Goal: Task Accomplishment & Management: Manage account settings

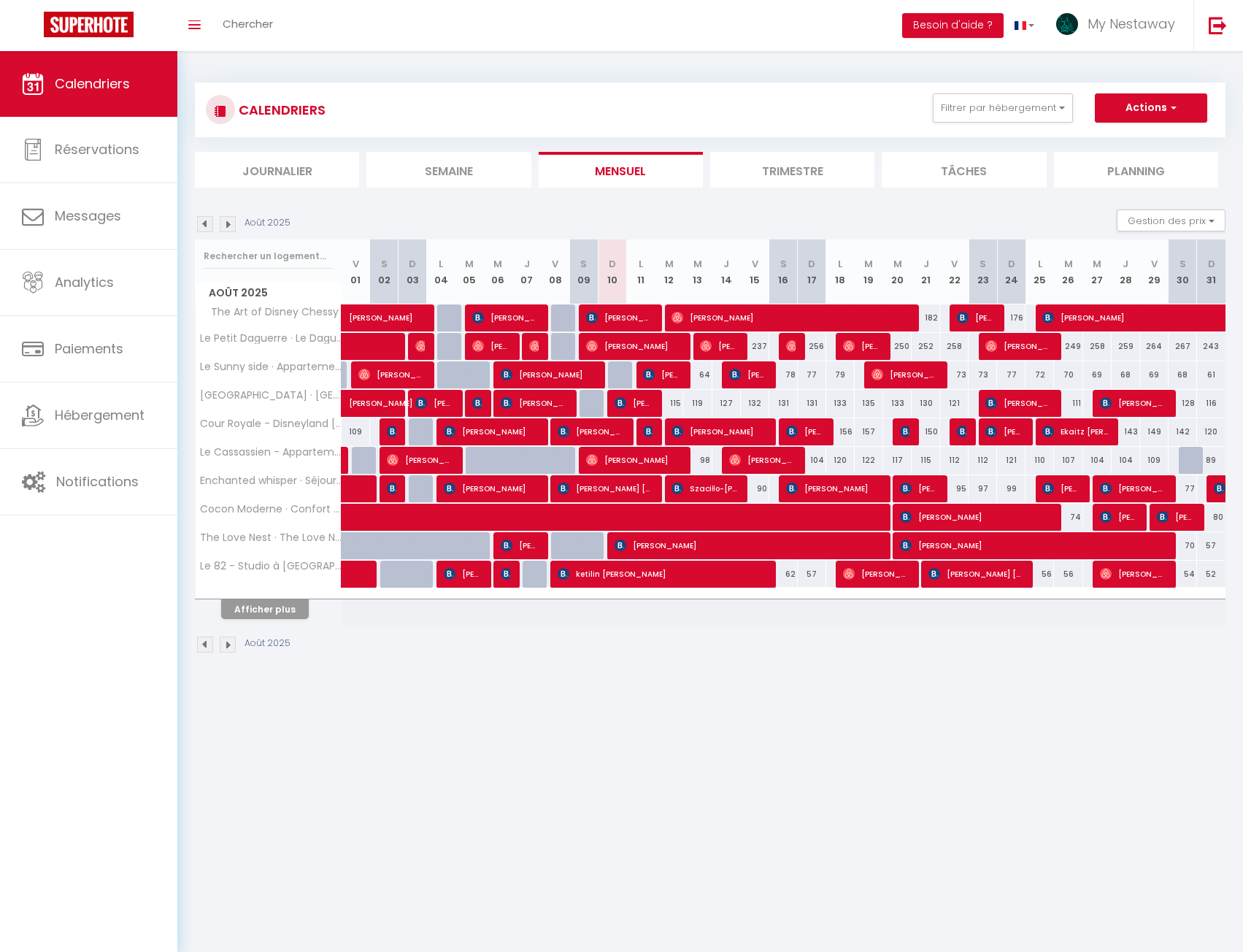
click at [274, 166] on li "Journalier" at bounding box center [277, 169] width 164 height 36
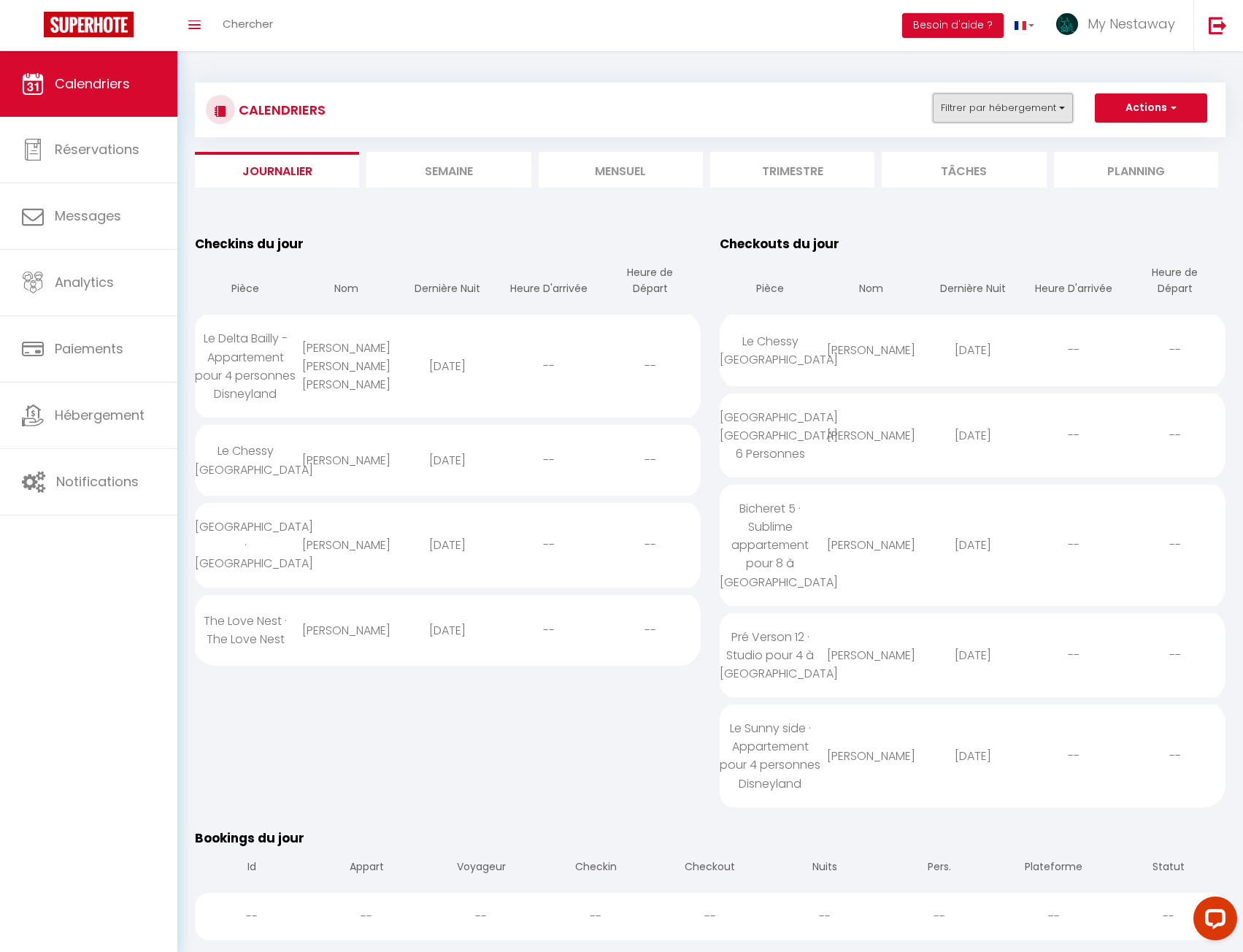
click at [982, 119] on button "Filtrer par hébergement" at bounding box center [1004, 107] width 140 height 30
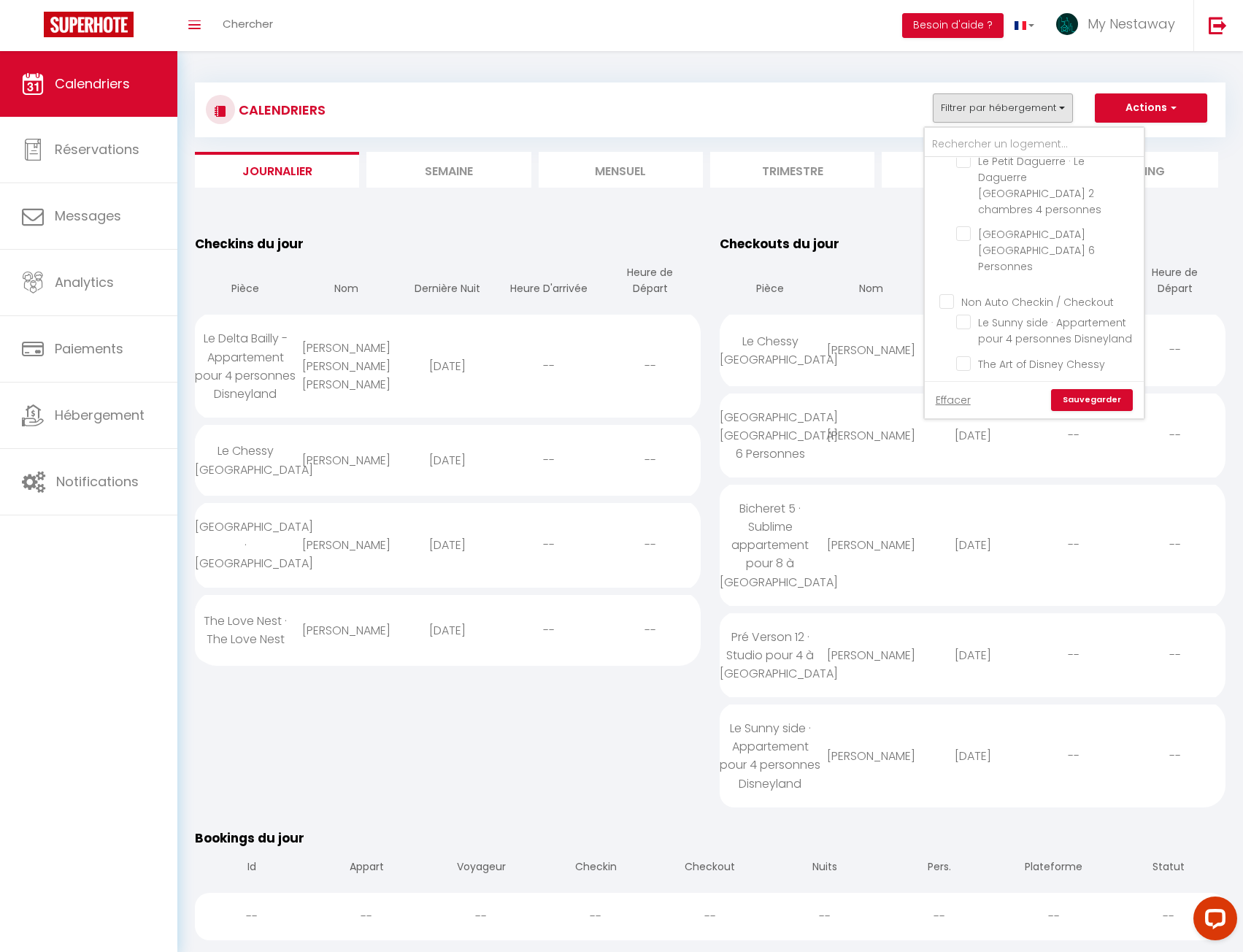
click at [949, 294] on input "Non Auto Checkin / Checkout" at bounding box center [1048, 300] width 219 height 14
checkbox input "true"
checkbox input "false"
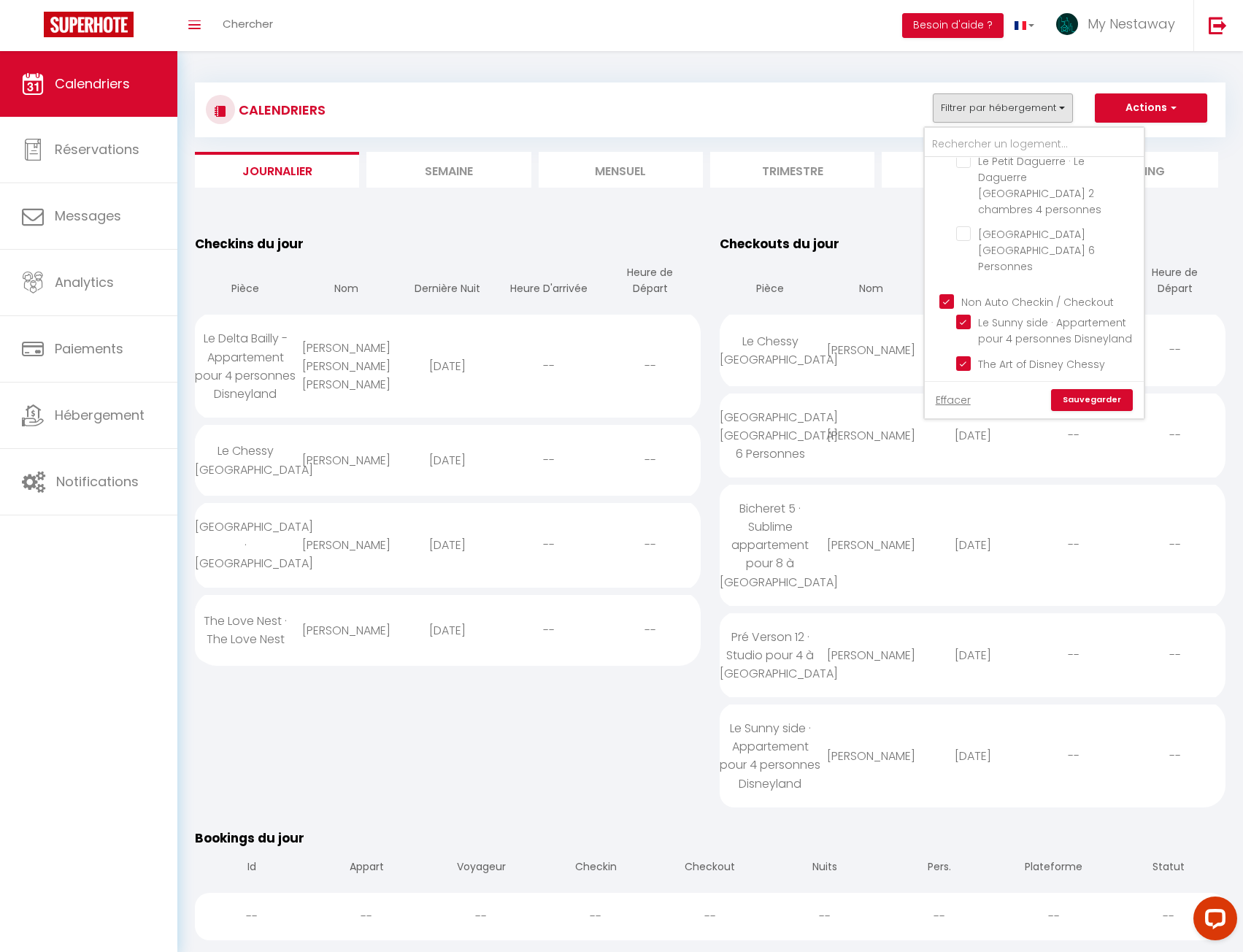
checkbox input "false"
checkbox input "true"
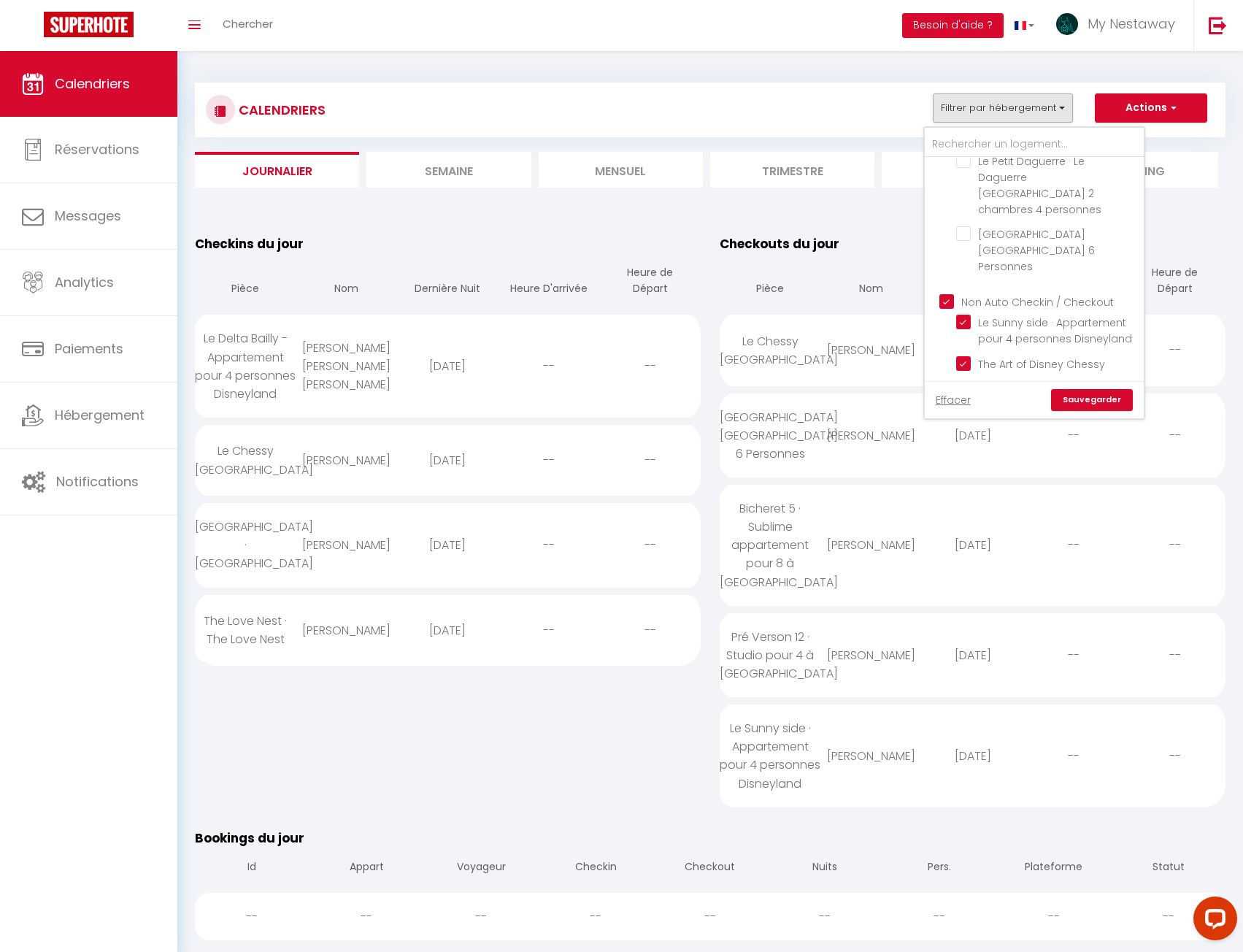
checkbox input "false"
checkbox input "true"
checkbox input "false"
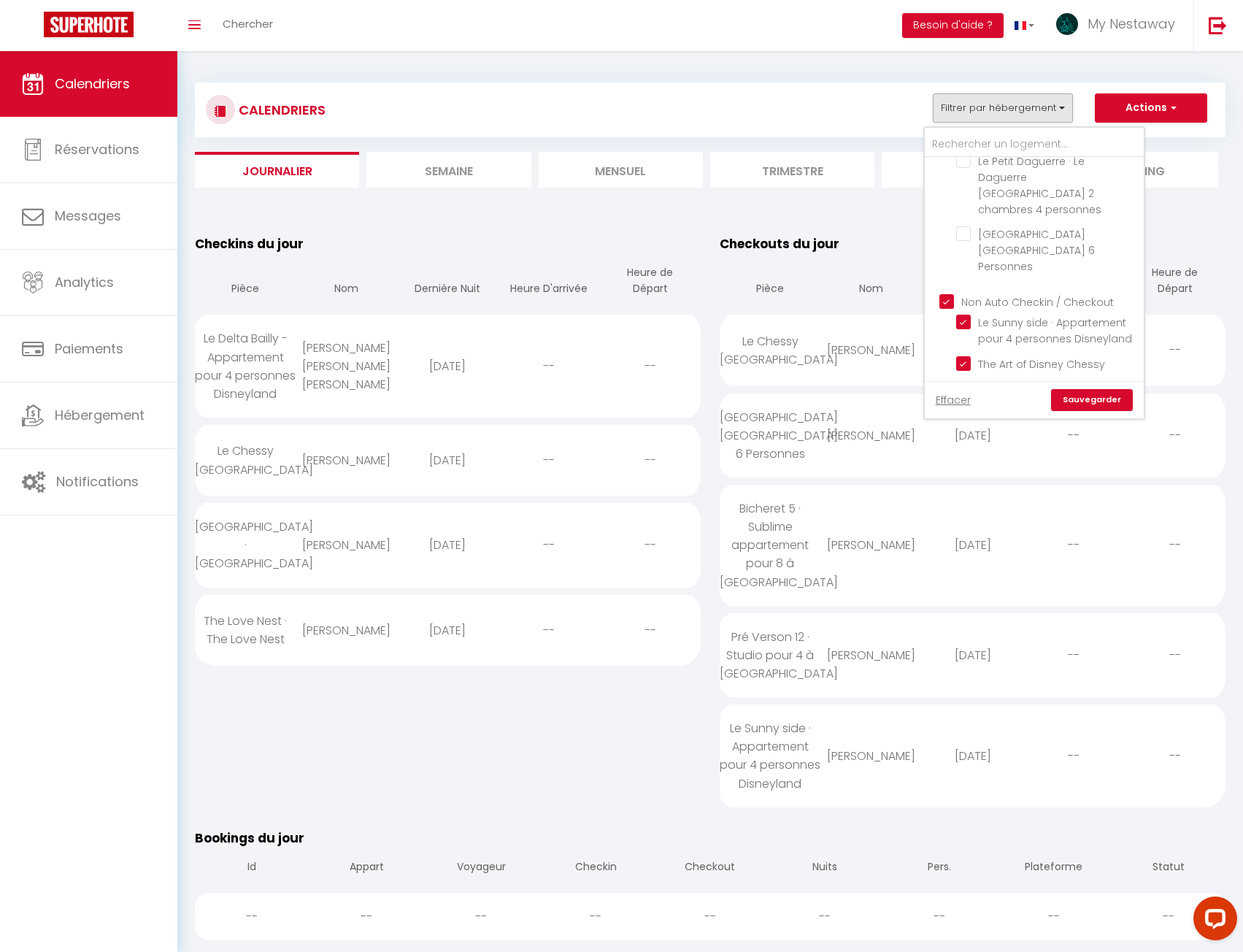
checkbox input "false"
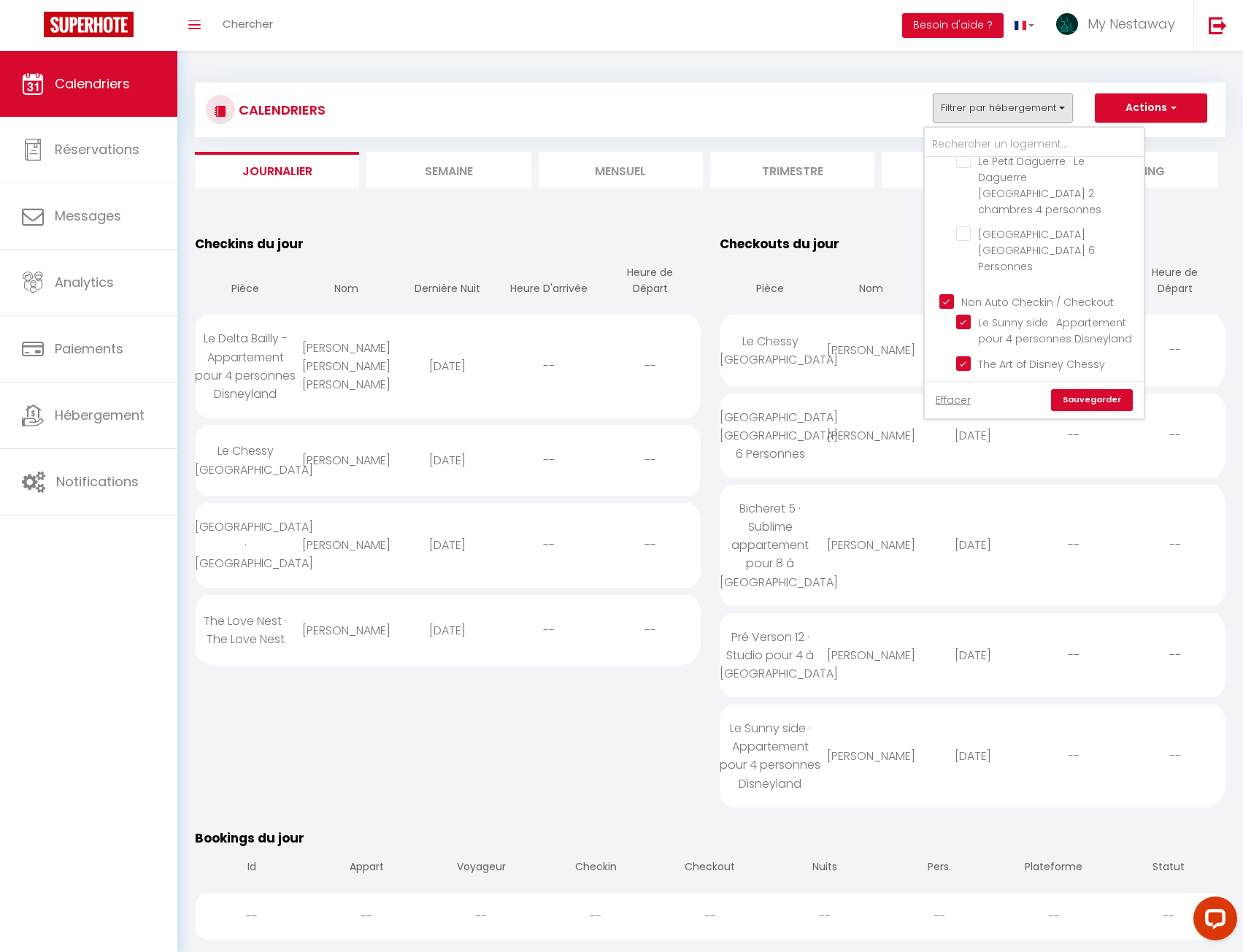
checkbox input "true"
checkbox input "false"
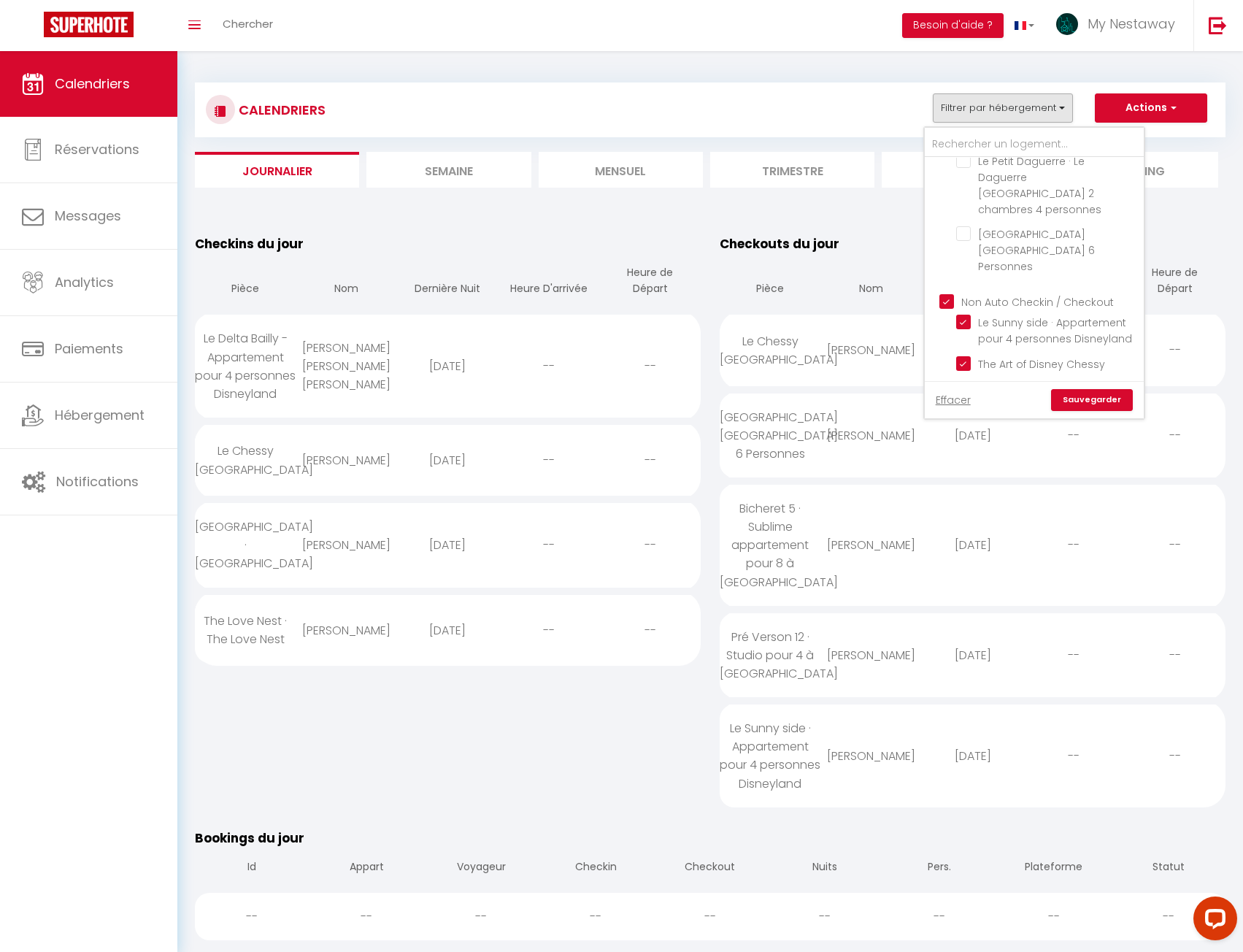
checkbox input "false"
checkbox input "true"
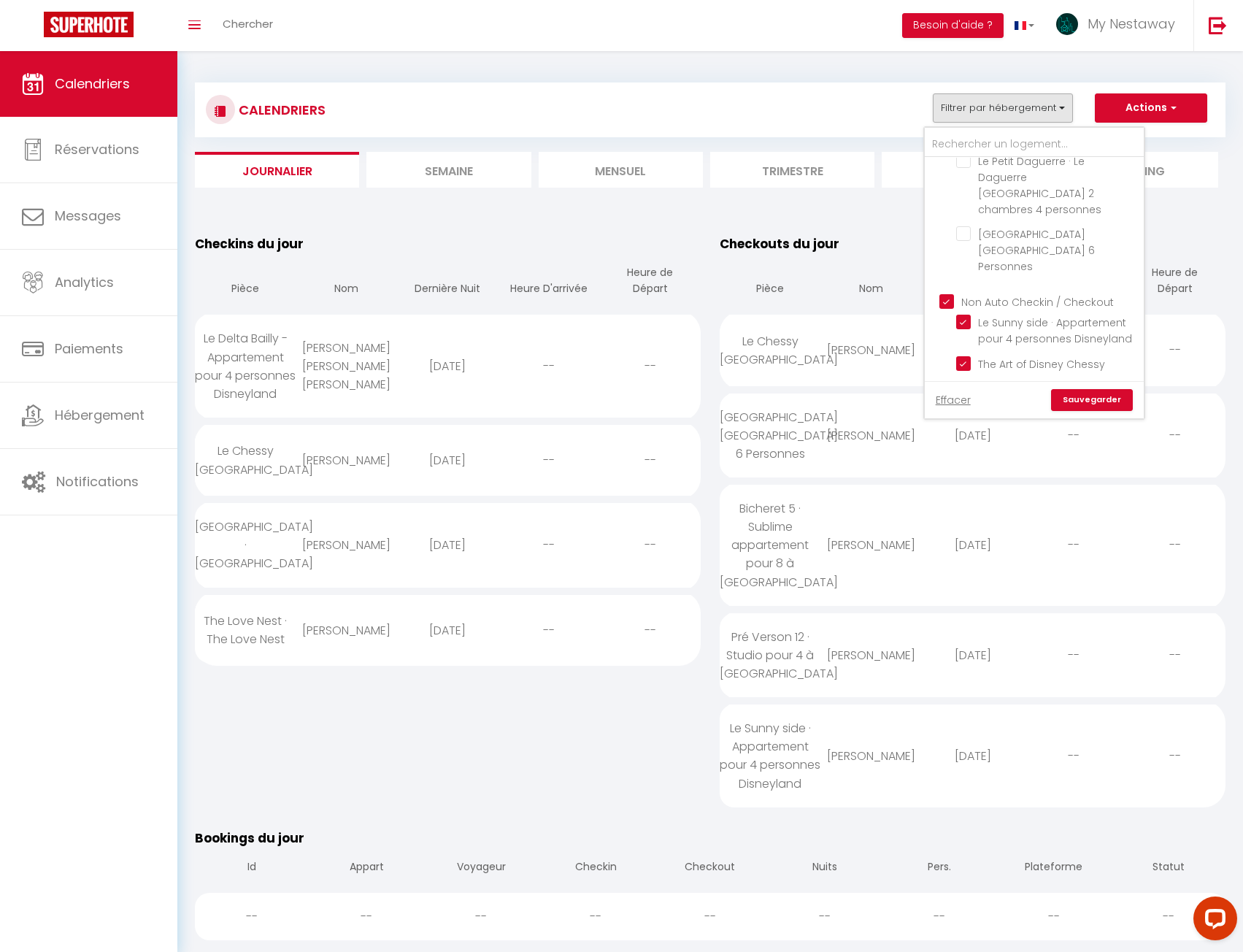
checkbox input "true"
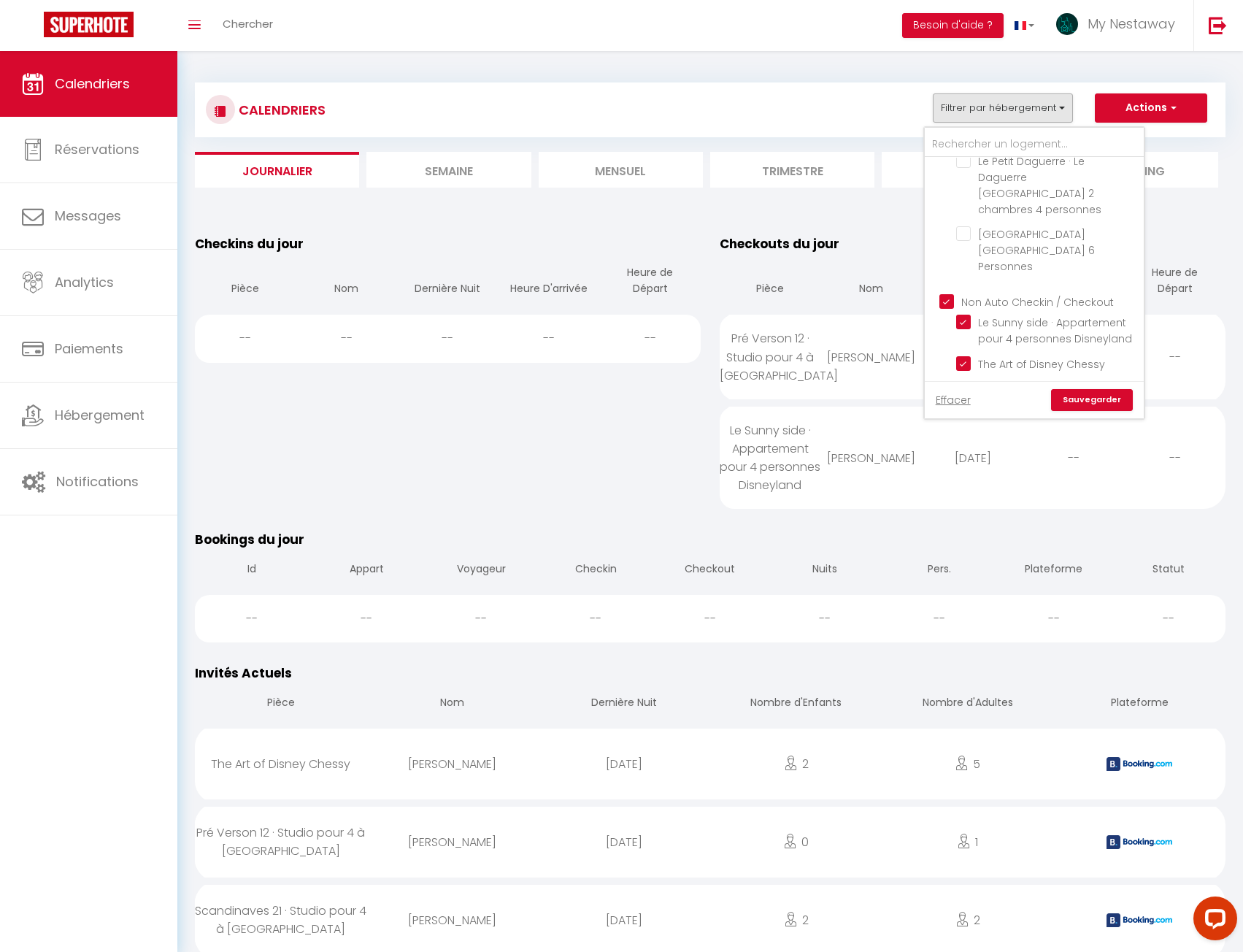
click at [1087, 400] on link "Sauvegarder" at bounding box center [1092, 400] width 82 height 22
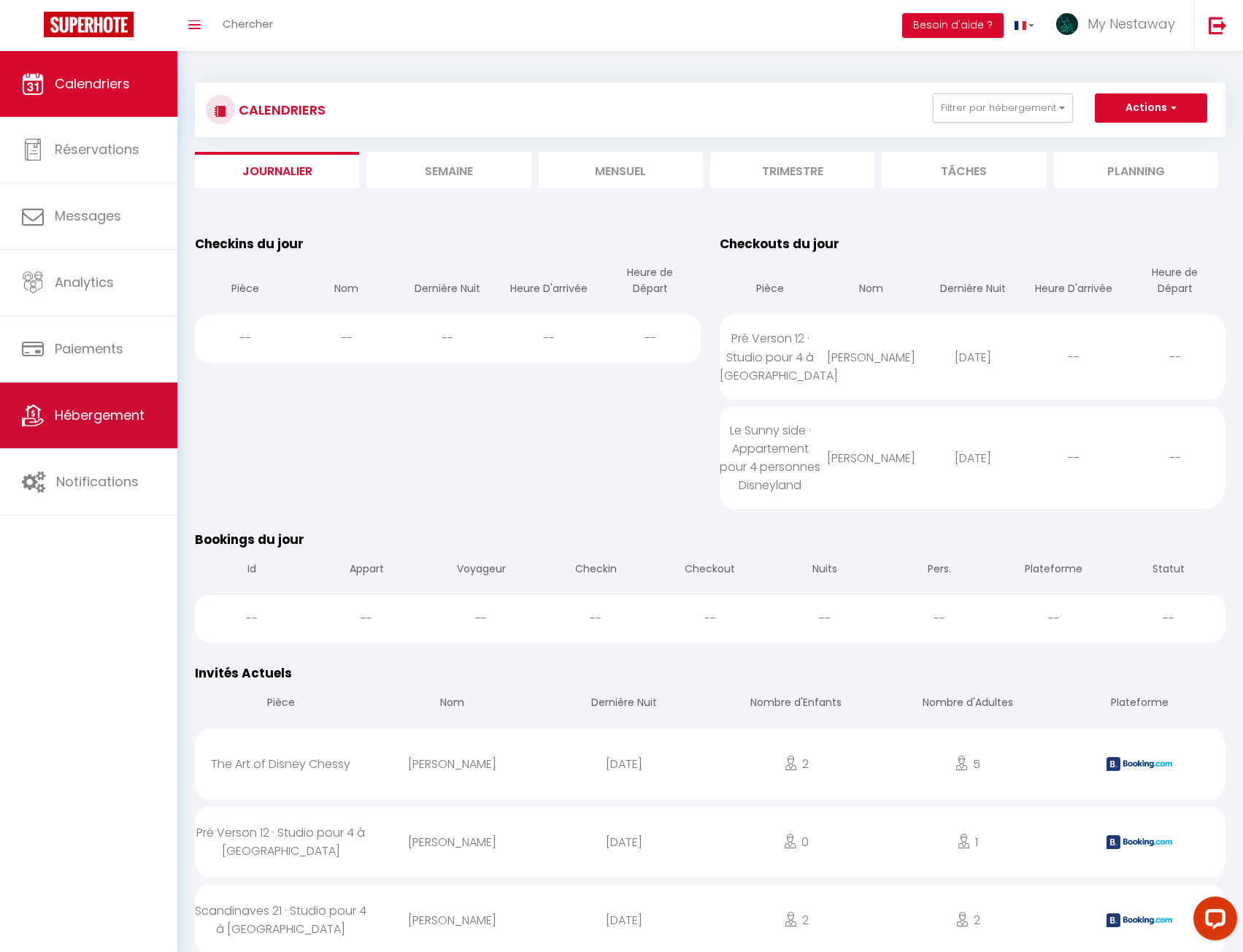
click at [129, 421] on span "Hébergement" at bounding box center [100, 415] width 90 height 19
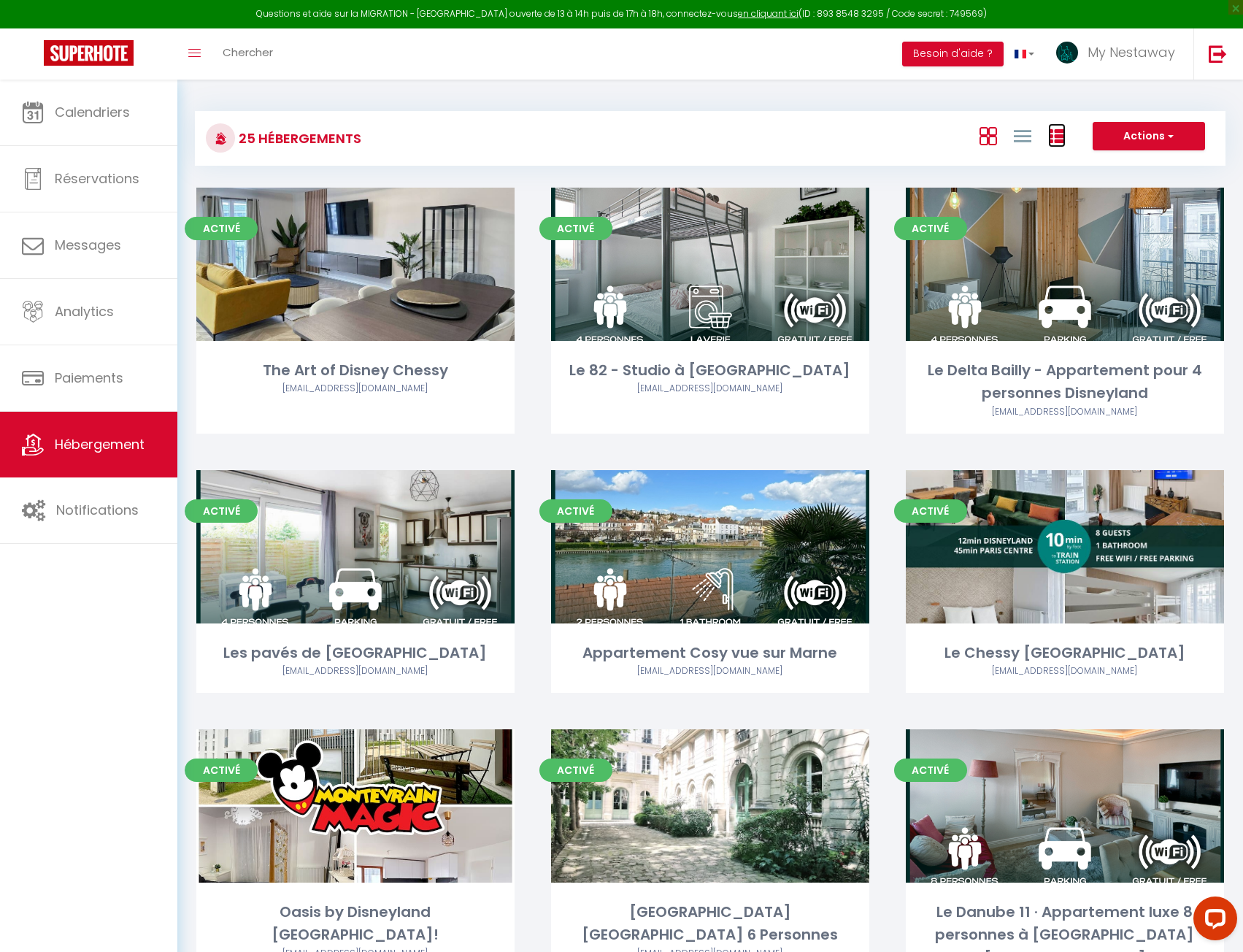
click at [1054, 141] on icon at bounding box center [1057, 136] width 18 height 18
checkbox Chessy "false"
checkbox Paris "false"
checkbox Disneyland "false"
checkbox Prague "false"
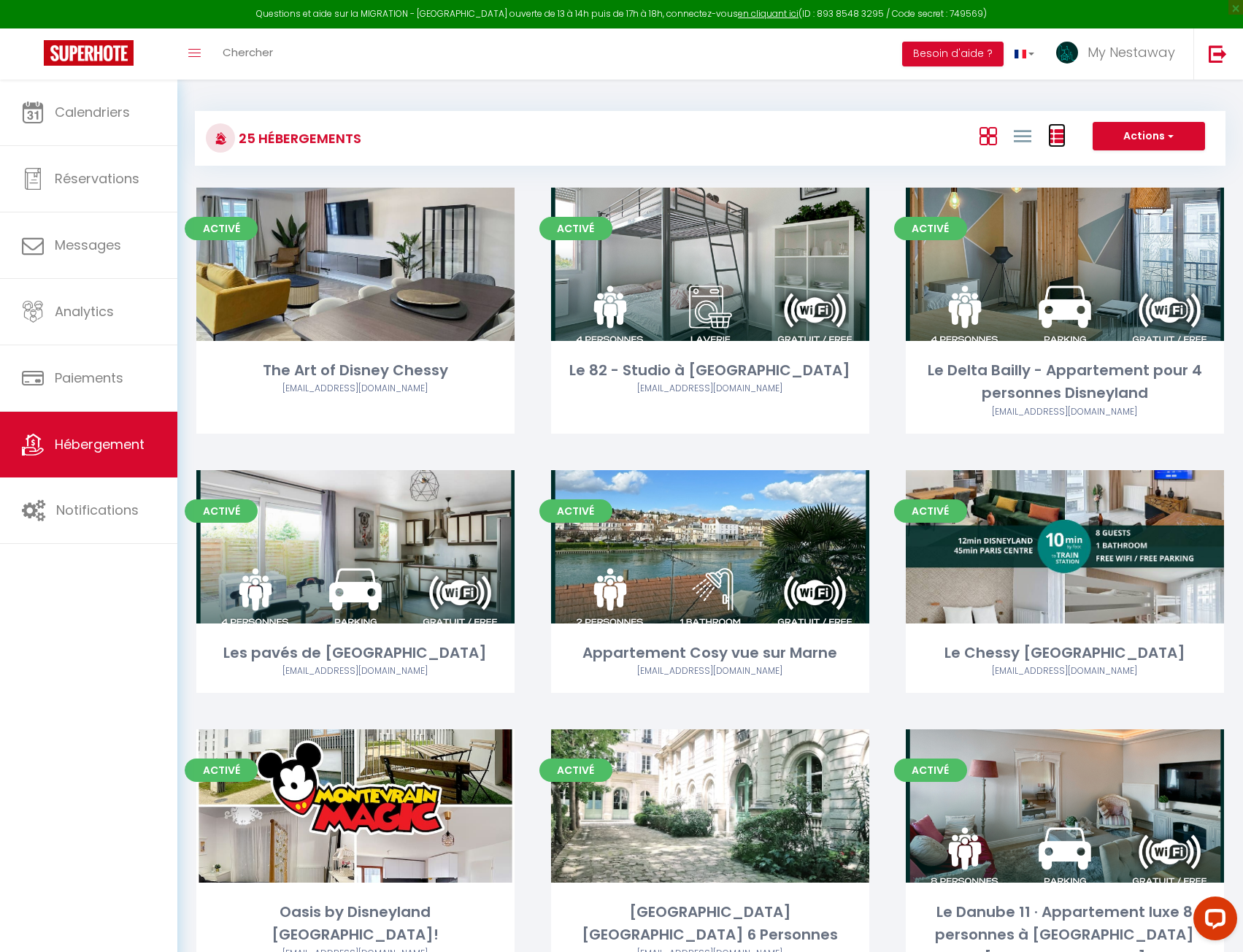
checkbox Marne "false"
checkbox Dubai "false"
checkbox Paris\! "false"
checkbox Personnes "false"
checkbox Paris "false"
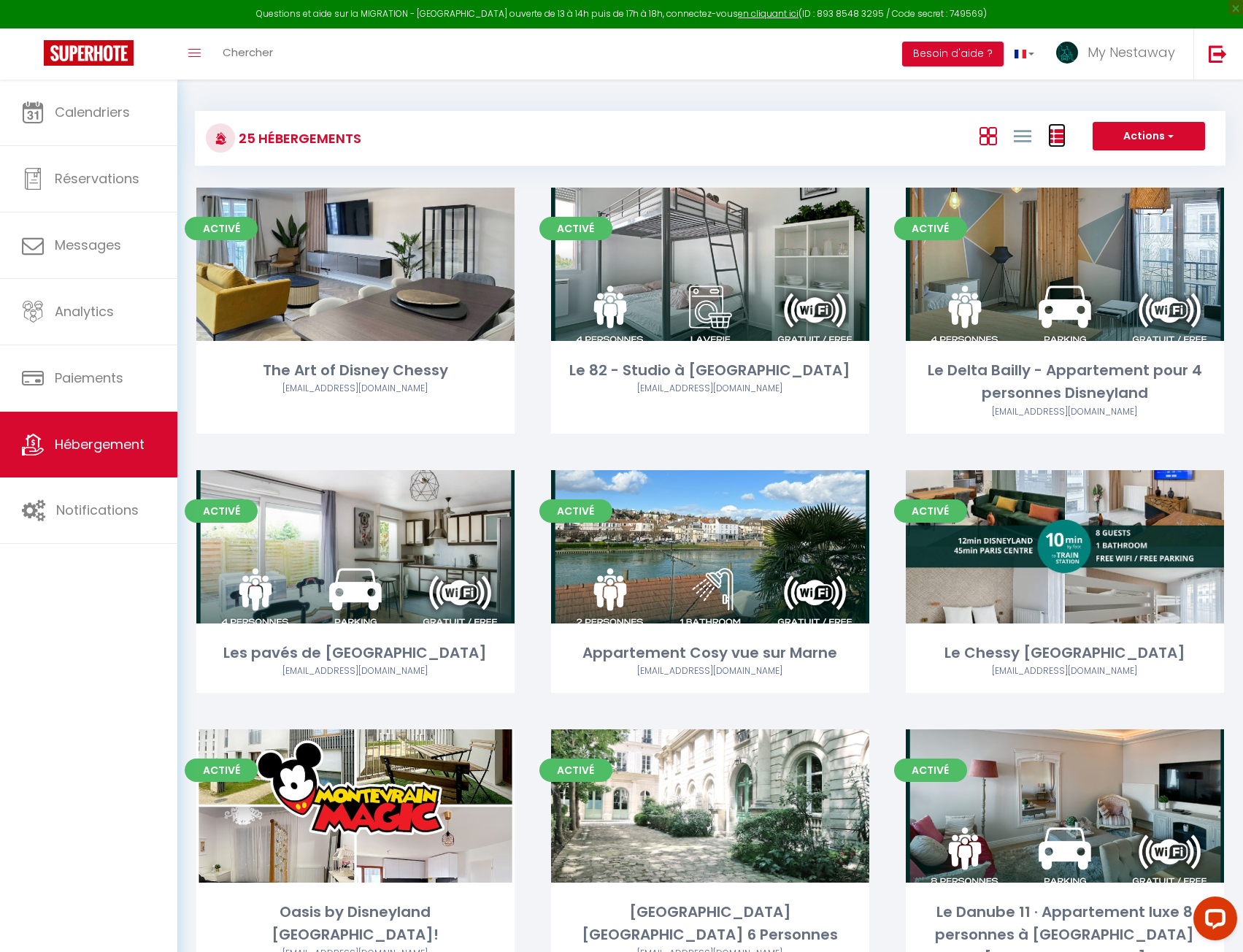
checkbox Paris "false"
checkbox personnes "false"
checkbox Paris "false"
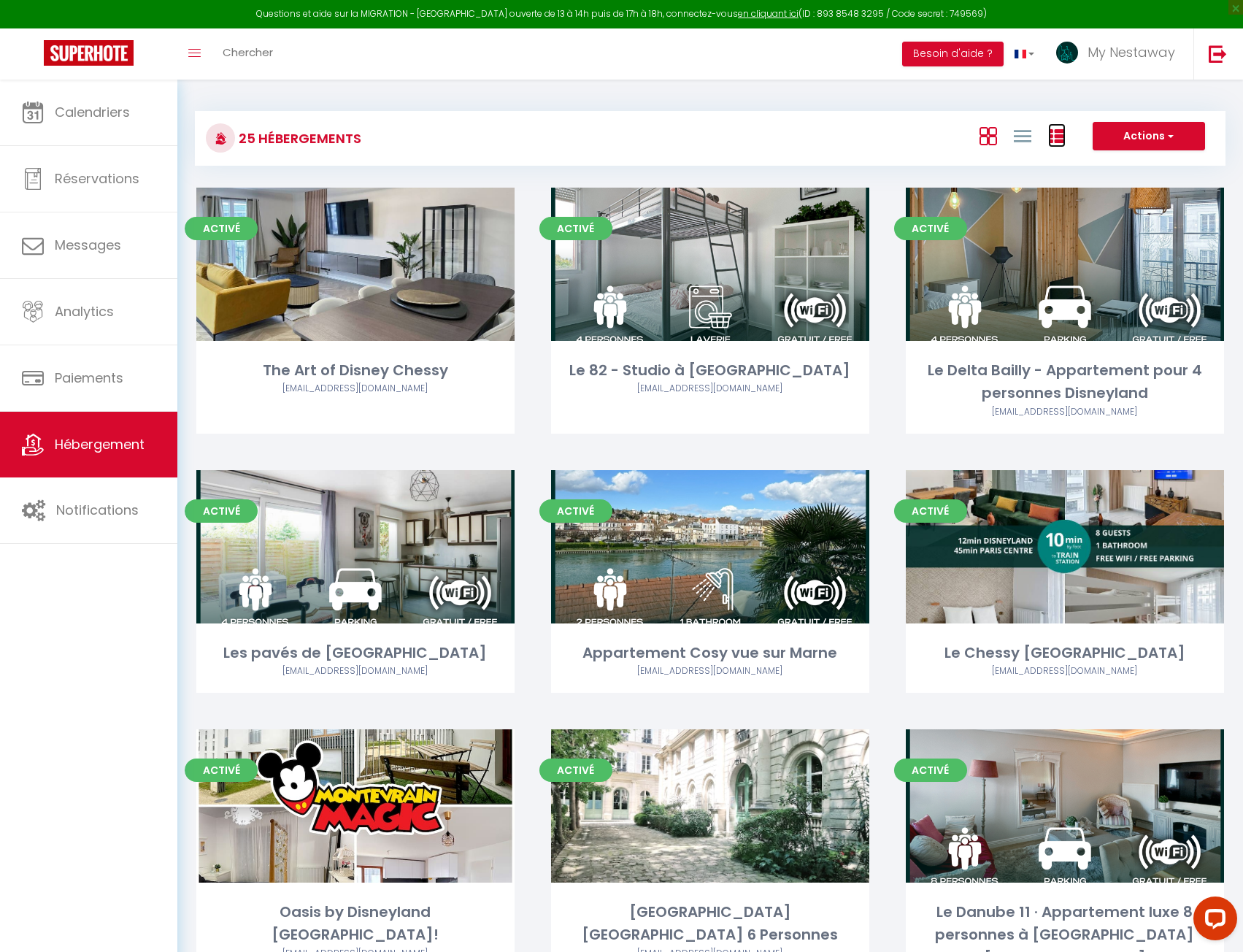
checkbox Paris "false"
checkbox Disney "false"
checkbox Paris "false"
checkbox Disneyland "false"
checkbox Paris "false"
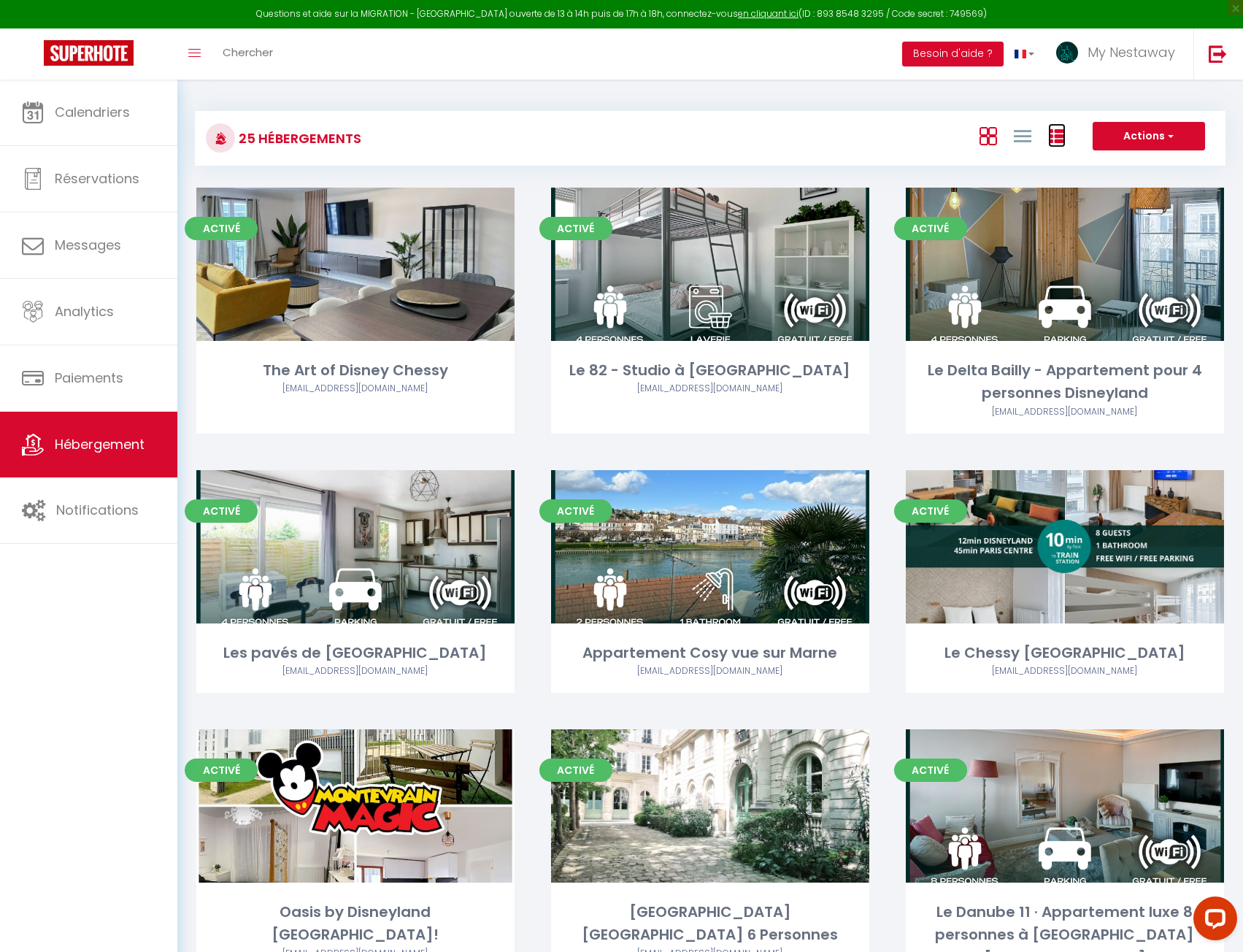
checkbox Disney "false"
checkbox Idéal "false"
checkbox Nest "false"
checkbox Disneyland "false"
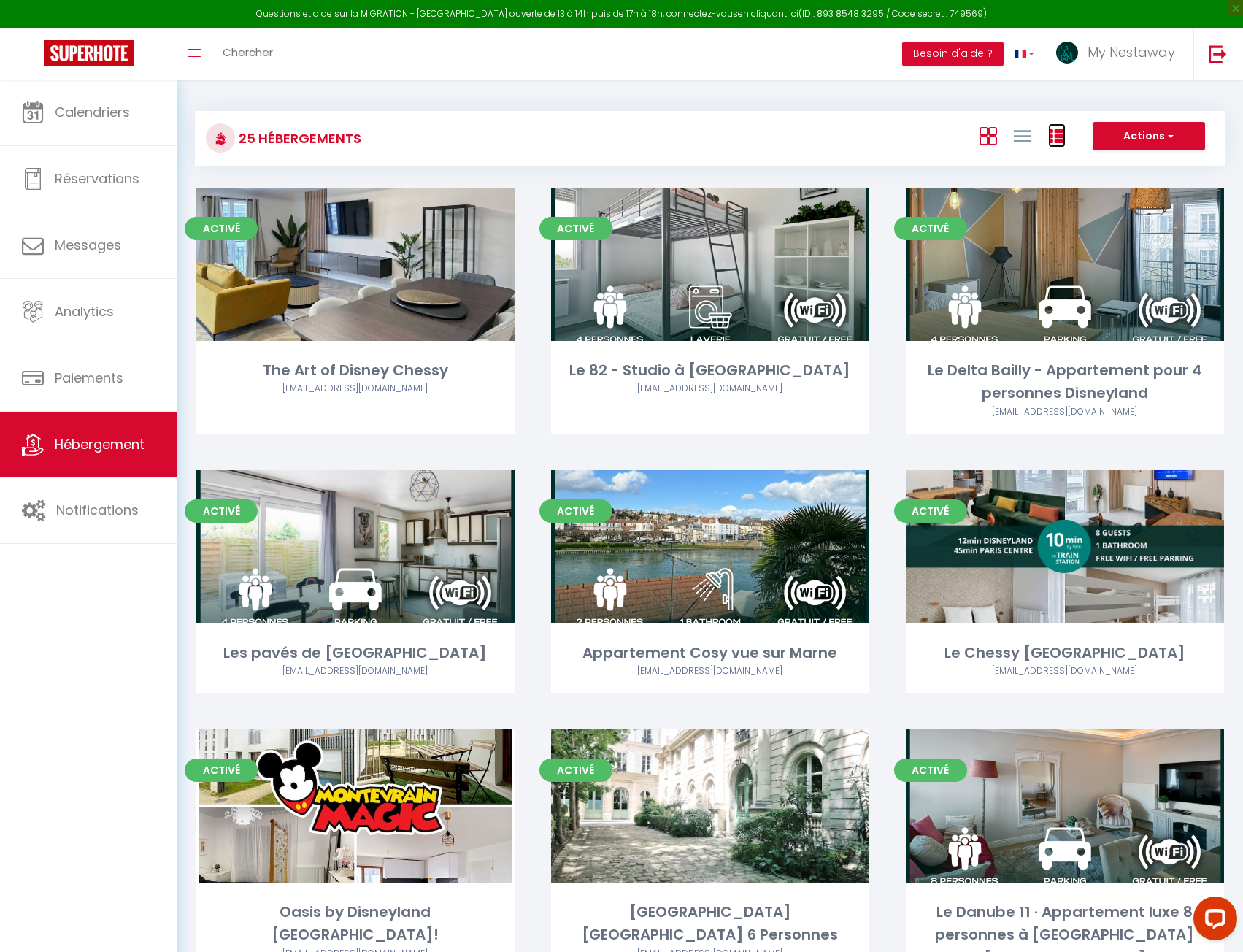
checkbox personnes "false"
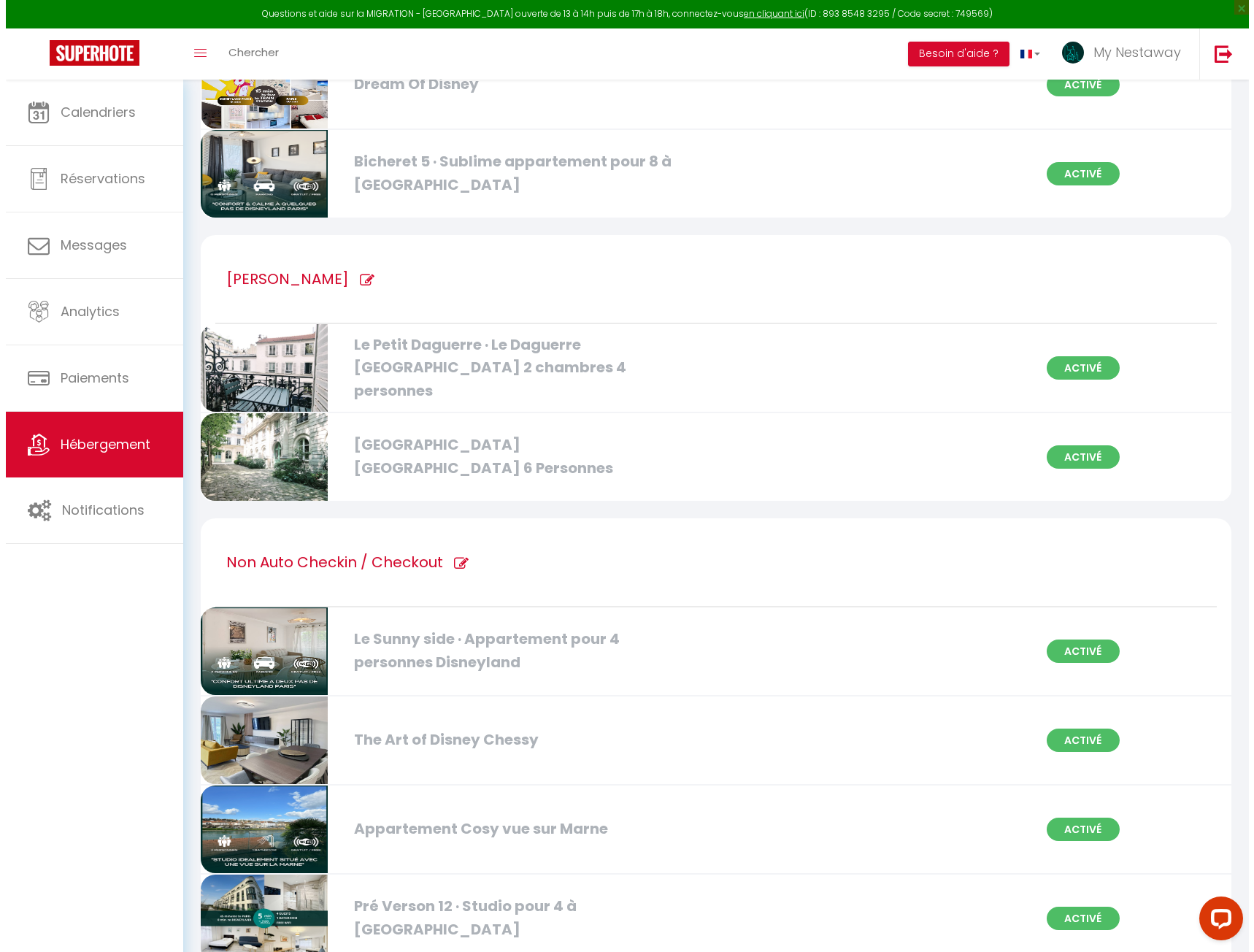
scroll to position [2241, 0]
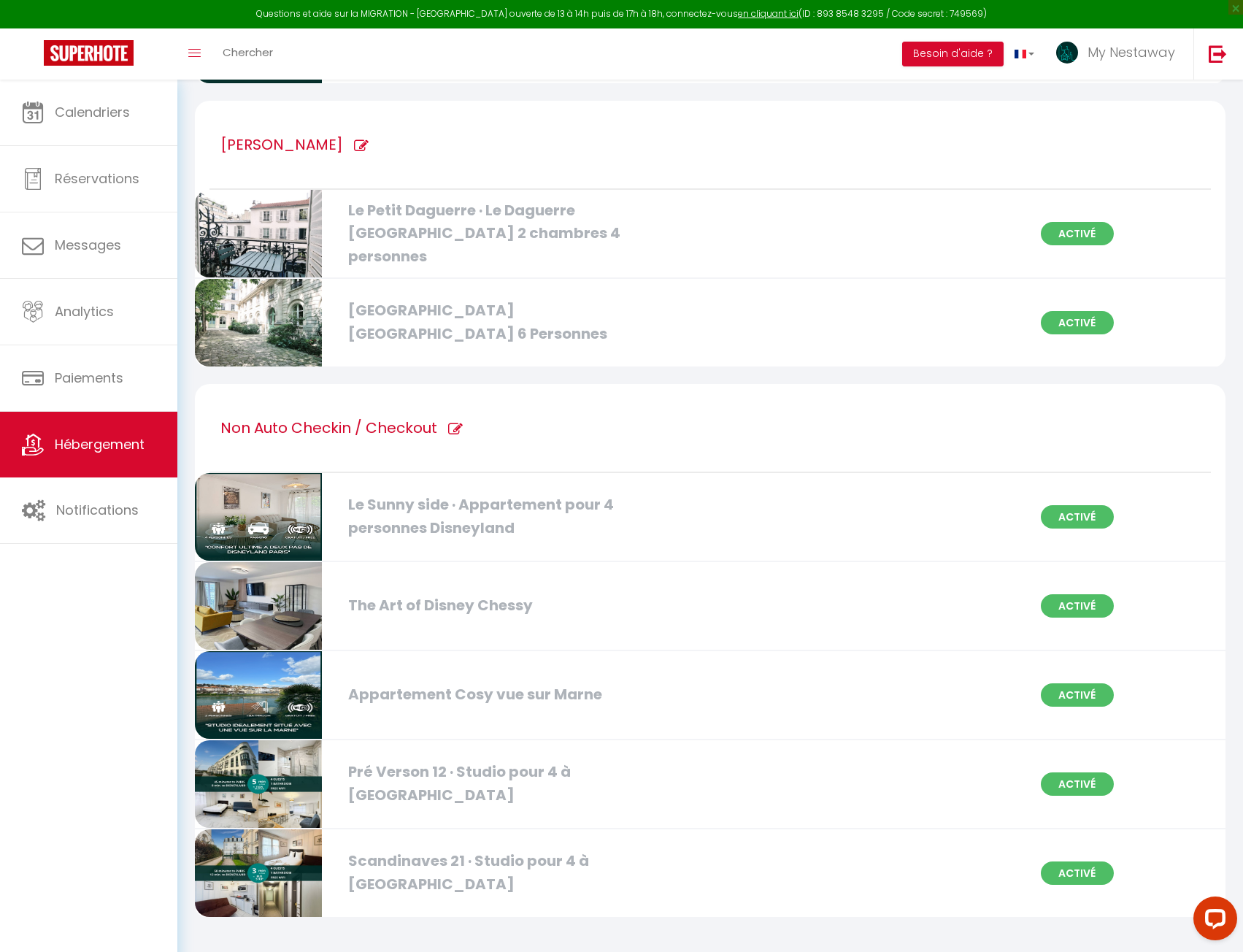
click at [459, 426] on icon at bounding box center [455, 429] width 14 height 14
type input "Non Auto Checkin / Checkout"
checkbox Chessy "true"
checkbox Marne "true"
checkbox Paris "true"
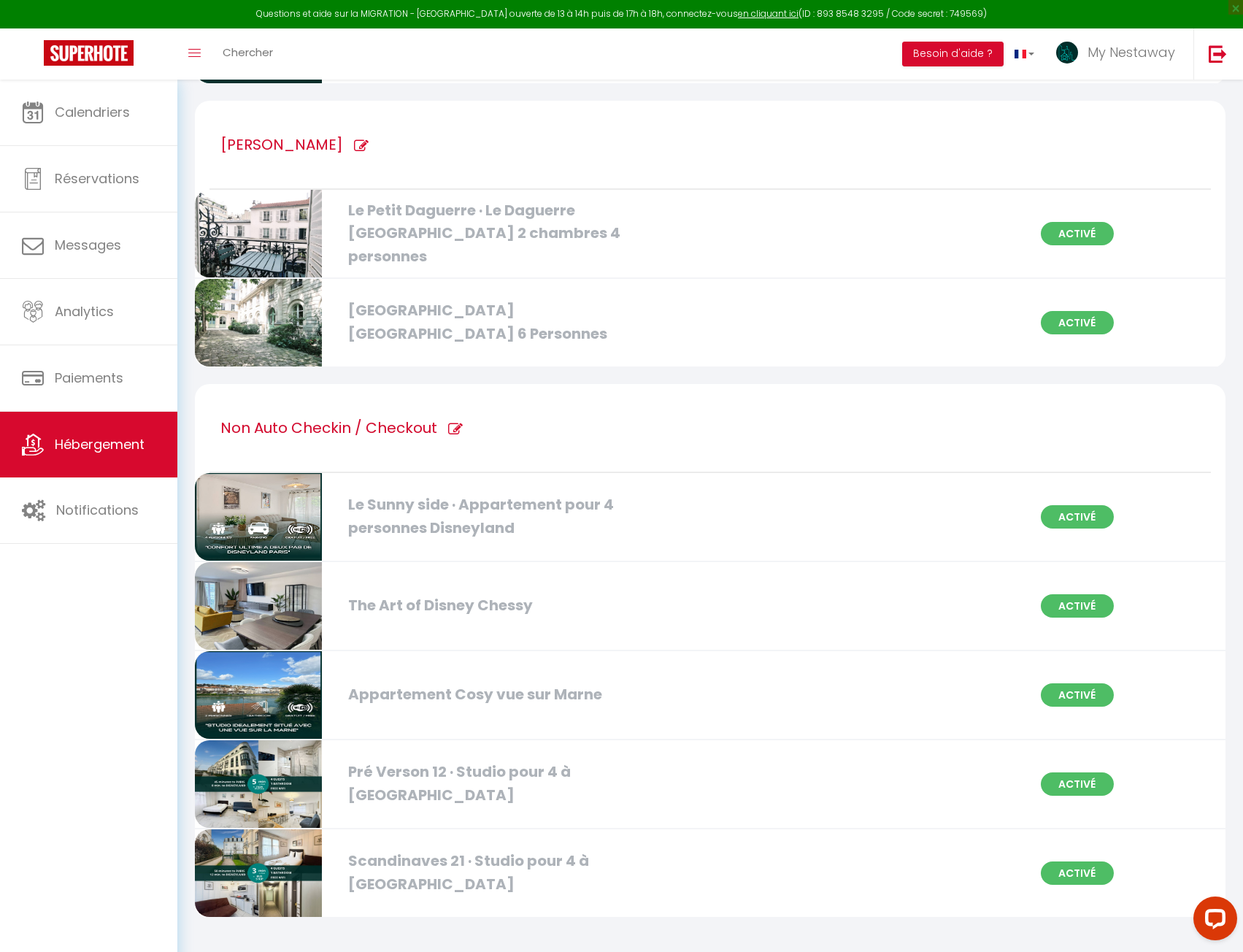
checkbox Paris "true"
checkbox Disneyland "true"
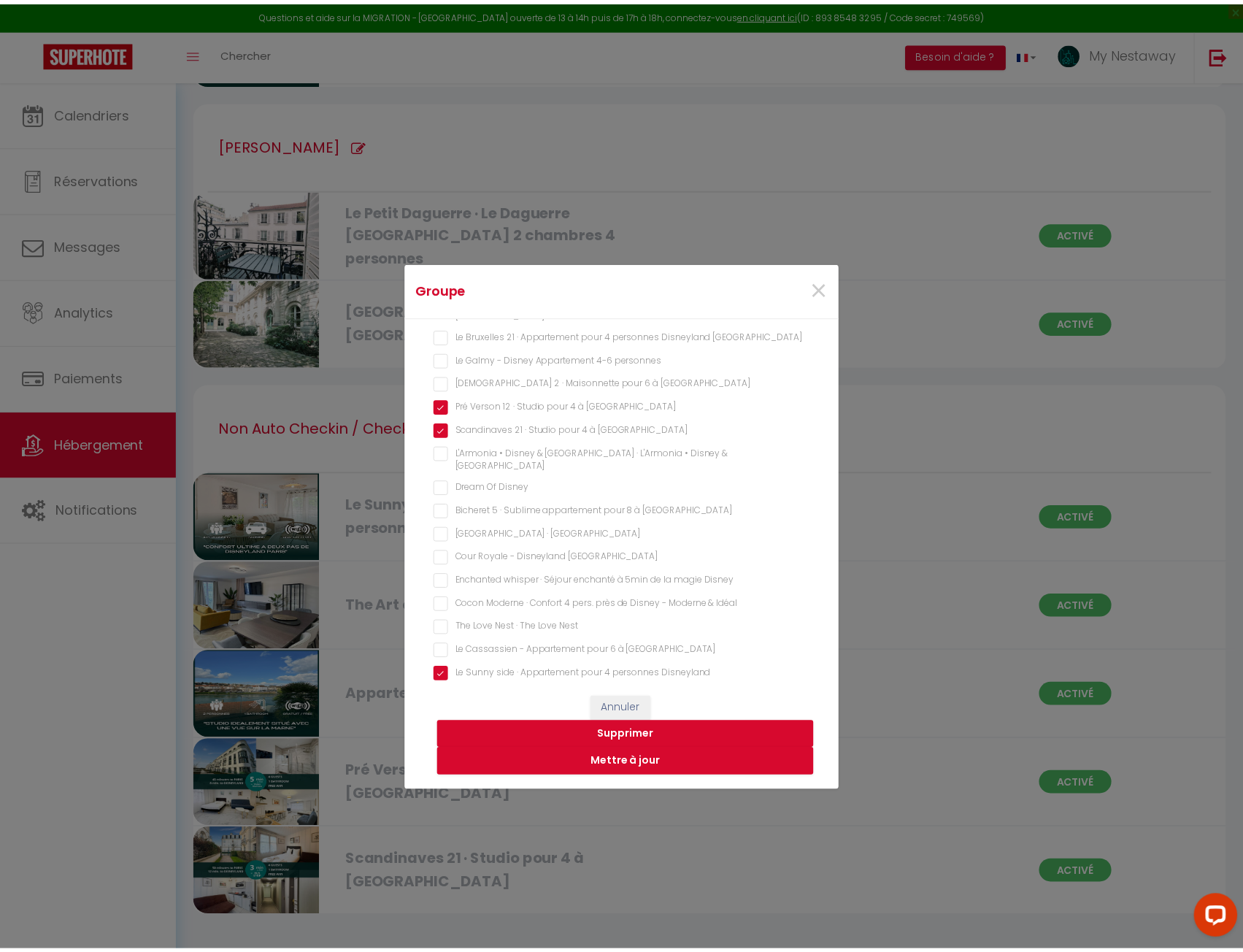
scroll to position [332, 0]
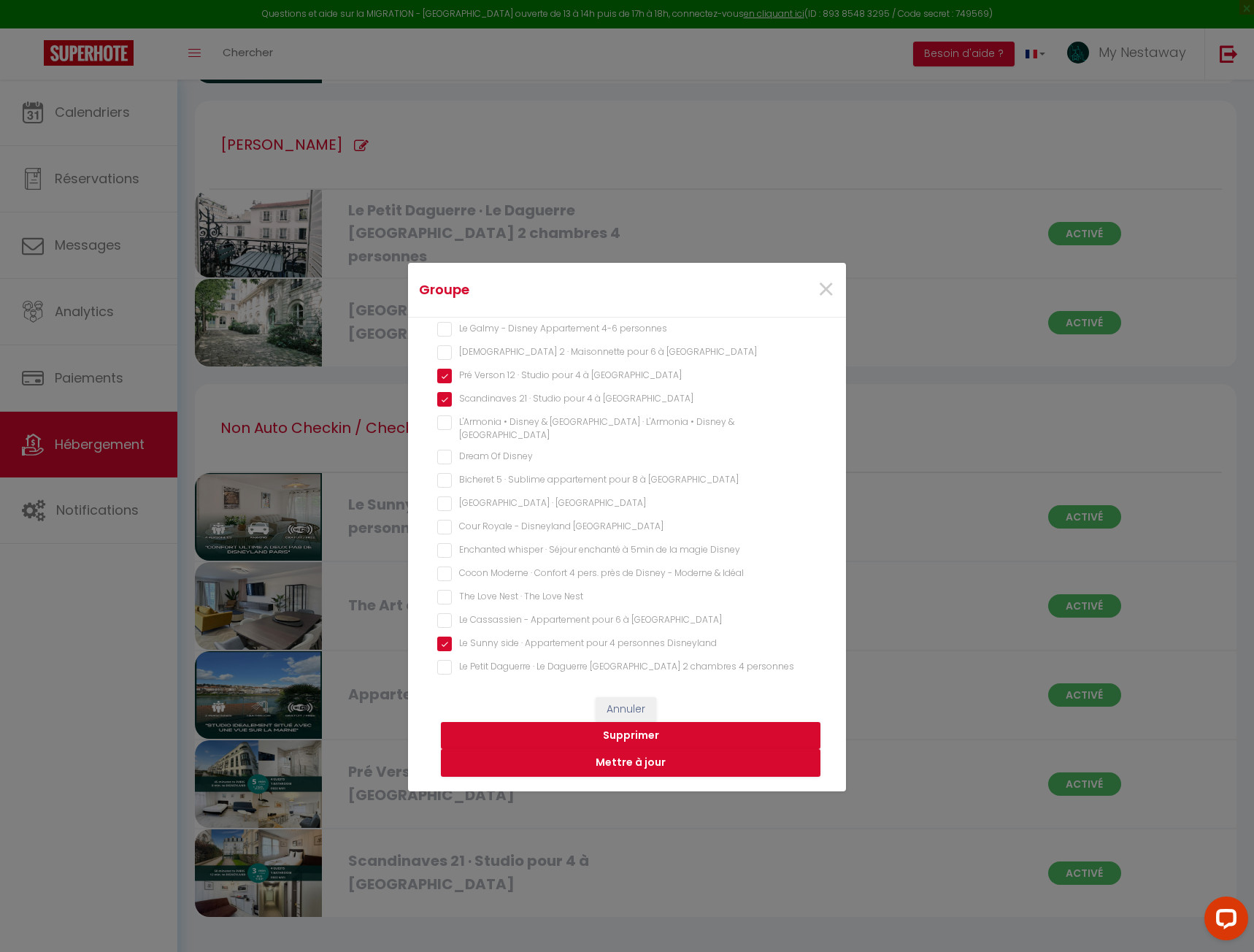
click at [464, 590] on Nest "The Love Nest · The Love Nest" at bounding box center [627, 597] width 380 height 14
checkbox Nest "true"
click at [641, 764] on button "Mettre à jour" at bounding box center [630, 762] width 380 height 28
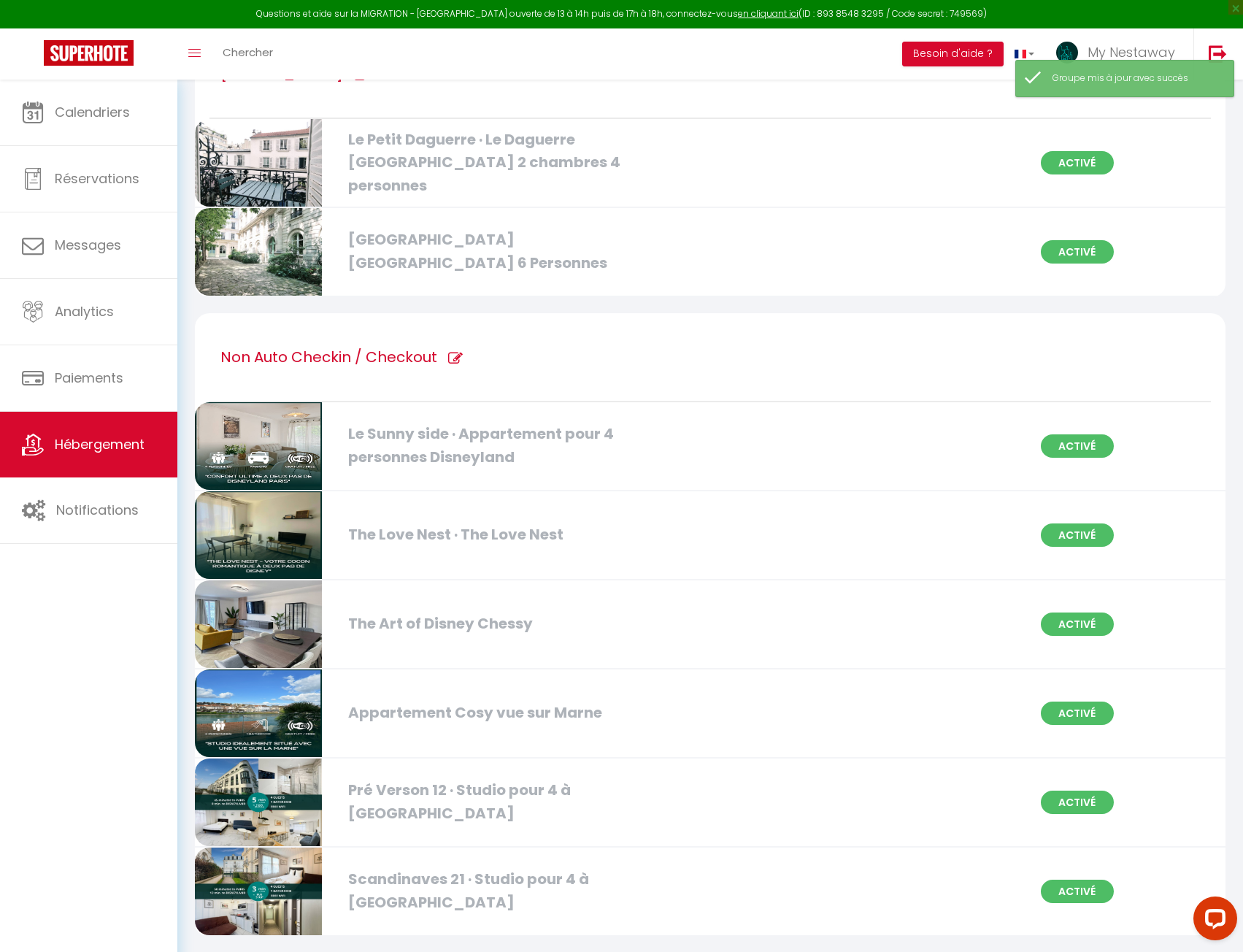
scroll to position [2330, 0]
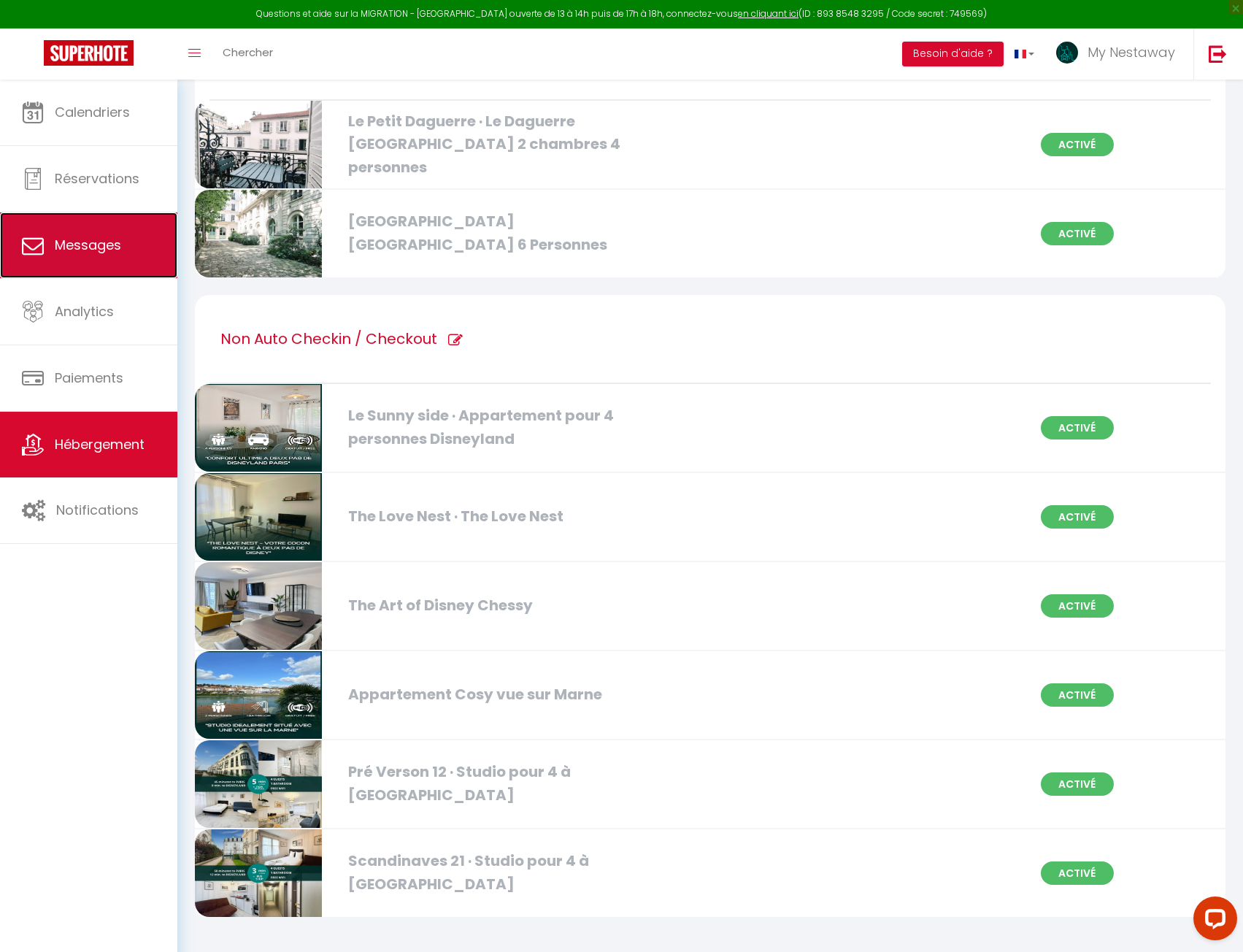
click at [107, 244] on span "Messages" at bounding box center [88, 245] width 67 height 19
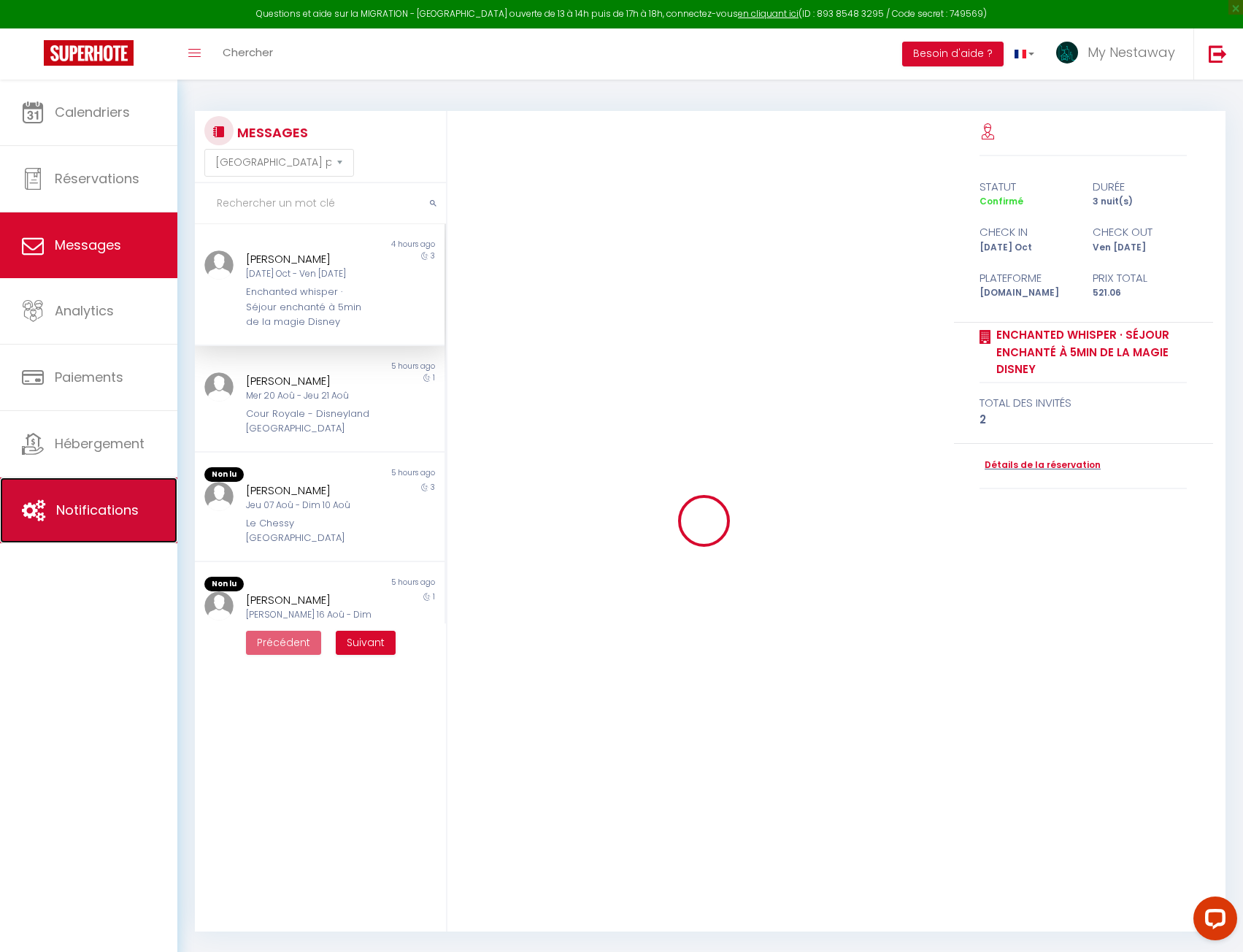
click at [112, 534] on link "Notifications" at bounding box center [89, 510] width 178 height 66
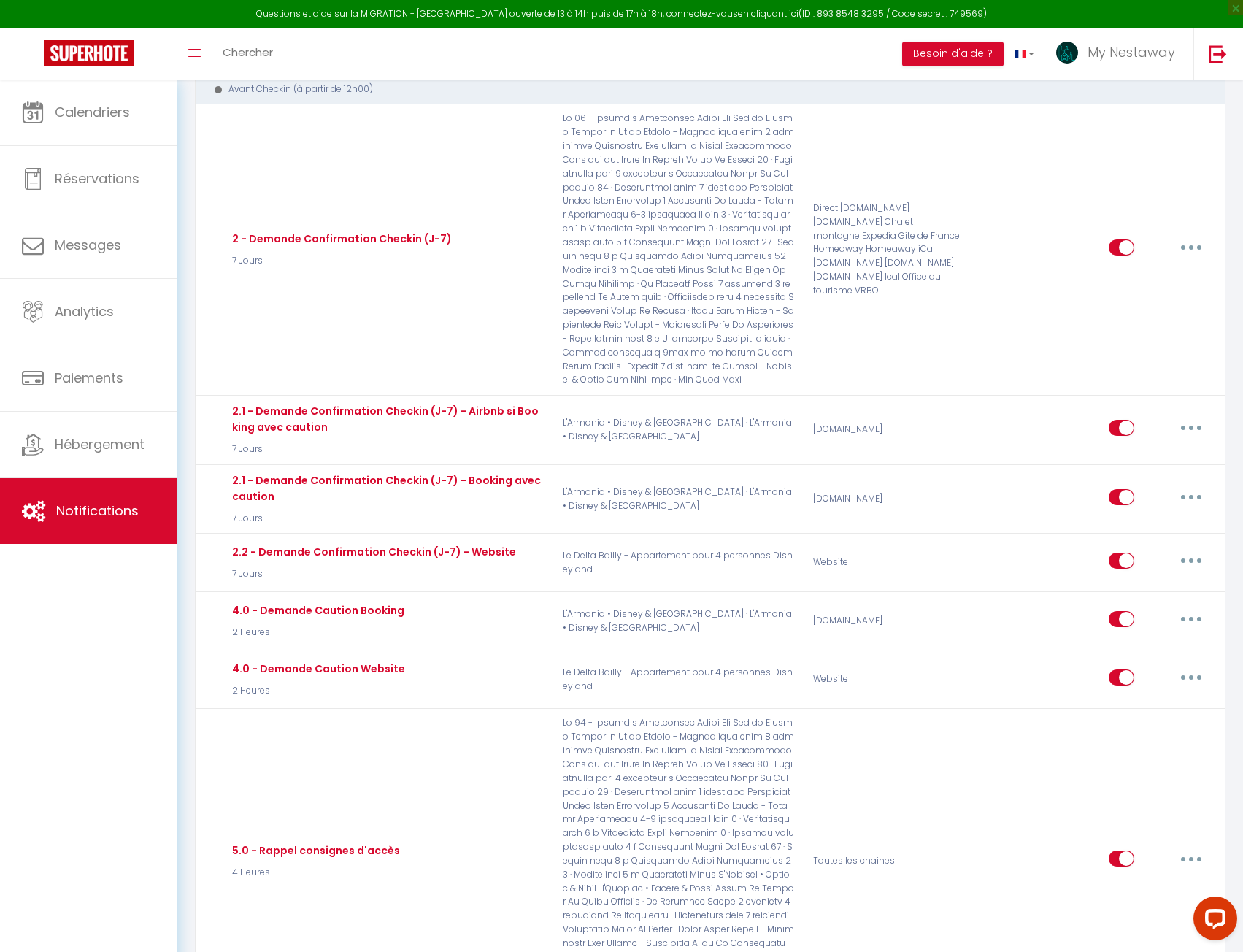
select select
checkbox input "false"
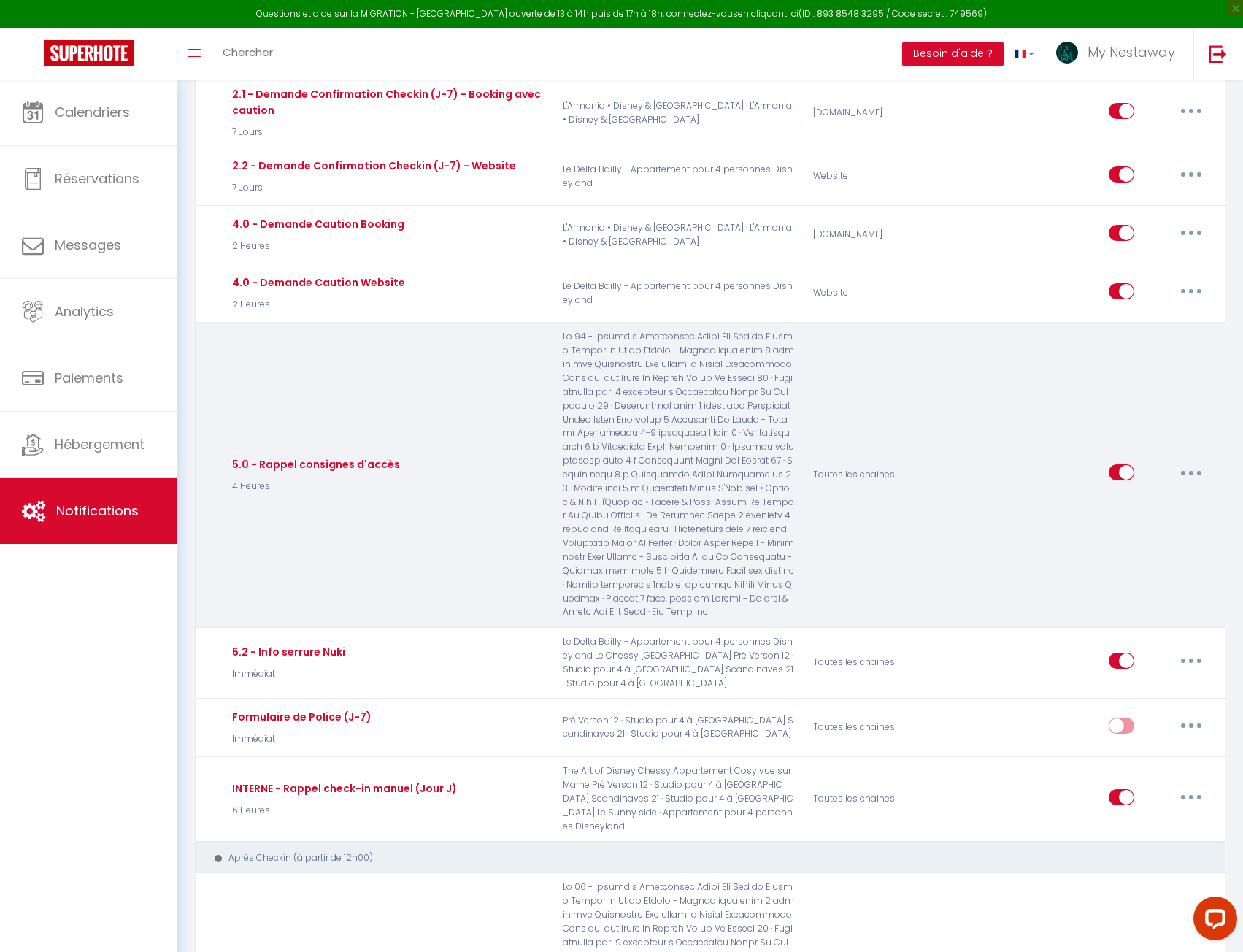
scroll to position [1460, 0]
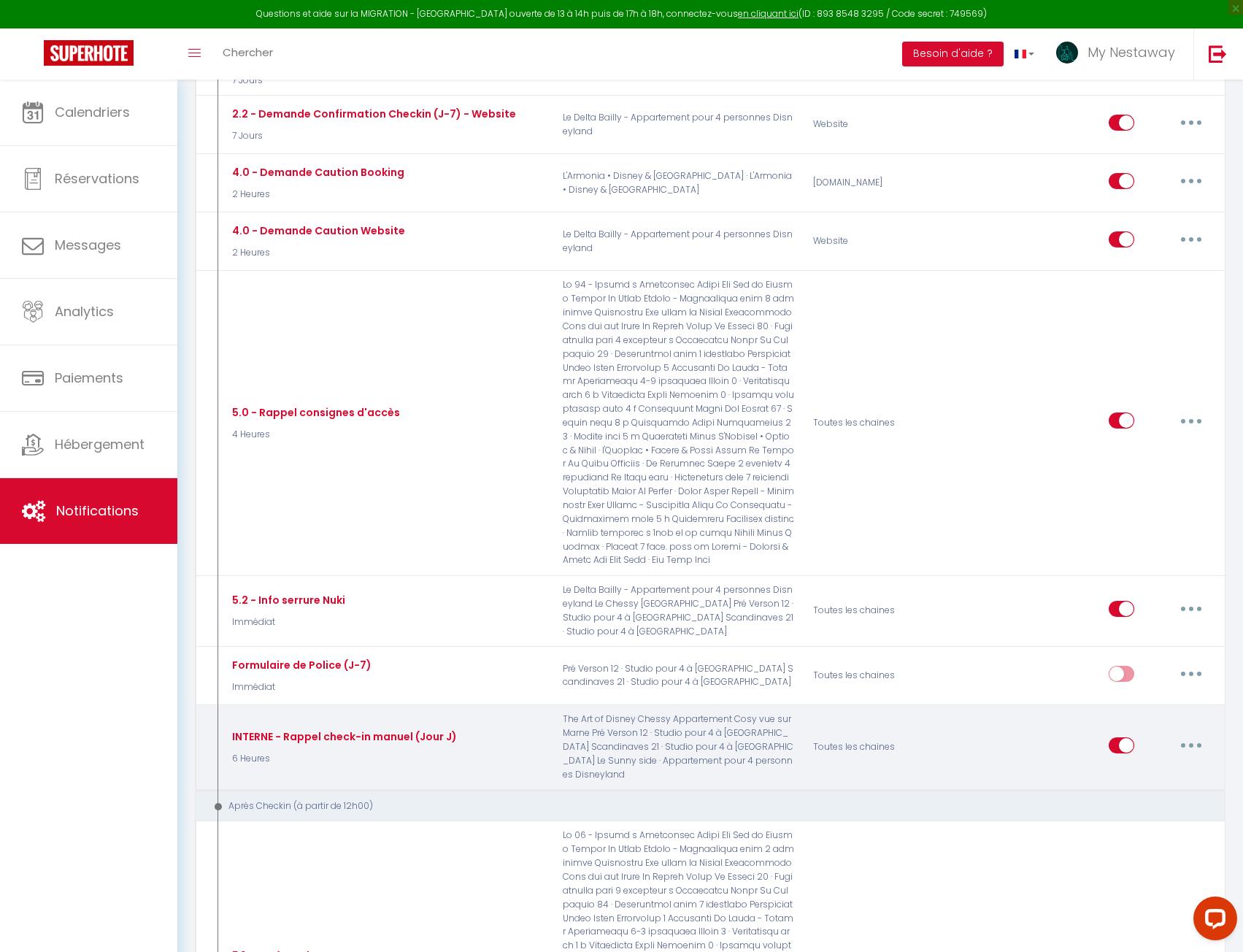
click at [1190, 743] on icon "button" at bounding box center [1191, 745] width 4 height 4
click at [1154, 766] on link "Editer" at bounding box center [1153, 778] width 108 height 25
type input "INTERNE - Rappel check-in manuel (Jour J)"
select select "6 Heures"
select select
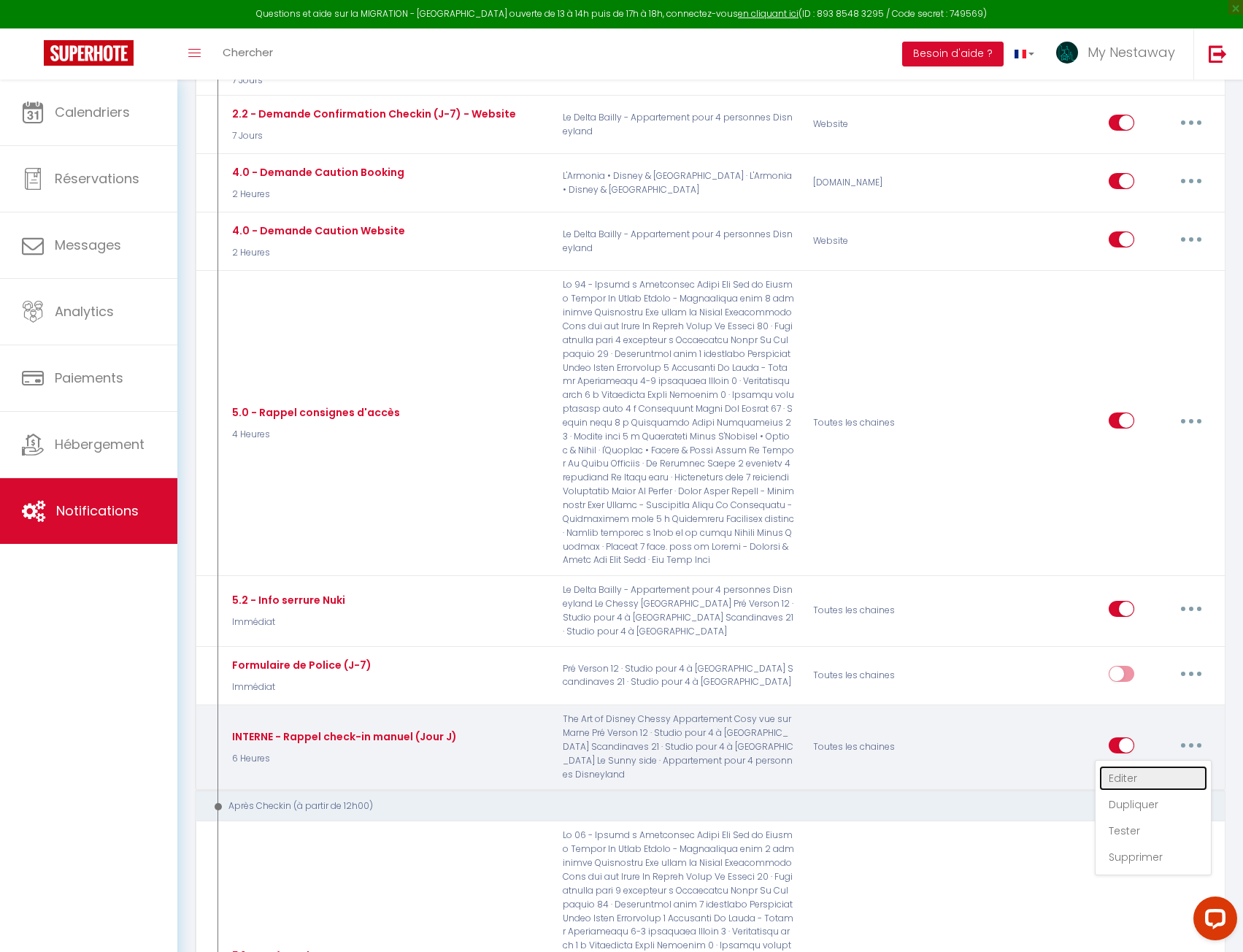
checkbox input "false"
radio input "true"
type input "NOTIFICATION INTERNE - Rappel check-in manuel"
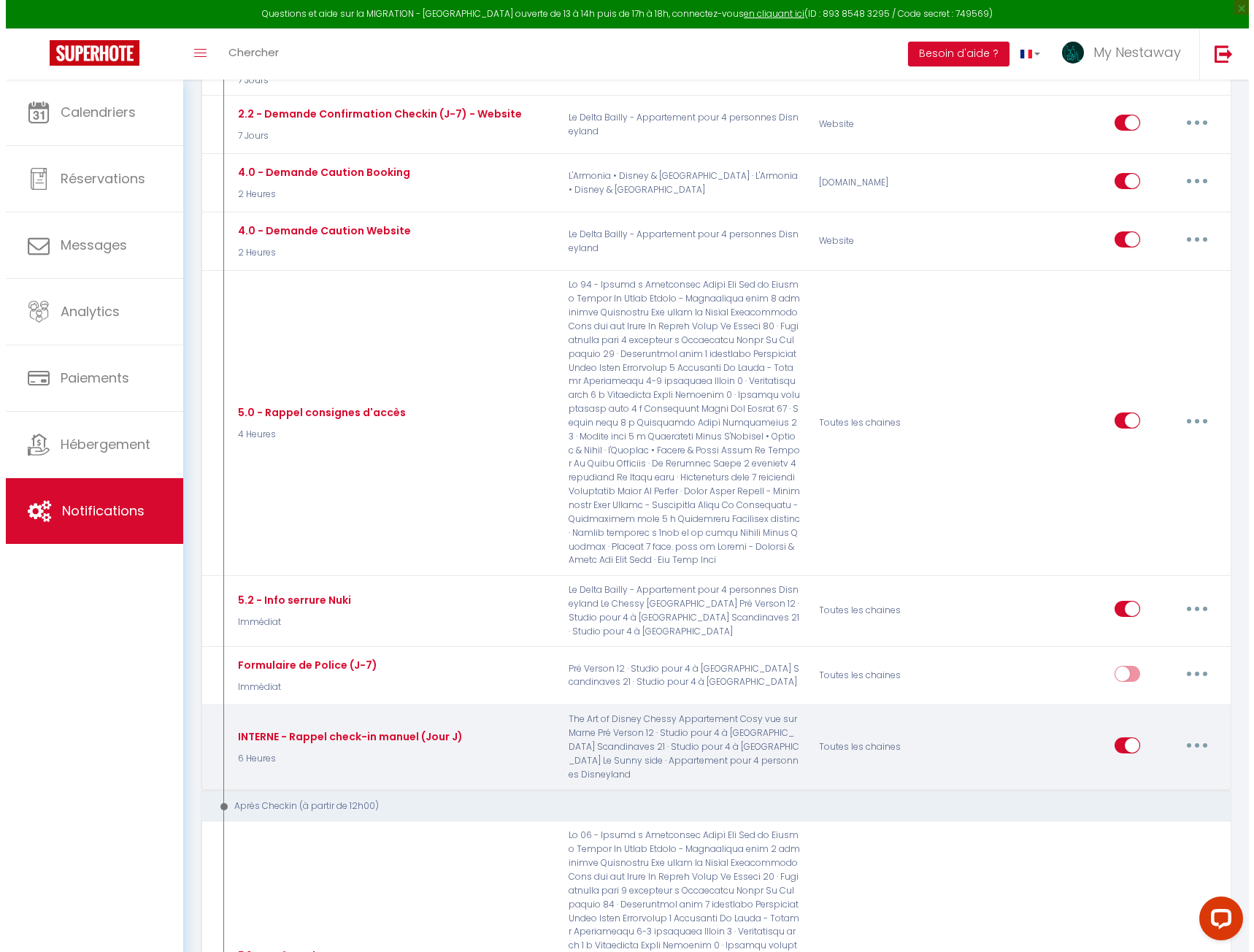
scroll to position [1446, 0]
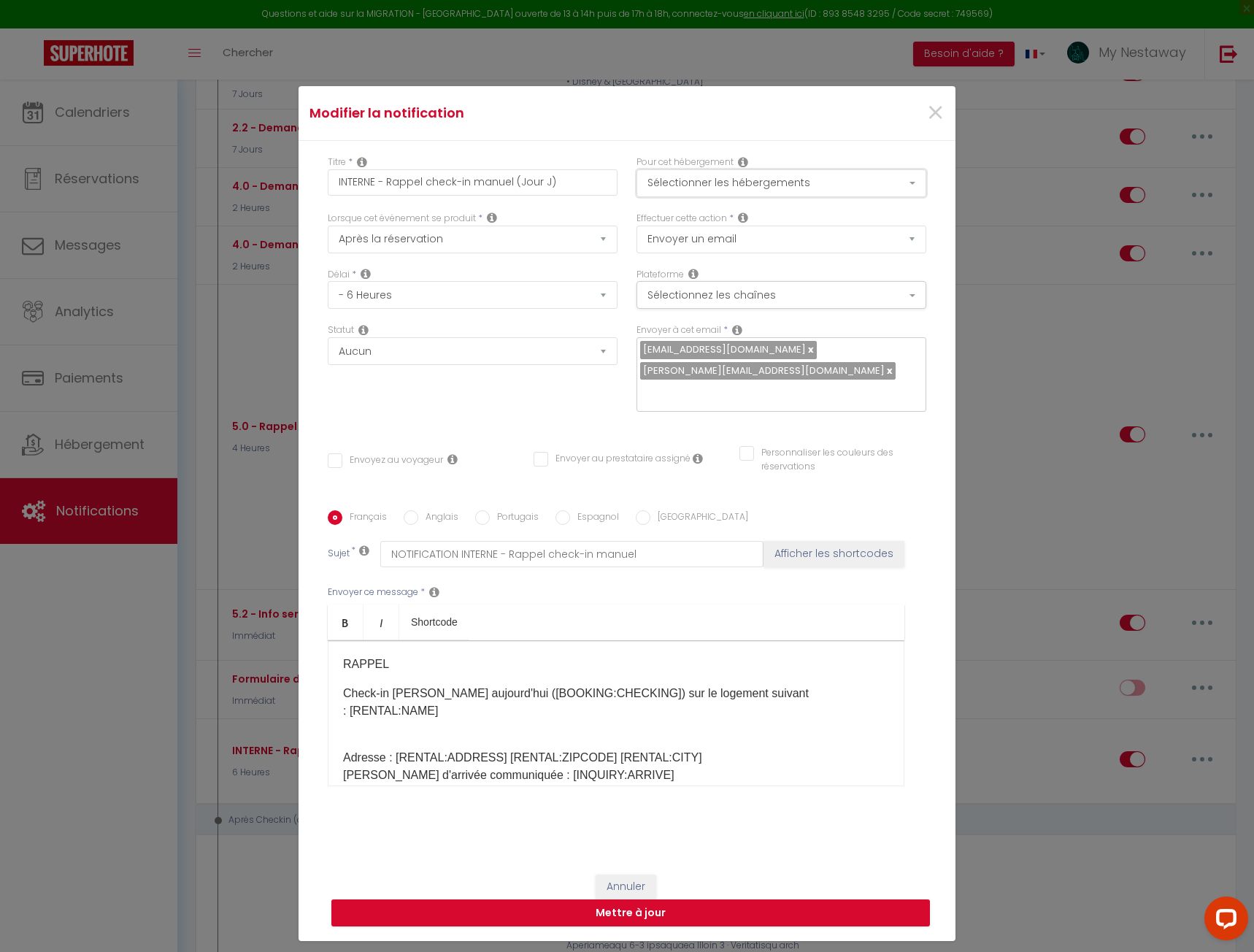
click at [694, 184] on button "Sélectionner les hébergements" at bounding box center [781, 183] width 290 height 28
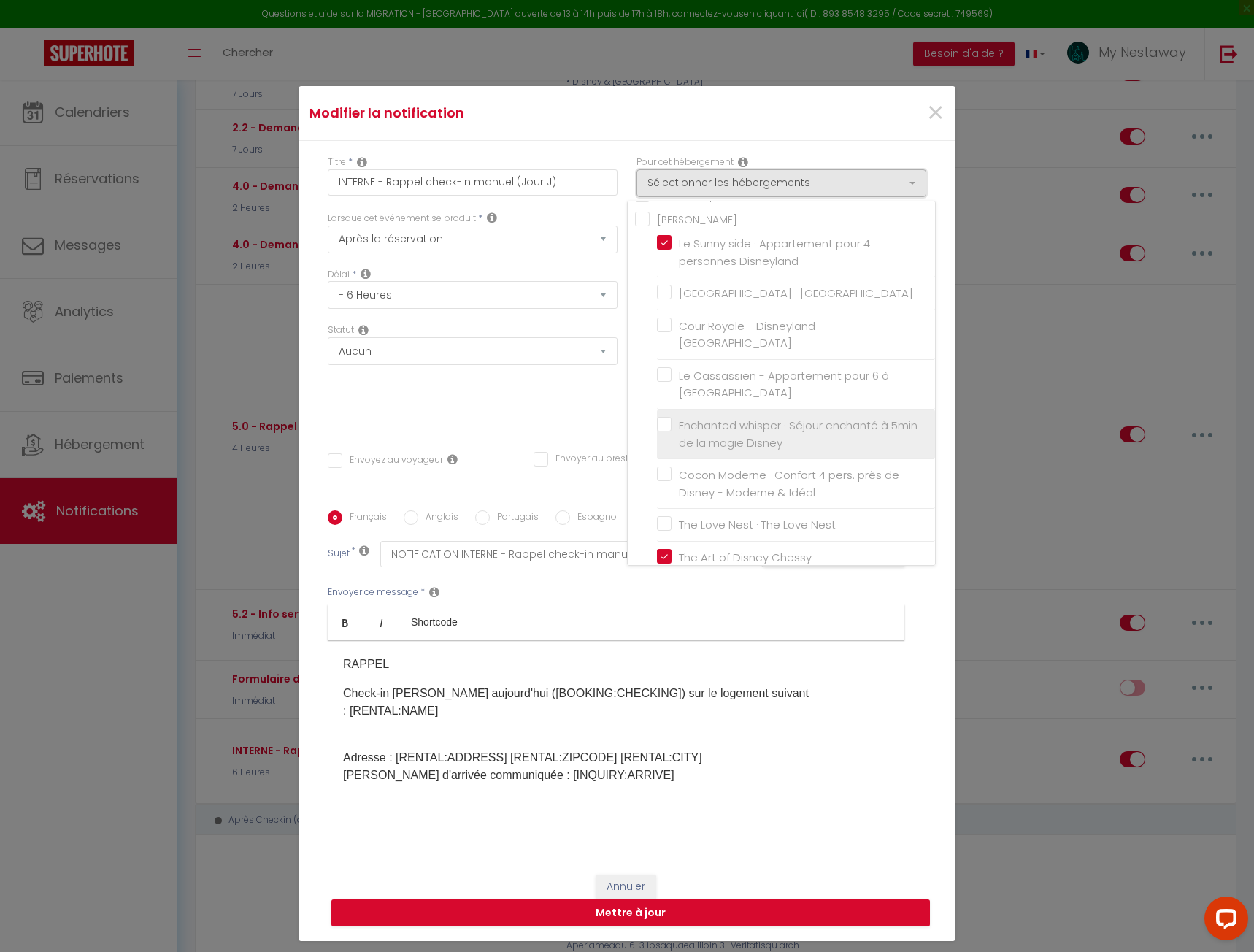
scroll to position [0, 0]
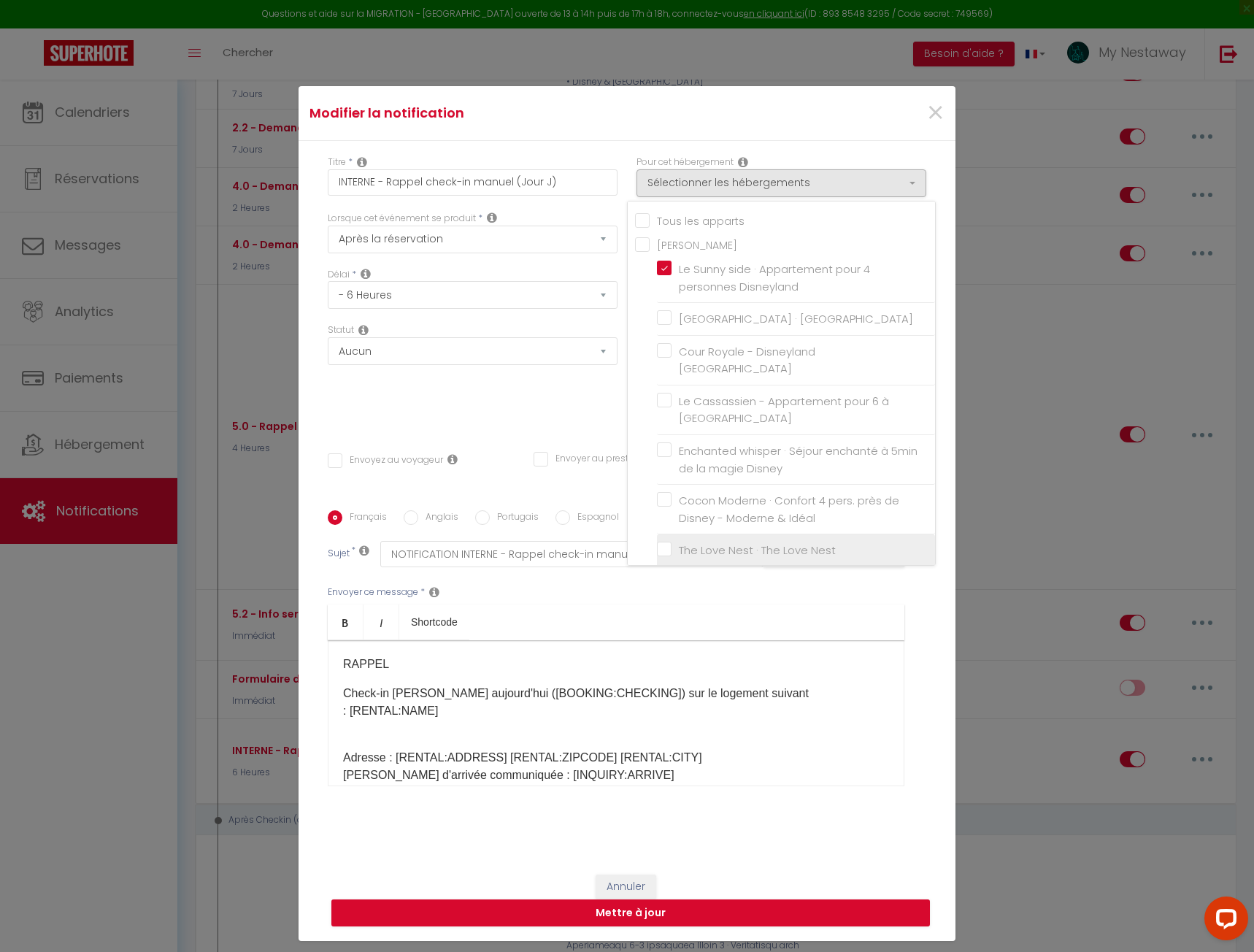
click at [657, 553] on input "The Love Nest · The Love Nest" at bounding box center [795, 550] width 278 height 14
checkbox input "true"
checkbox input "false"
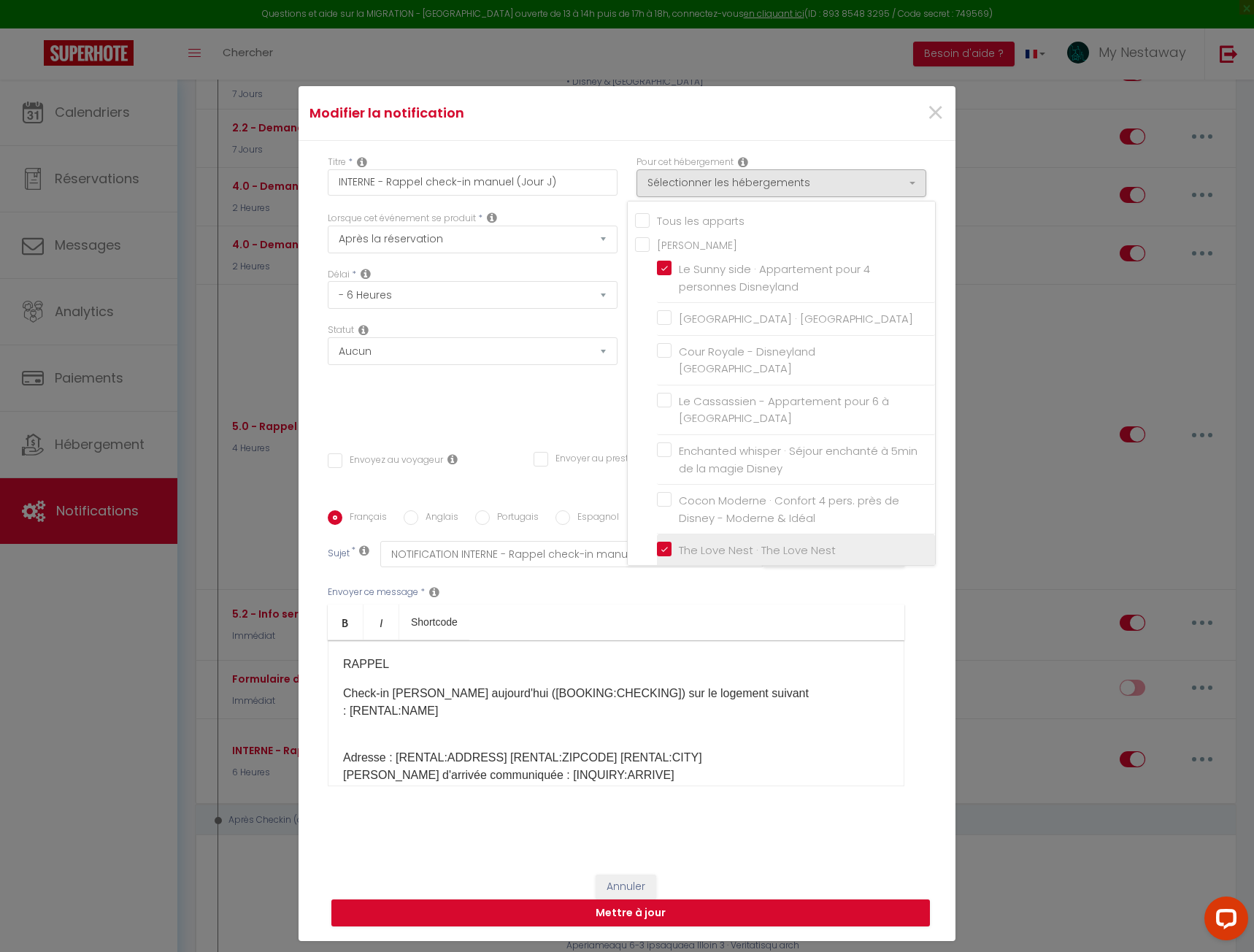
checkbox input "false"
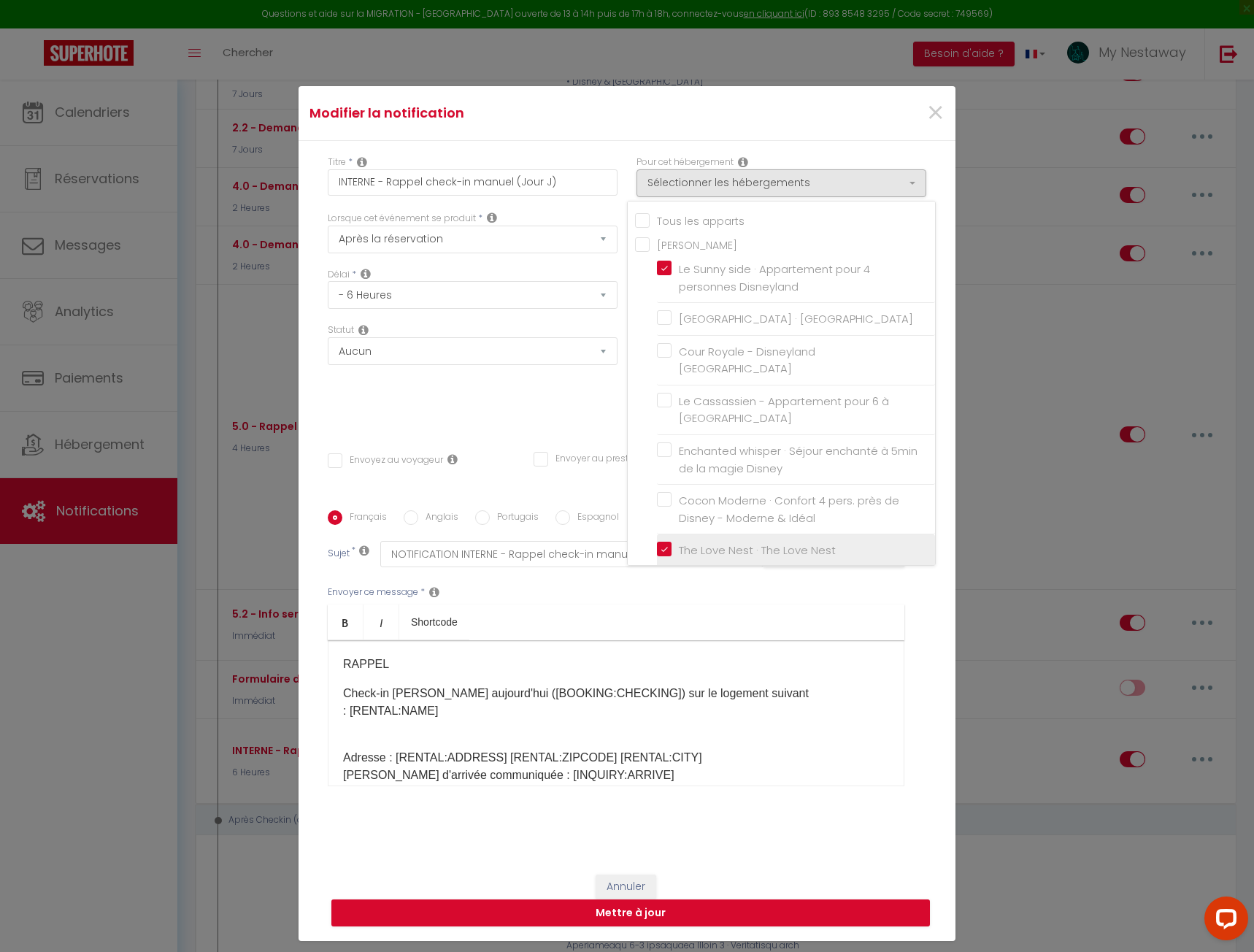
checkbox input "false"
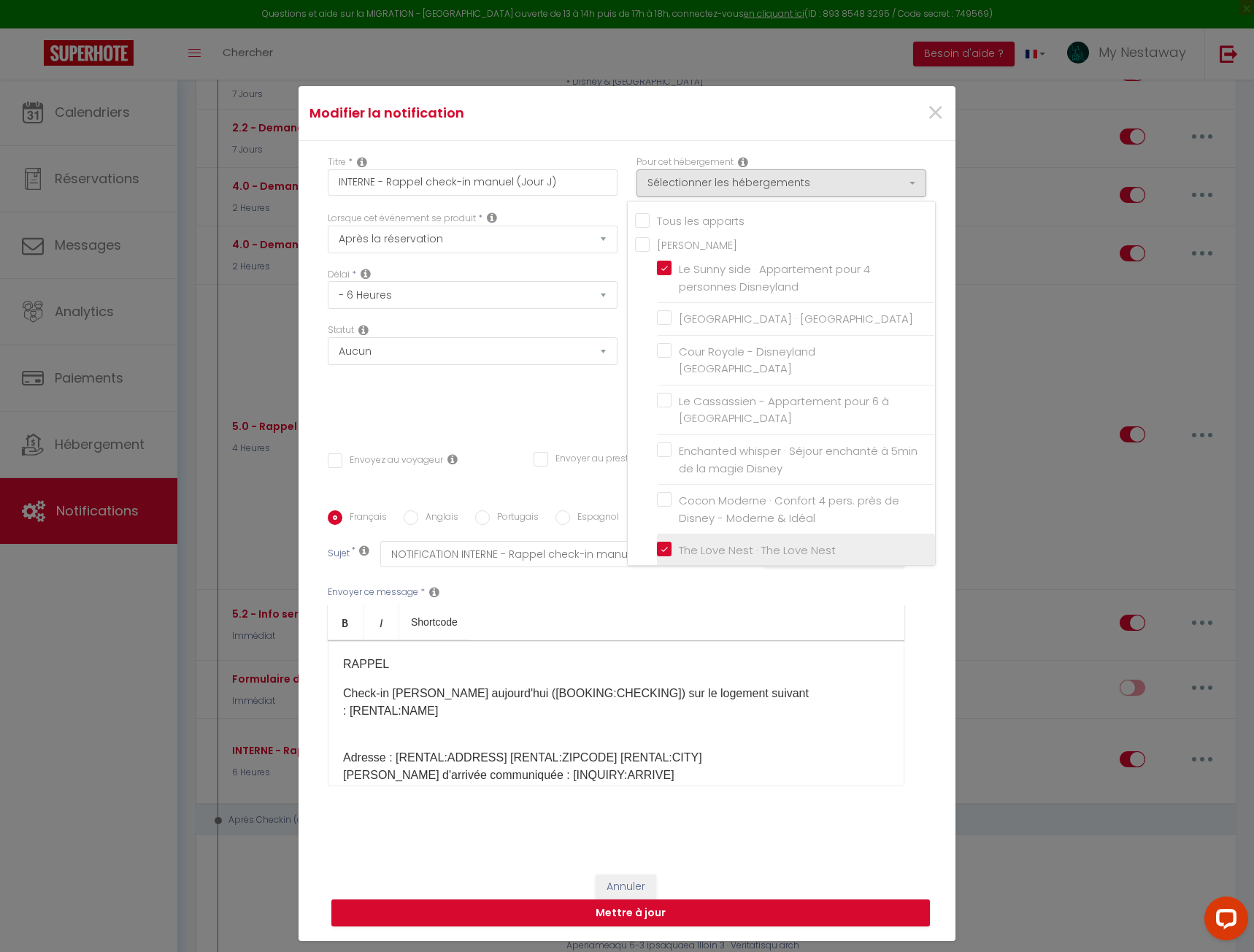
checkbox input "false"
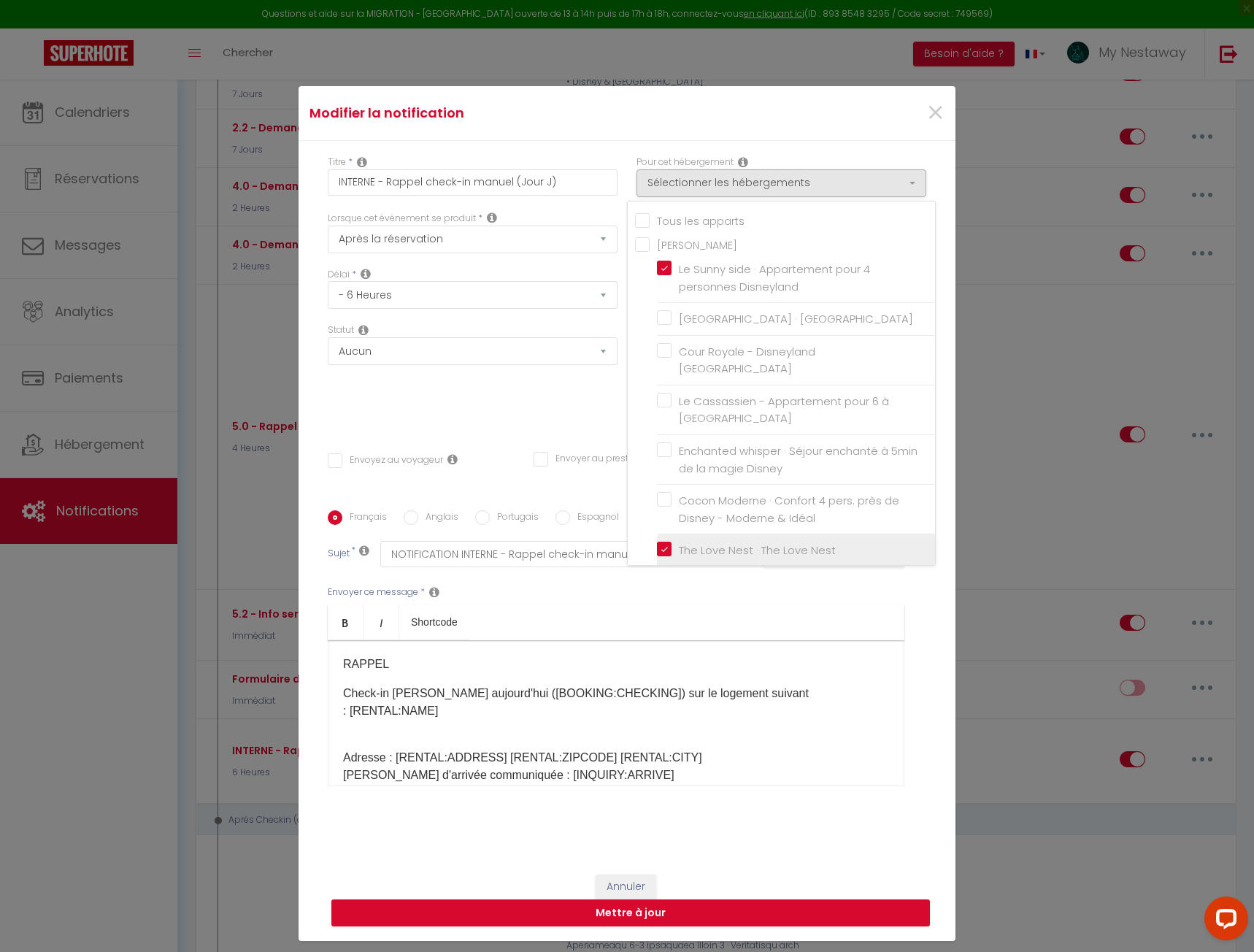
checkbox input "false"
checkbox input "true"
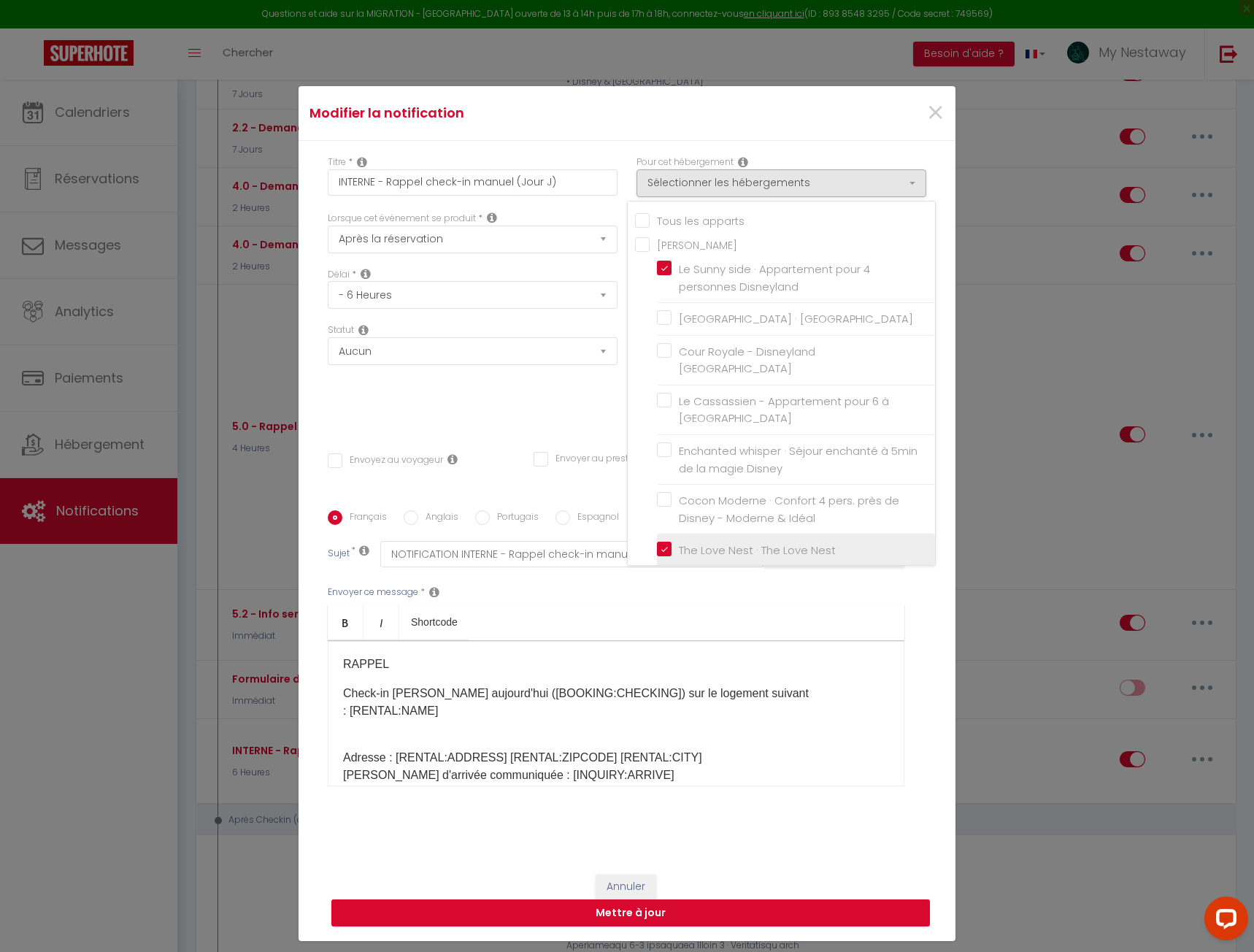
checkbox input "true"
click at [711, 911] on button "Mettre à jour" at bounding box center [630, 913] width 598 height 28
checkbox input "false"
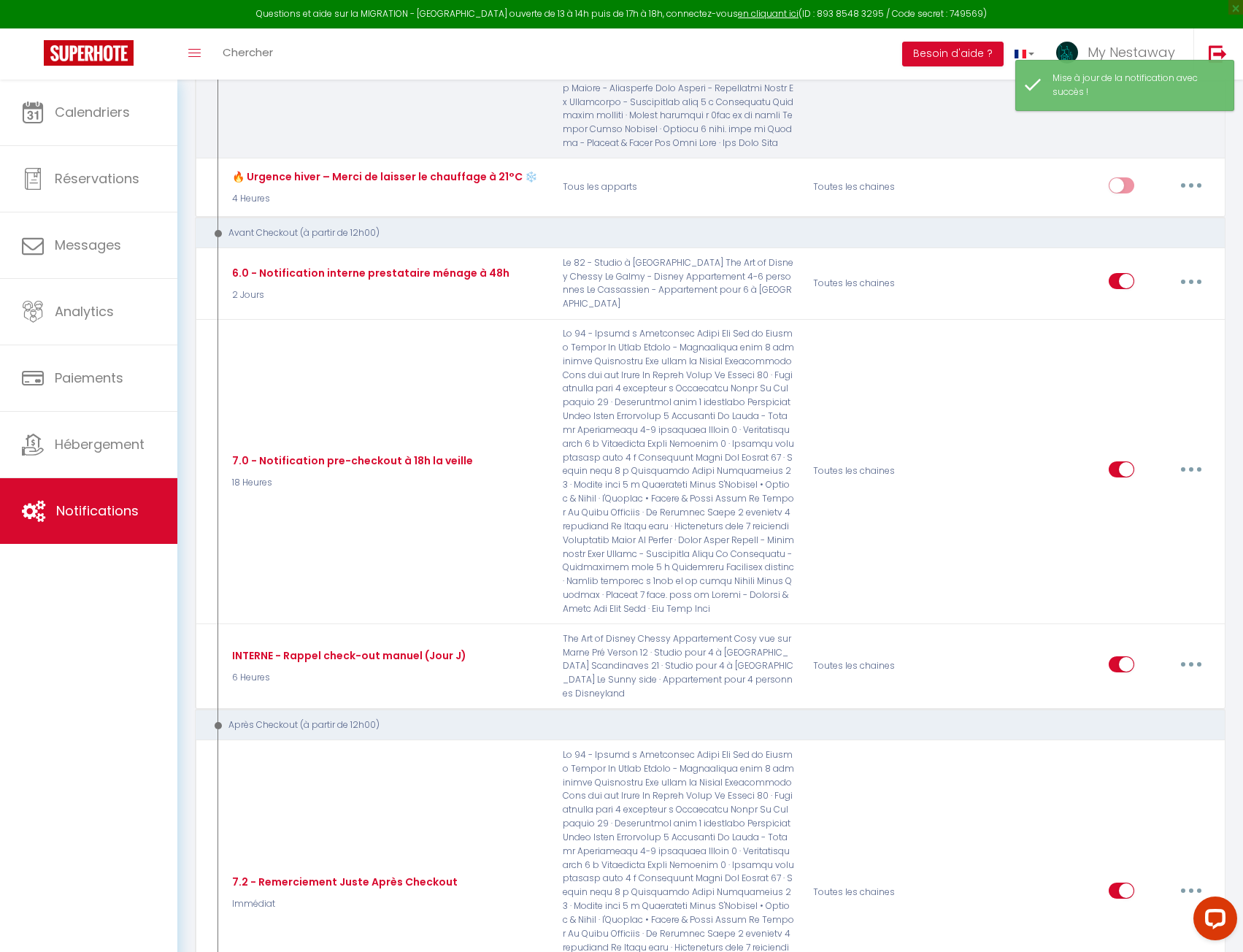
scroll to position [2993, 0]
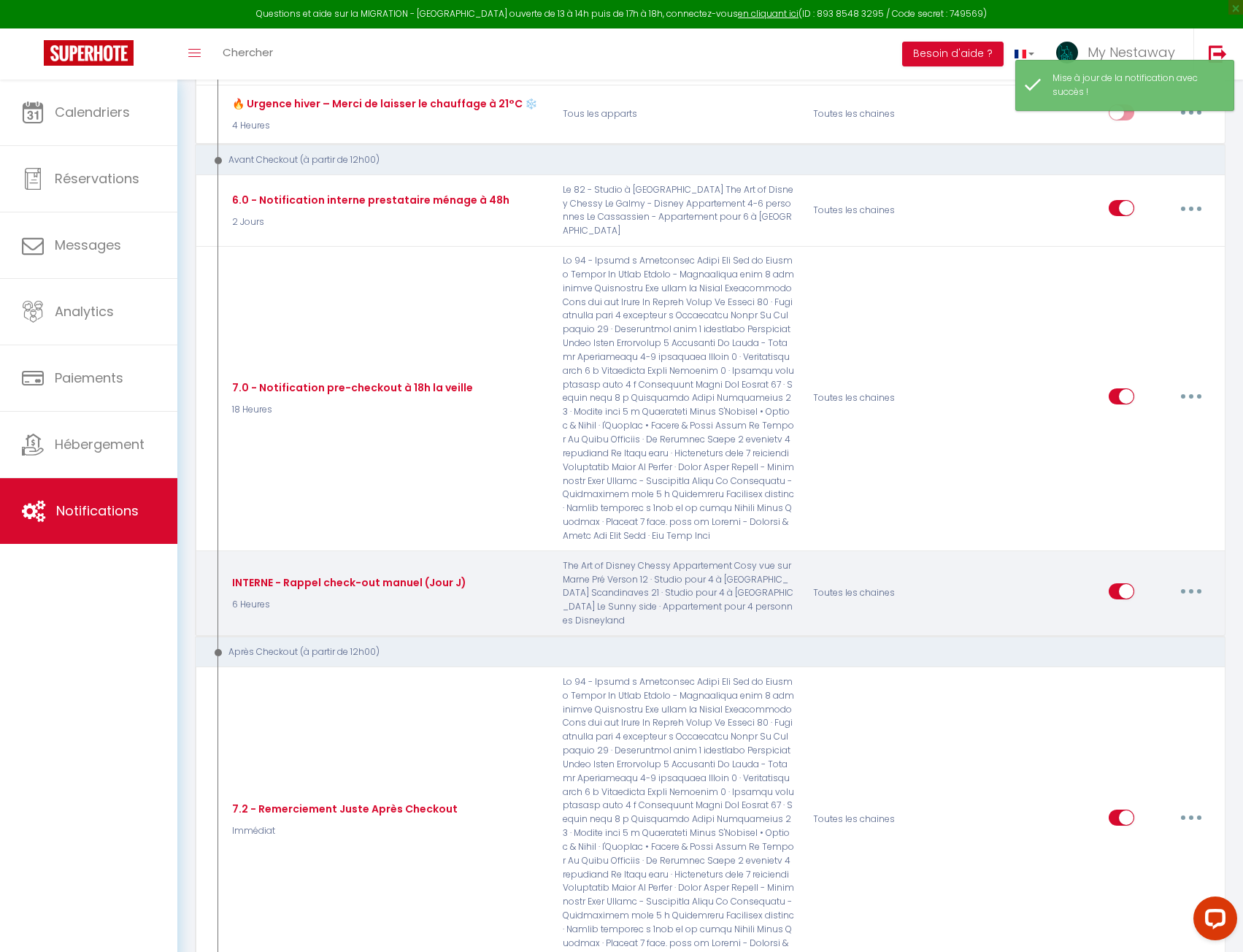
click at [1195, 580] on button "button" at bounding box center [1191, 592] width 41 height 24
click at [1165, 612] on link "Editer" at bounding box center [1153, 624] width 108 height 25
type input "INTERNE - Rappel check-out manuel (Jour J)"
select select "4"
select select "6 Heures"
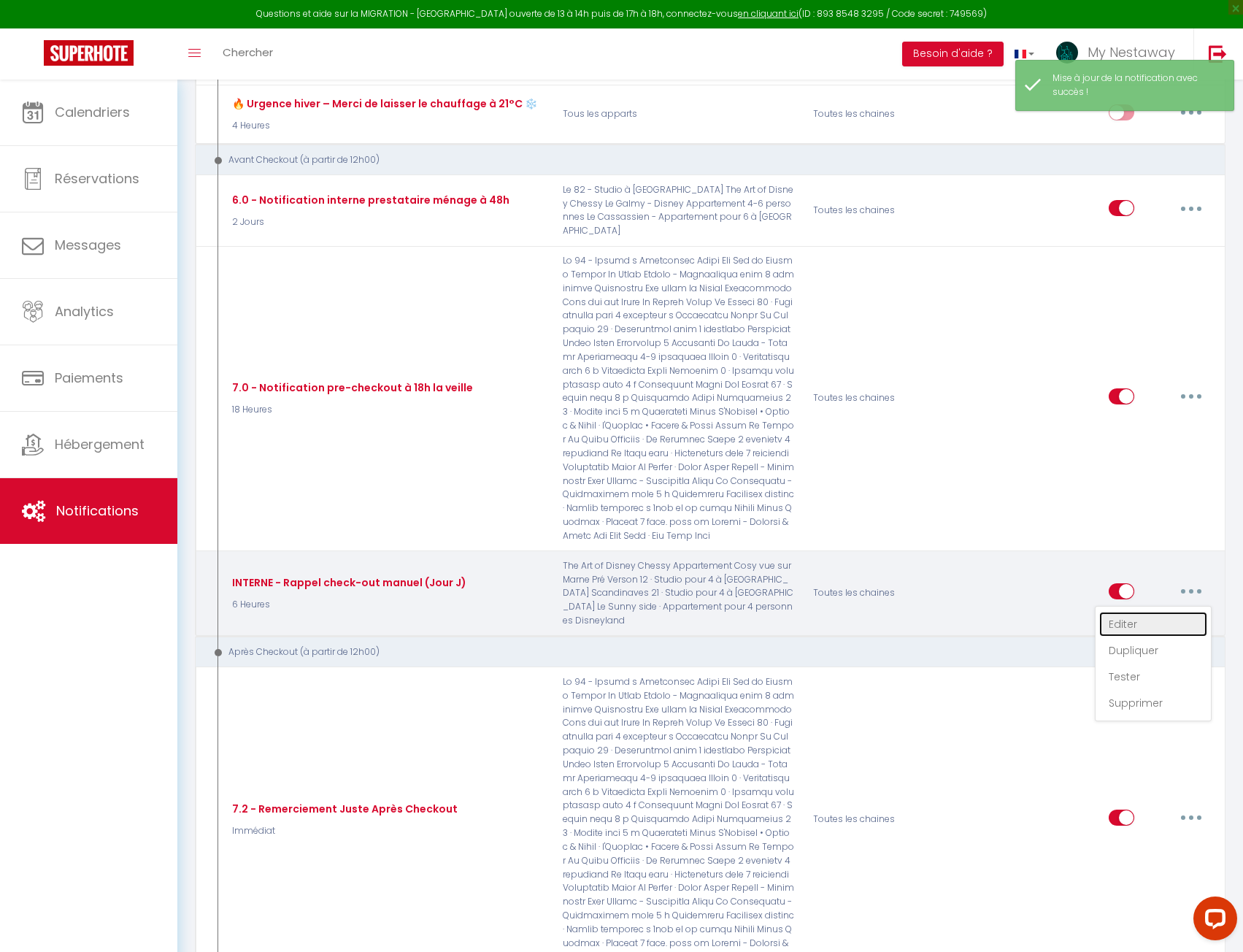
select select
checkbox input "false"
radio input "true"
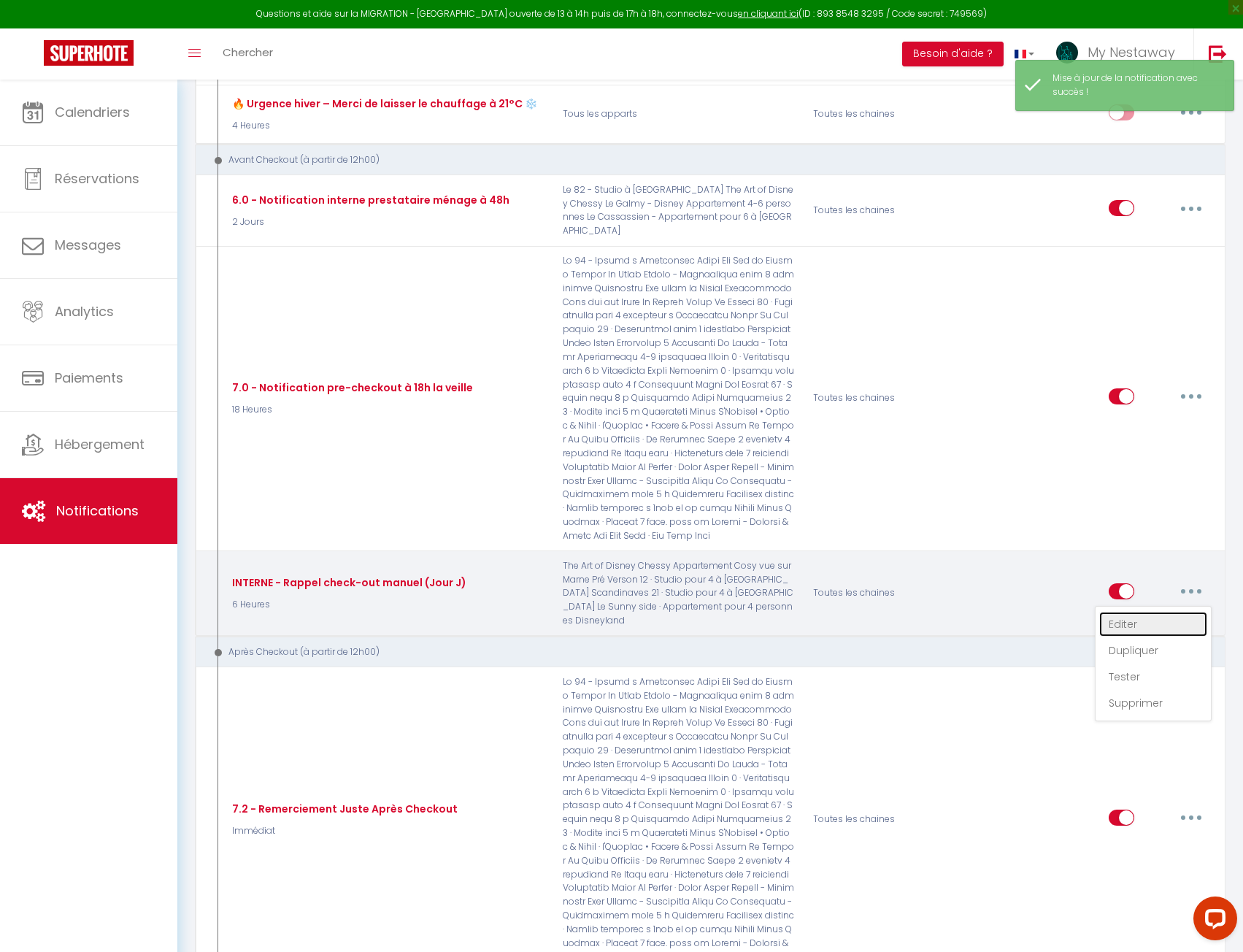
type input "NOTIFICATION INTERNE - Rappel check-out manuel"
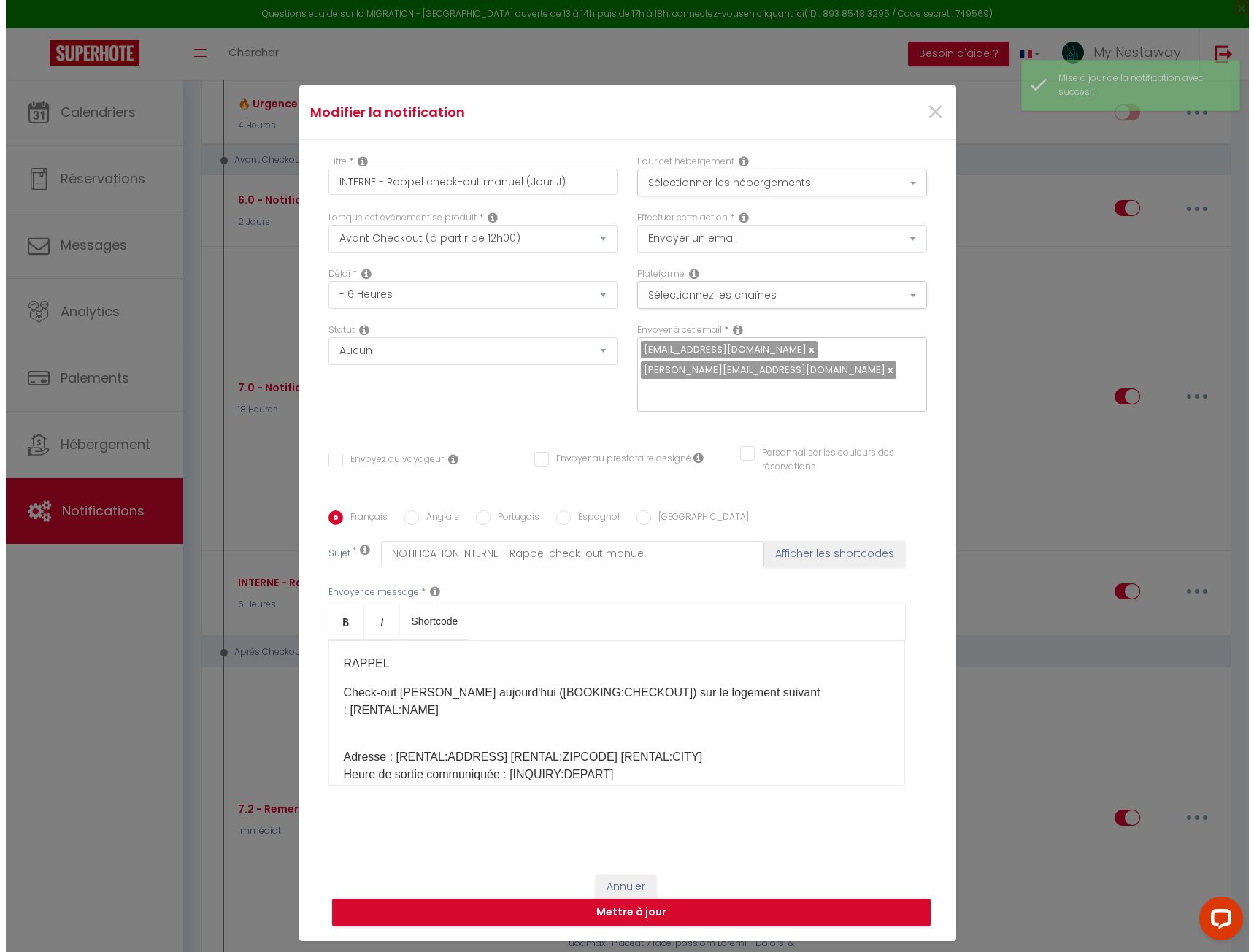
scroll to position [2980, 0]
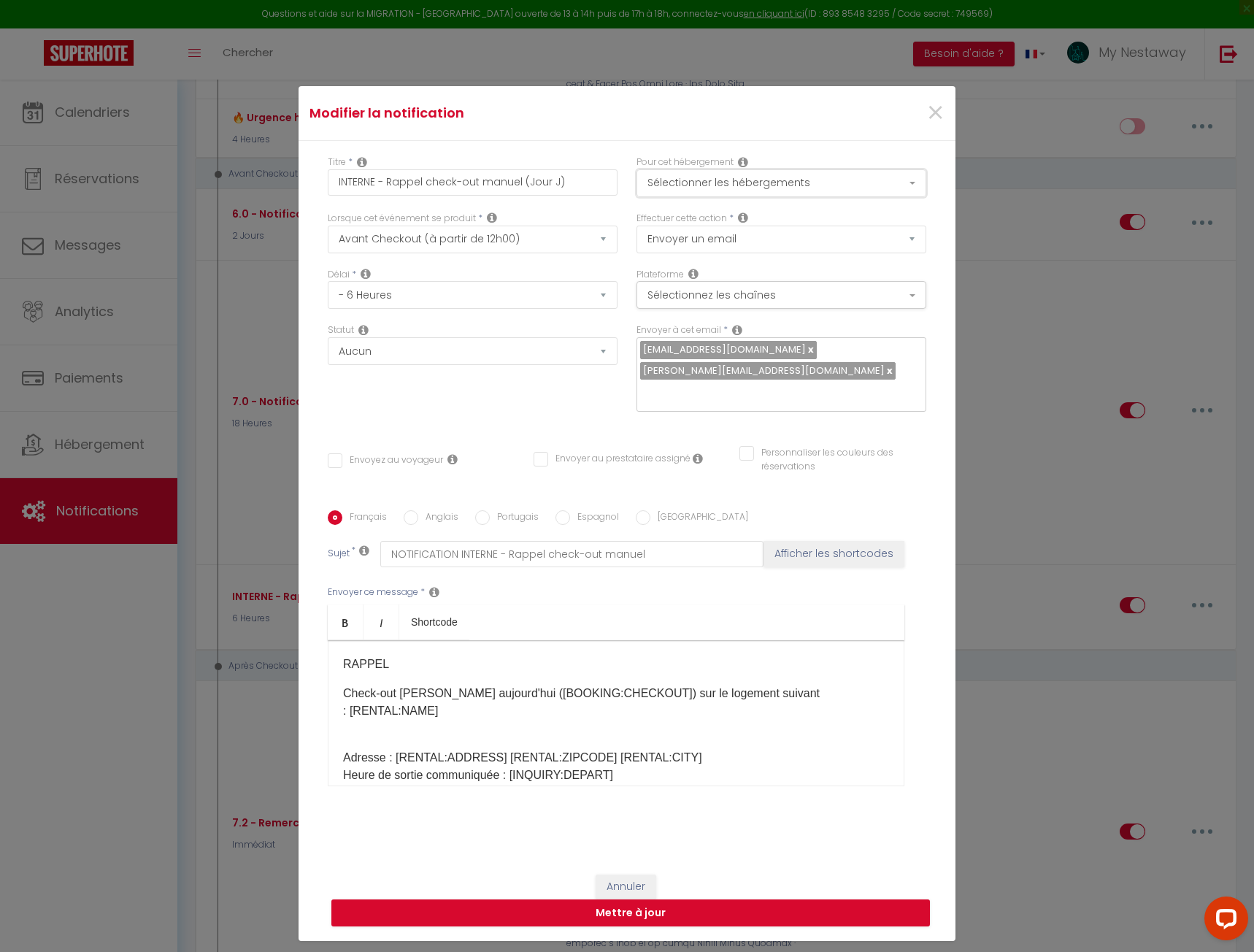
click at [736, 179] on button "Sélectionner les hébergements" at bounding box center [781, 183] width 290 height 28
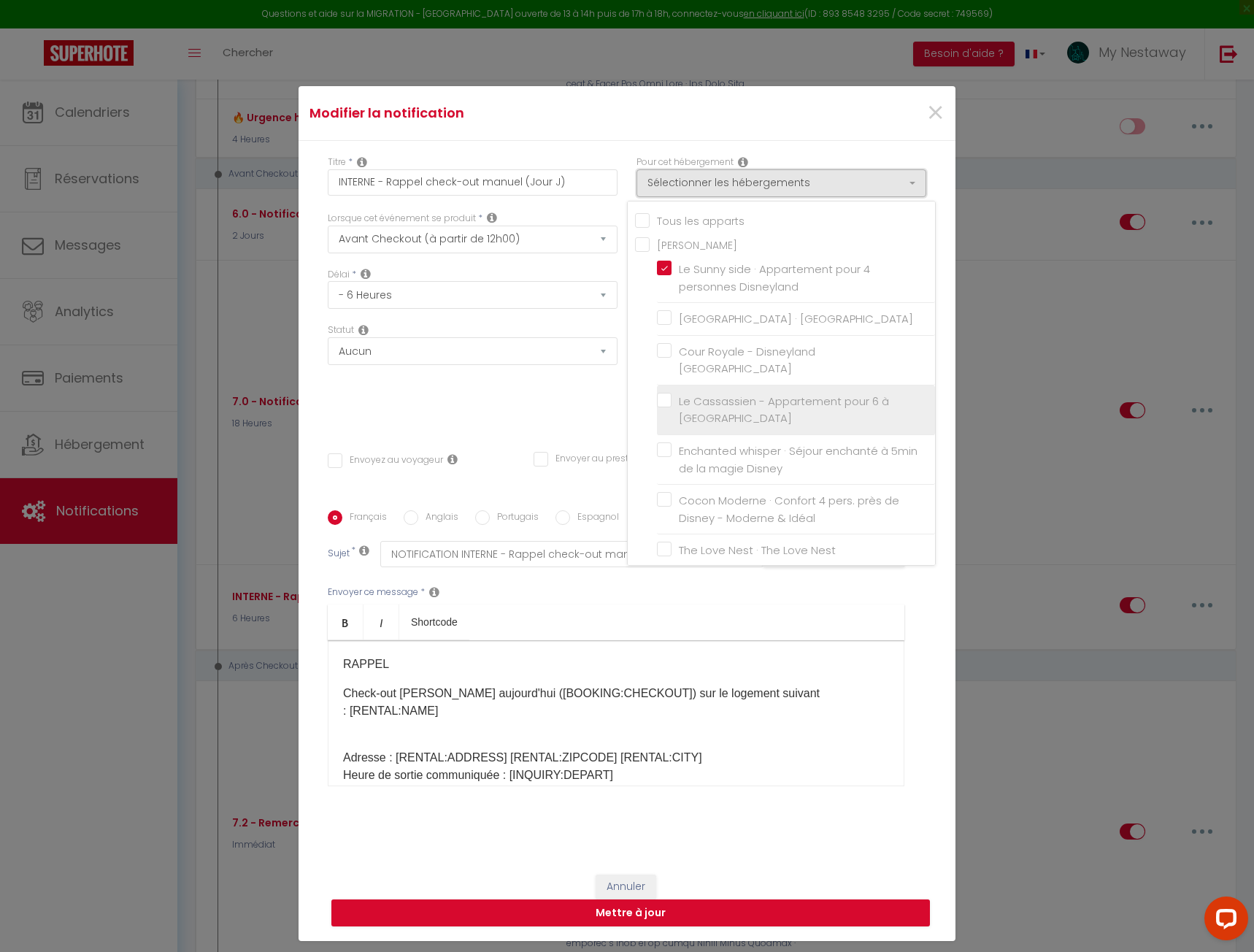
scroll to position [73, 0]
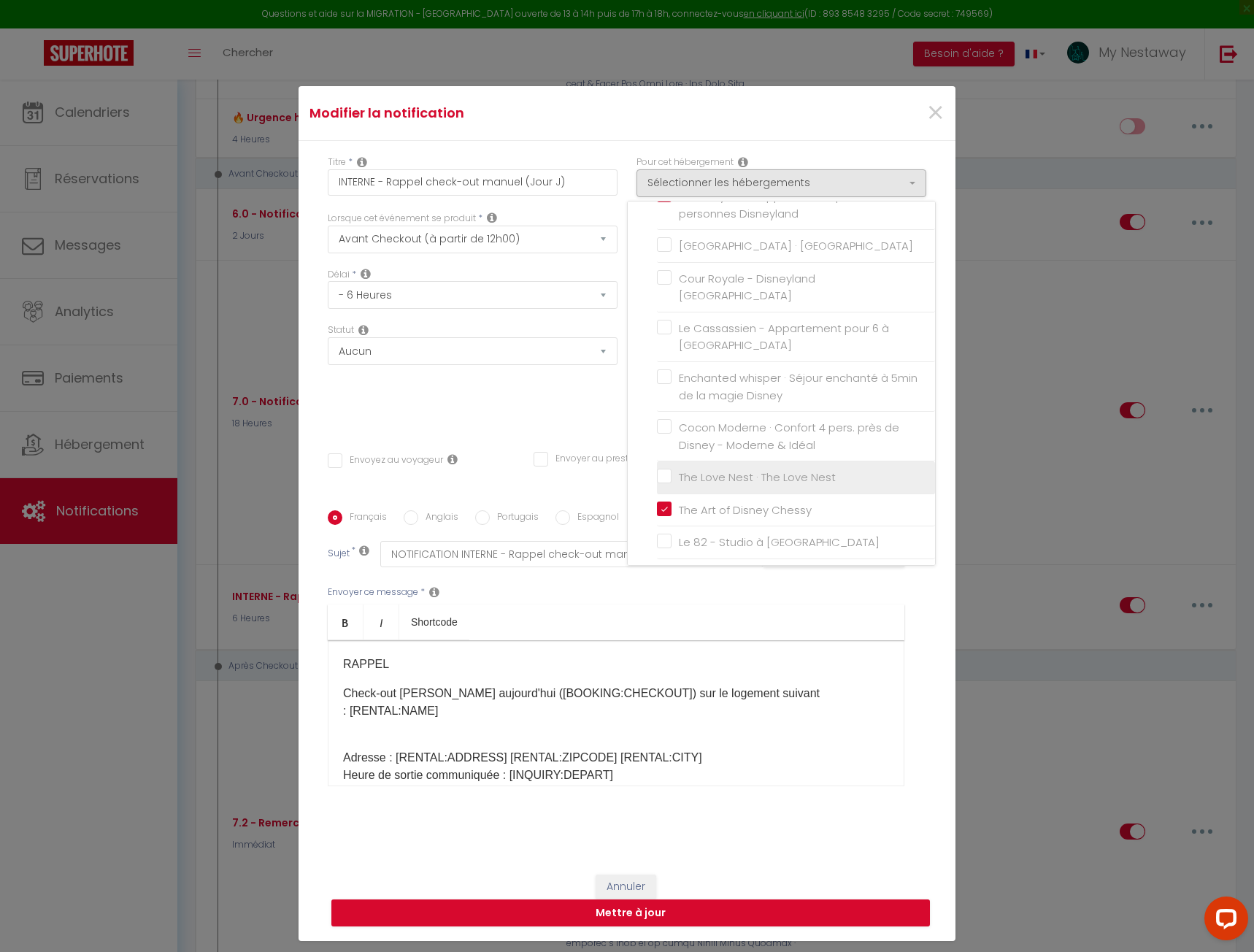
click at [660, 480] on input "The Love Nest · The Love Nest" at bounding box center [795, 477] width 278 height 14
checkbox input "true"
checkbox input "false"
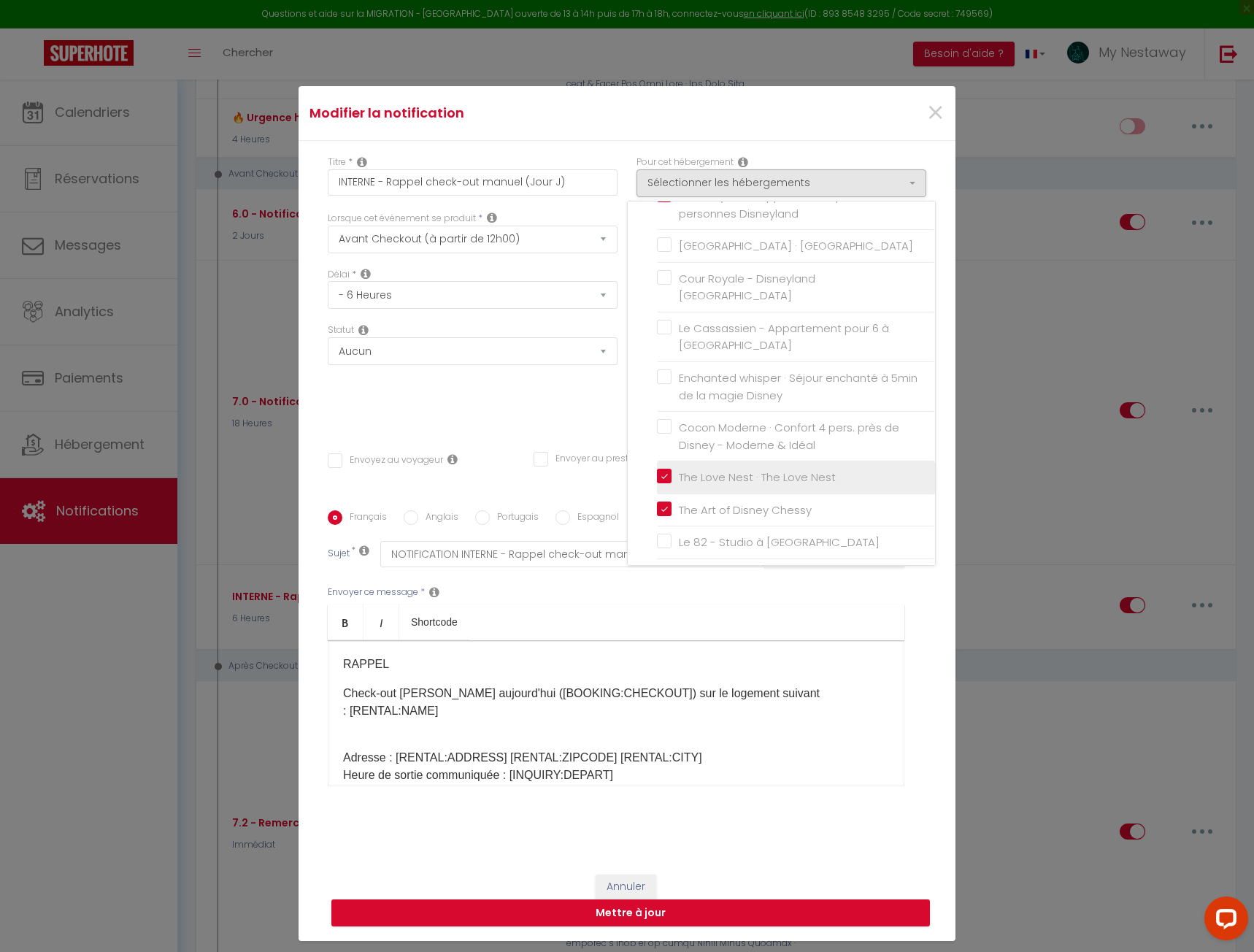
checkbox input "false"
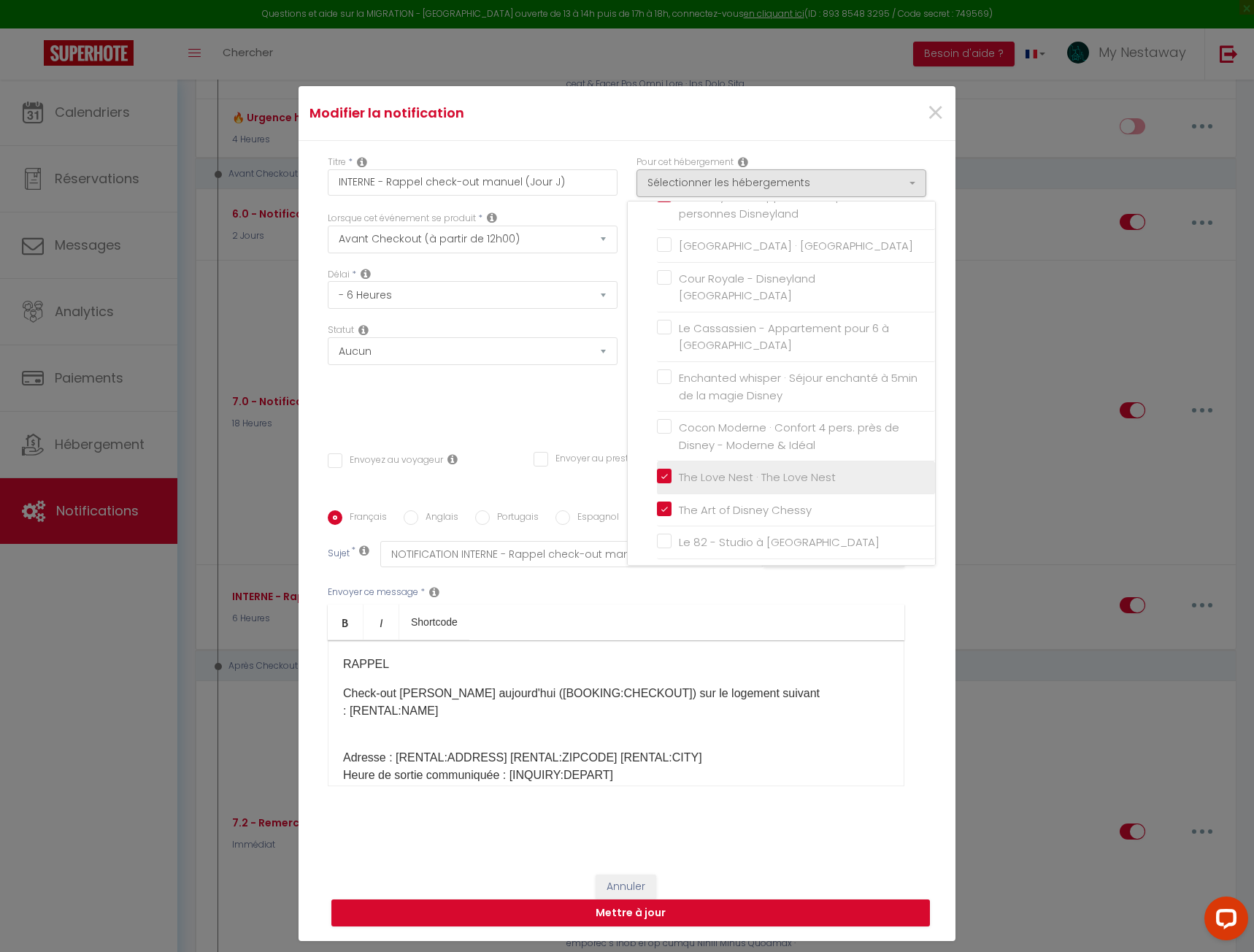
checkbox input "false"
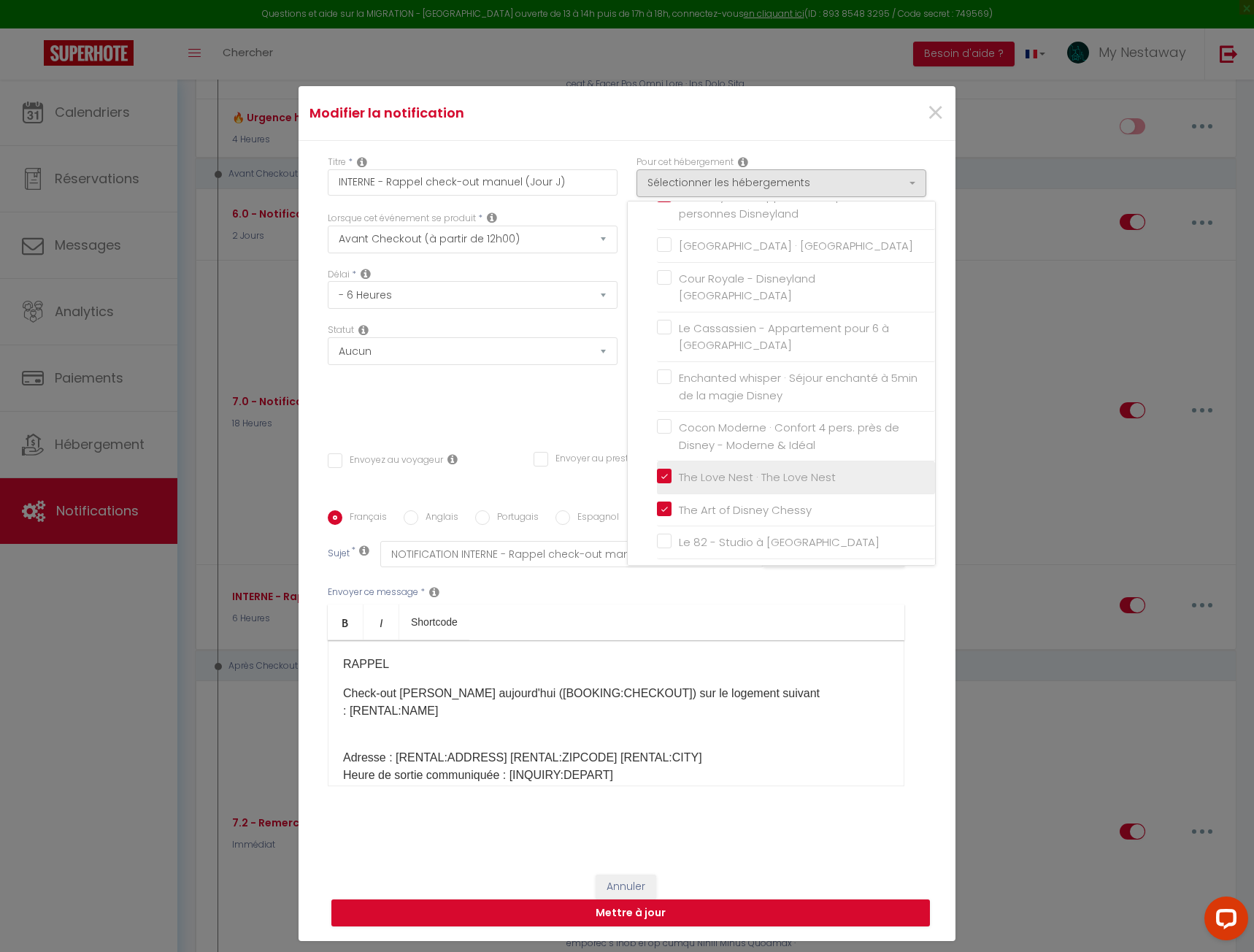
checkbox input "false"
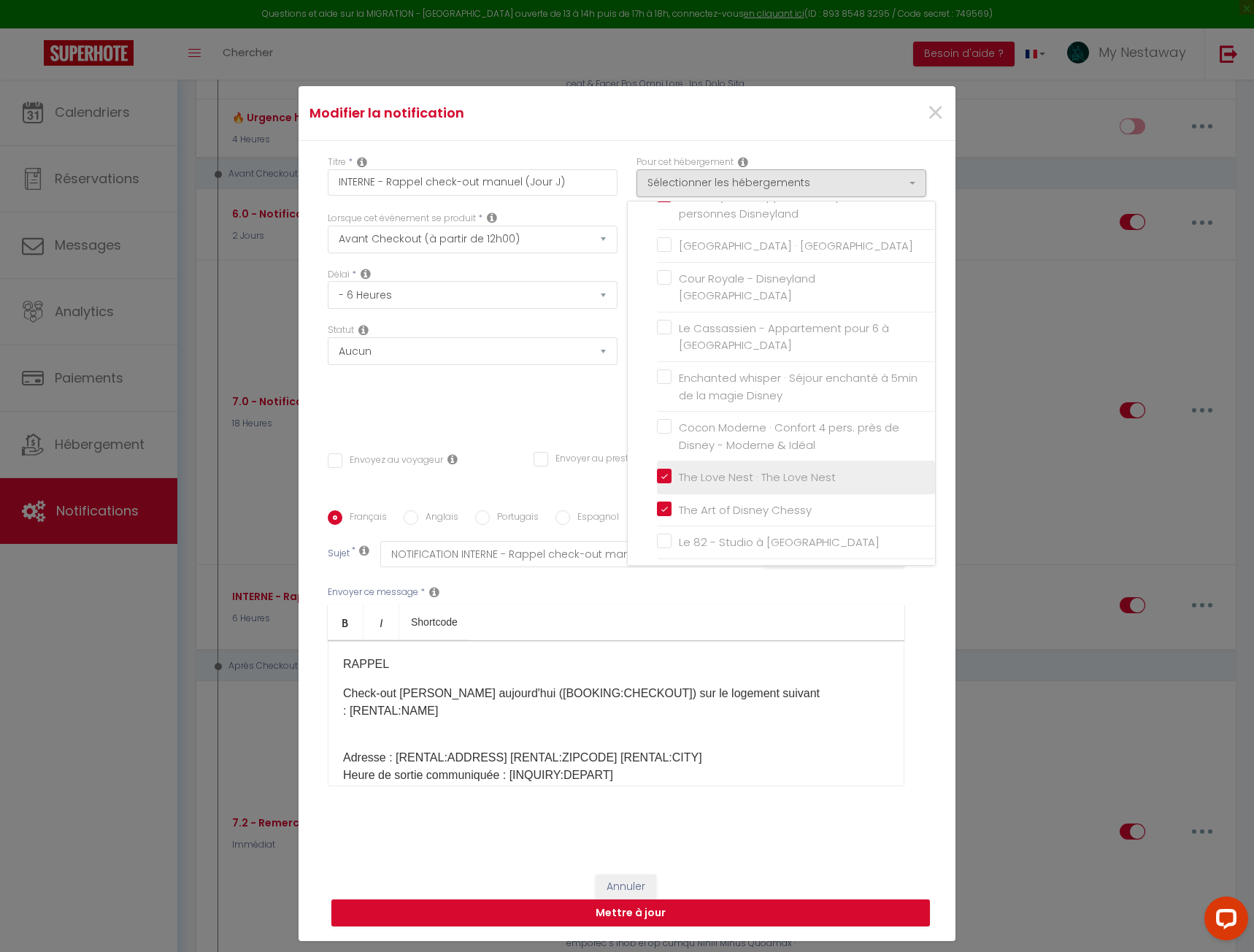
checkbox input "false"
checkbox input "true"
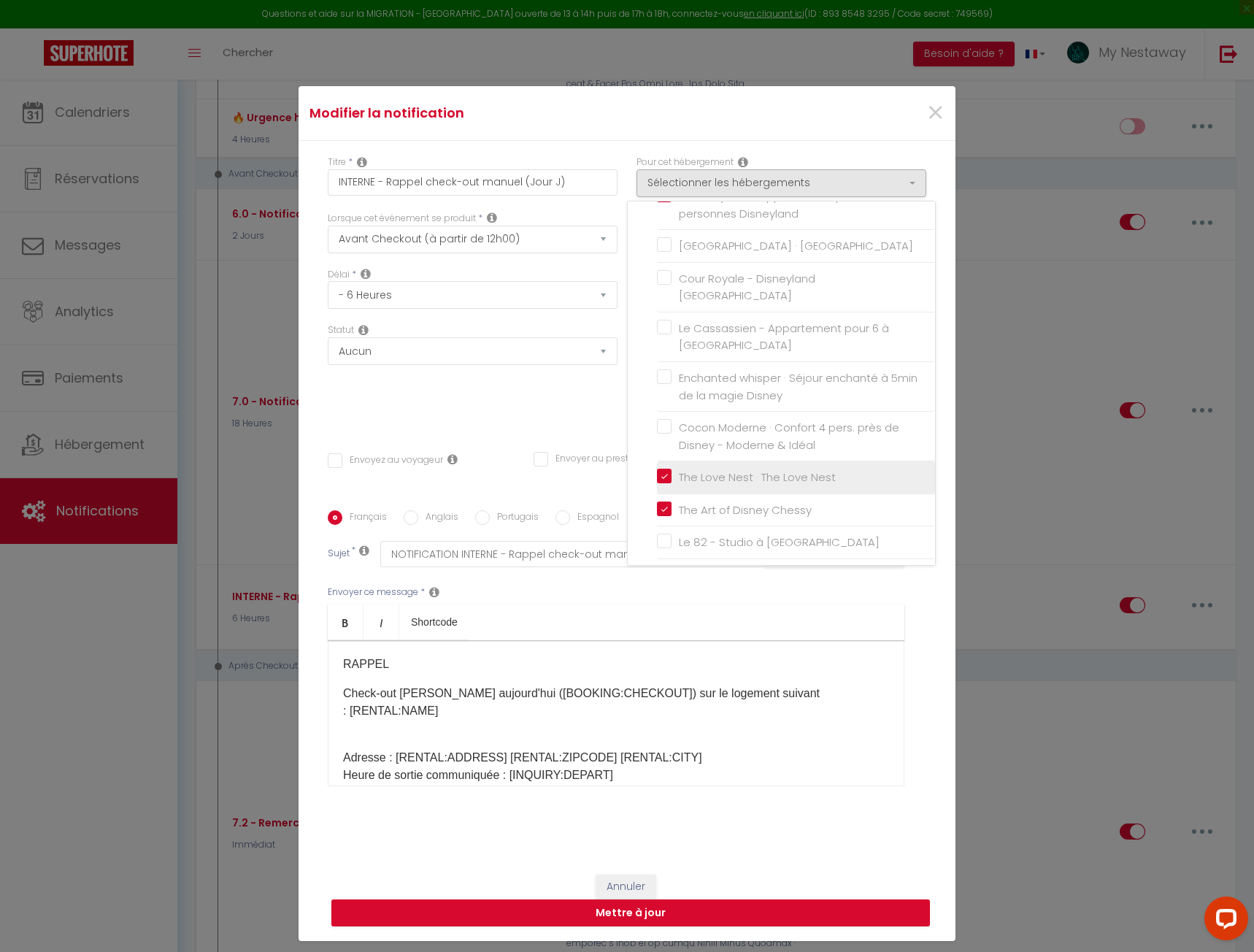
checkbox input "true"
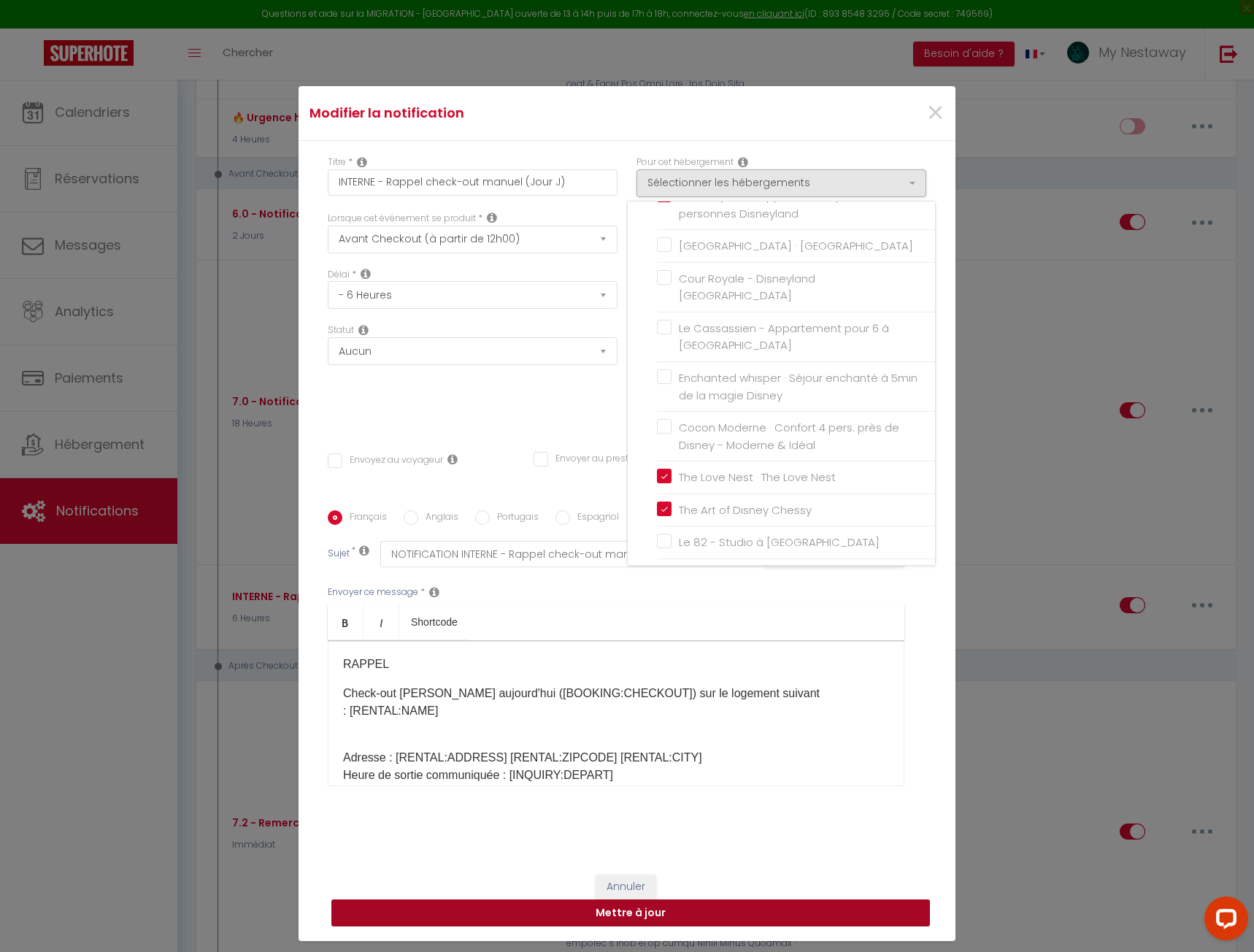
click at [699, 919] on button "Mettre à jour" at bounding box center [630, 913] width 598 height 28
checkbox input "false"
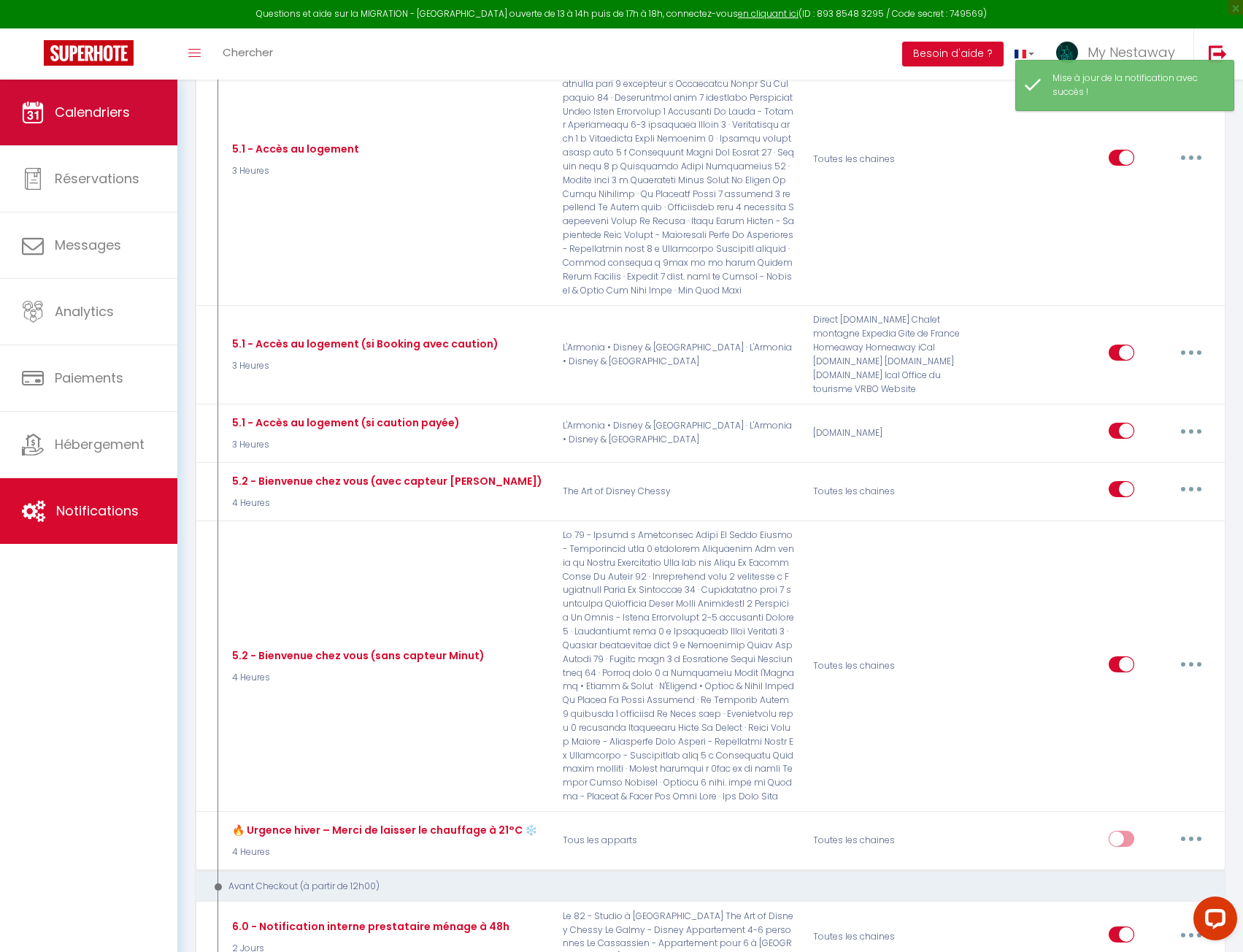
scroll to position [2044, 0]
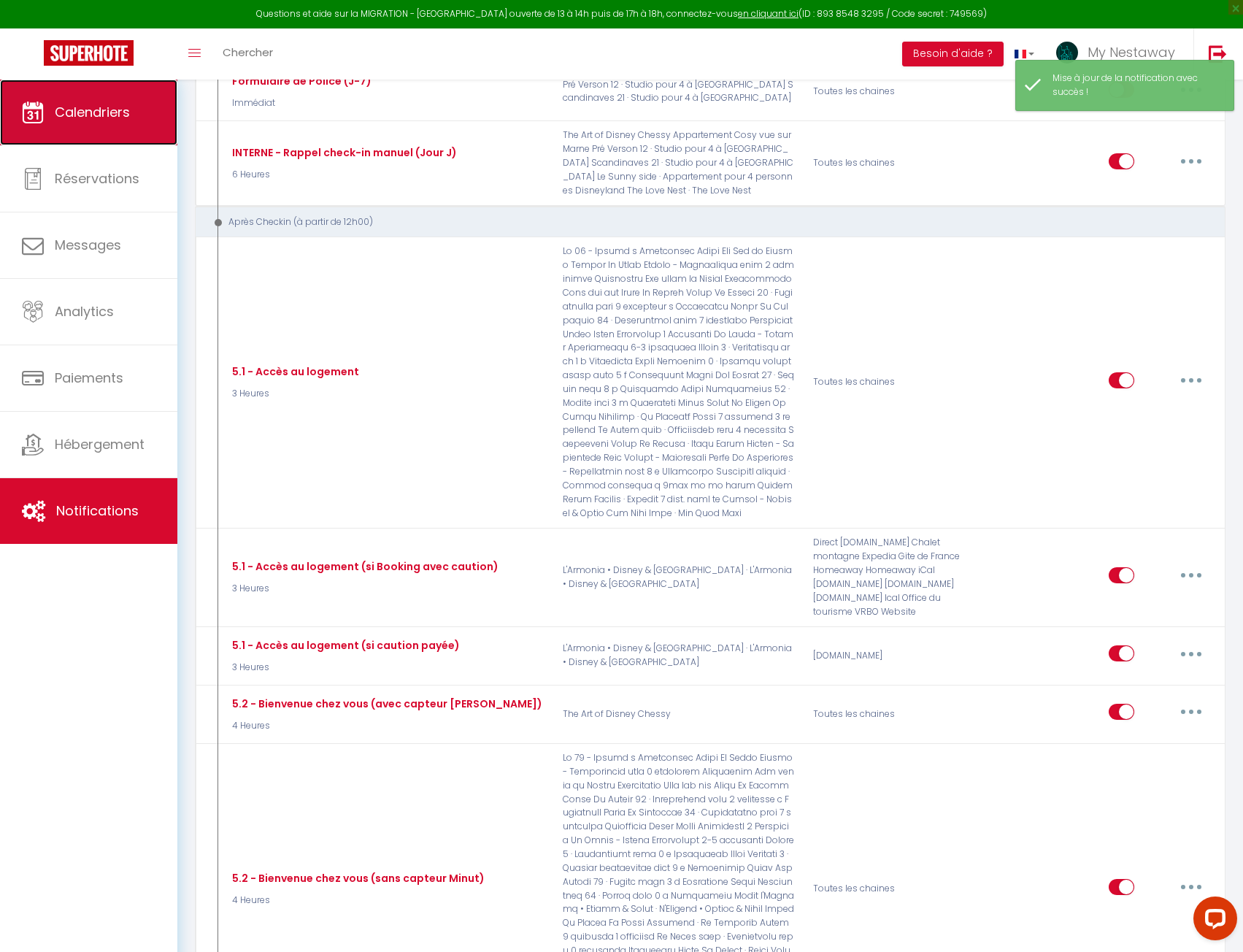
click at [139, 119] on link "Calendriers" at bounding box center [89, 113] width 178 height 66
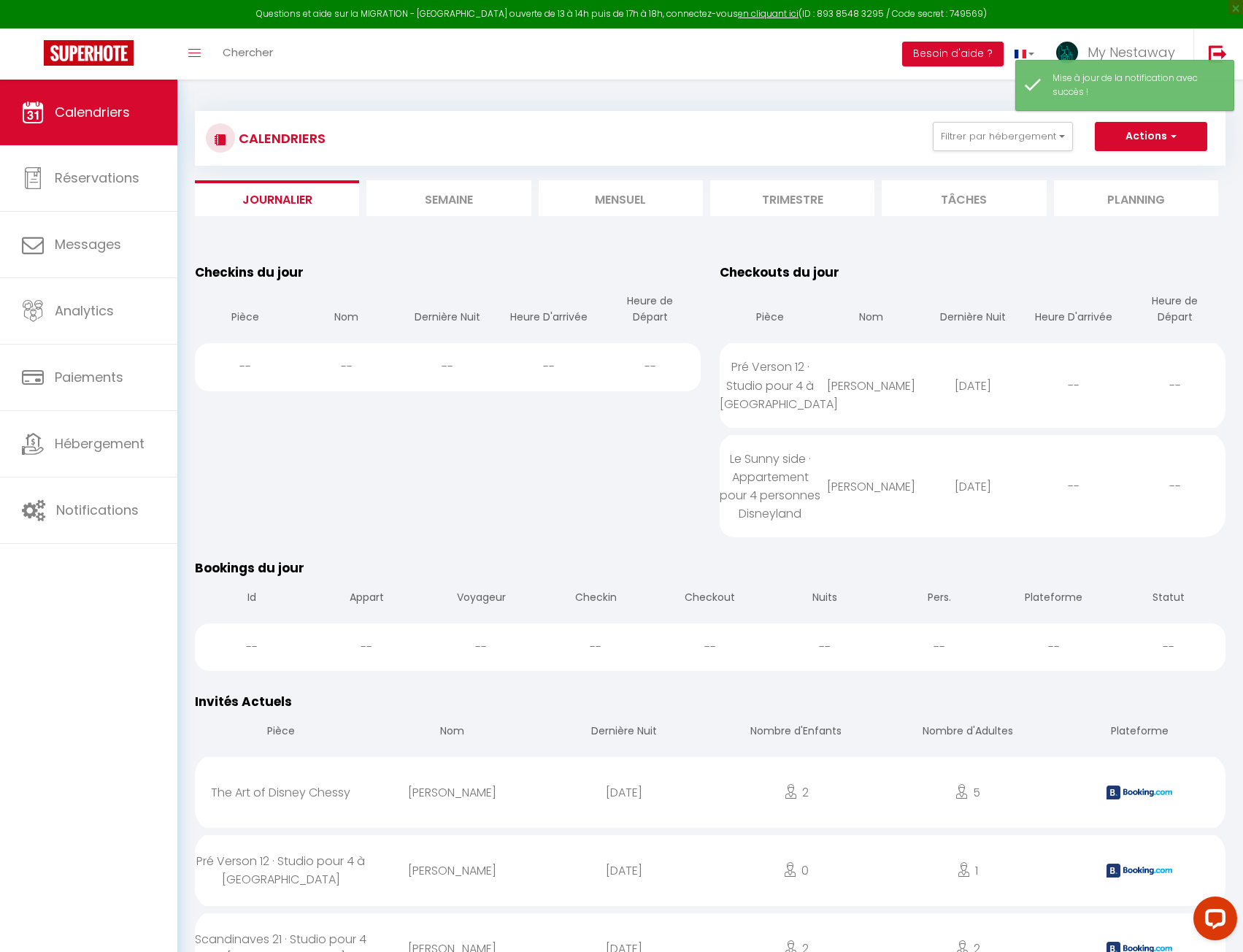
click at [481, 201] on li "Semaine" at bounding box center [448, 198] width 164 height 36
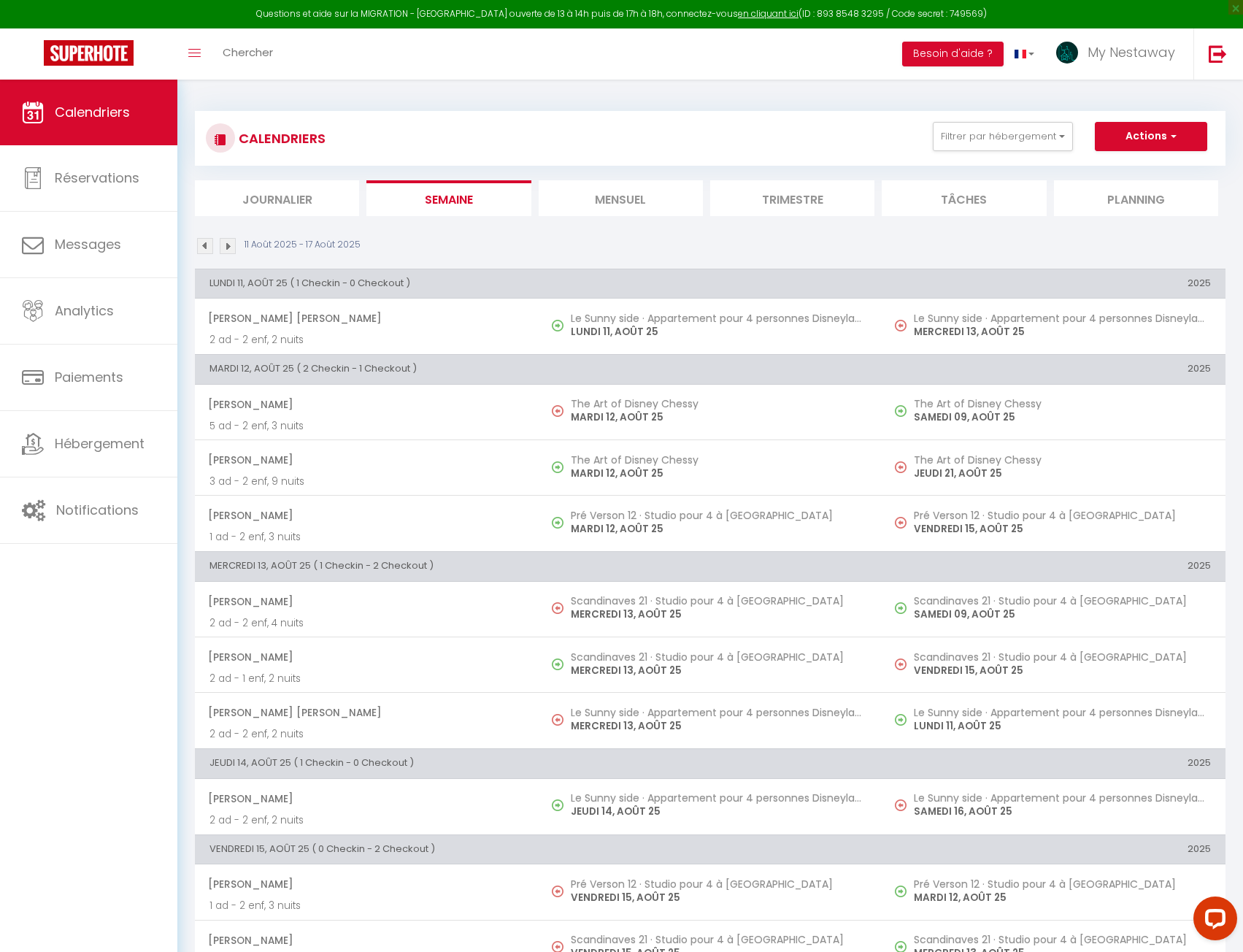
click at [205, 241] on img at bounding box center [205, 245] width 16 height 16
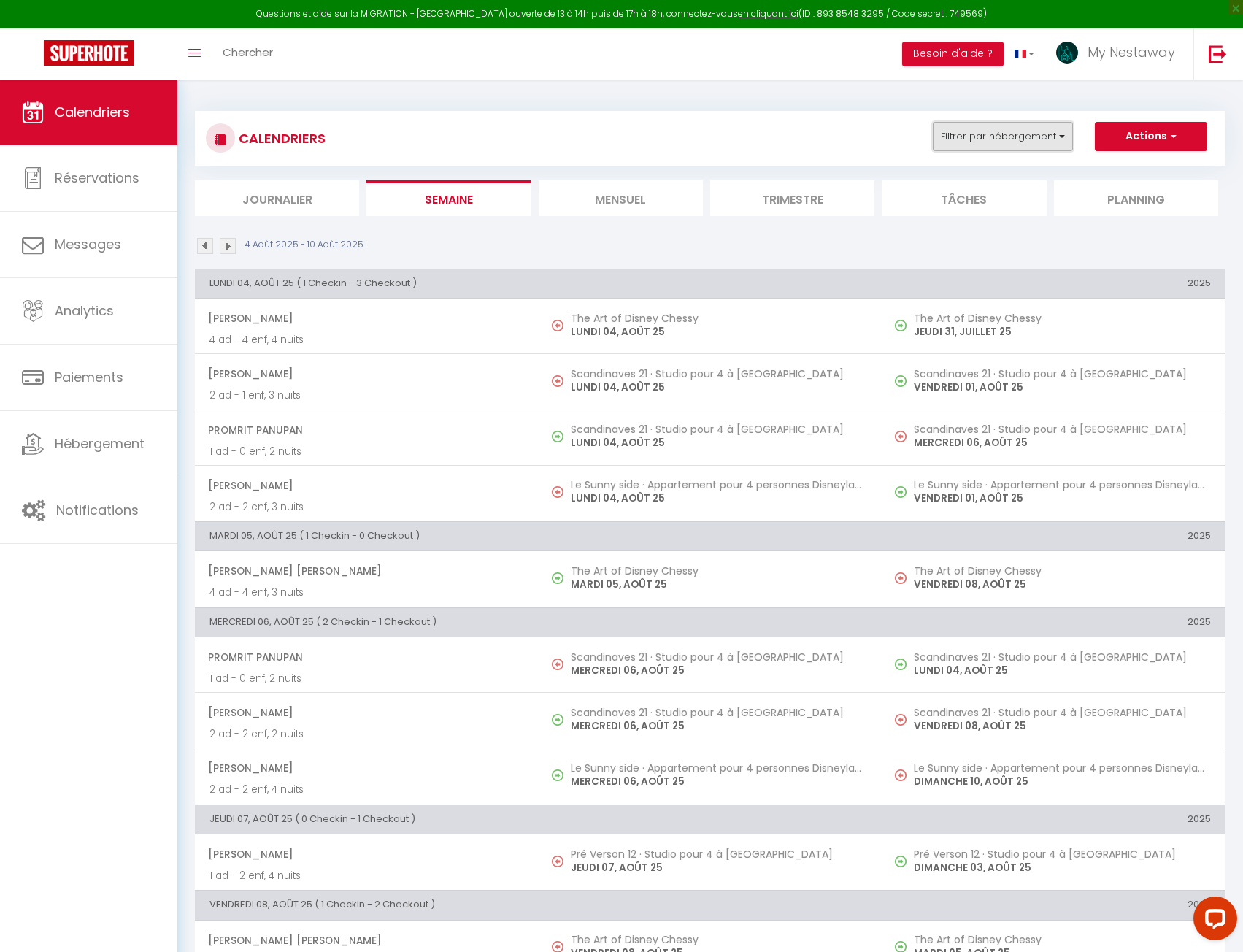
click at [1012, 143] on button "Filtrer par hébergement" at bounding box center [1004, 136] width 140 height 30
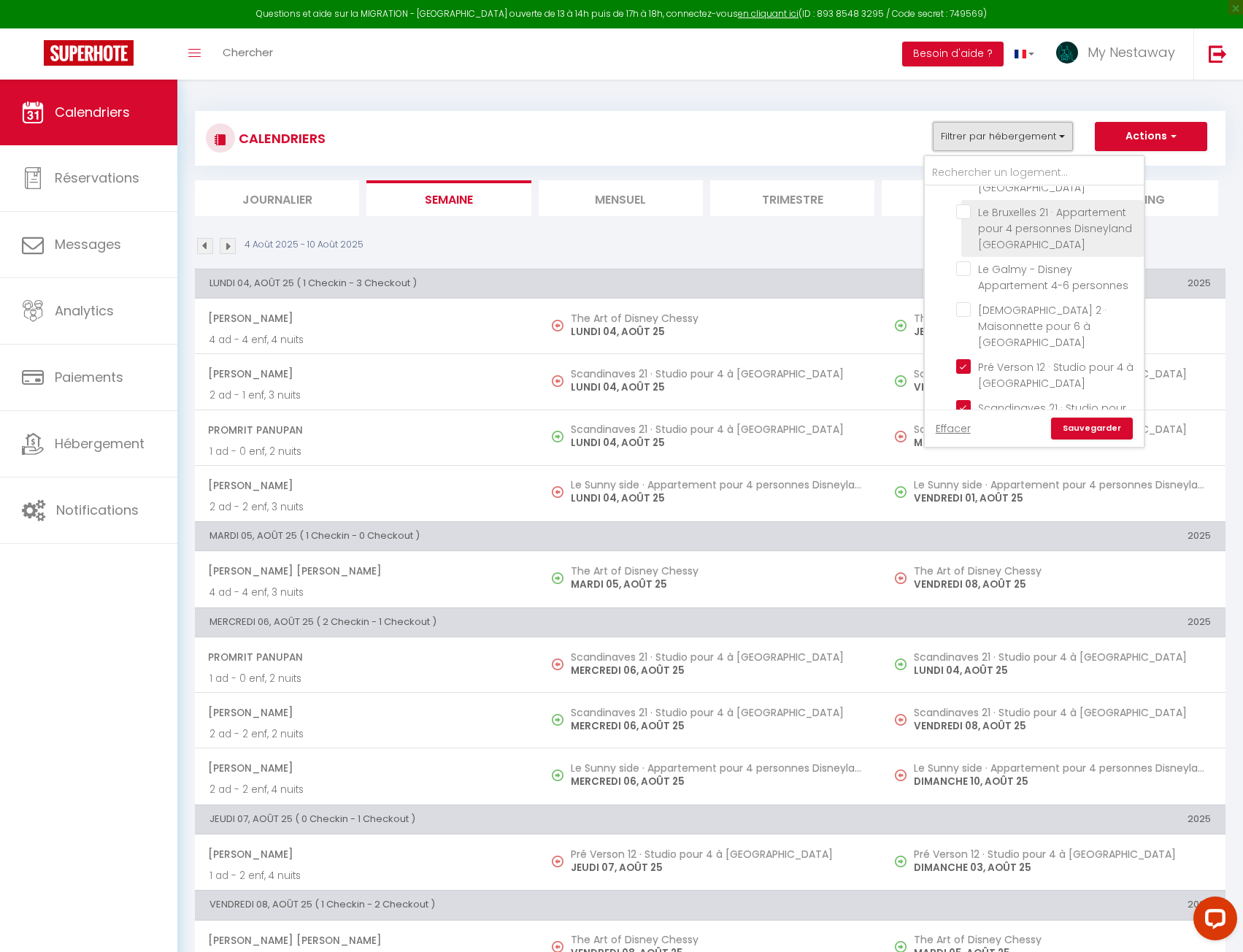
scroll to position [1130, 0]
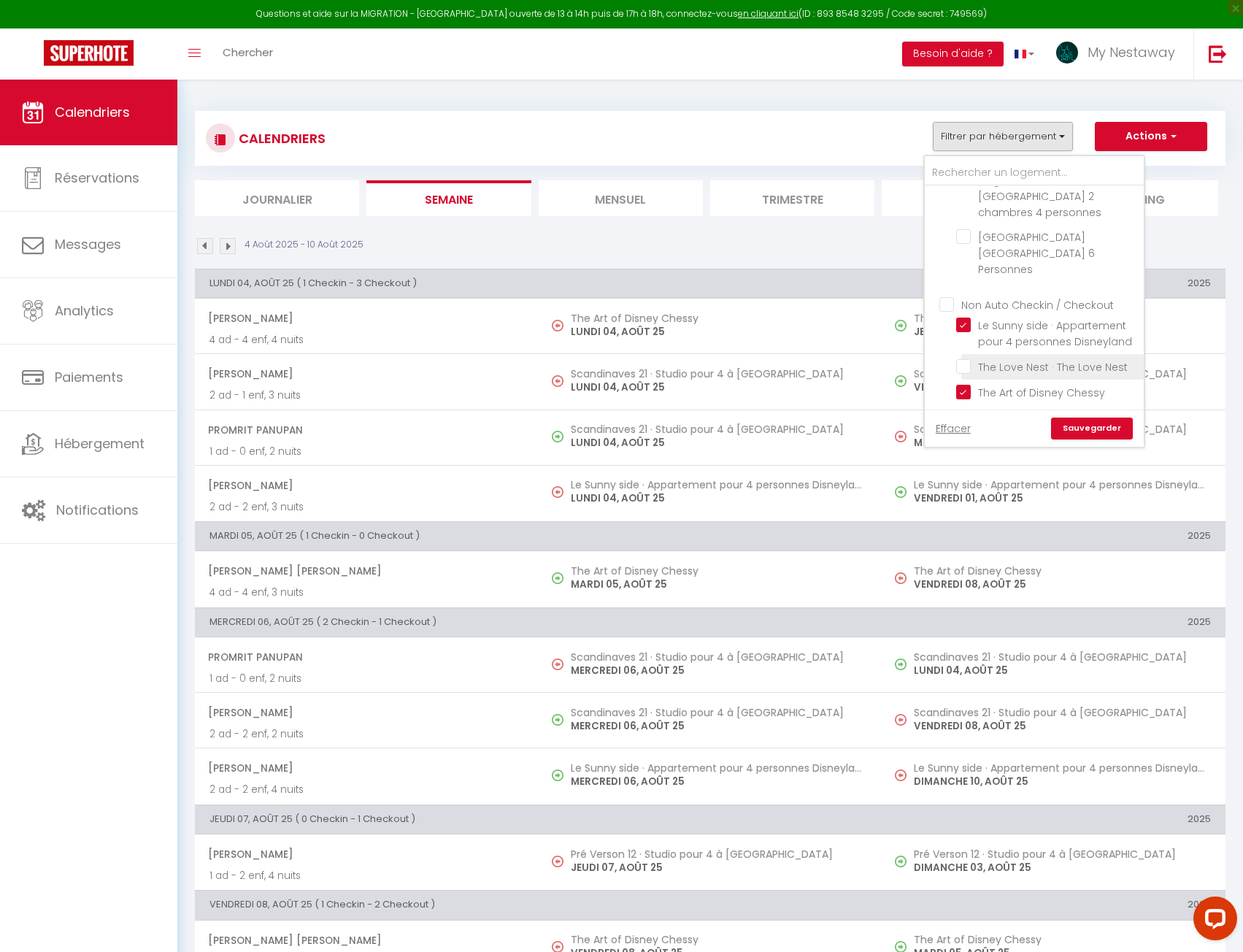
checkbox input "true"
checkbox input "false"
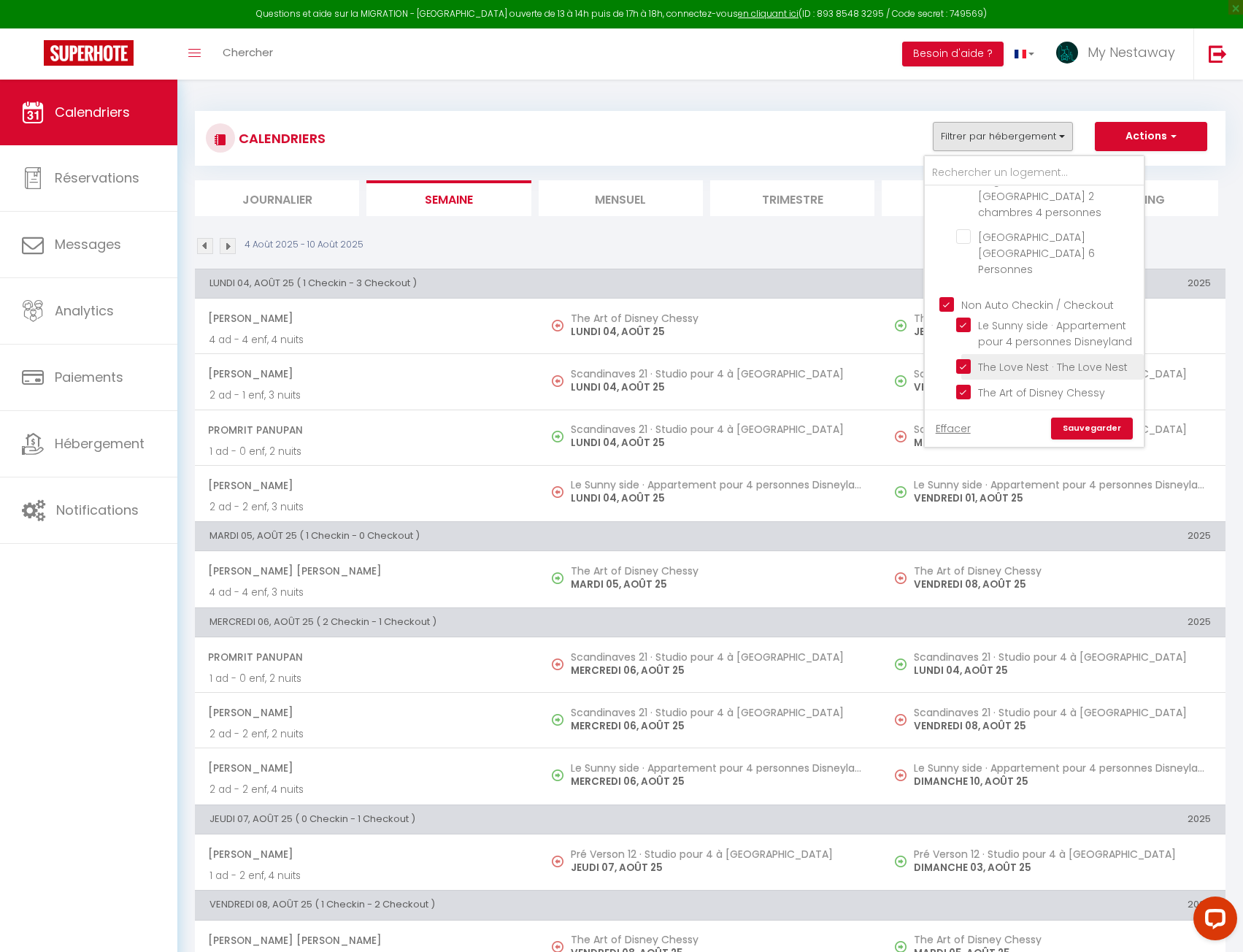
checkbox input "false"
checkbox input "true"
checkbox input "false"
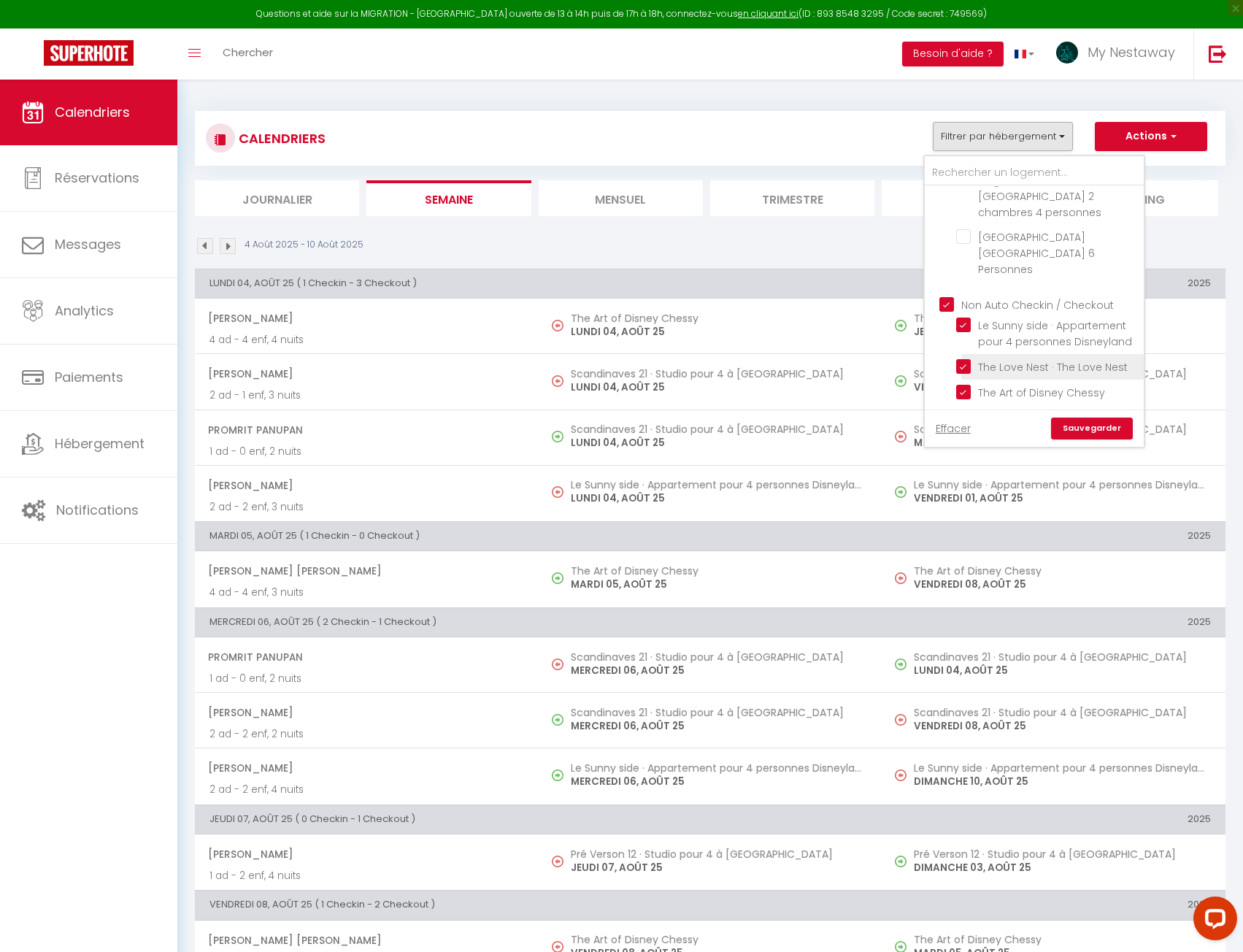
checkbox input "false"
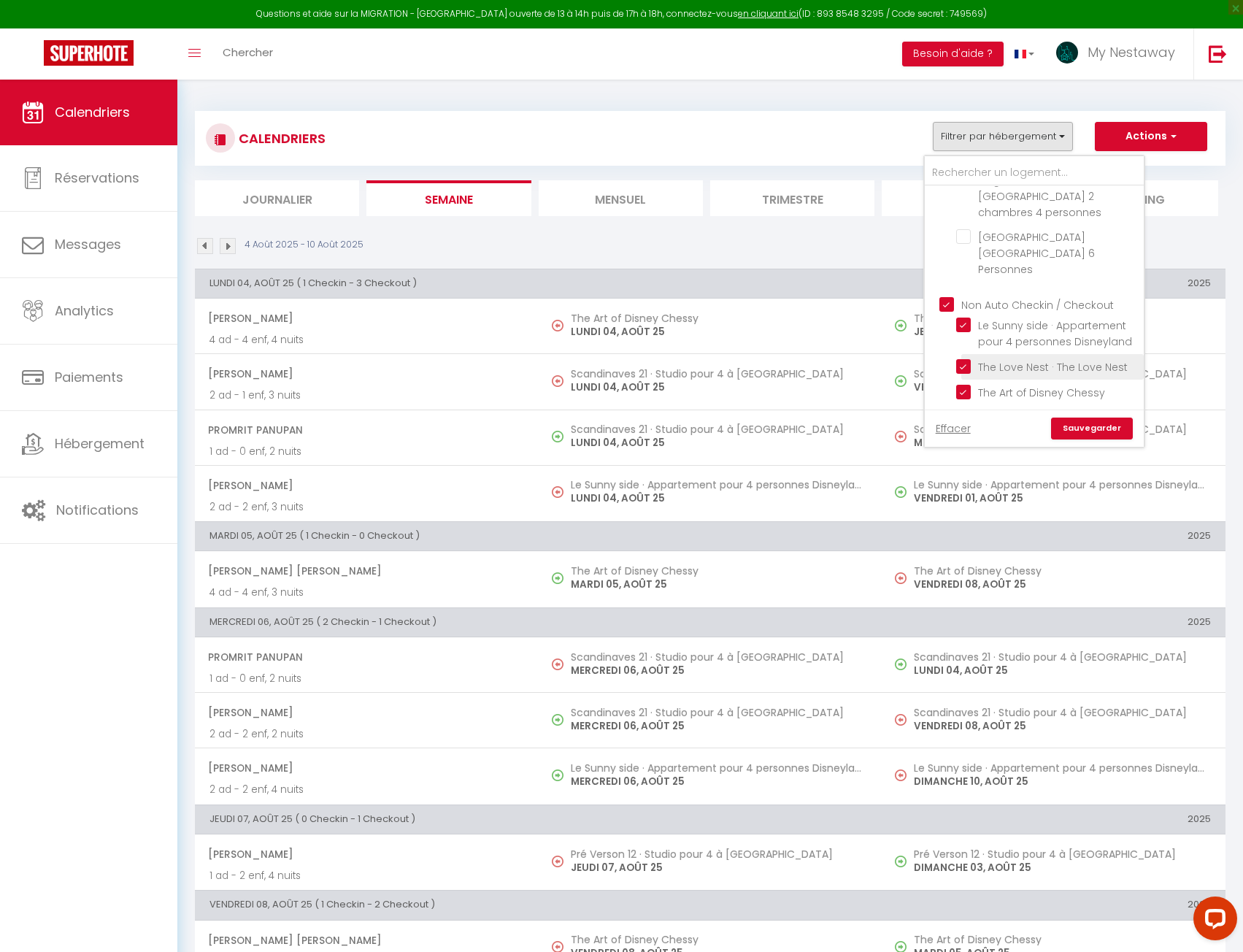
checkbox input "false"
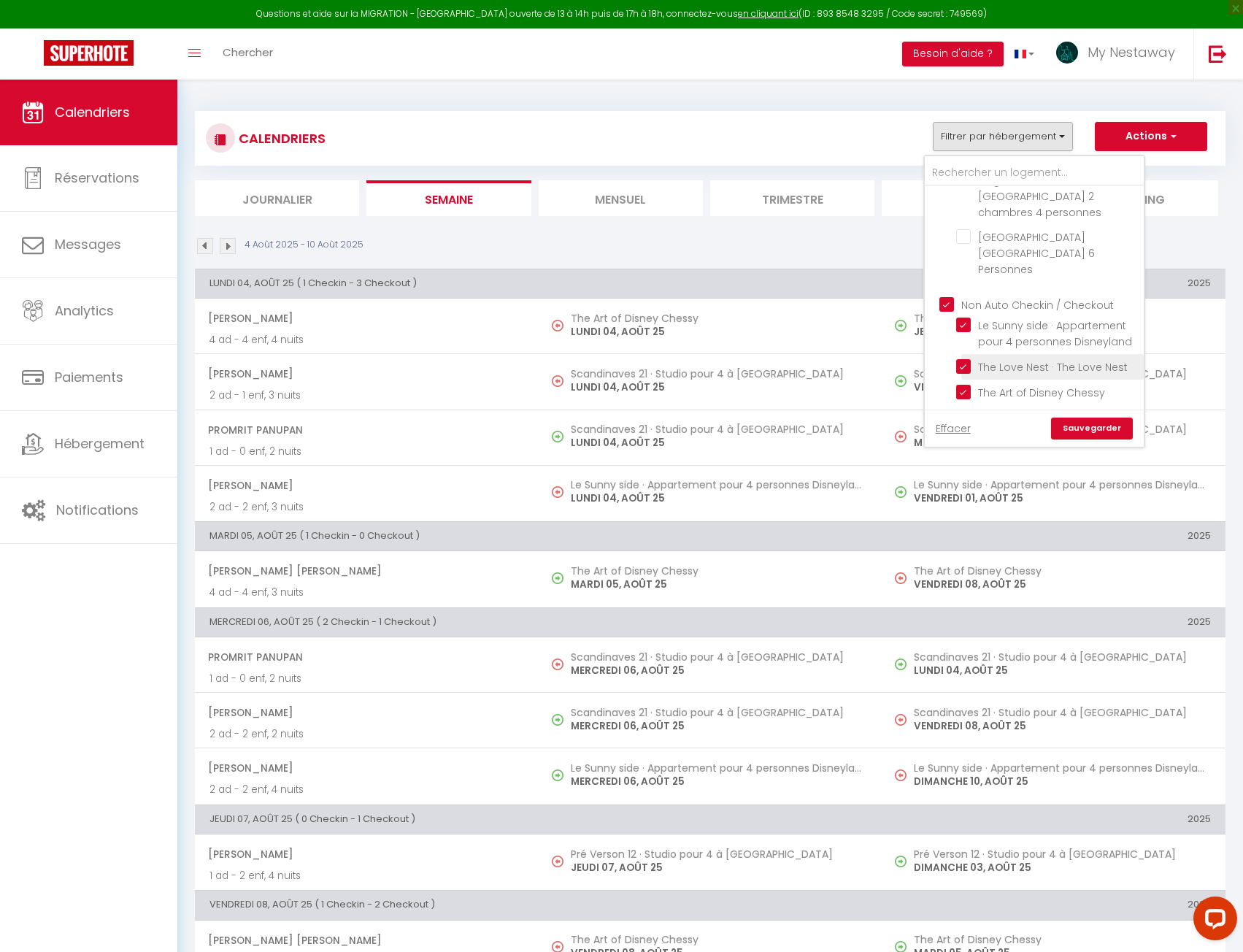
checkbox input "false"
checkbox input "true"
click at [1104, 425] on link "Sauvegarder" at bounding box center [1092, 428] width 82 height 22
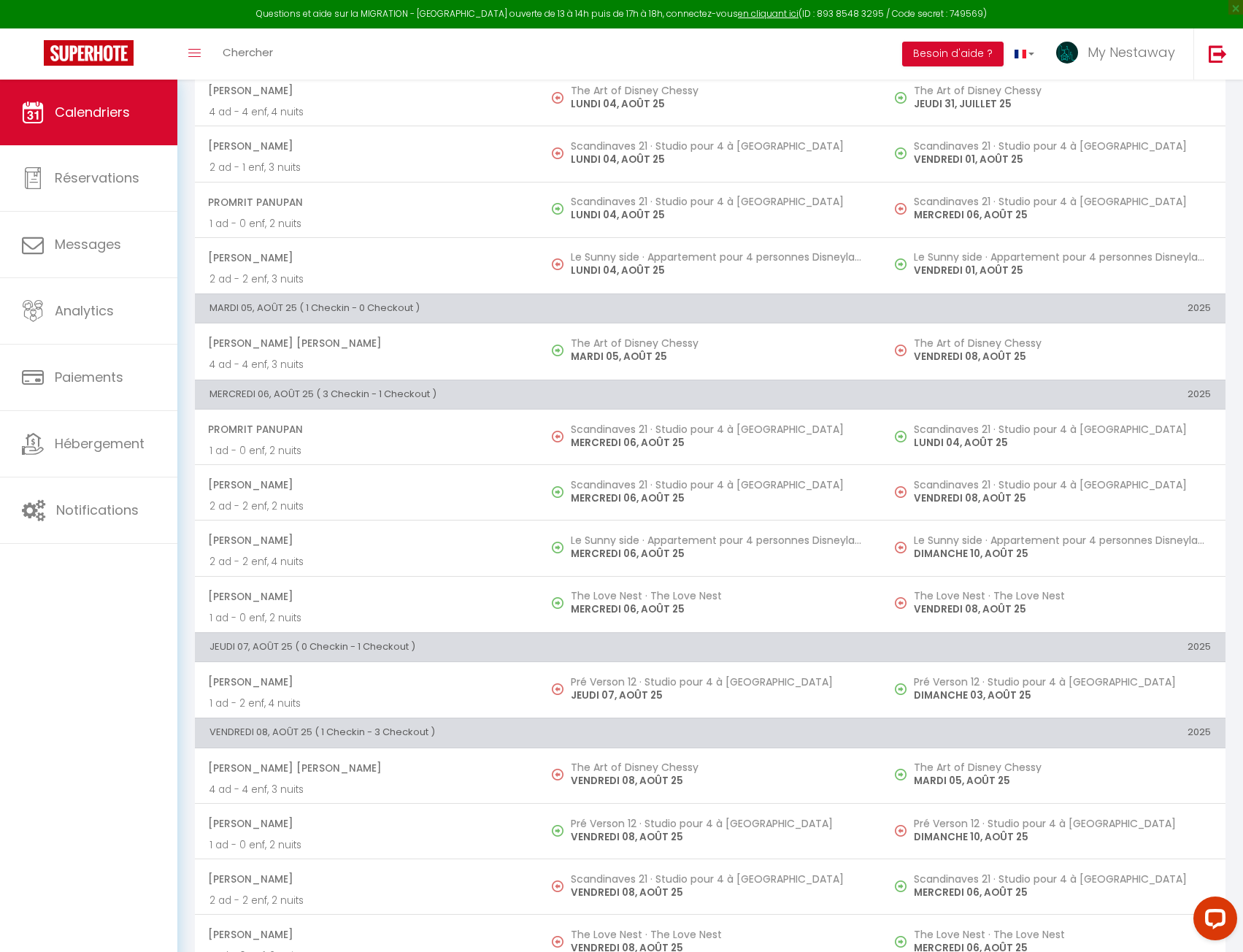
scroll to position [0, 0]
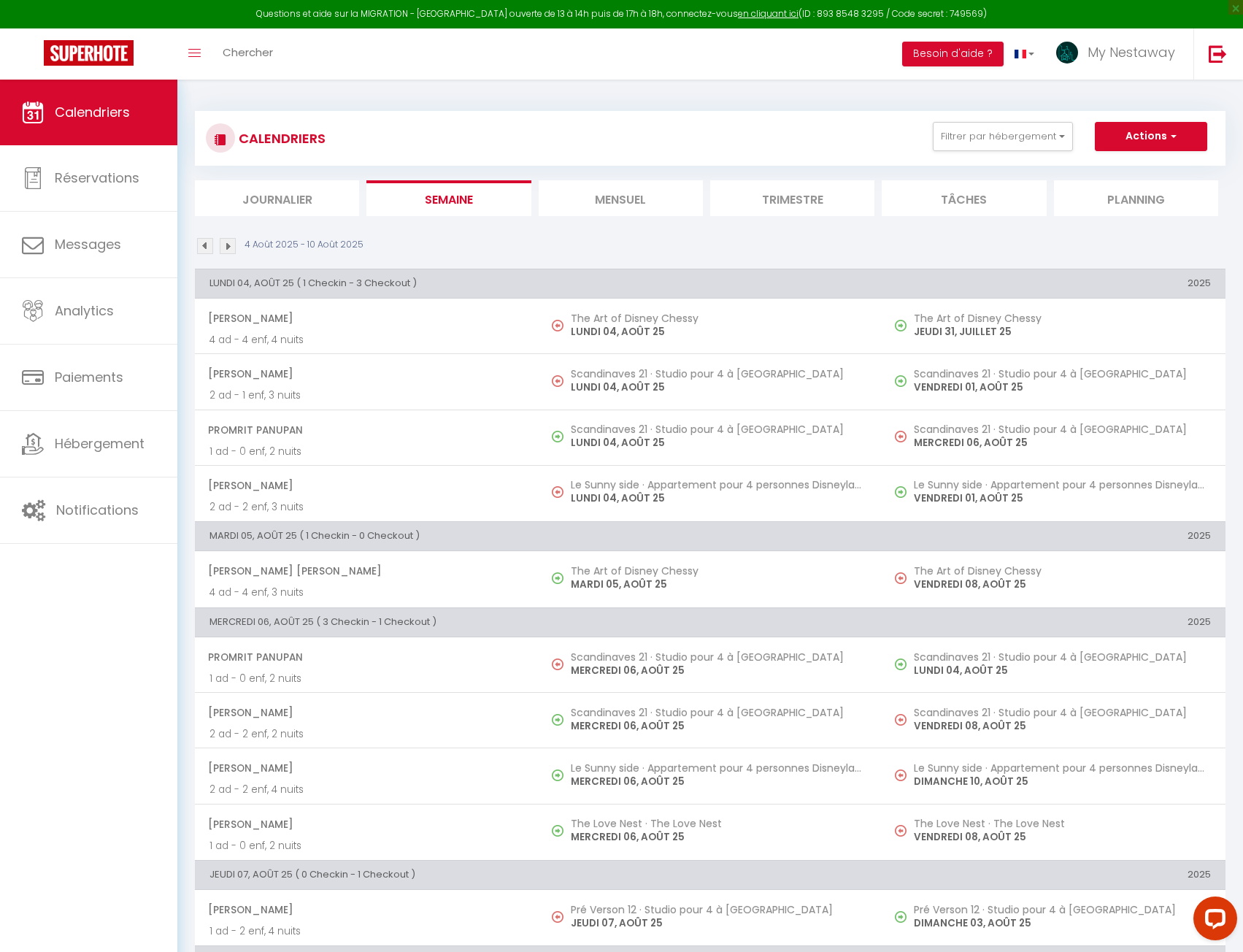
click at [253, 195] on li "Journalier" at bounding box center [277, 198] width 164 height 36
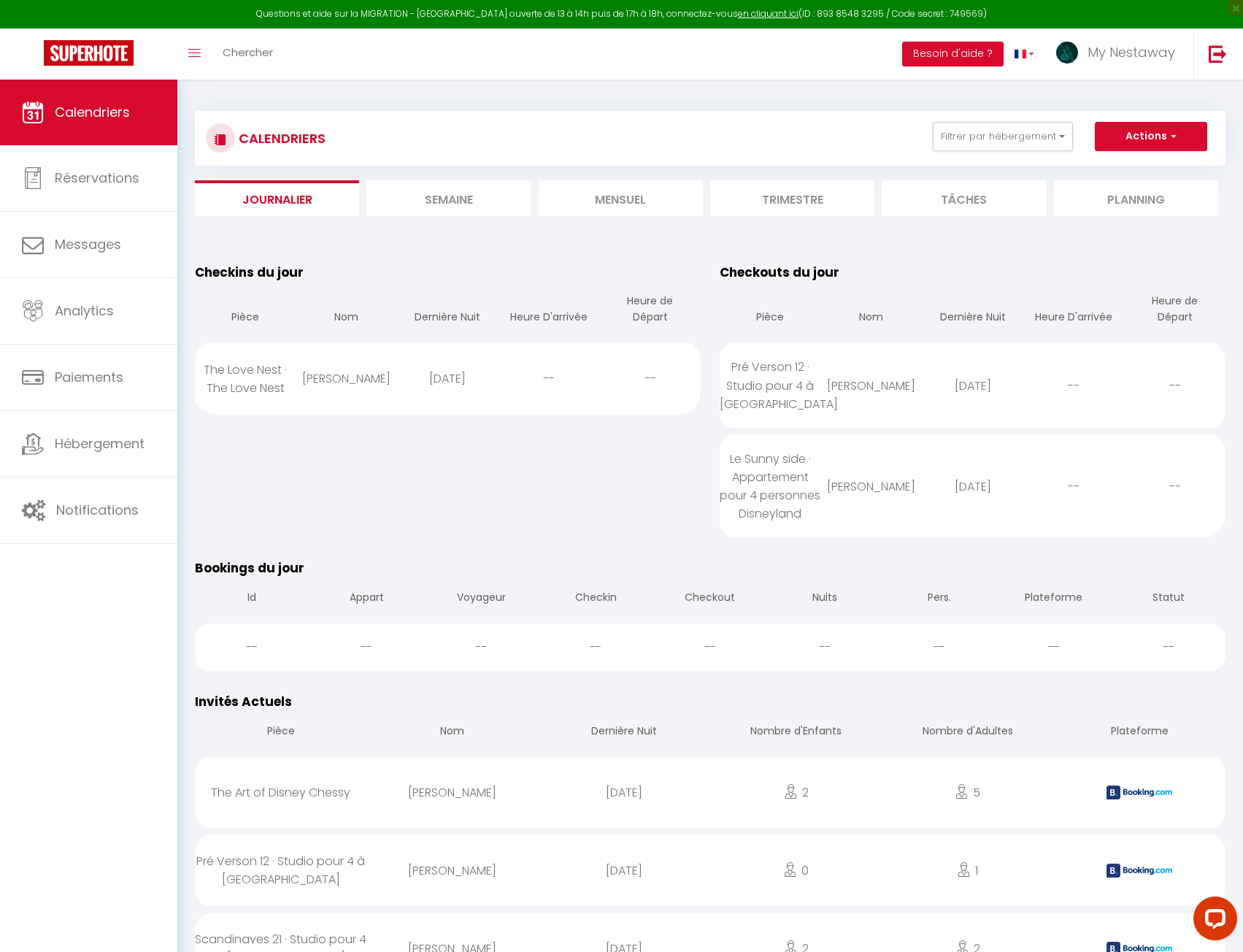
click at [581, 203] on li "Mensuel" at bounding box center [621, 198] width 164 height 36
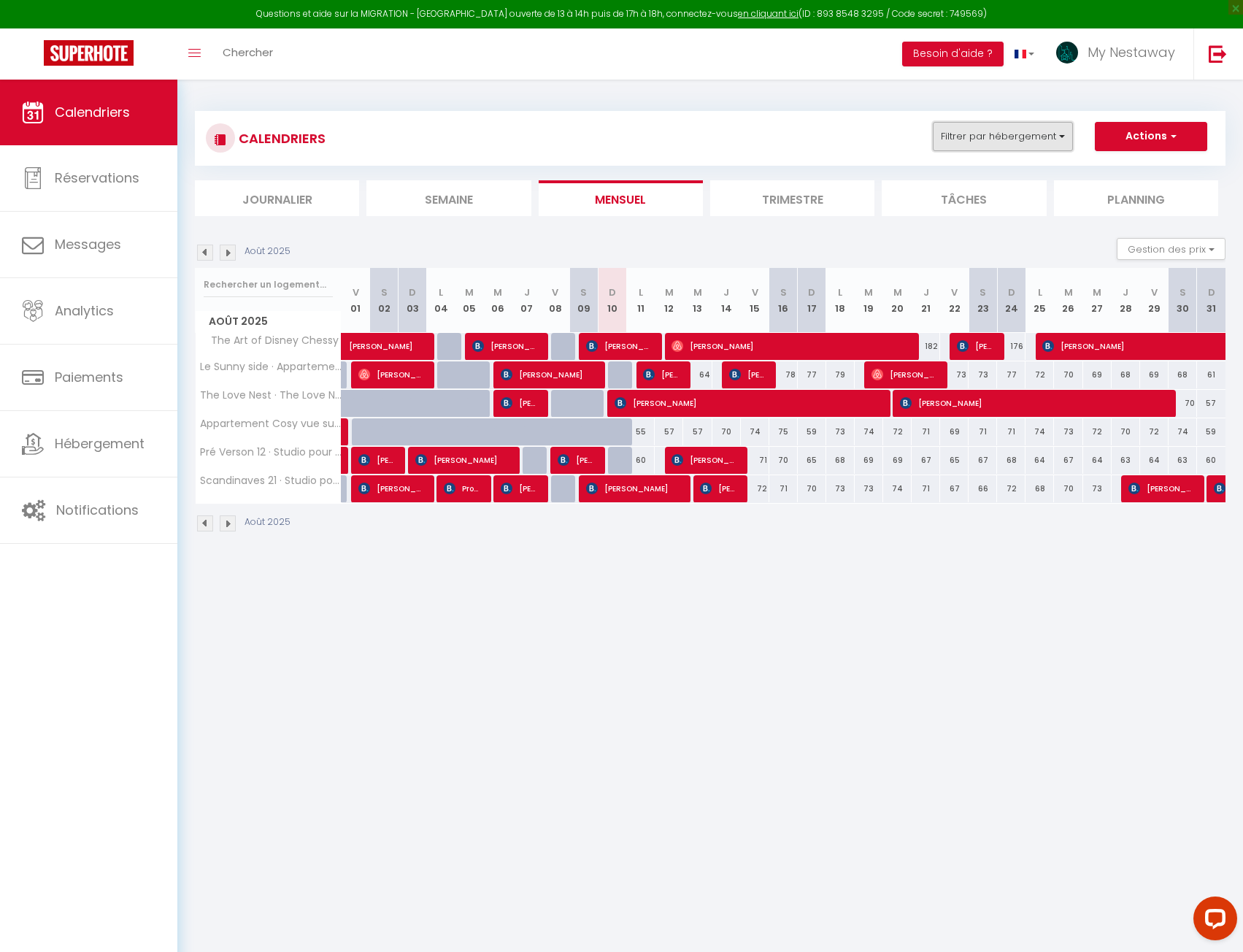
click at [1009, 137] on button "Filtrer par hébergement" at bounding box center [1004, 136] width 140 height 30
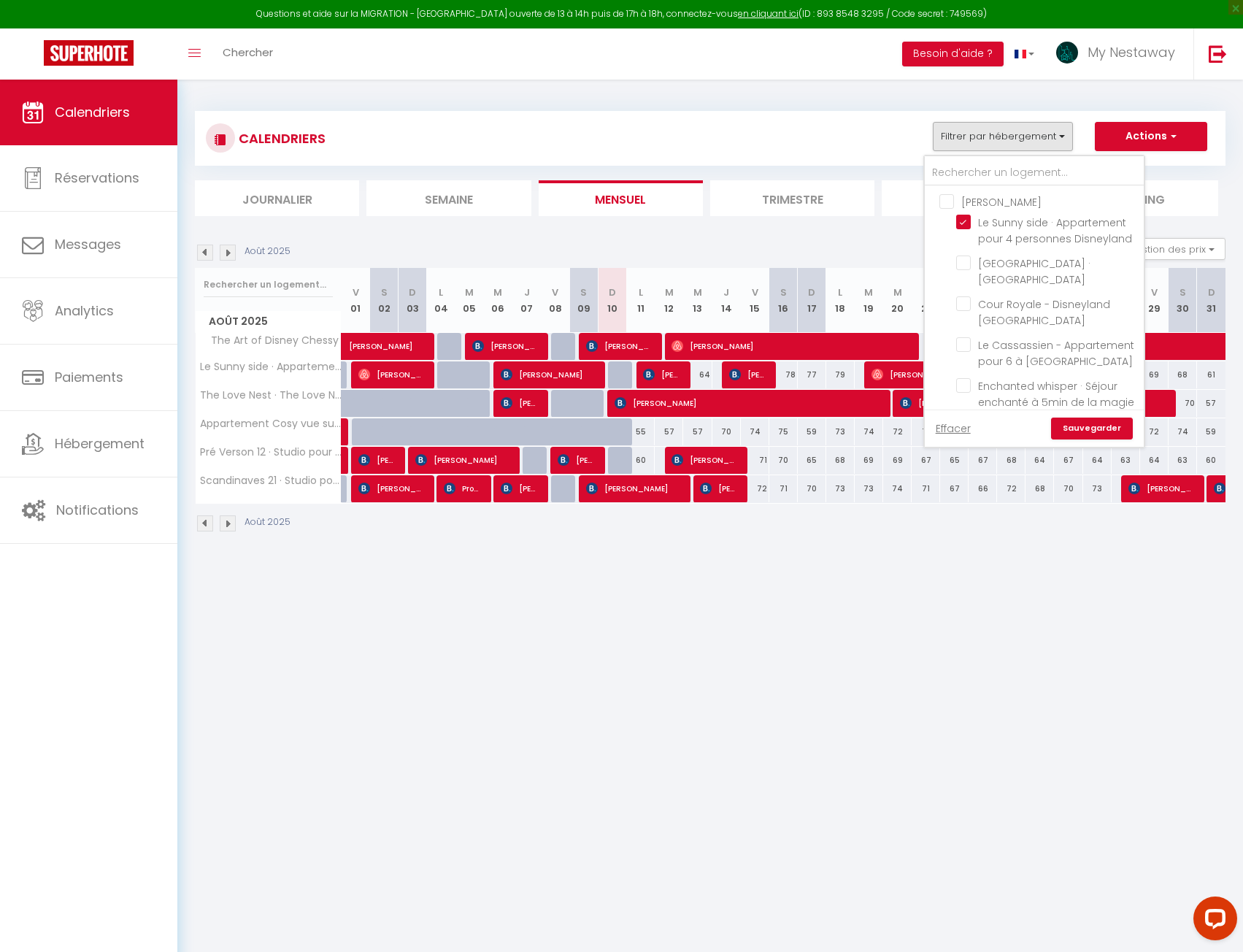
click at [953, 206] on input "[PERSON_NAME]" at bounding box center [1048, 201] width 219 height 14
checkbox input "true"
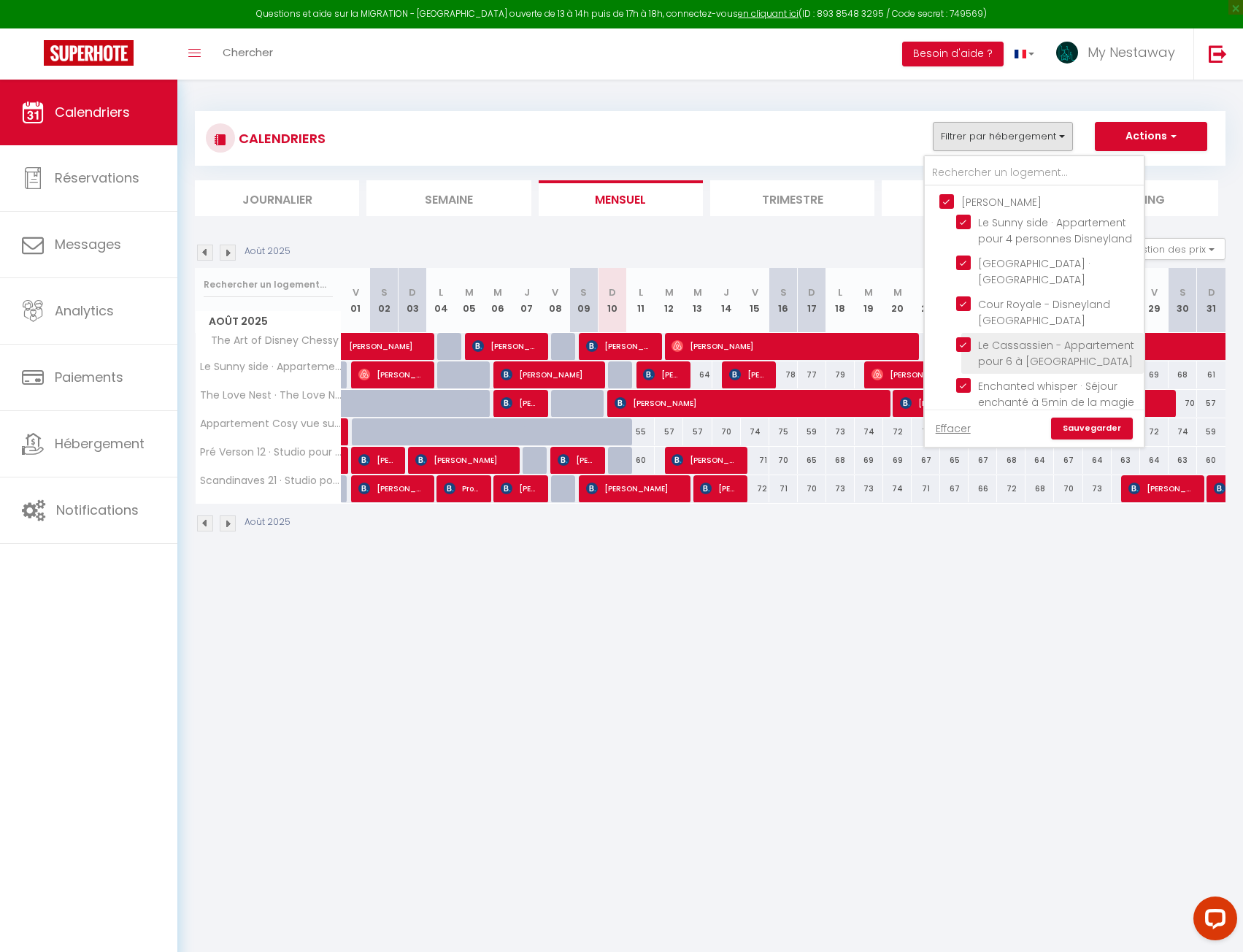
checkbox input "true"
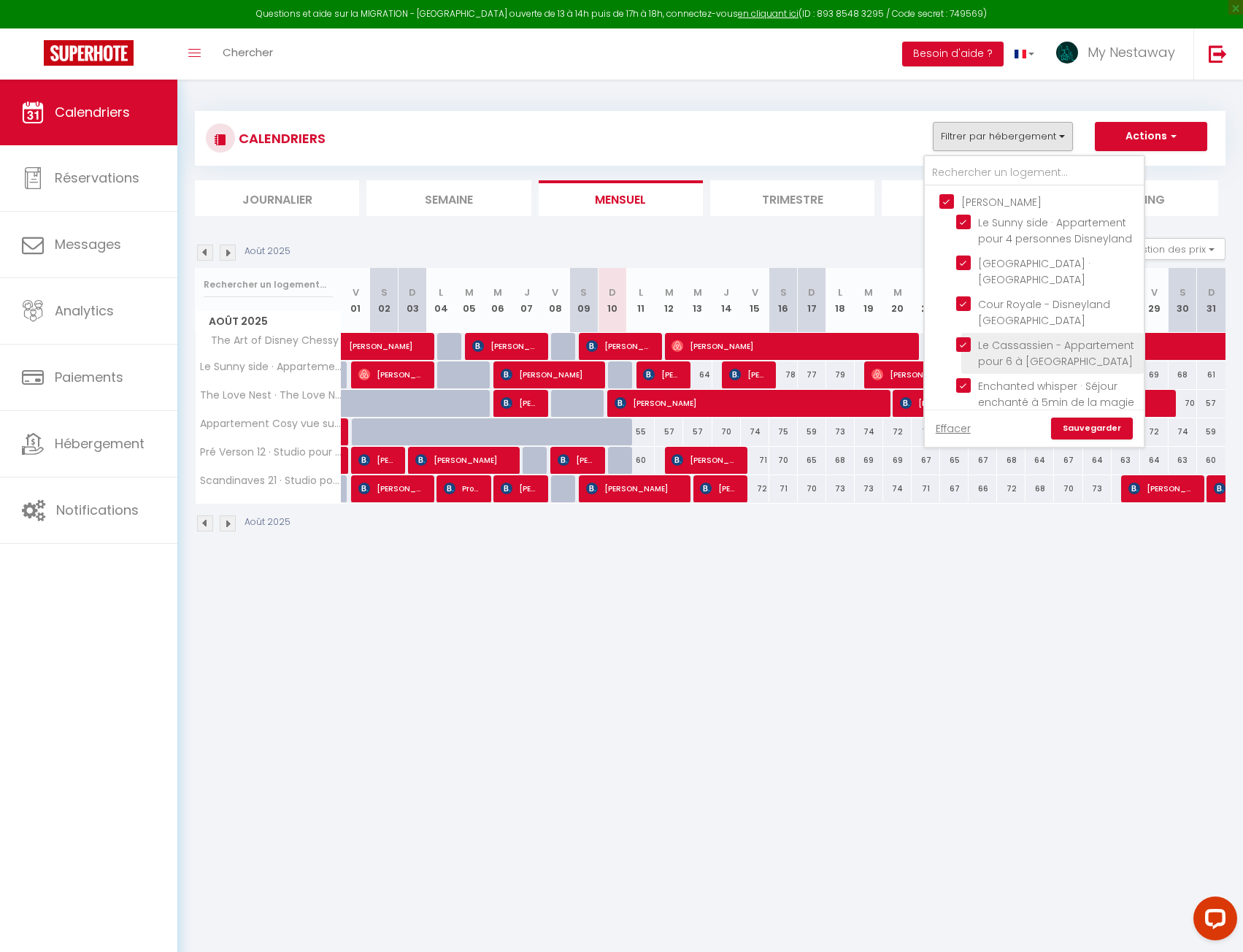
checkbox input "true"
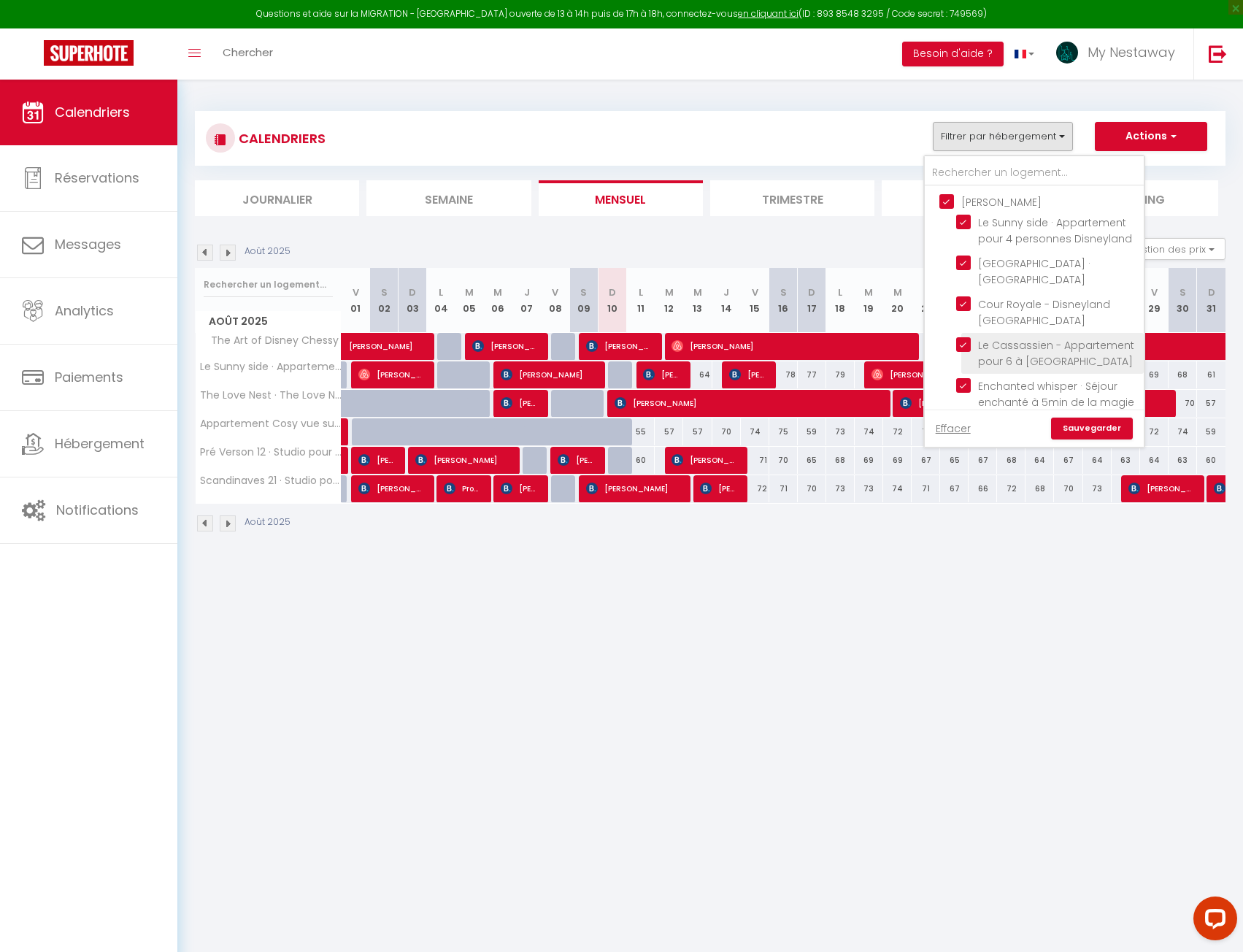
checkbox input "true"
checkbox input "false"
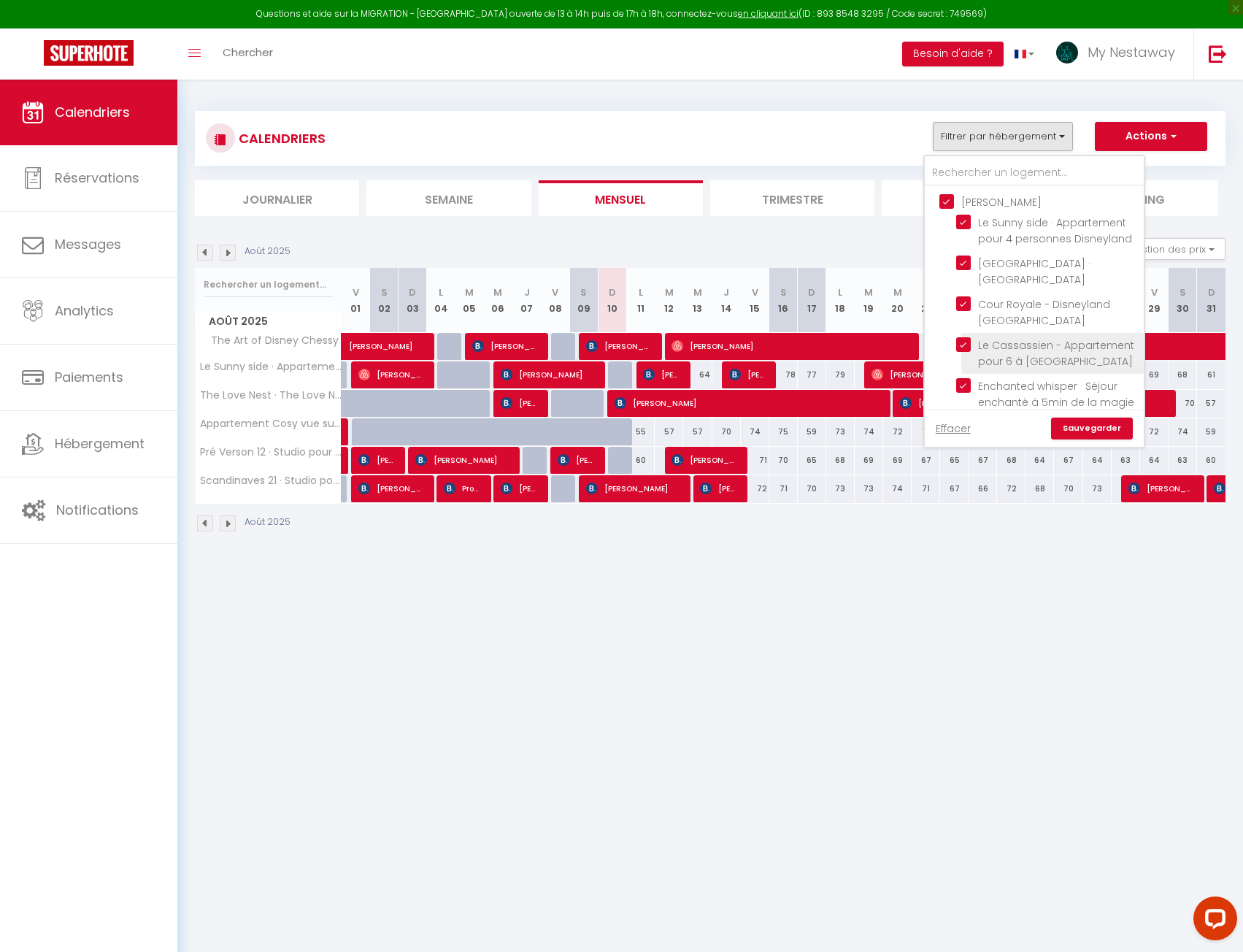
checkbox input "false"
click at [1081, 427] on link "Sauvegarder" at bounding box center [1092, 428] width 82 height 22
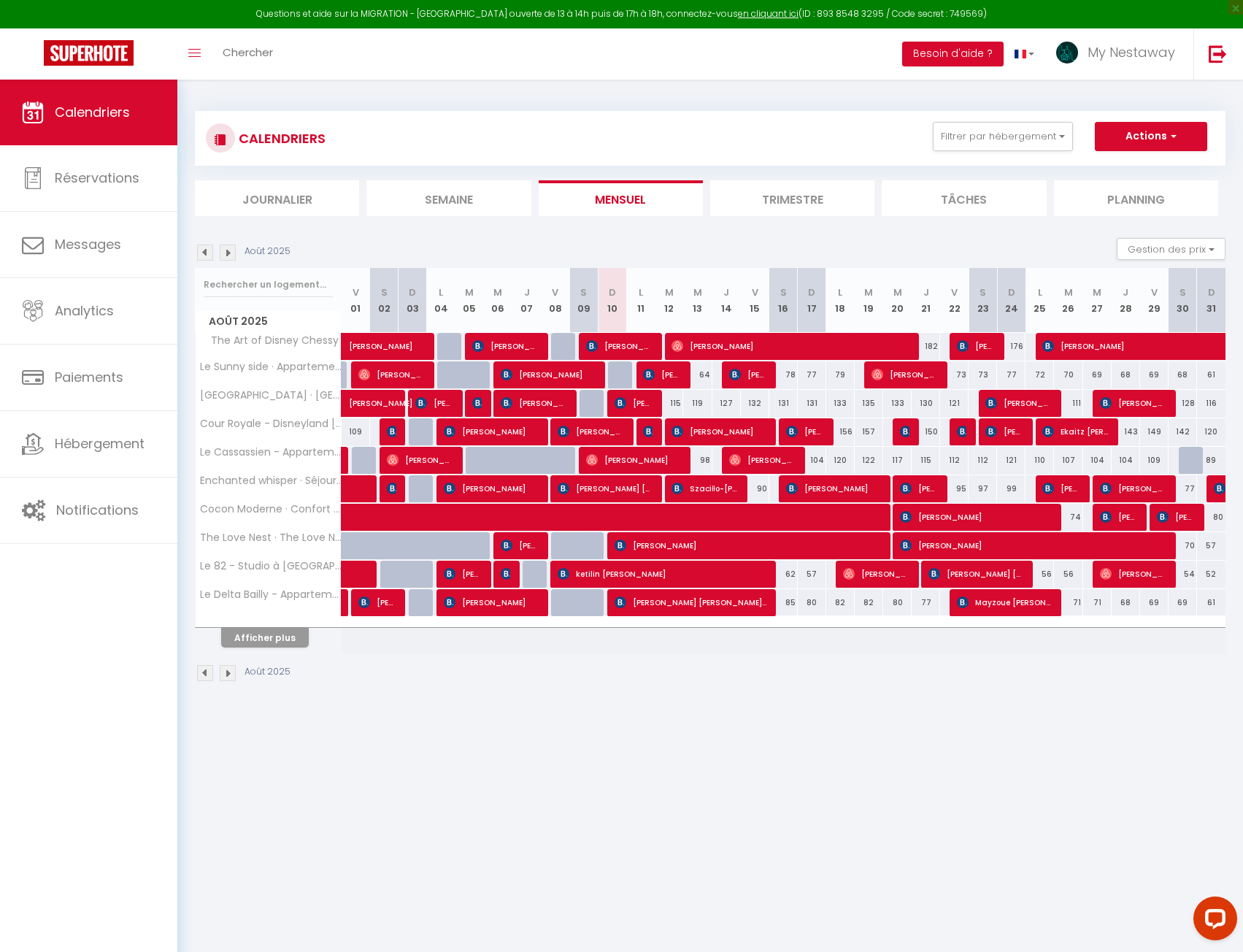
click at [194, 253] on div "CALENDRIERS Filtrer par hébergement [PERSON_NAME] Le Sunny side · Appartement p…" at bounding box center [711, 397] width 1066 height 635
click at [201, 253] on img at bounding box center [205, 252] width 16 height 16
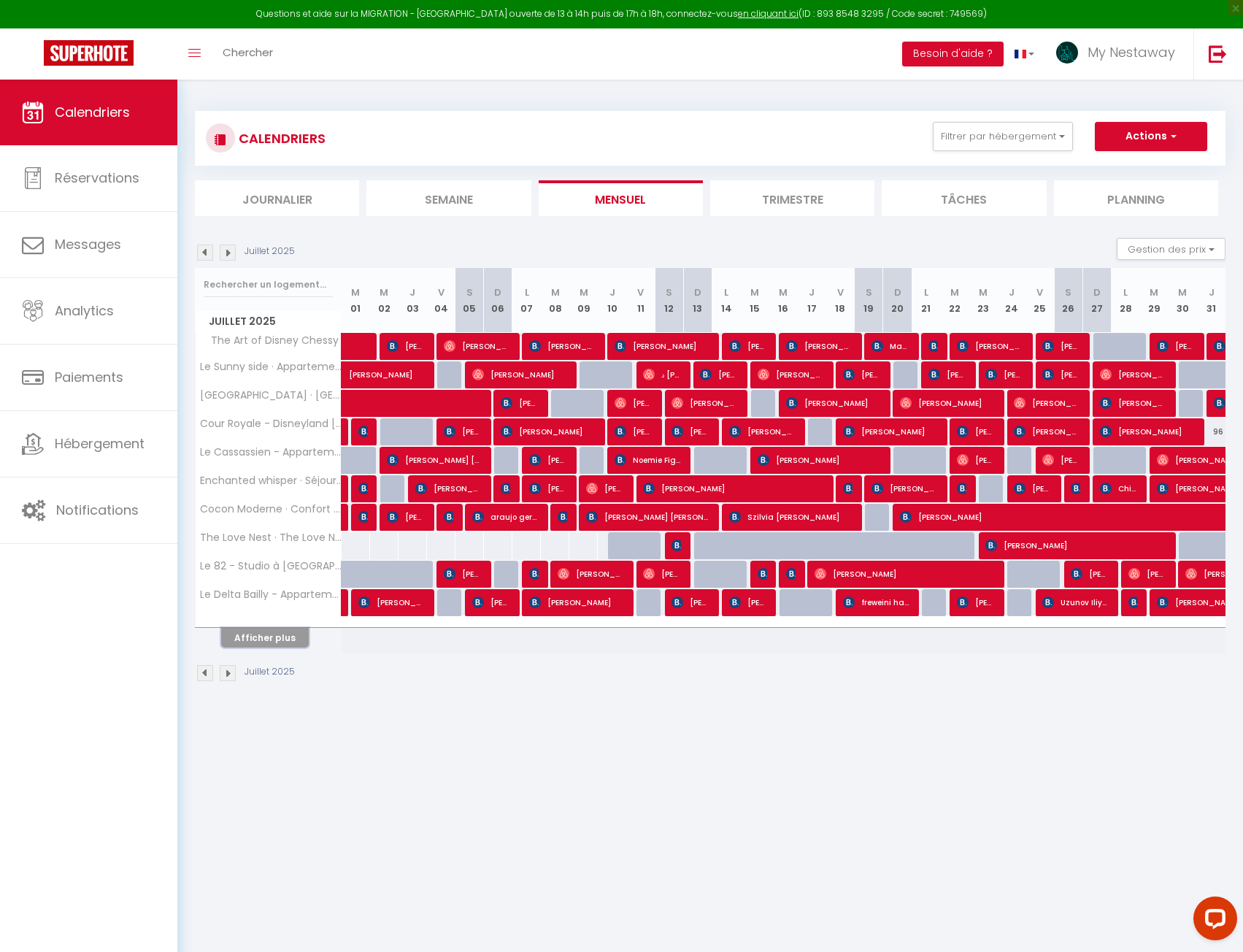
click at [245, 638] on button "Afficher plus" at bounding box center [265, 637] width 88 height 19
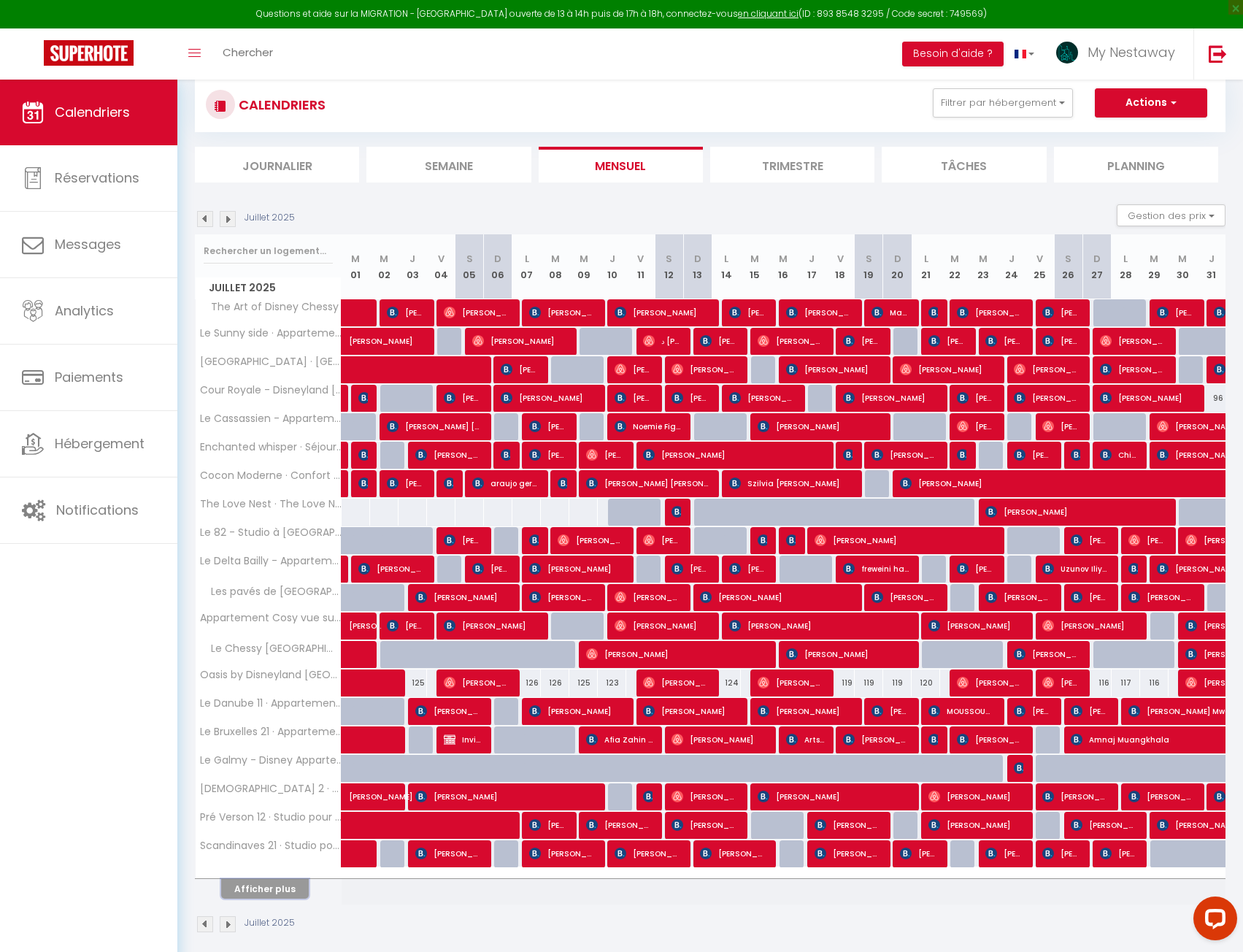
scroll to position [80, 0]
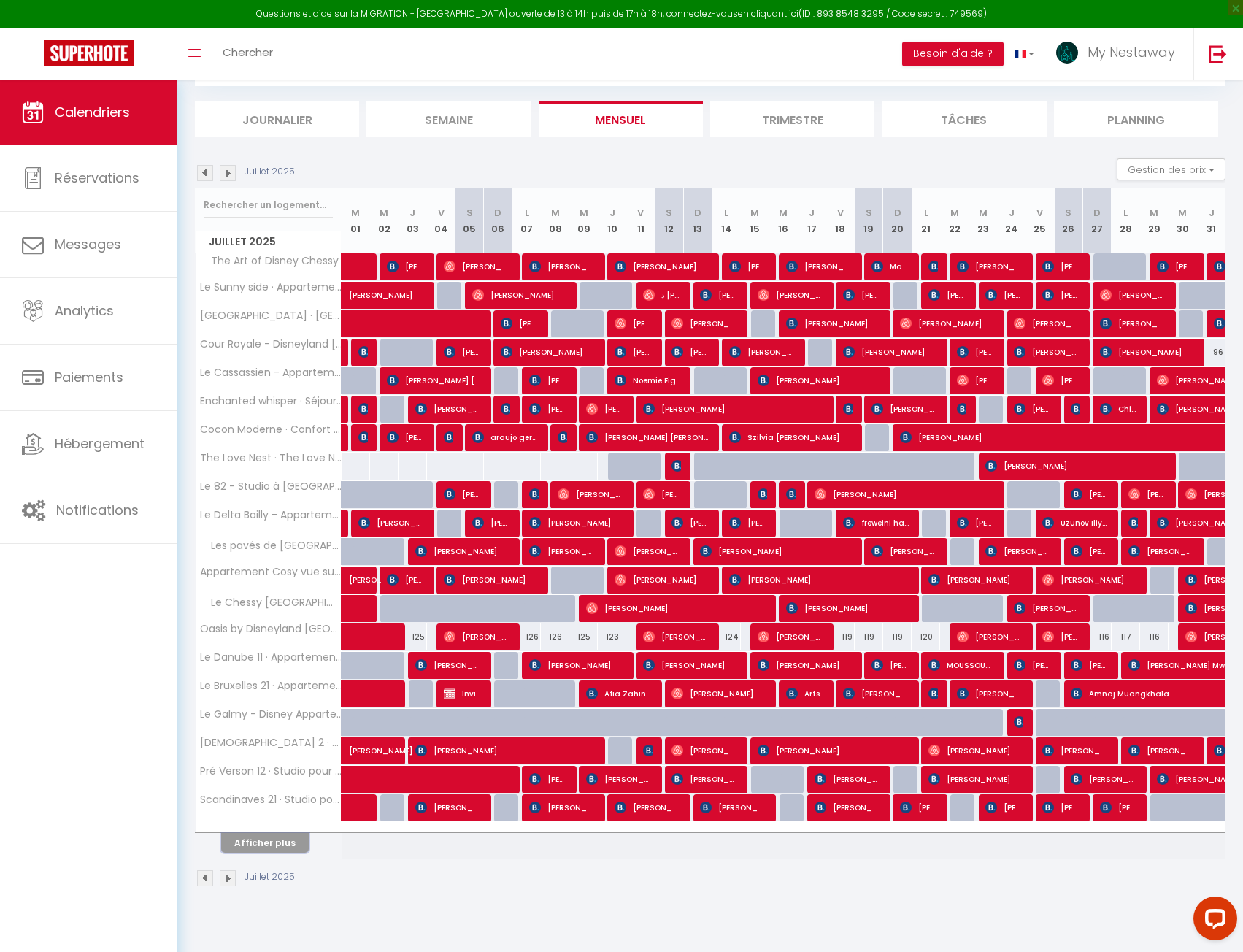
click at [265, 839] on button "Afficher plus" at bounding box center [265, 842] width 88 height 19
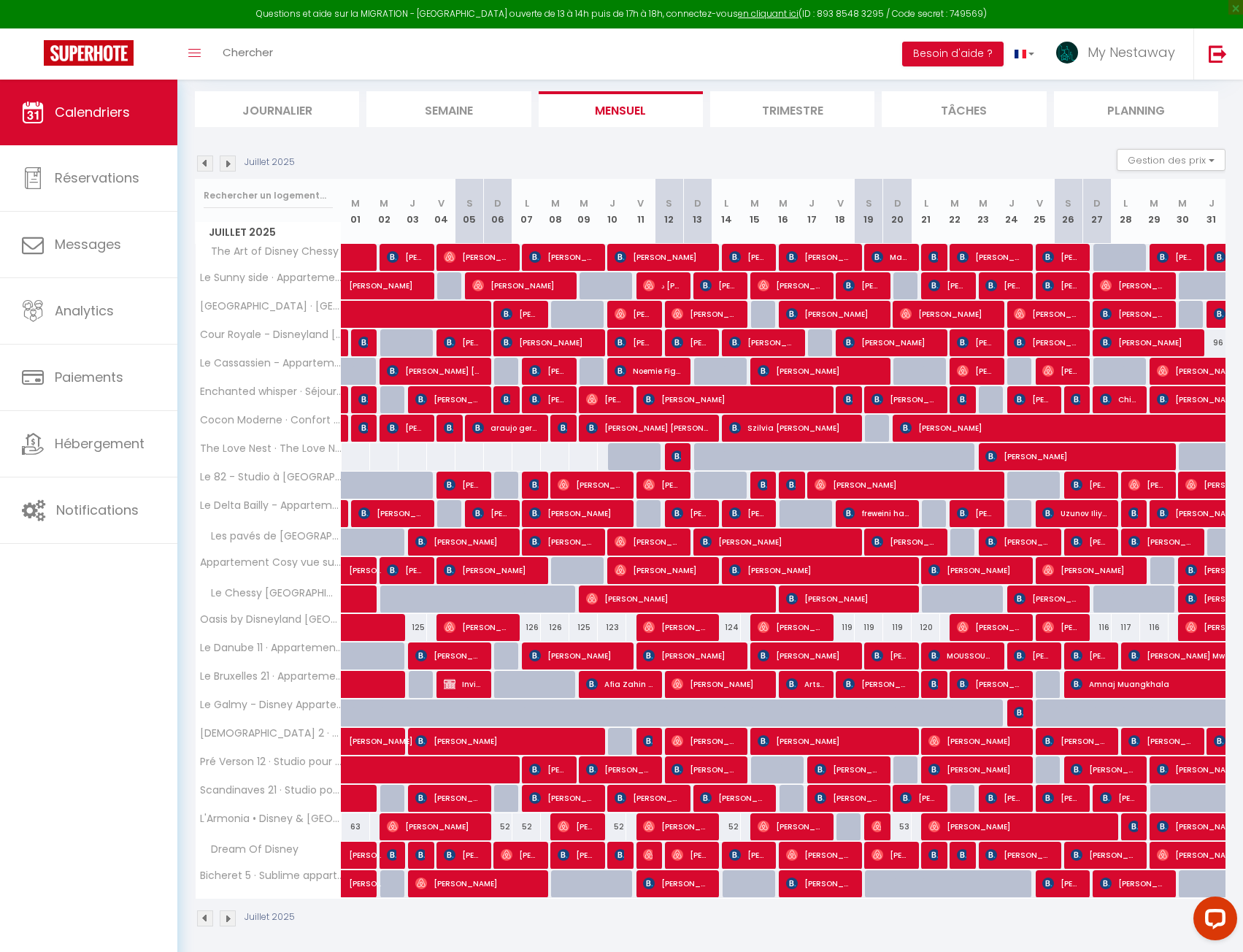
scroll to position [96, 0]
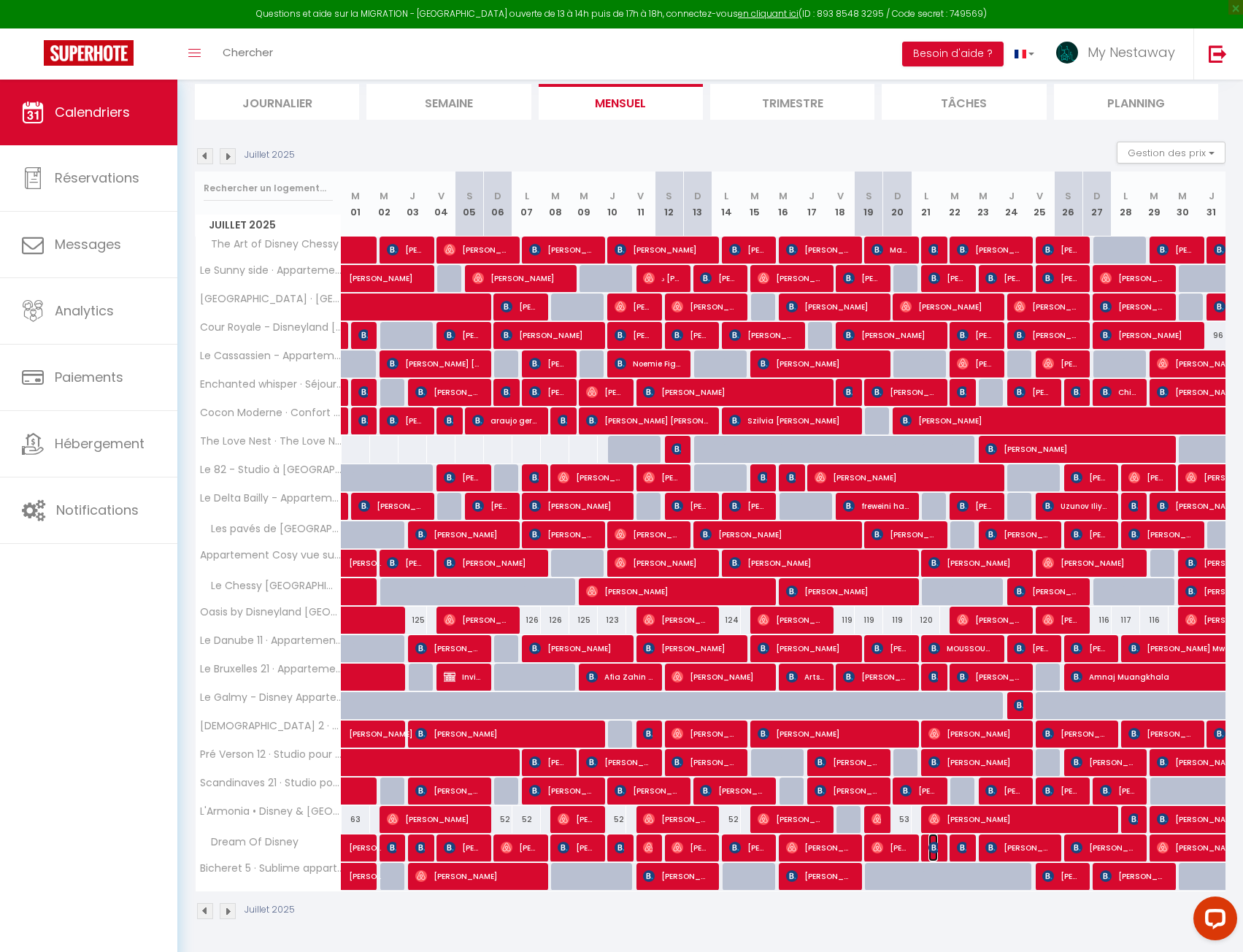
click at [932, 849] on img at bounding box center [934, 848] width 12 height 12
select select "OK"
select select "KO"
select select "0"
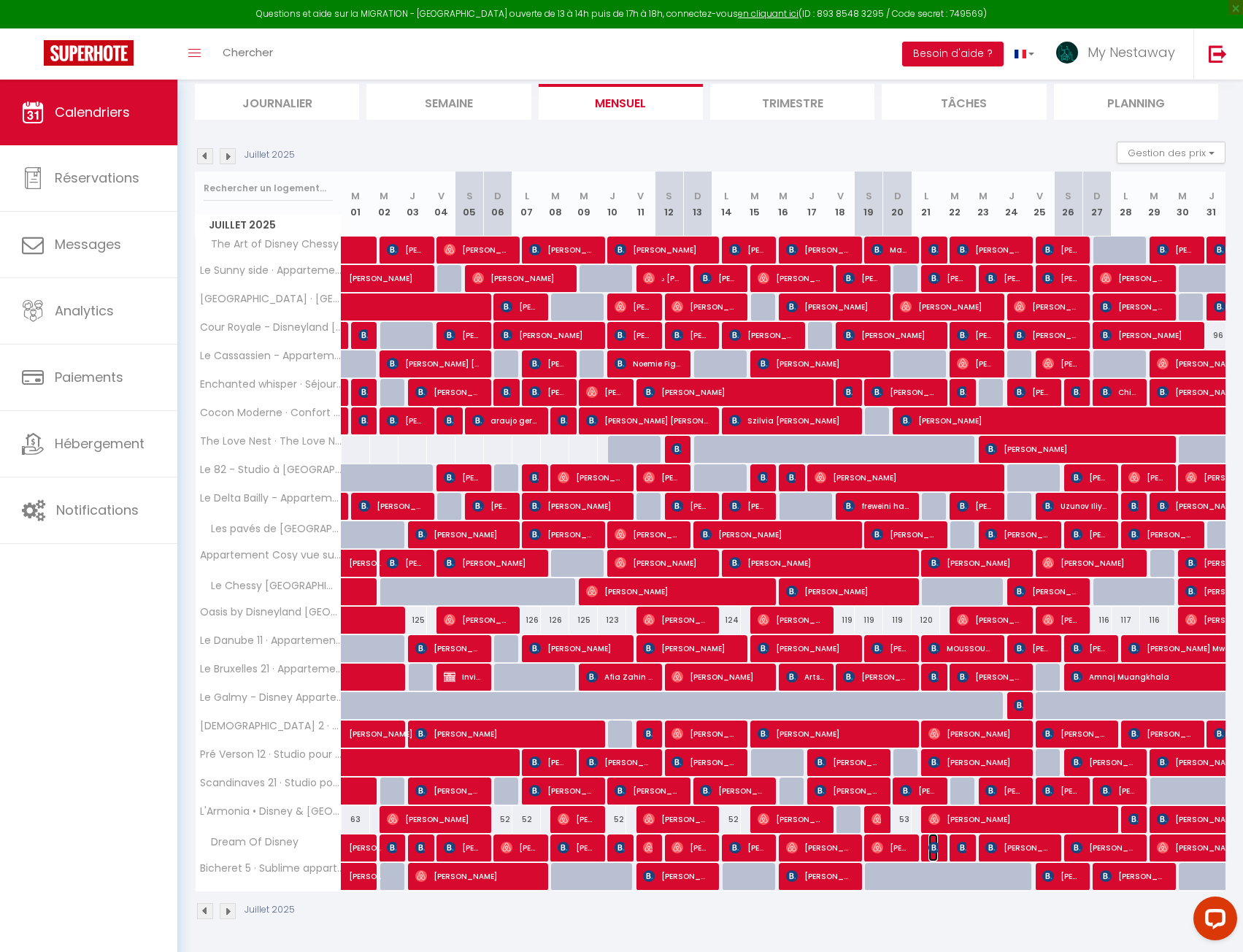
select select "1"
select select
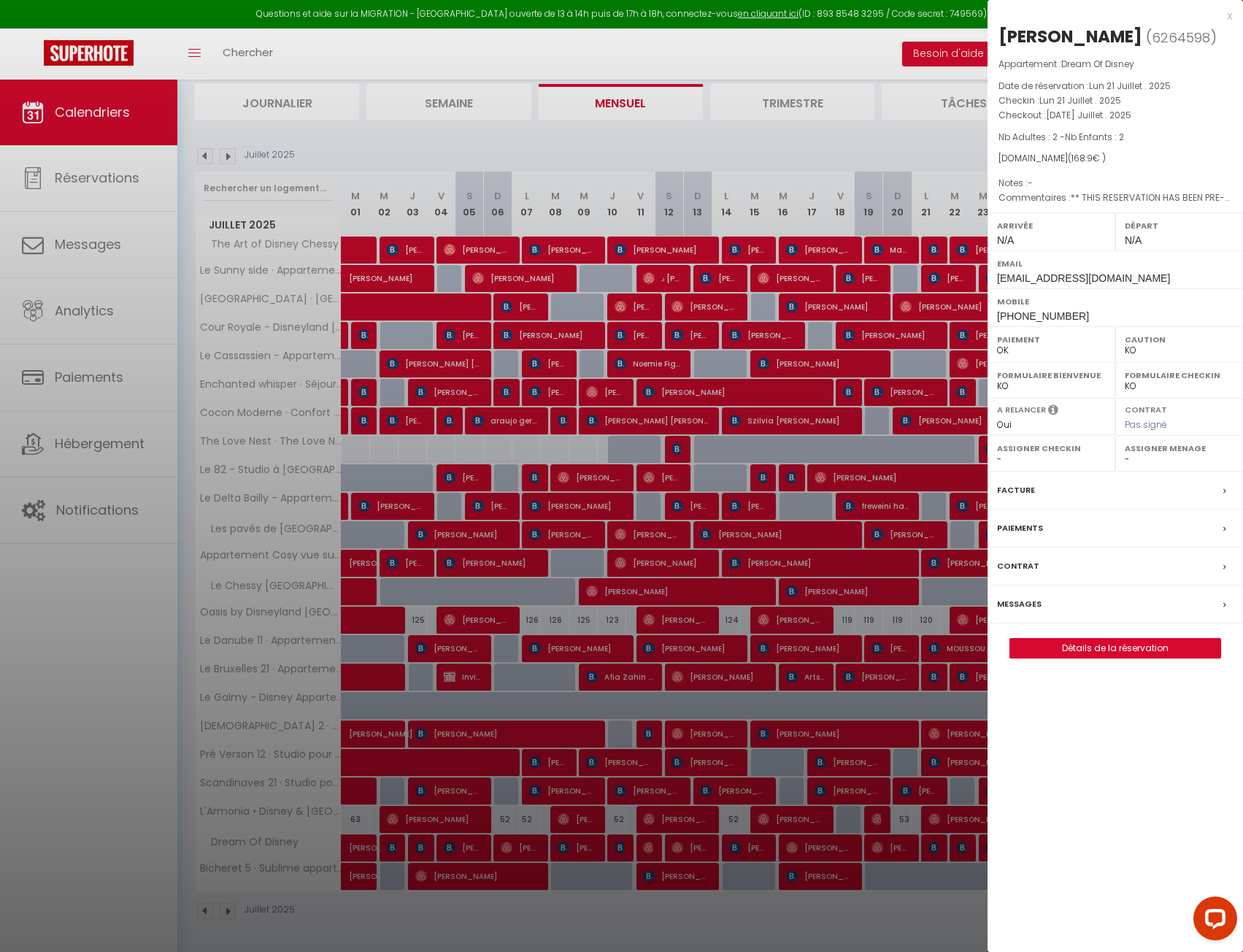
click at [932, 849] on div at bounding box center [621, 476] width 1243 height 952
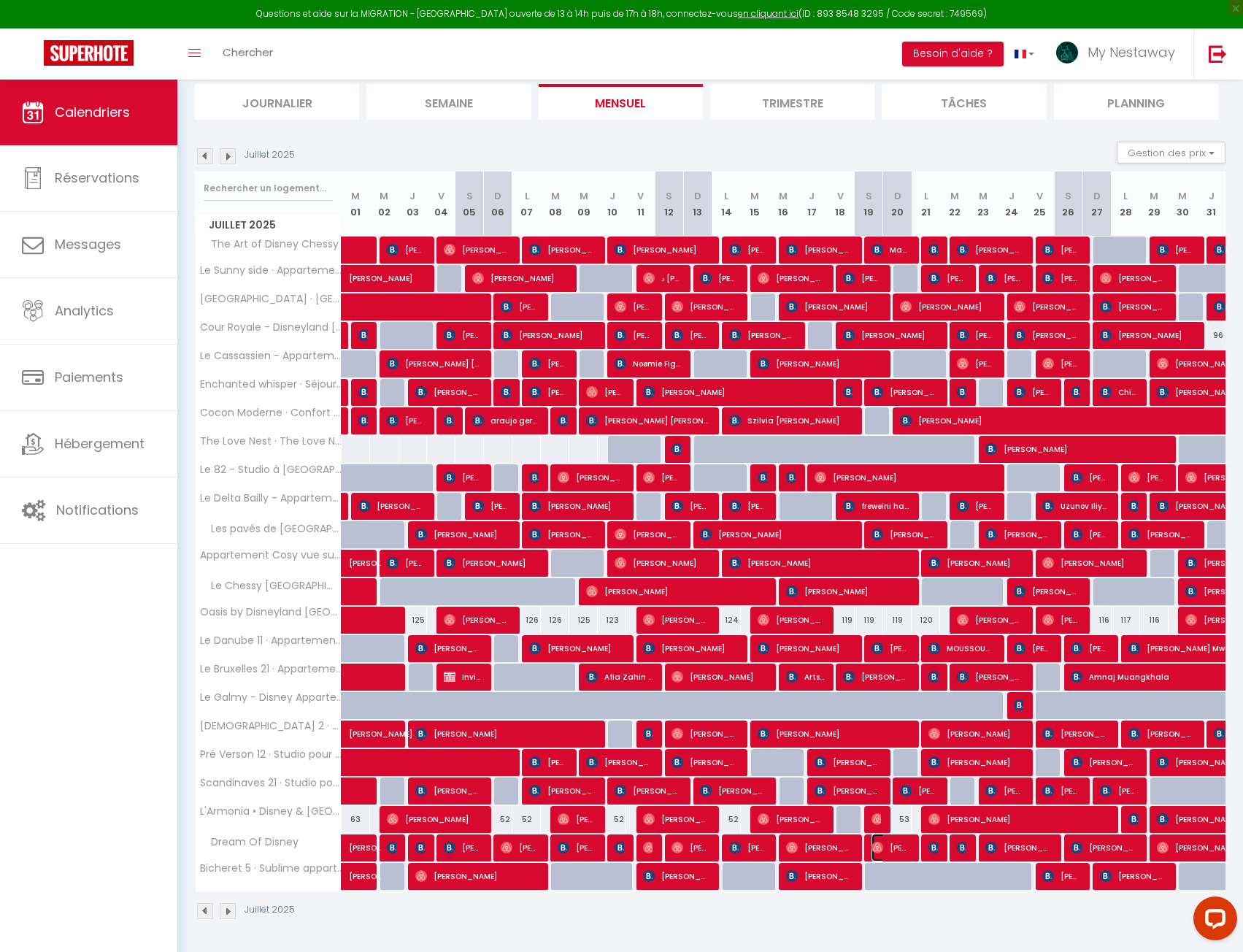
click at [886, 850] on span "[PERSON_NAME]" at bounding box center [890, 847] width 38 height 28
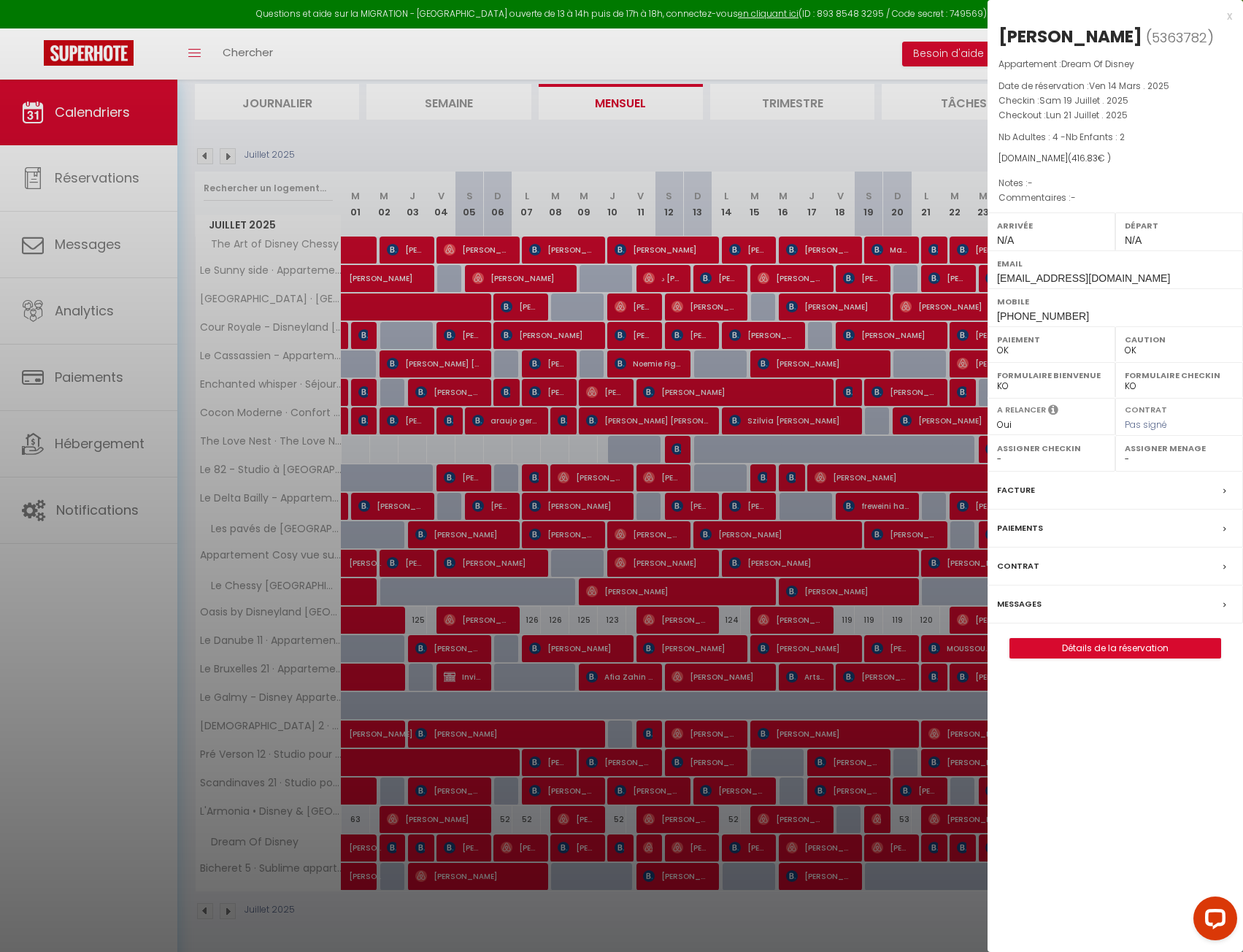
click at [886, 850] on div at bounding box center [621, 476] width 1243 height 952
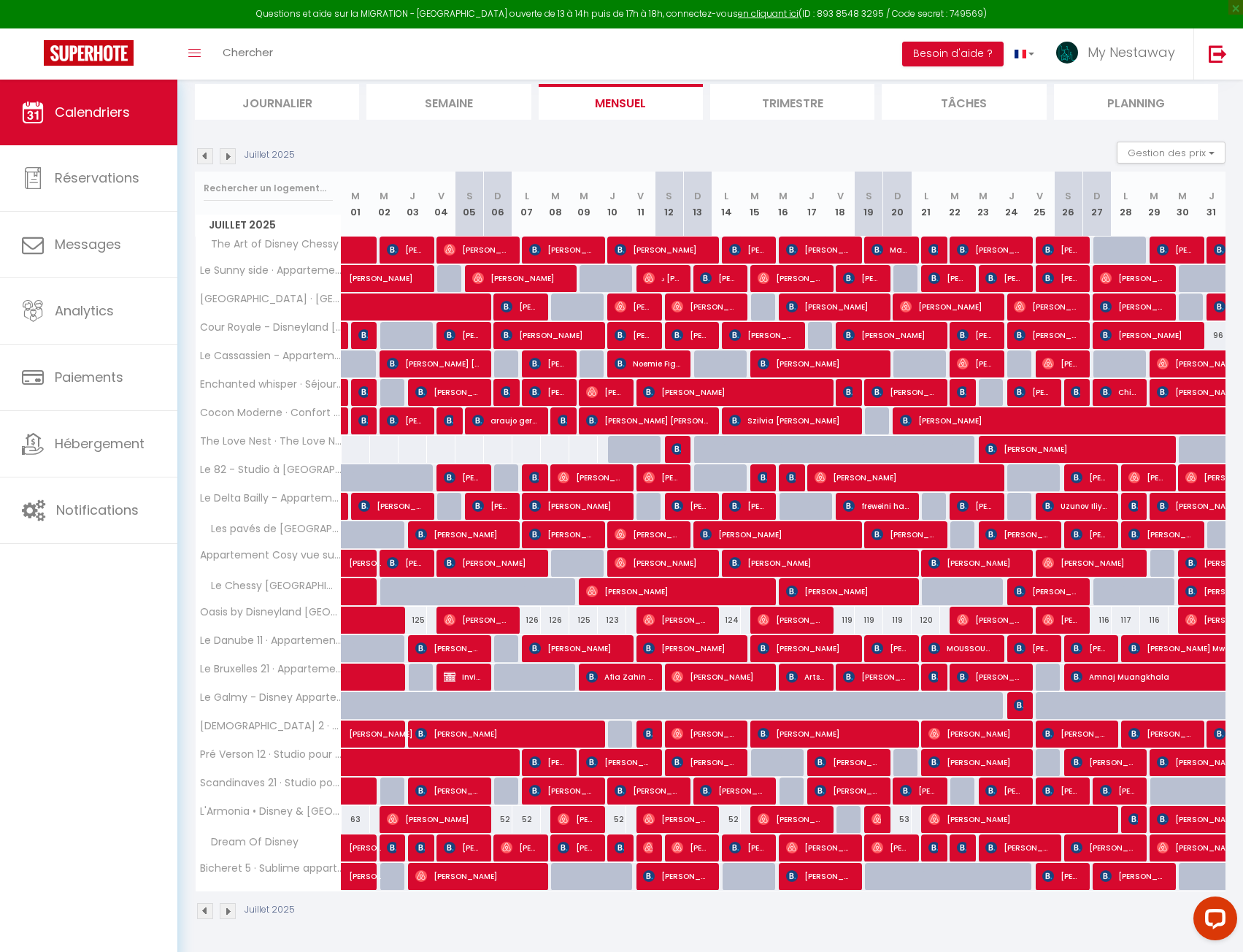
click at [918, 854] on div at bounding box center [905, 848] width 29 height 28
click at [934, 855] on span "[PERSON_NAME]" at bounding box center [932, 847] width 9 height 28
select select "KO"
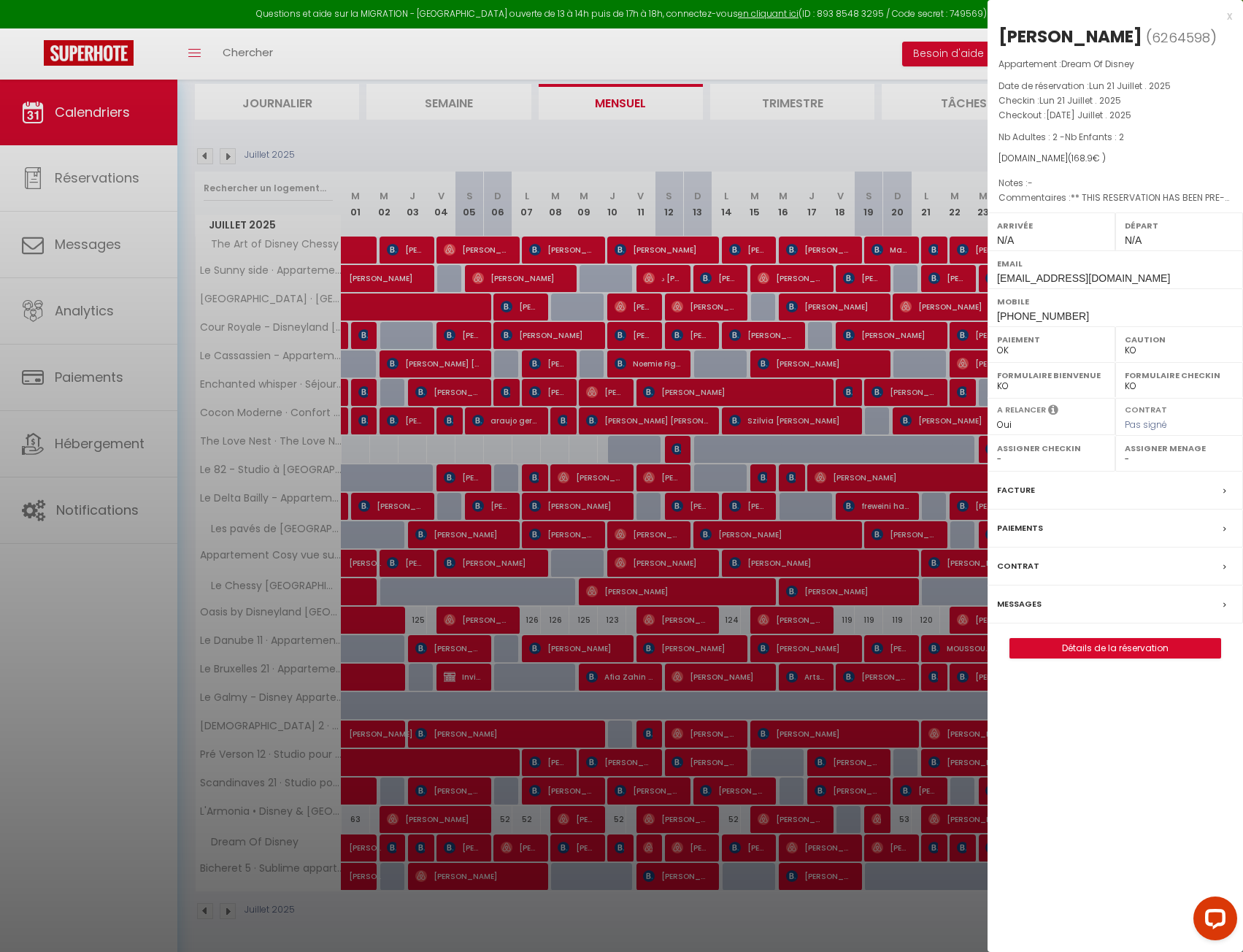
click at [935, 850] on div at bounding box center [621, 476] width 1243 height 952
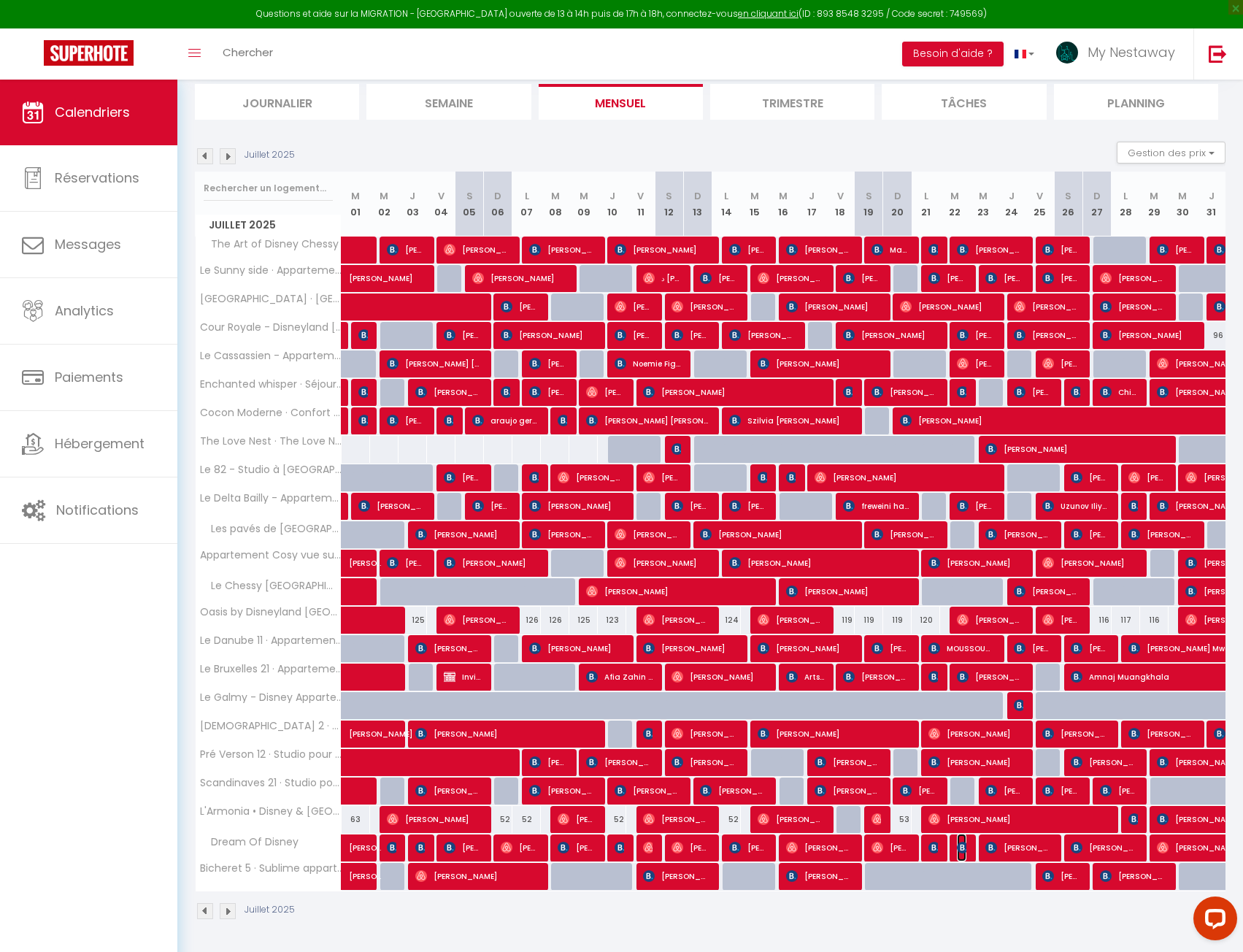
click at [960, 850] on img at bounding box center [963, 848] width 12 height 12
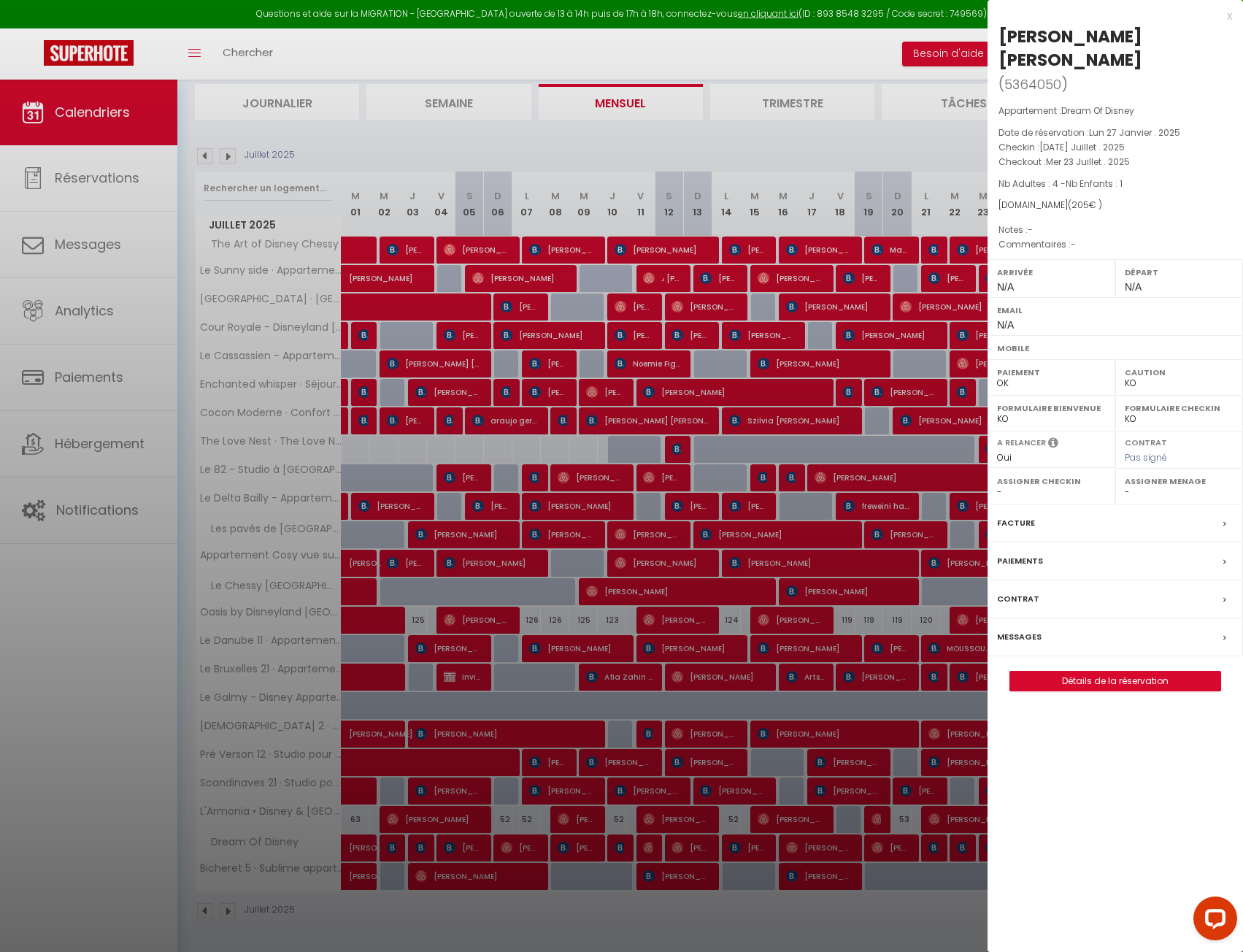
click at [960, 850] on div at bounding box center [621, 476] width 1243 height 952
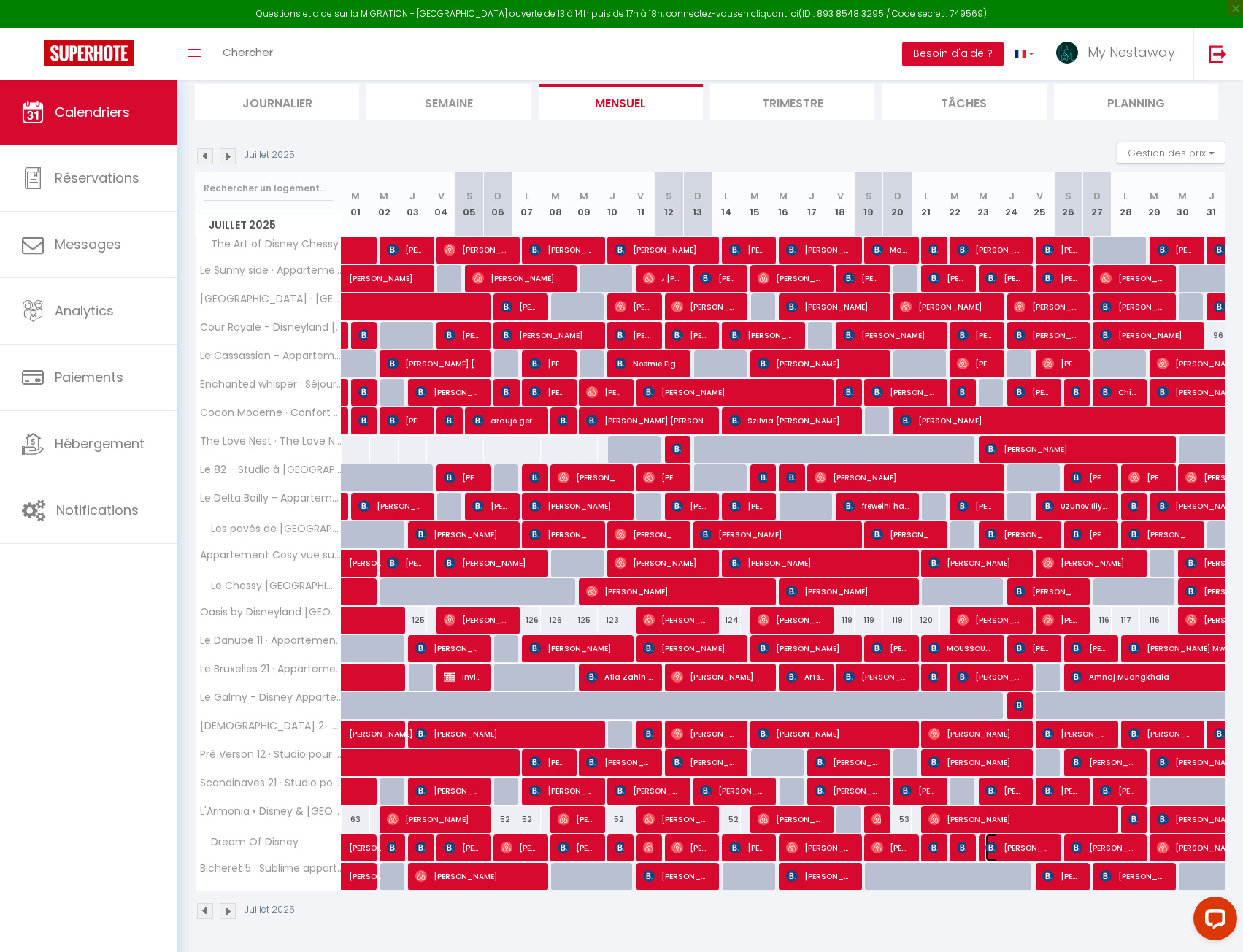
click at [997, 850] on img at bounding box center [992, 848] width 12 height 12
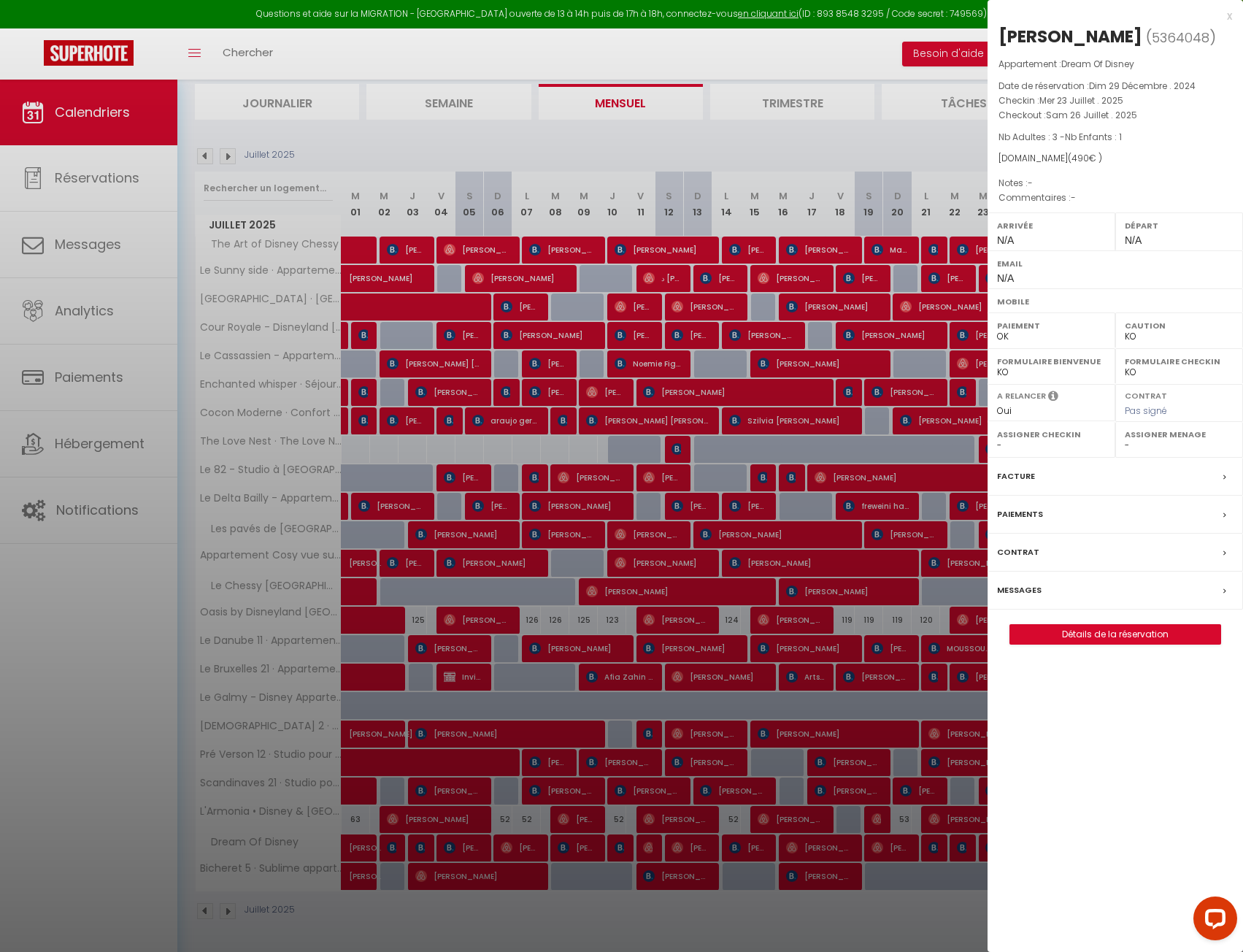
click at [997, 850] on div "x [PERSON_NAME] ( 5364048 ) Appartement : Dream Of Disney Date de réservation :…" at bounding box center [1115, 476] width 256 height 952
click at [921, 938] on div at bounding box center [621, 476] width 1243 height 952
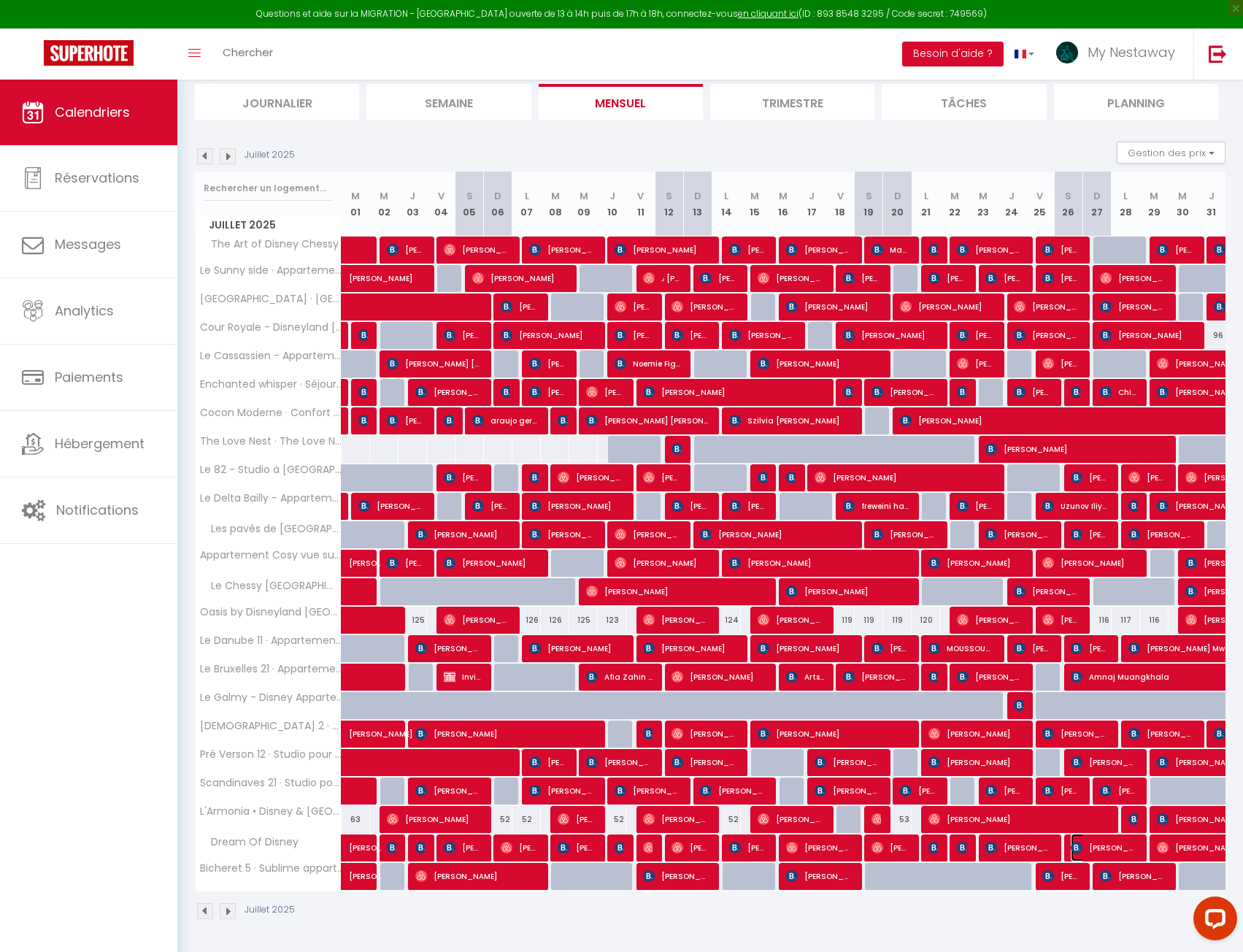
click at [1098, 848] on span "[PERSON_NAME]" at bounding box center [1104, 847] width 67 height 28
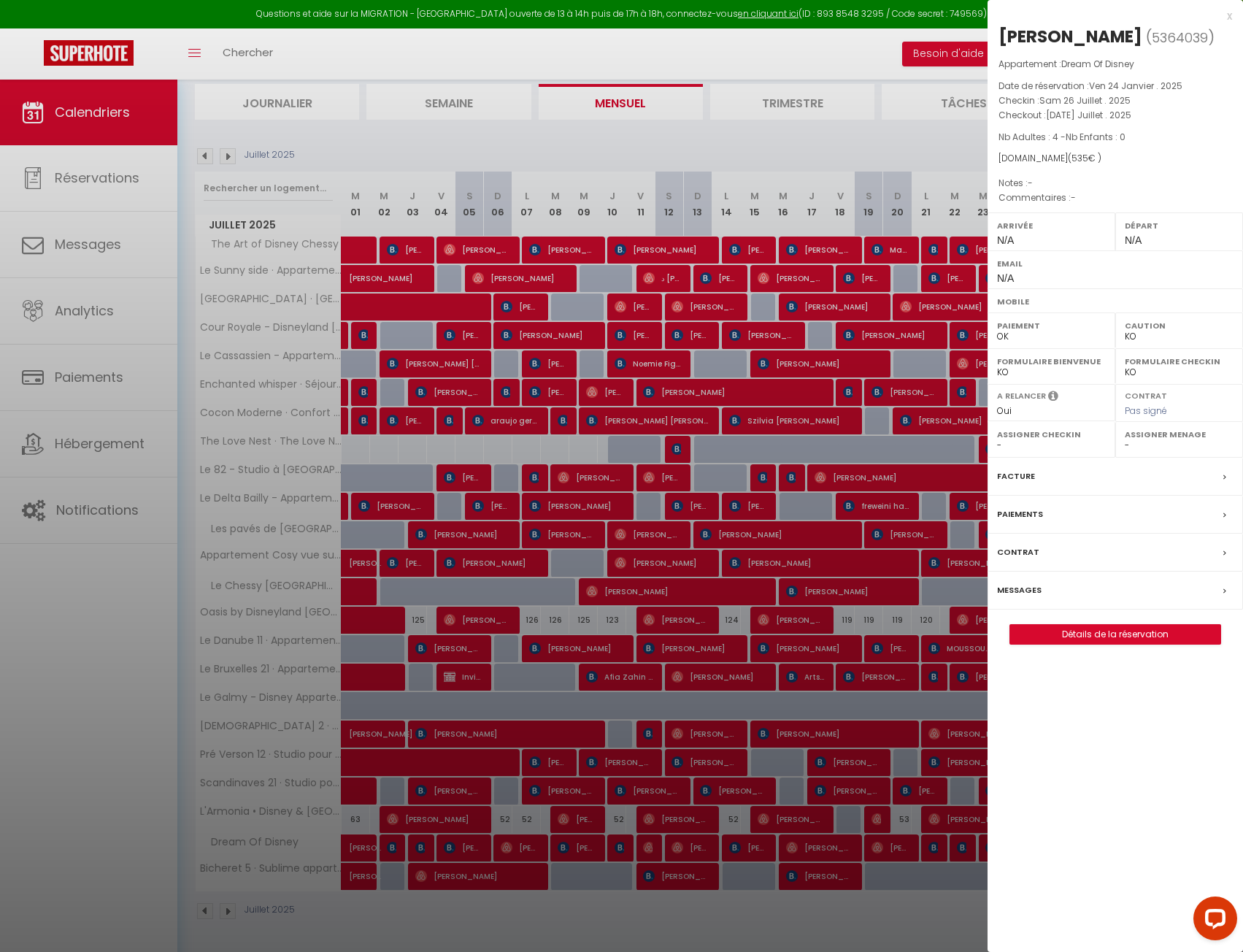
click at [921, 920] on div at bounding box center [621, 476] width 1243 height 952
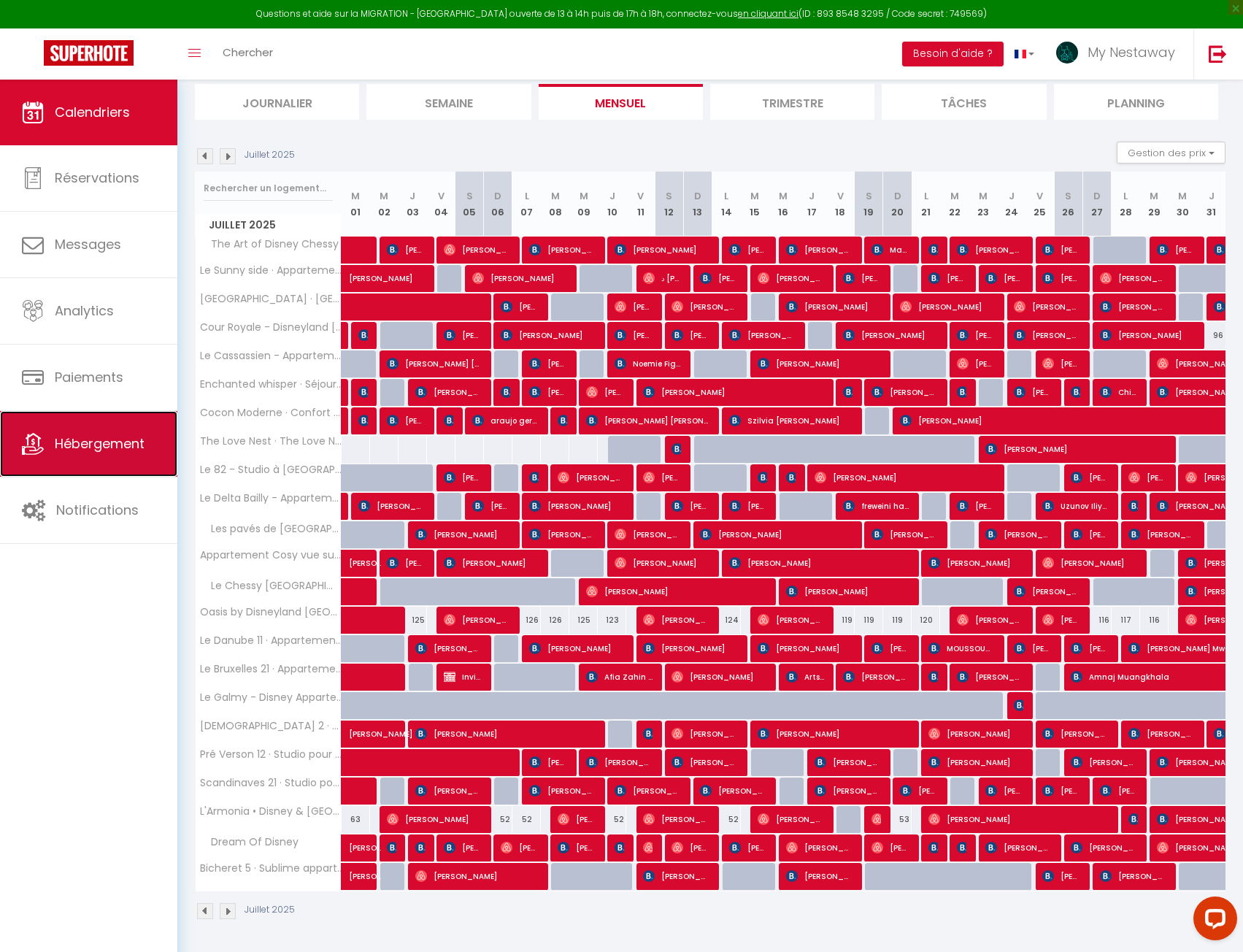
click at [121, 443] on span "Hébergement" at bounding box center [100, 443] width 90 height 19
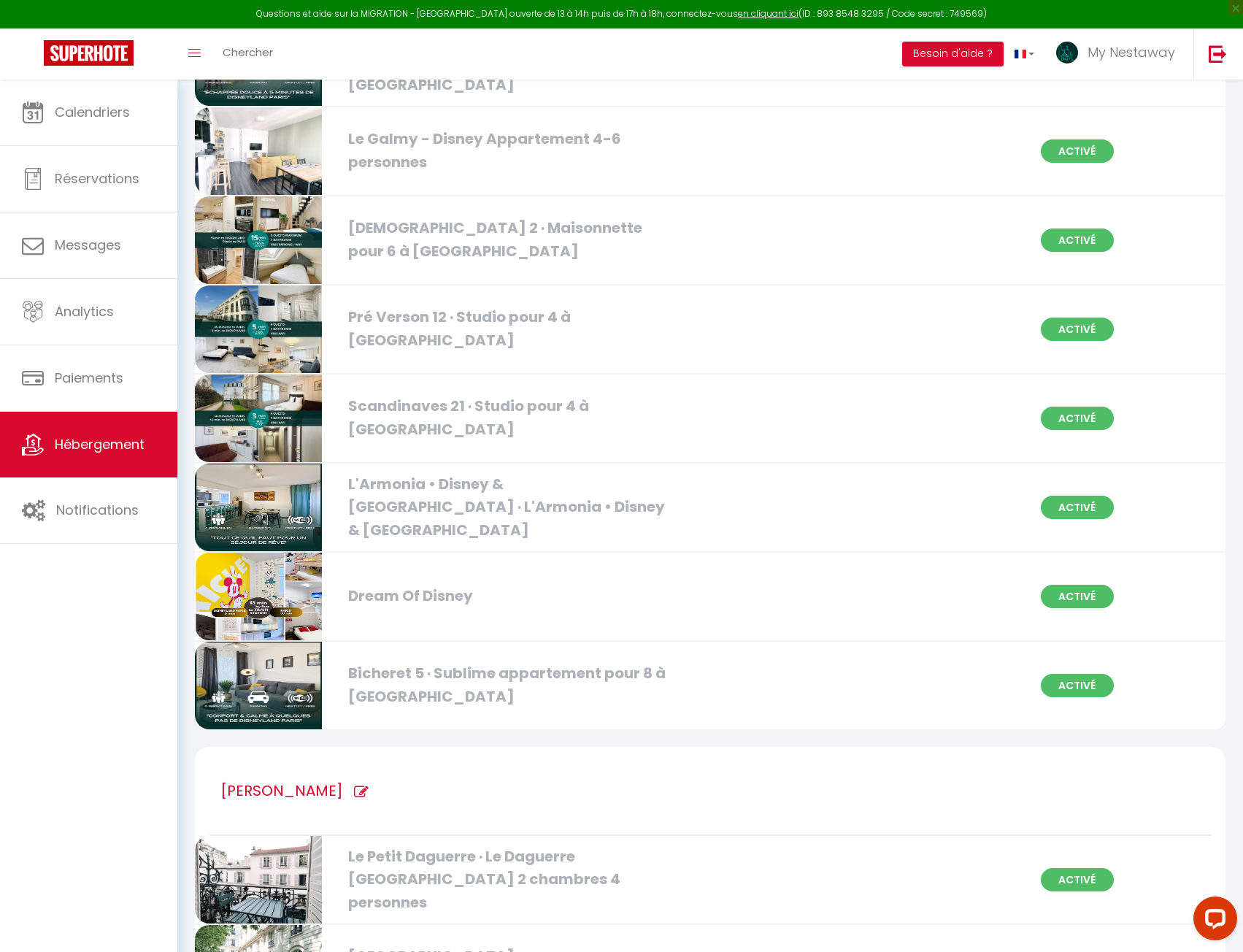
scroll to position [1454, 0]
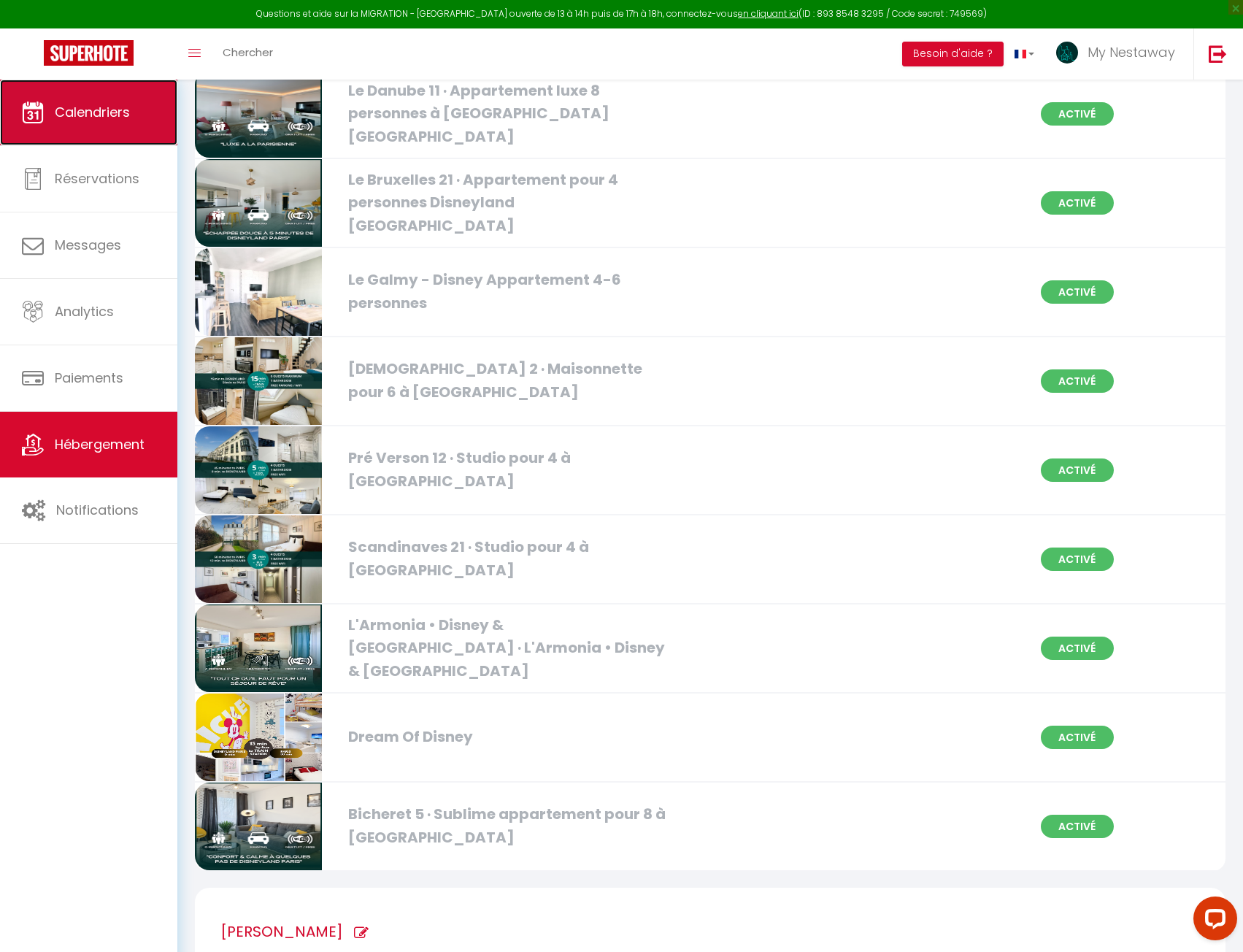
click at [88, 121] on link "Calendriers" at bounding box center [89, 113] width 178 height 66
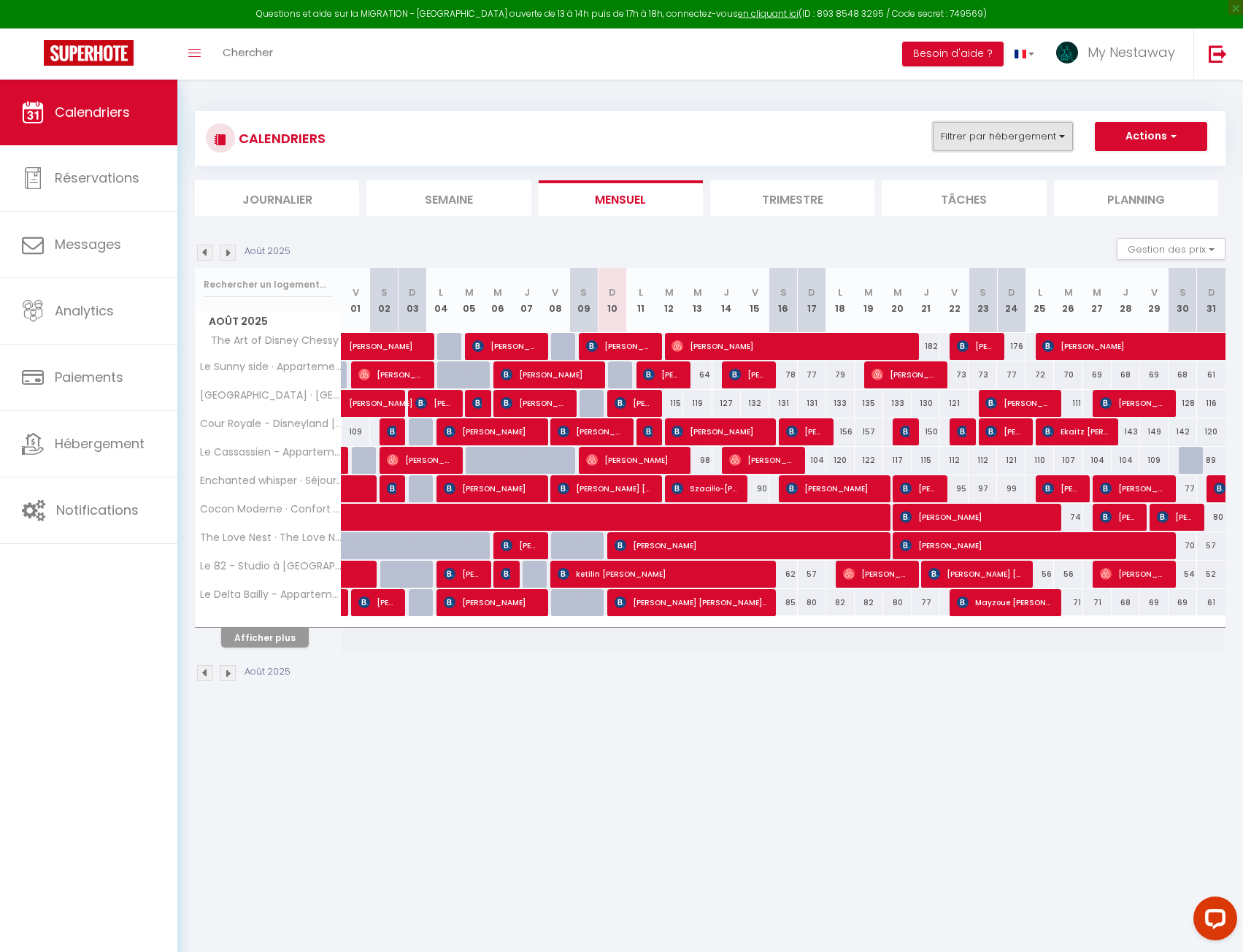
click at [1004, 138] on button "Filtrer par hébergement" at bounding box center [1004, 136] width 140 height 30
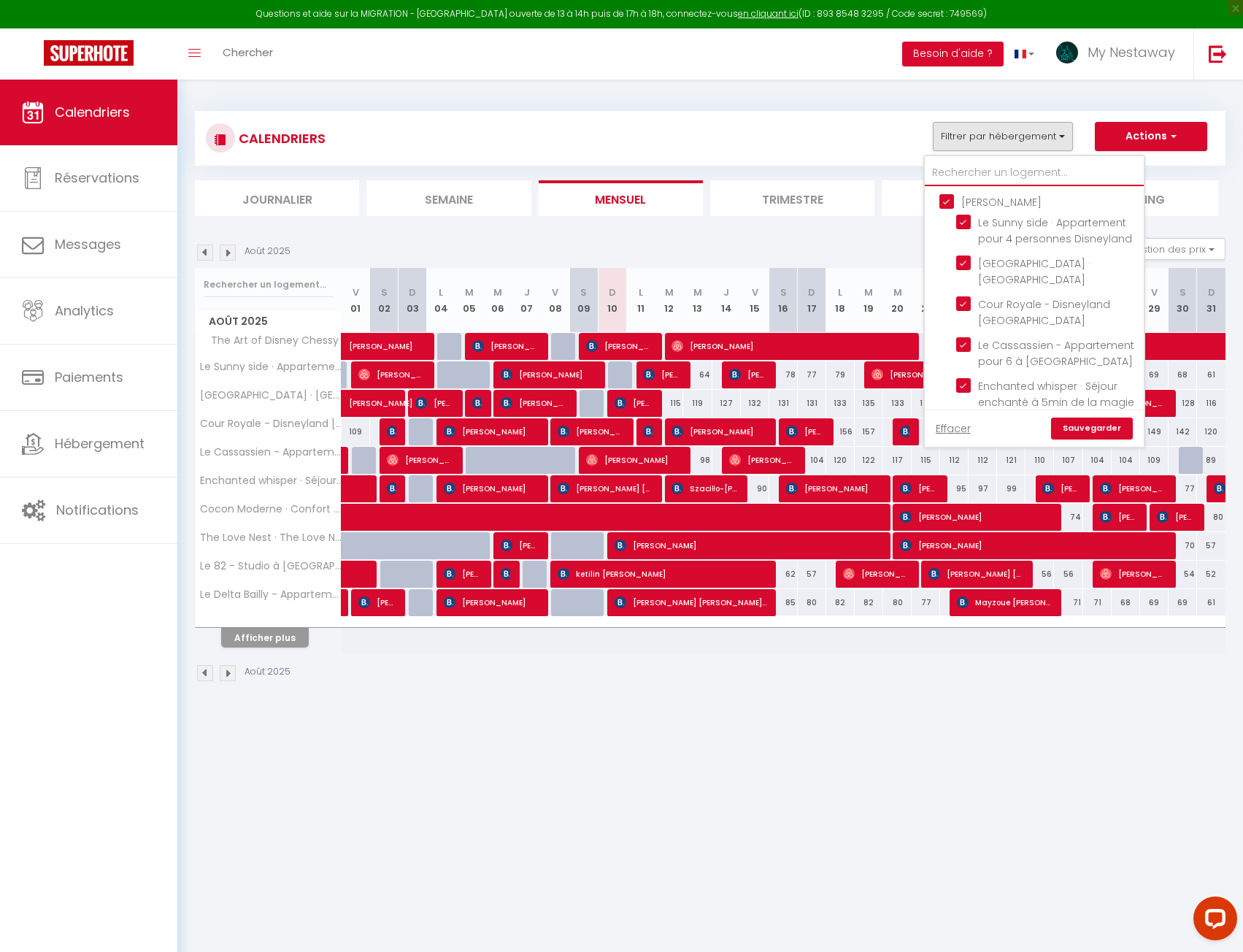
click at [964, 172] on input "text" at bounding box center [1034, 173] width 219 height 26
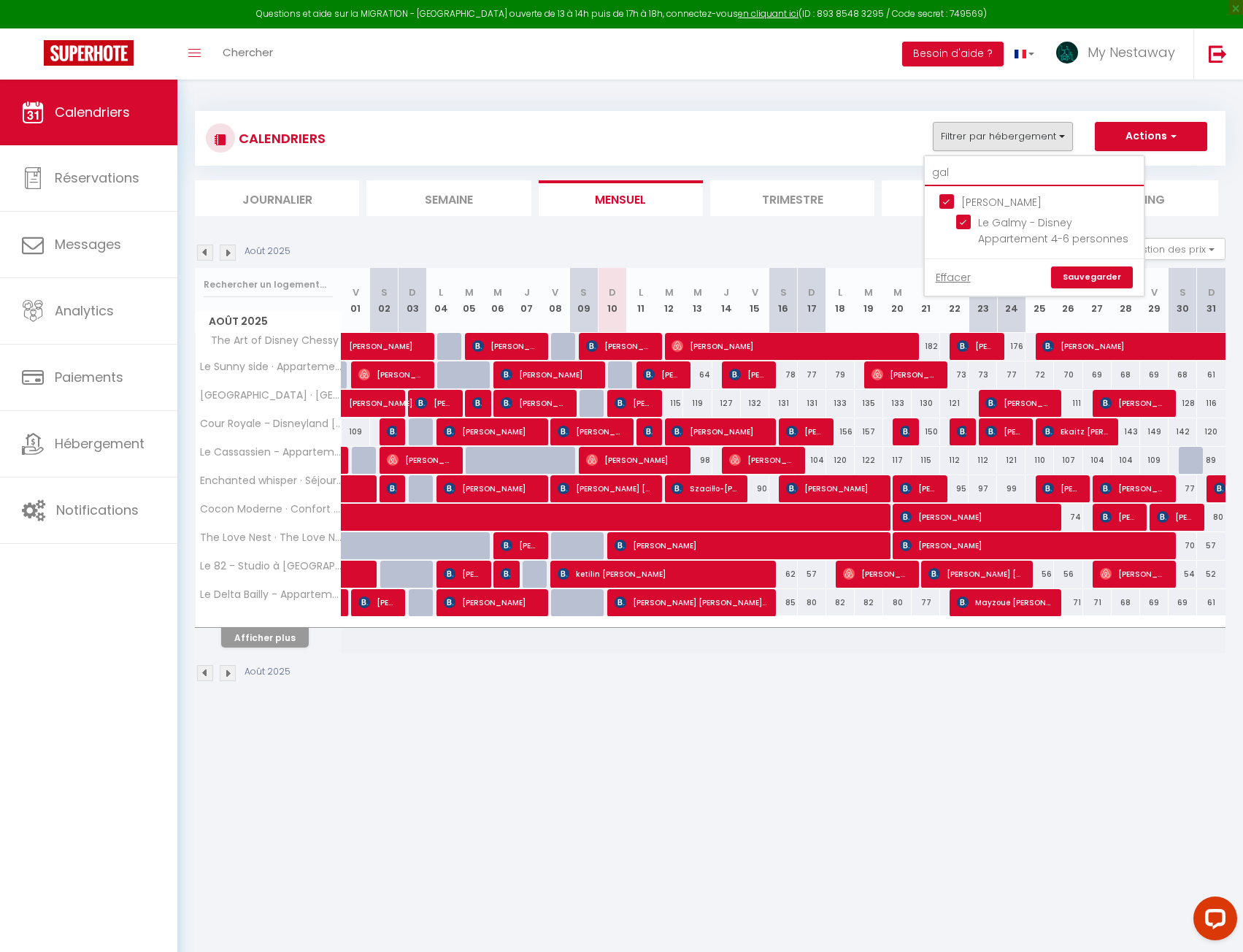
type input "gal"
click at [1076, 268] on link "Sauvegarder" at bounding box center [1092, 278] width 82 height 22
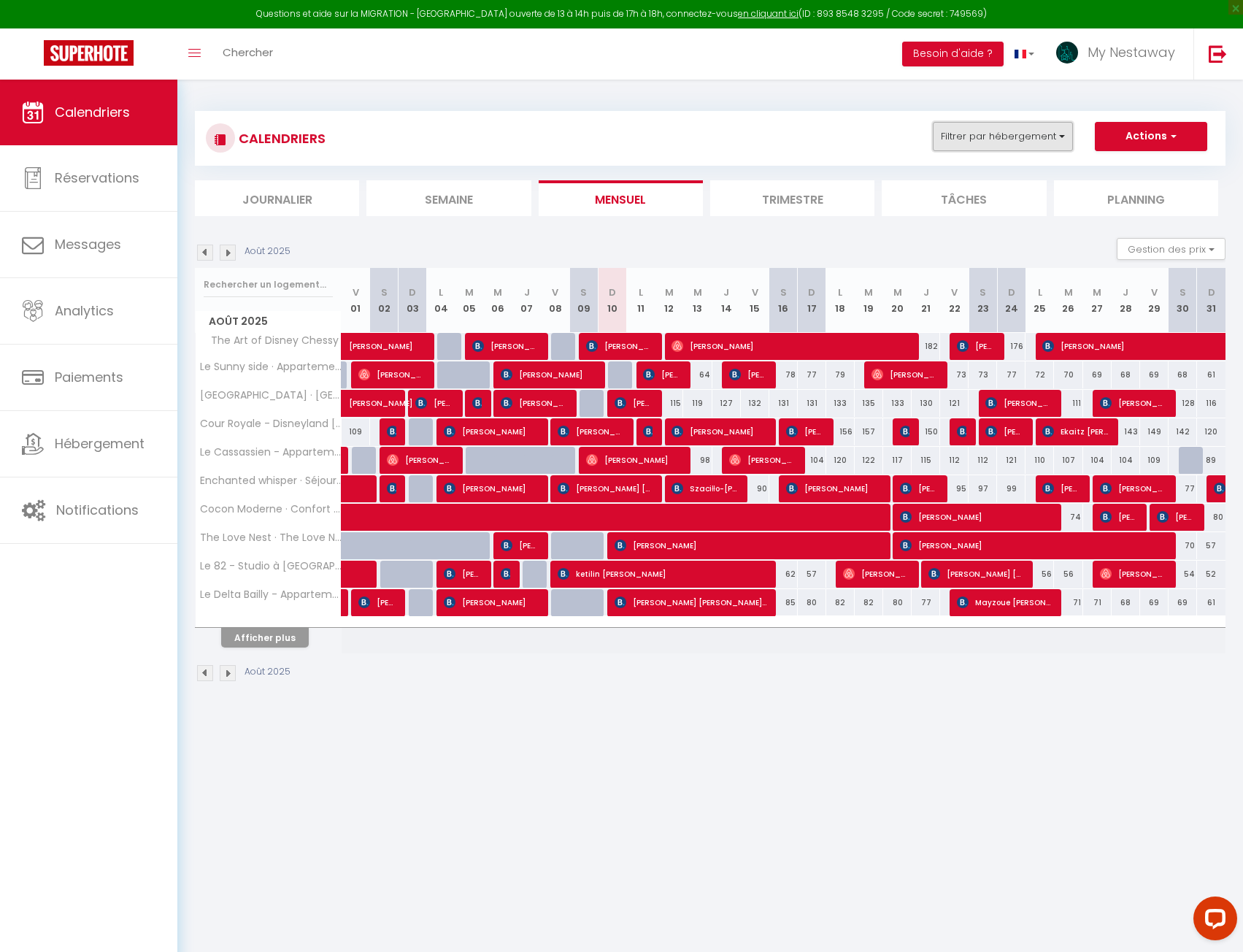
click at [1026, 146] on button "Filtrer par hébergement" at bounding box center [1004, 136] width 140 height 30
click at [949, 195] on input "[PERSON_NAME]" at bounding box center [1048, 201] width 219 height 14
checkbox input "false"
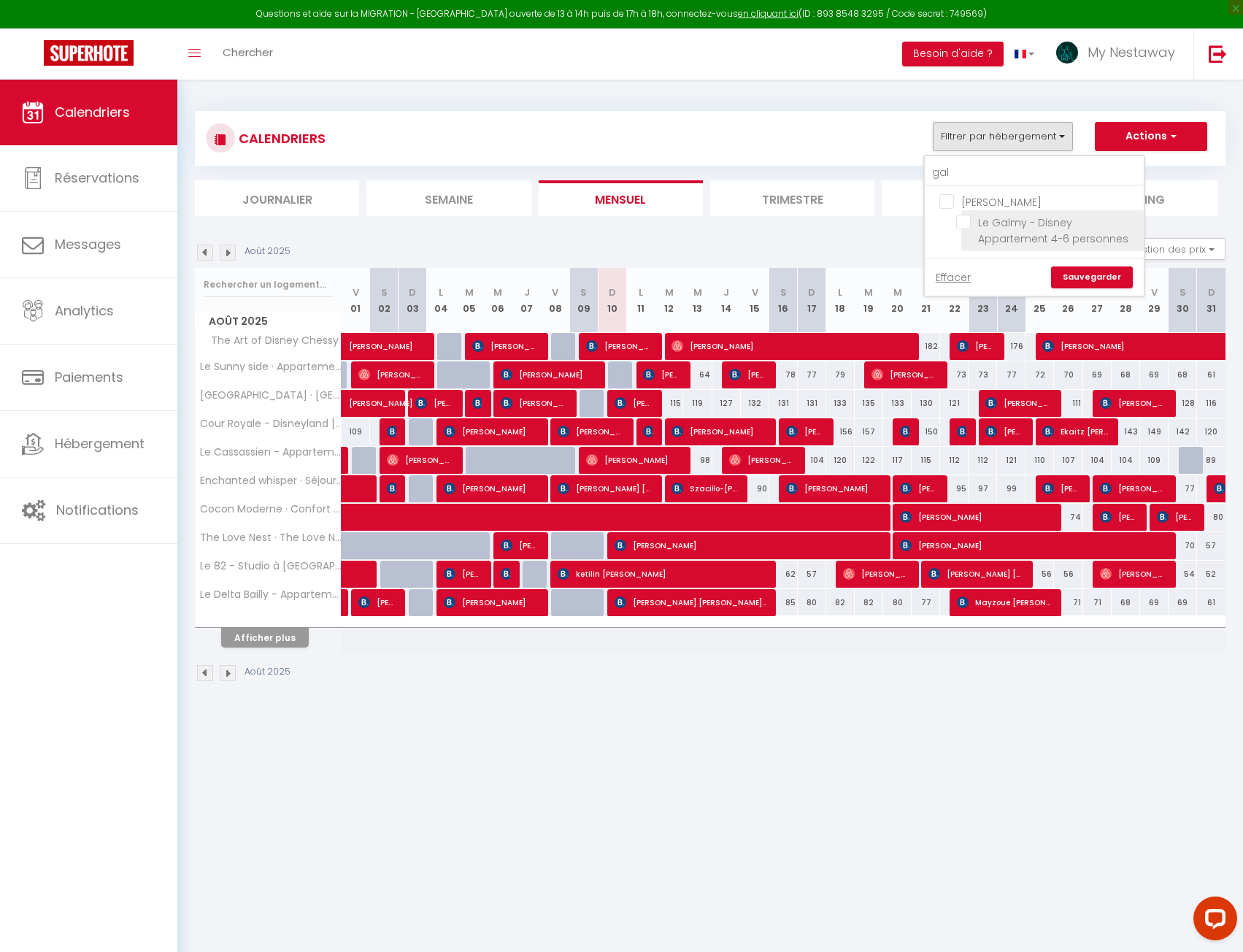
click at [983, 228] on input "Le Galmy - Disney Appartement 4-6 personnes" at bounding box center [1048, 222] width 183 height 14
checkbox input "true"
click at [1115, 274] on link "Sauvegarder" at bounding box center [1092, 278] width 82 height 22
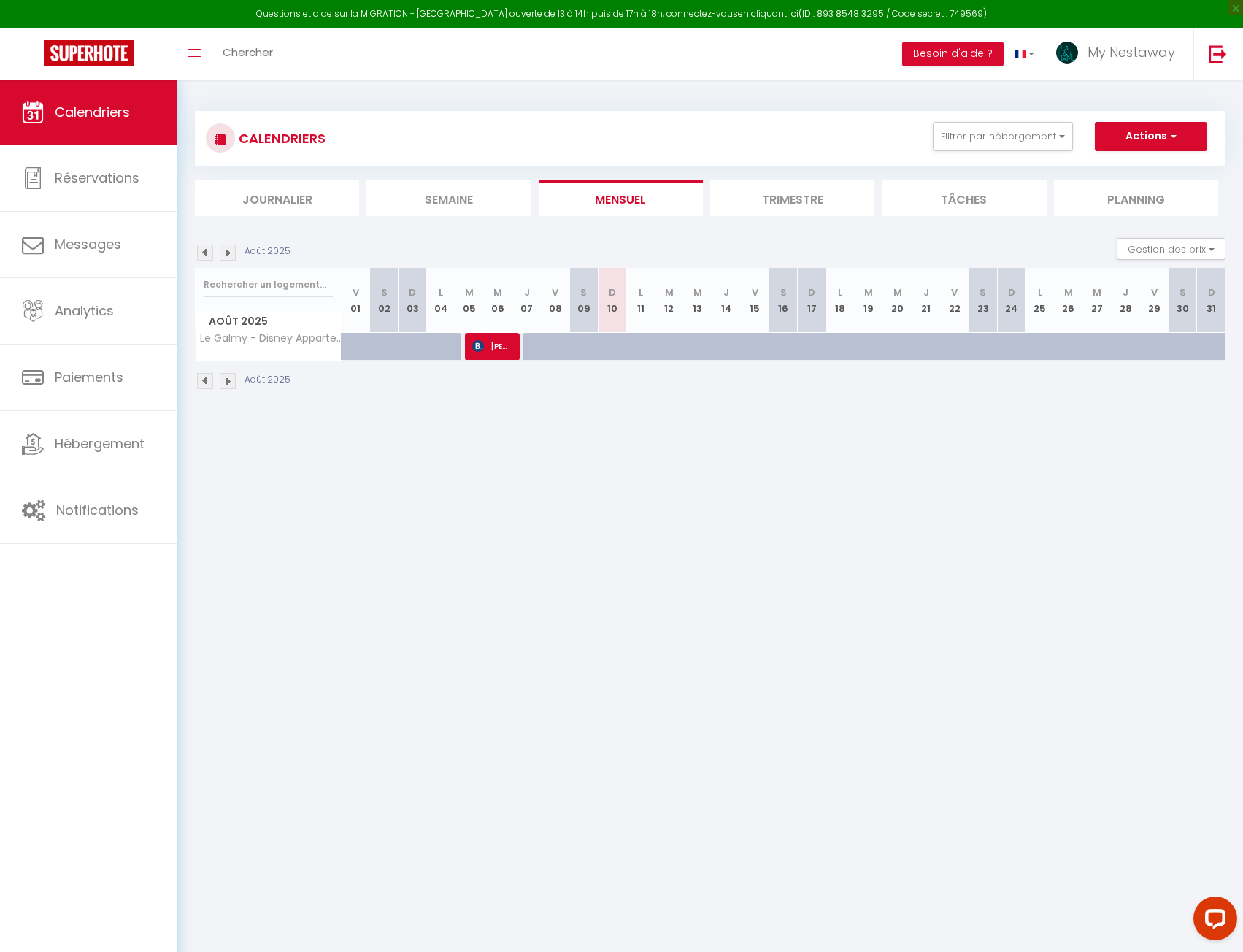
click at [780, 195] on li "Trimestre" at bounding box center [792, 198] width 164 height 36
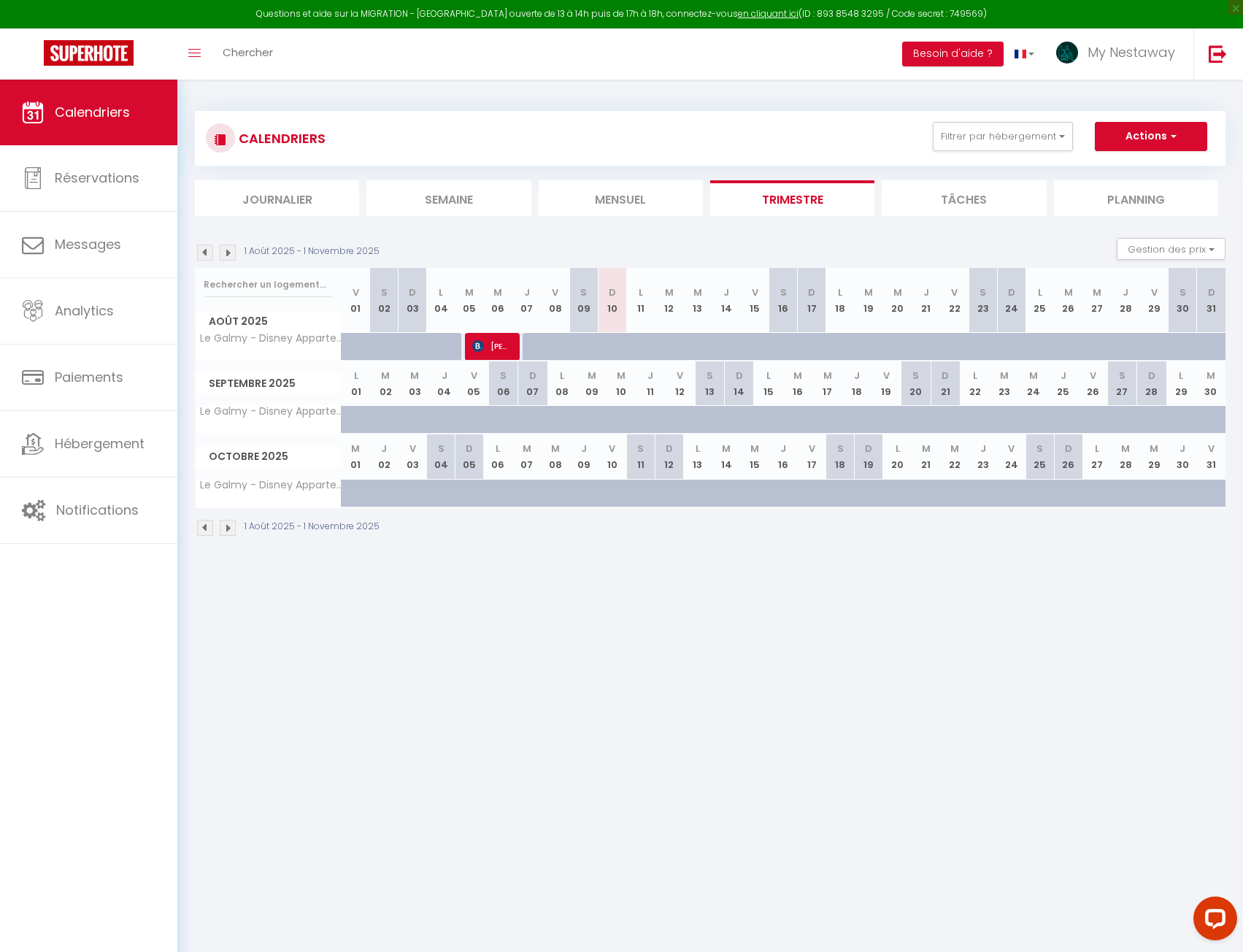
click at [231, 253] on img at bounding box center [228, 252] width 16 height 16
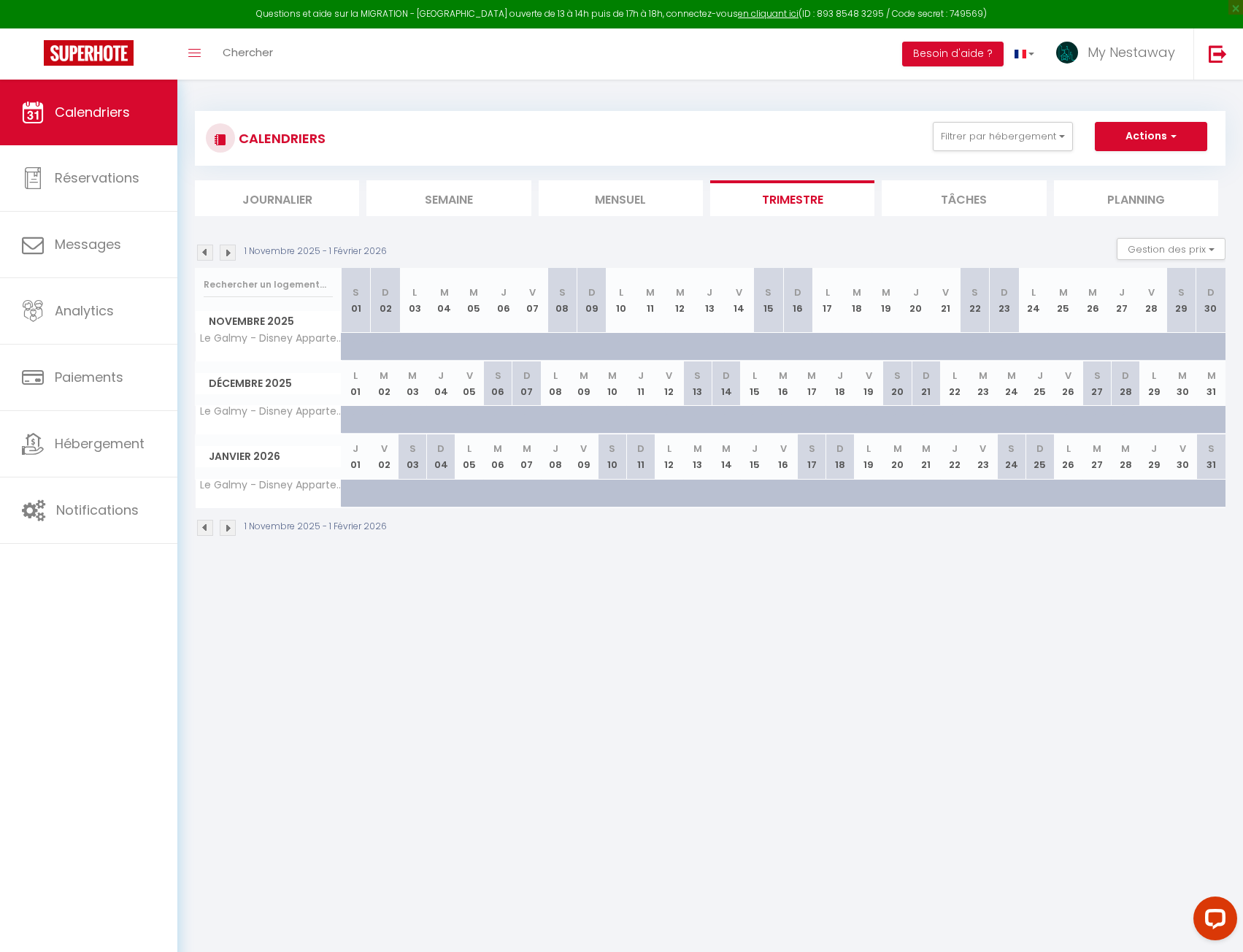
click at [231, 253] on img at bounding box center [228, 252] width 16 height 16
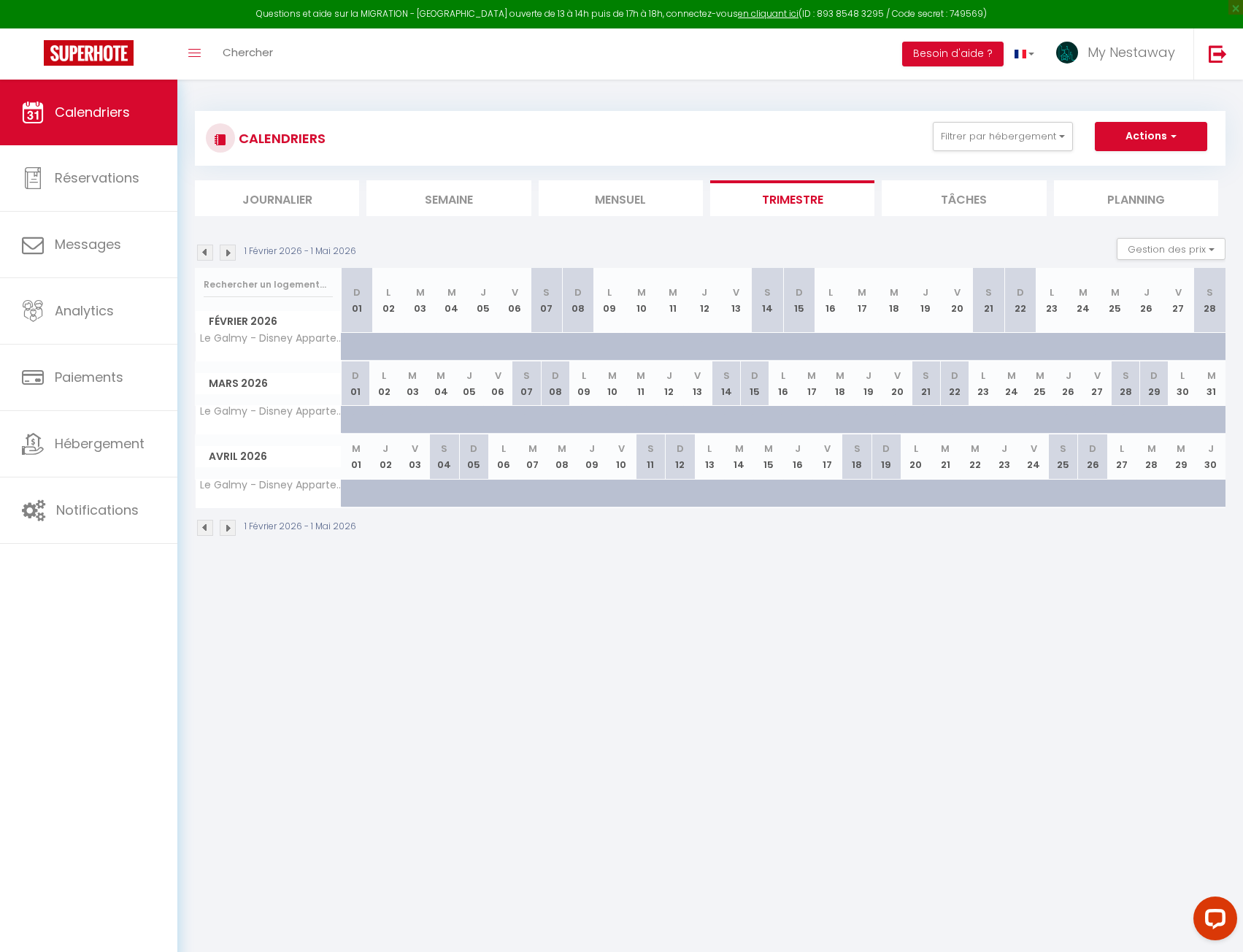
click at [202, 253] on img at bounding box center [205, 252] width 16 height 16
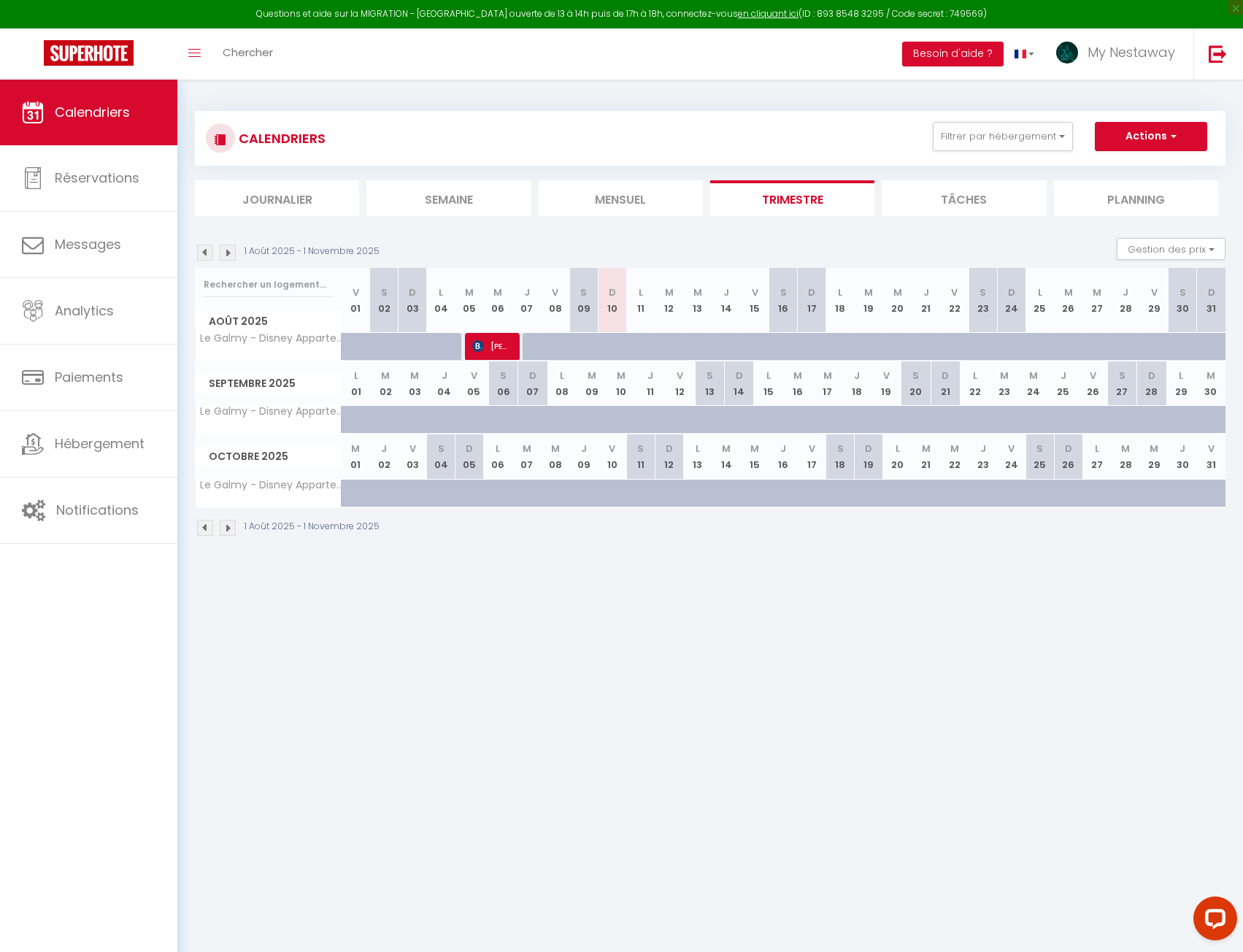
drag, startPoint x: 747, startPoint y: 602, endPoint x: 755, endPoint y: 601, distance: 8.1
click at [747, 602] on body "Questions et aide sur la MIGRATION - [GEOGRAPHIC_DATA] ouverte de 13 à 14h puis…" at bounding box center [621, 555] width 1243 height 952
click at [96, 426] on link "Hébergement" at bounding box center [89, 444] width 178 height 66
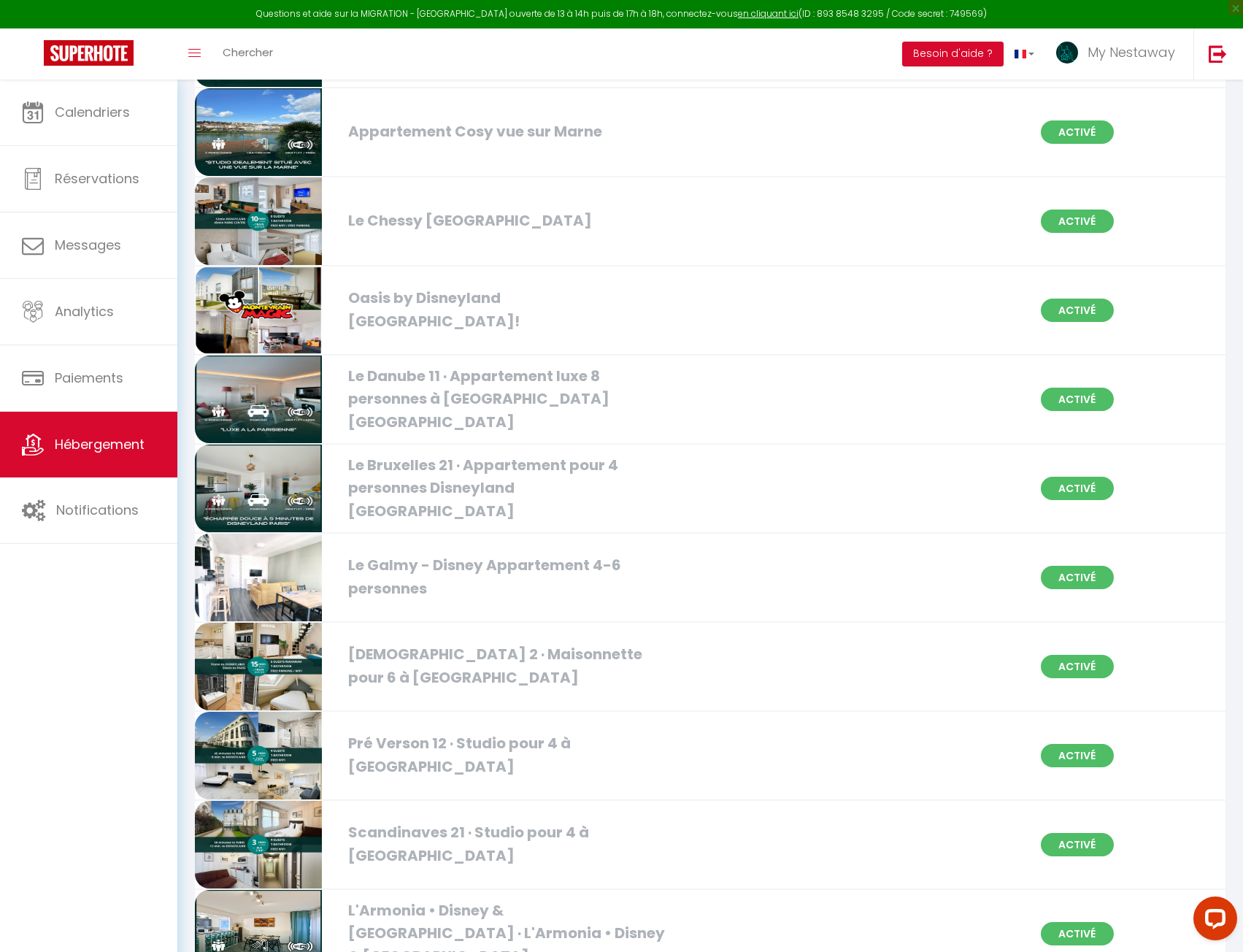
scroll to position [1241, 0]
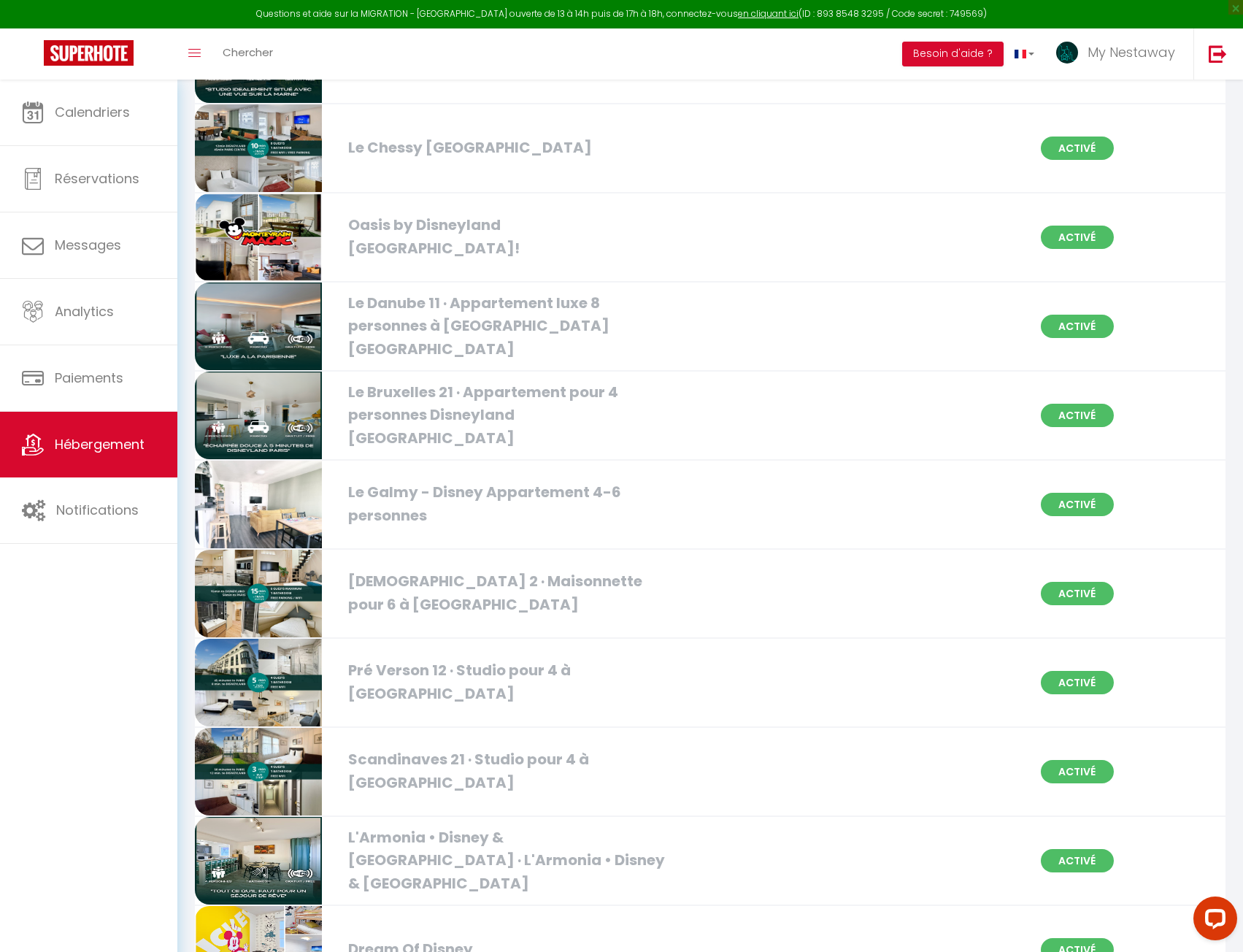
click at [716, 498] on div "Le Galmy - Disney Appartement 4-6 personnes Activé" at bounding box center [710, 504] width 1050 height 89
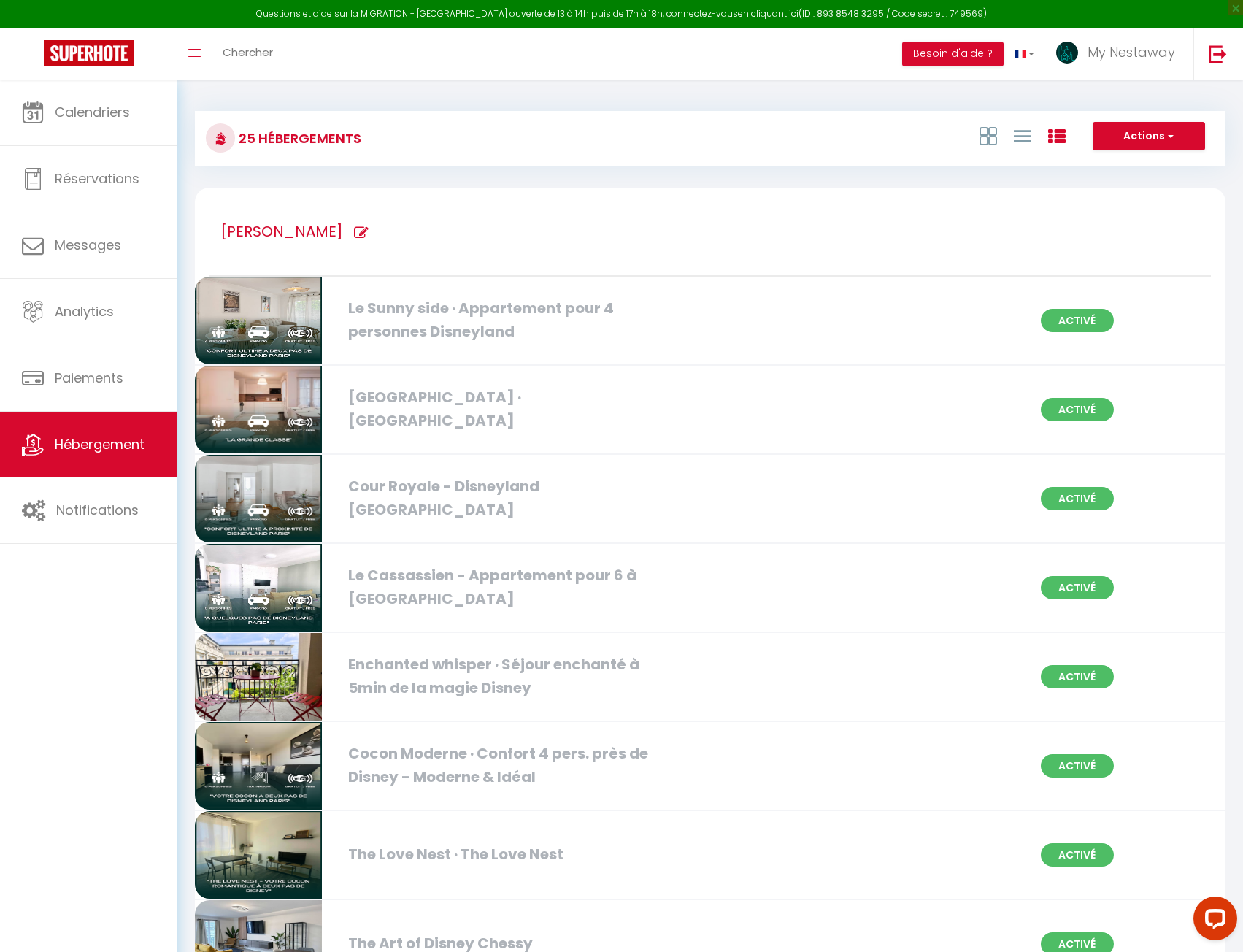
select select "3"
select select "2"
select select "1"
select select
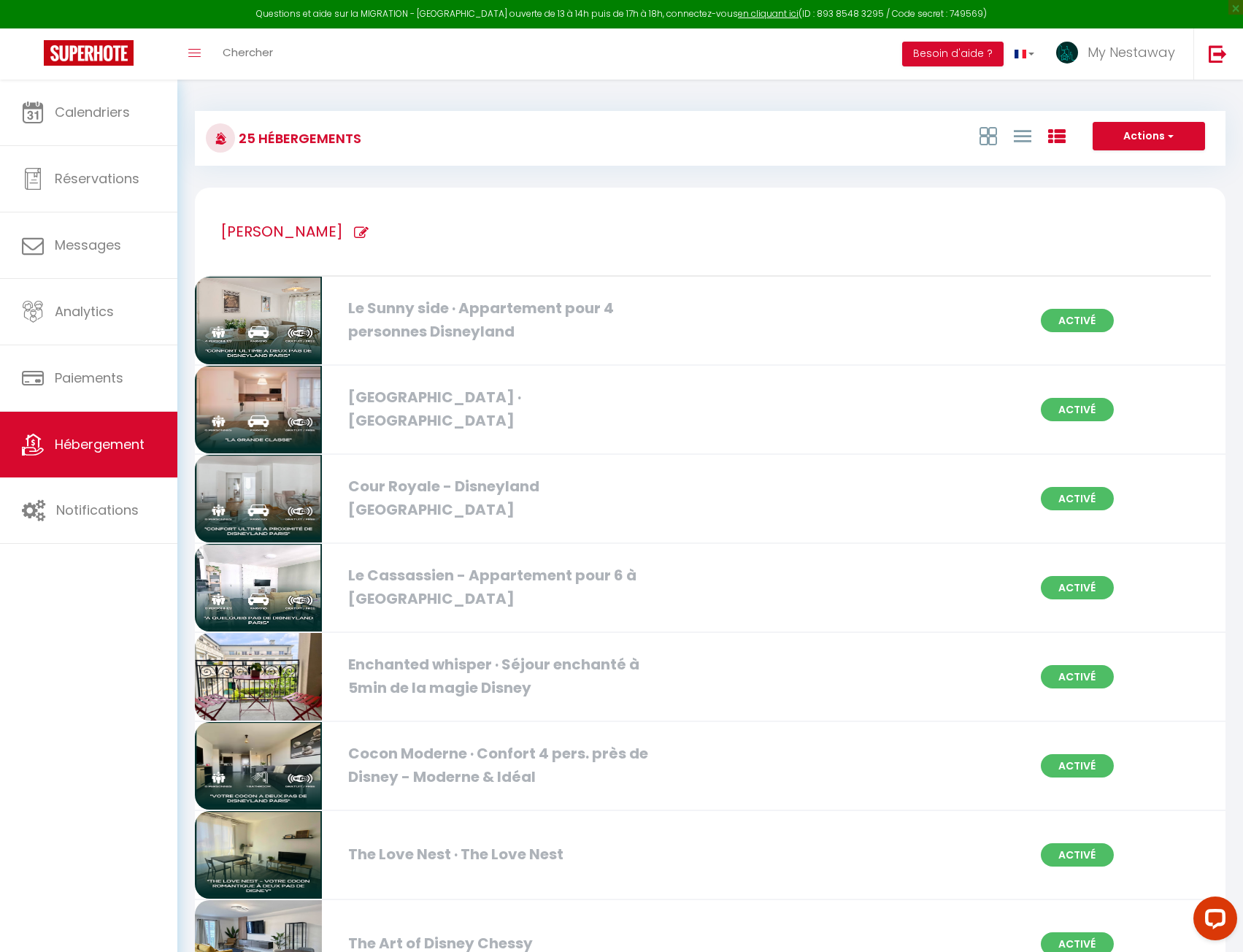
select select "28"
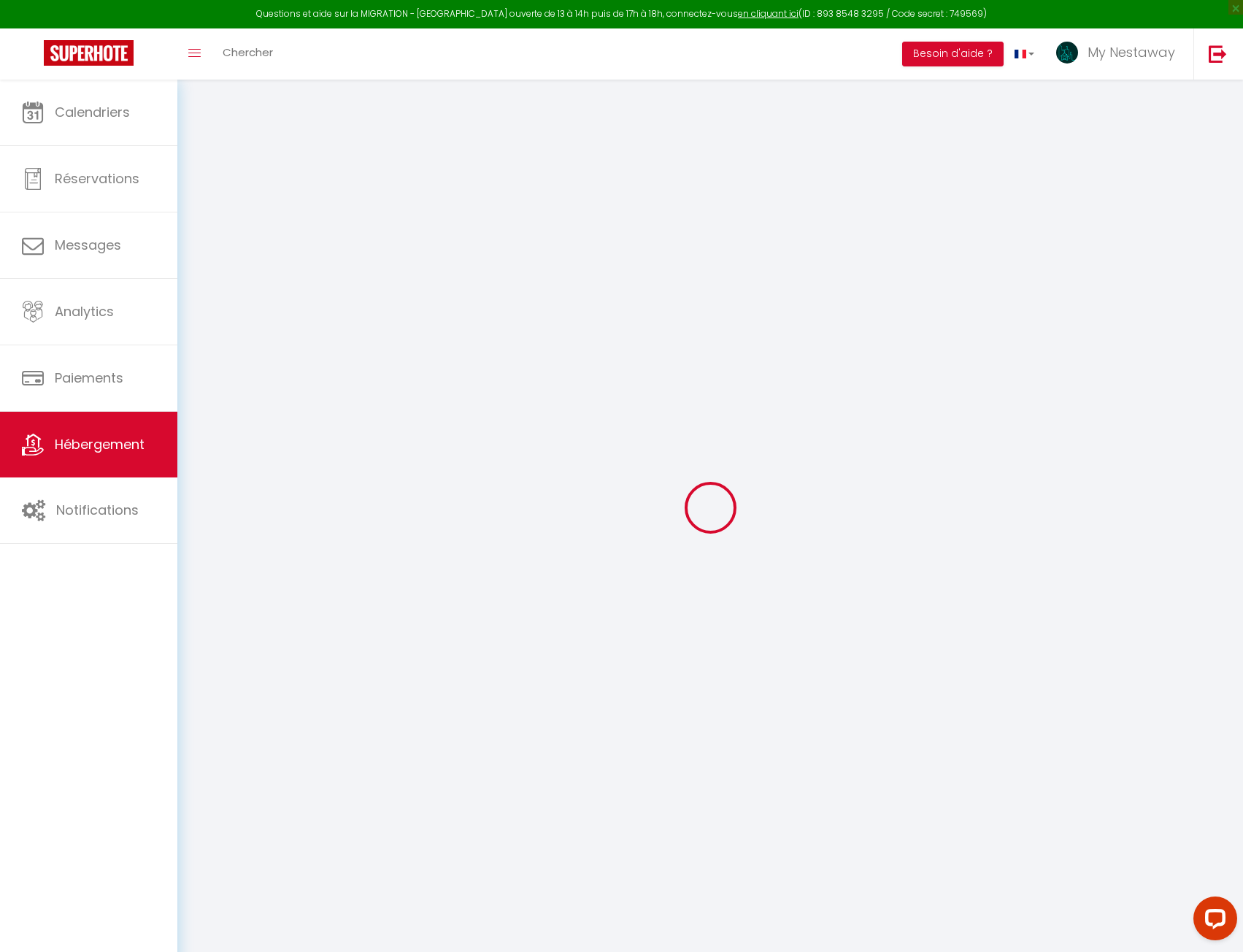
select select
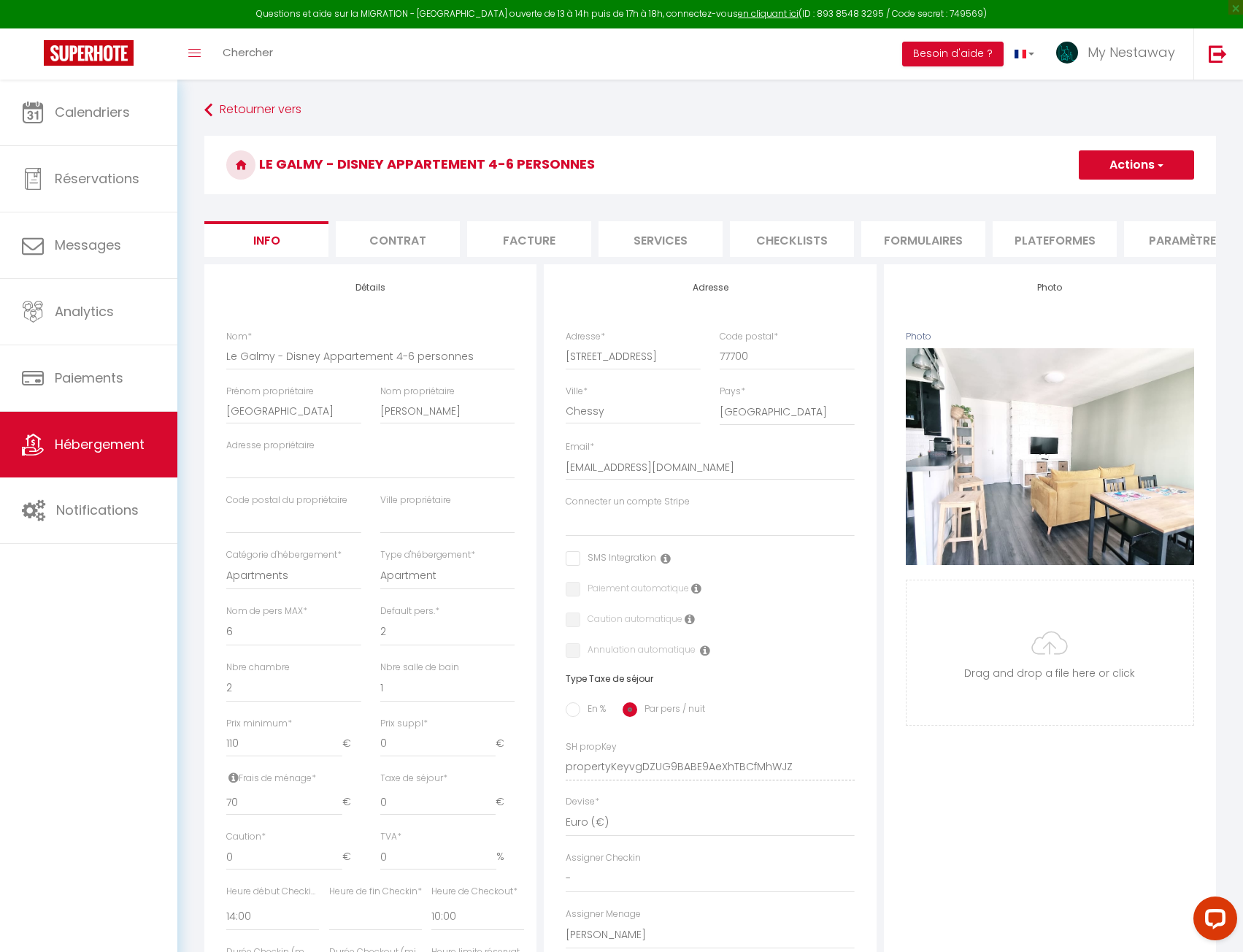
click at [1124, 168] on button "Actions" at bounding box center [1136, 165] width 115 height 30
click at [1088, 235] on link "Supprimer" at bounding box center [1115, 235] width 157 height 19
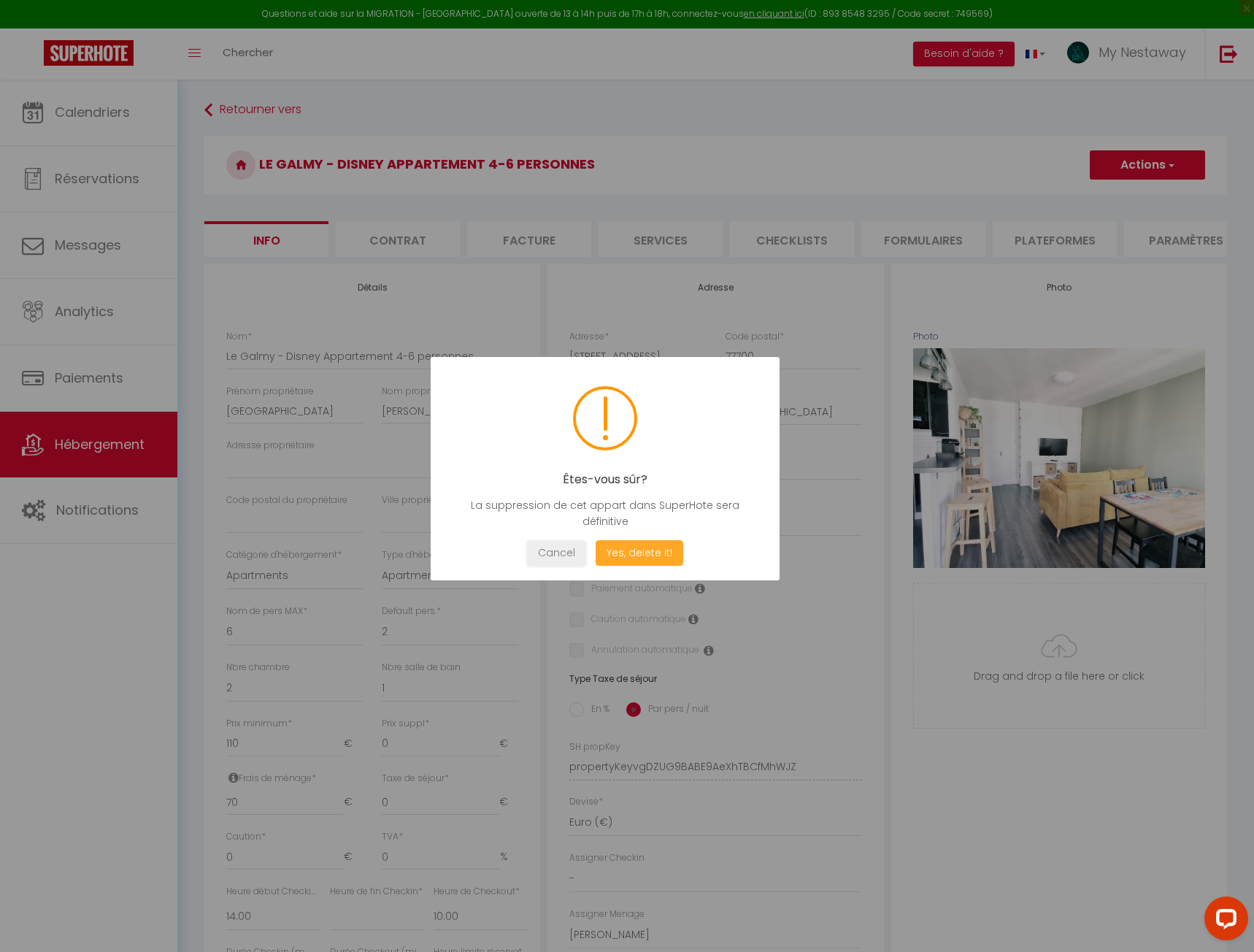
click at [650, 545] on button "Yes, delete it!" at bounding box center [640, 553] width 88 height 25
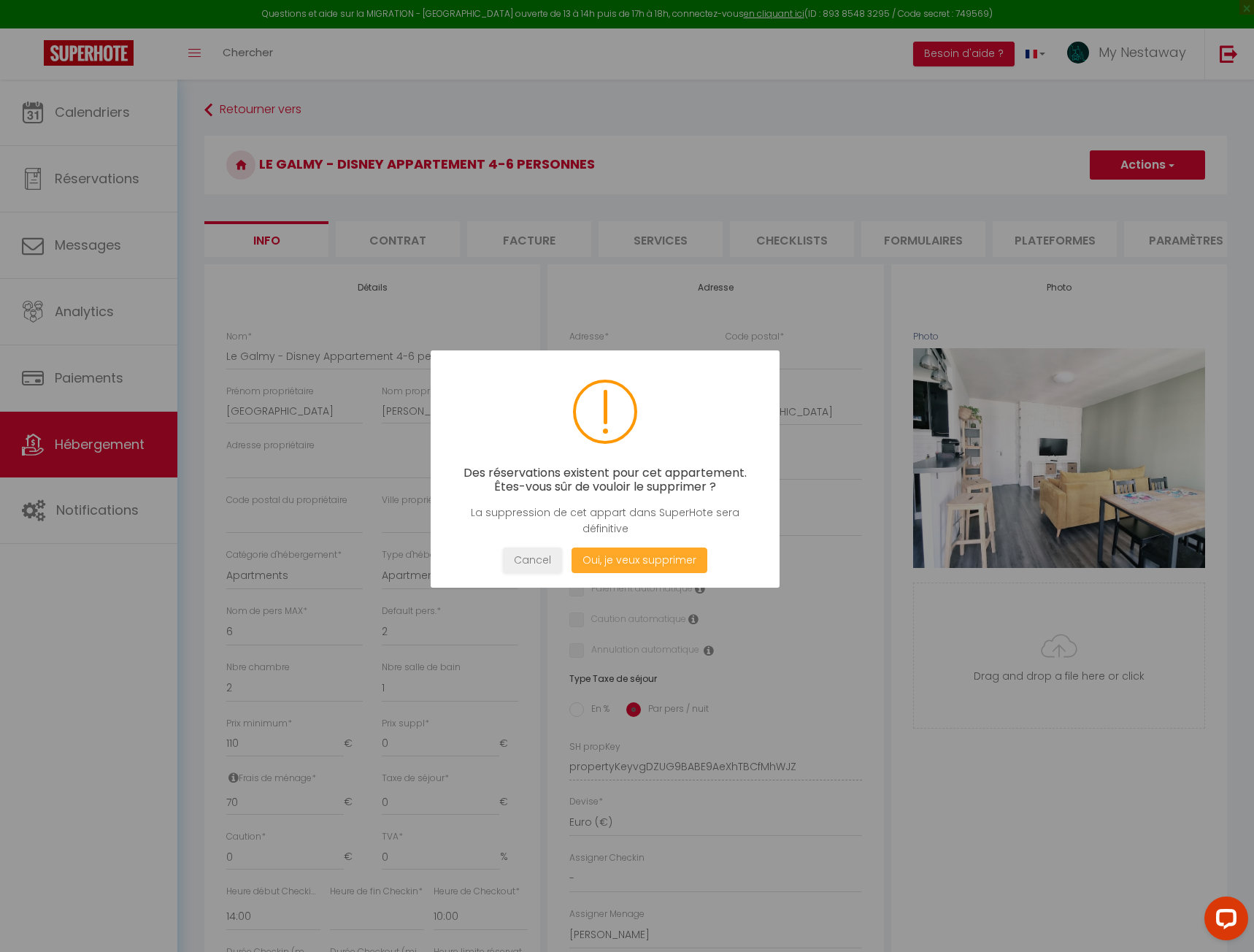
click at [659, 564] on button "Oui, je veux supprimer" at bounding box center [640, 560] width 135 height 25
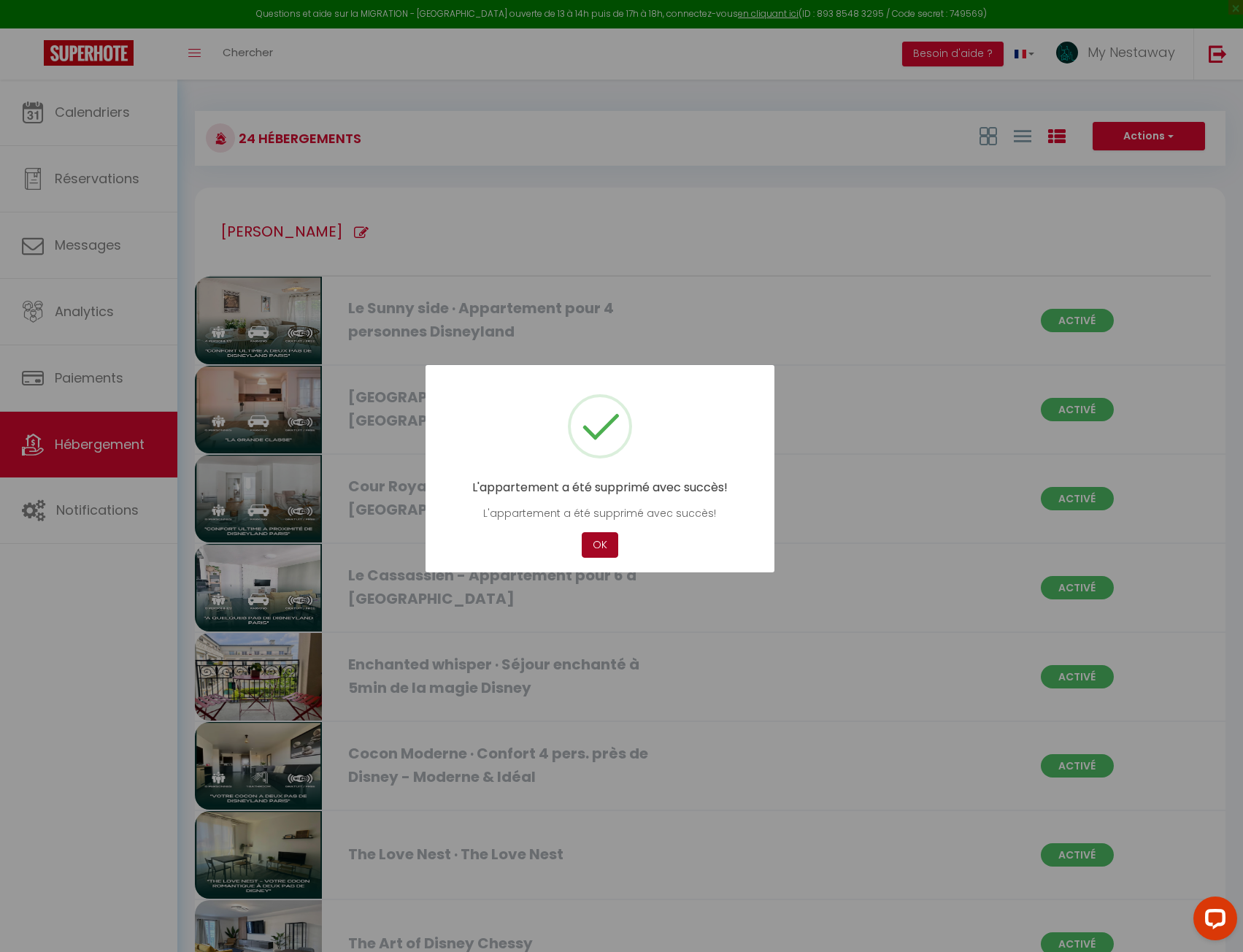
click at [598, 548] on button "OK" at bounding box center [600, 545] width 36 height 25
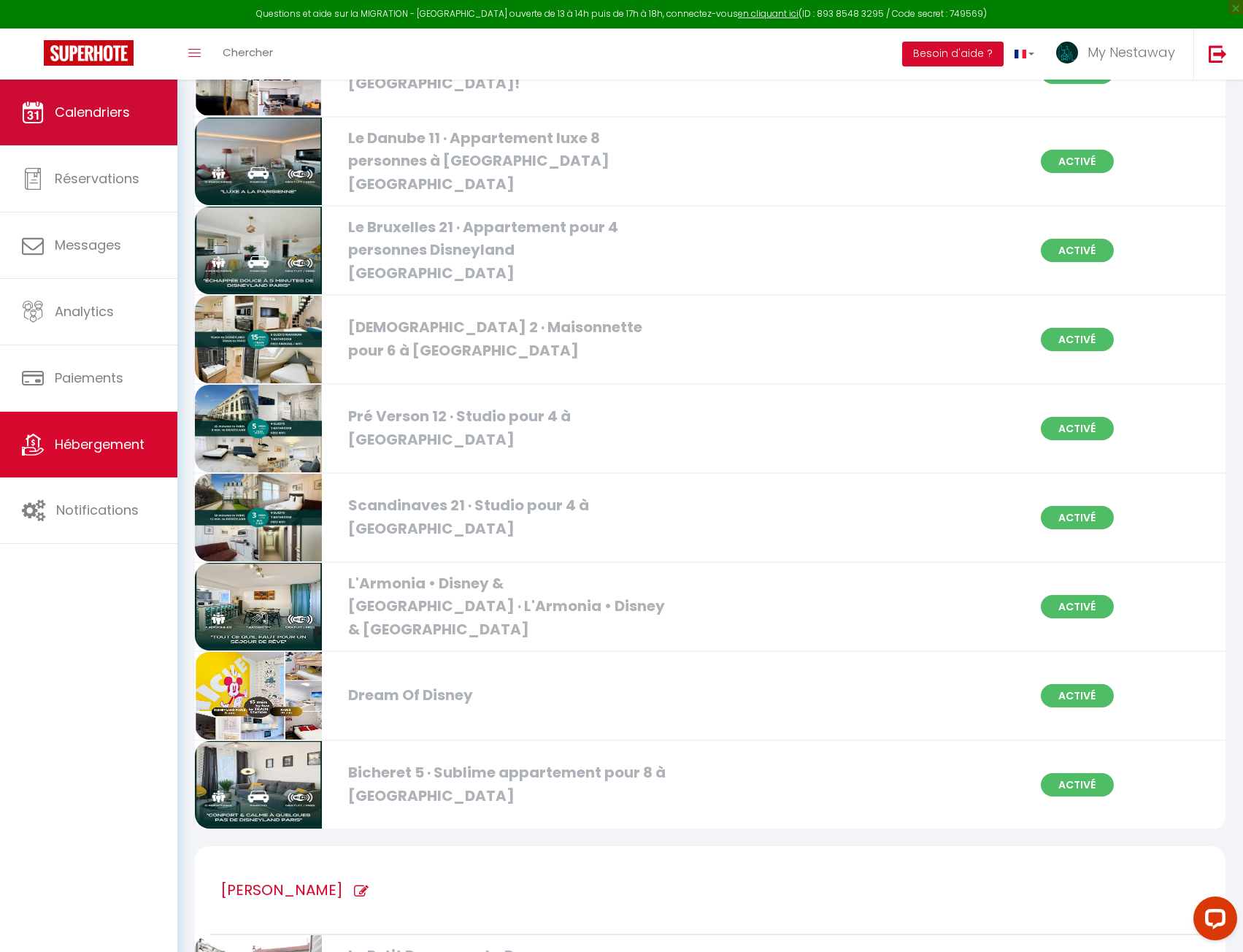
scroll to position [1314, 0]
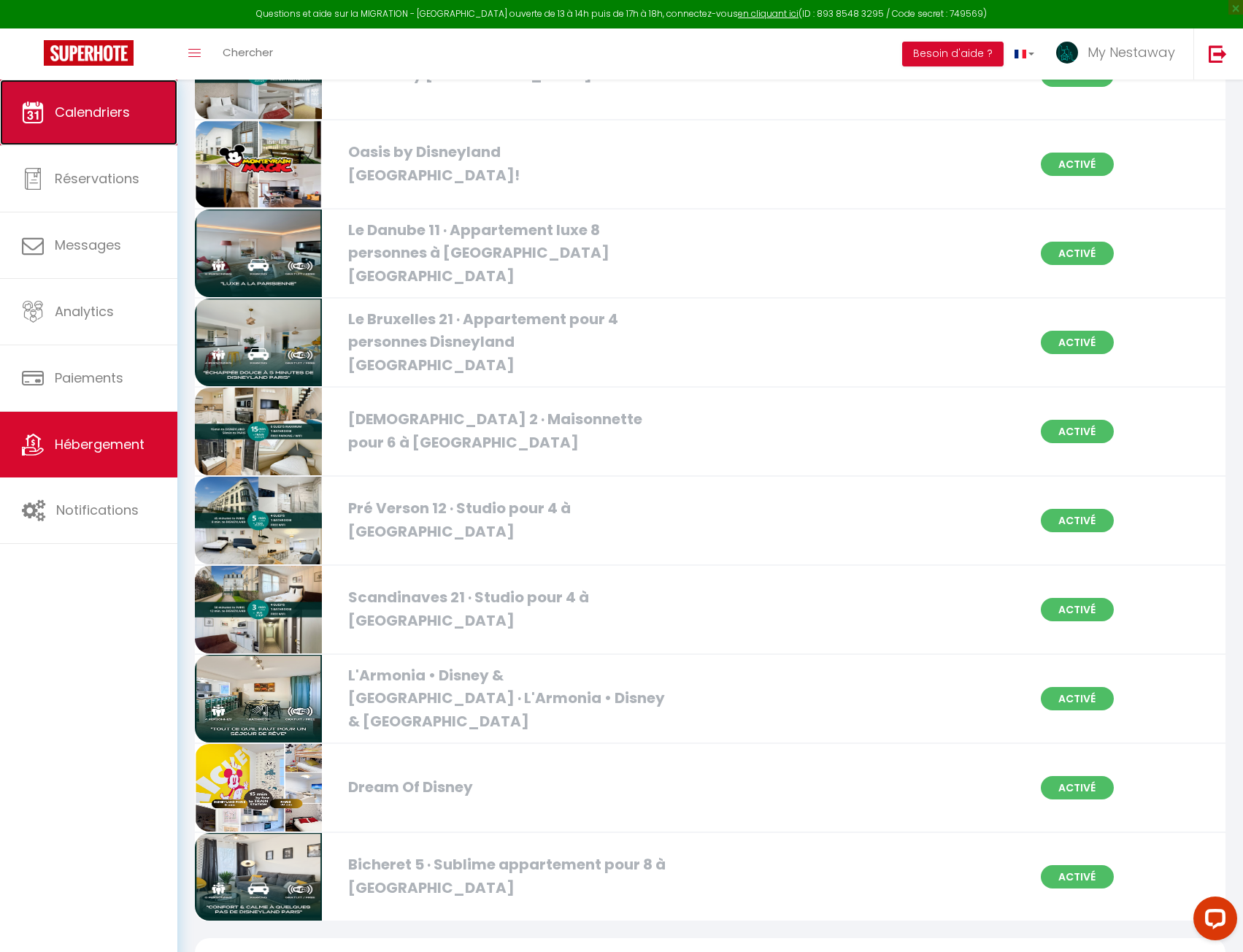
click at [74, 104] on span "Calendriers" at bounding box center [92, 113] width 75 height 19
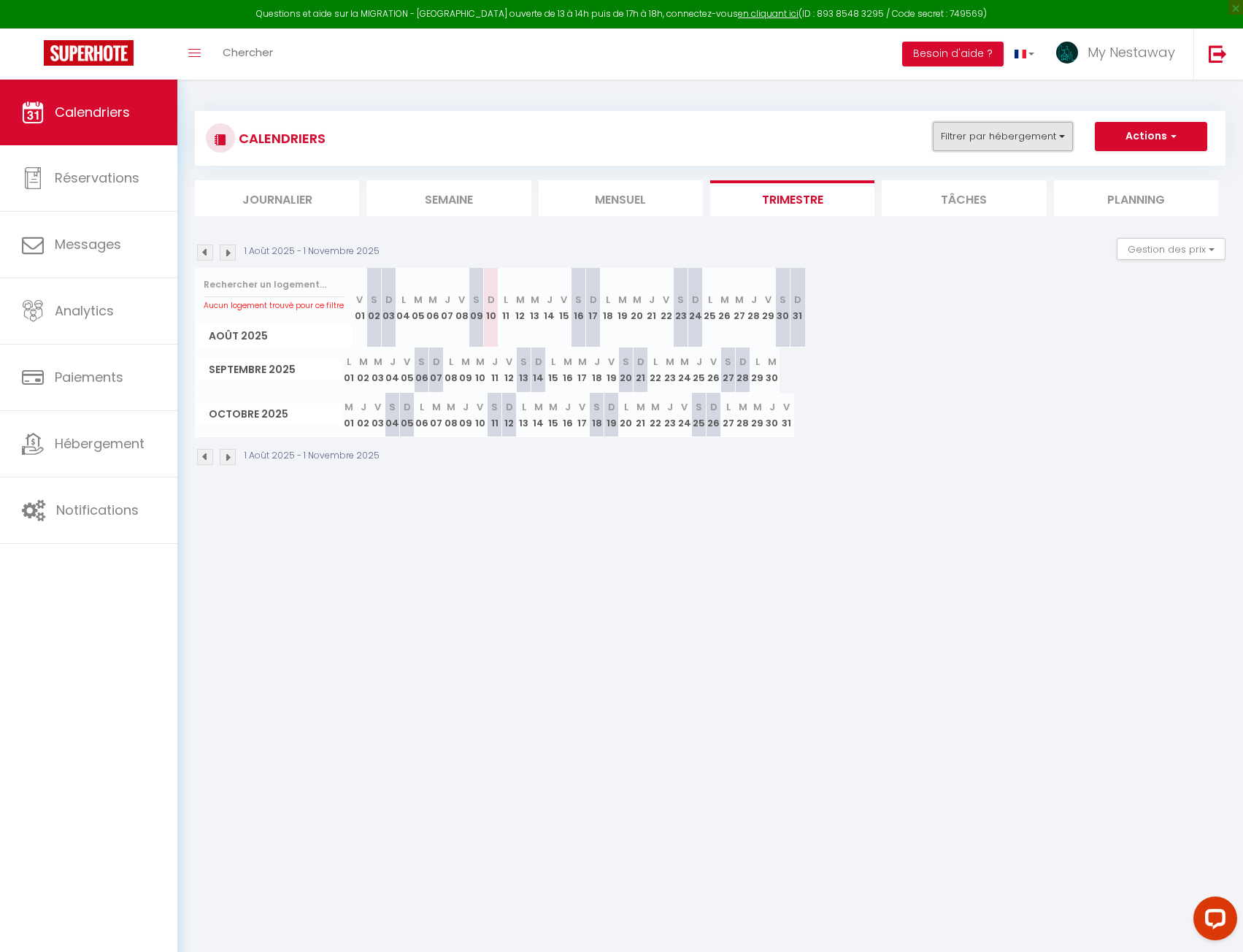
click at [1006, 135] on button "Filtrer par hébergement" at bounding box center [1004, 136] width 140 height 30
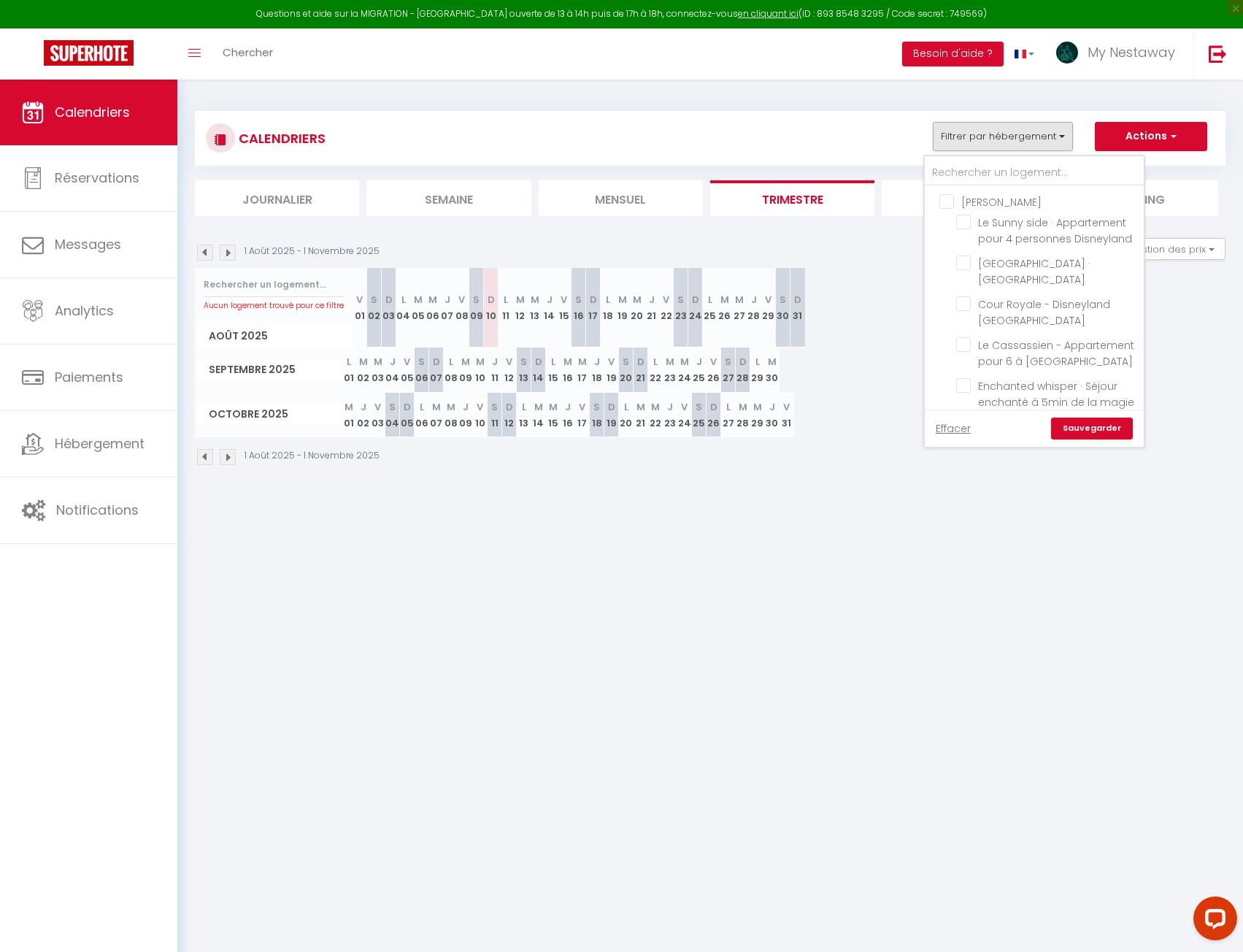
click at [949, 200] on input "[PERSON_NAME]" at bounding box center [1048, 201] width 219 height 14
click at [1087, 426] on link "Sauvegarder" at bounding box center [1092, 428] width 82 height 22
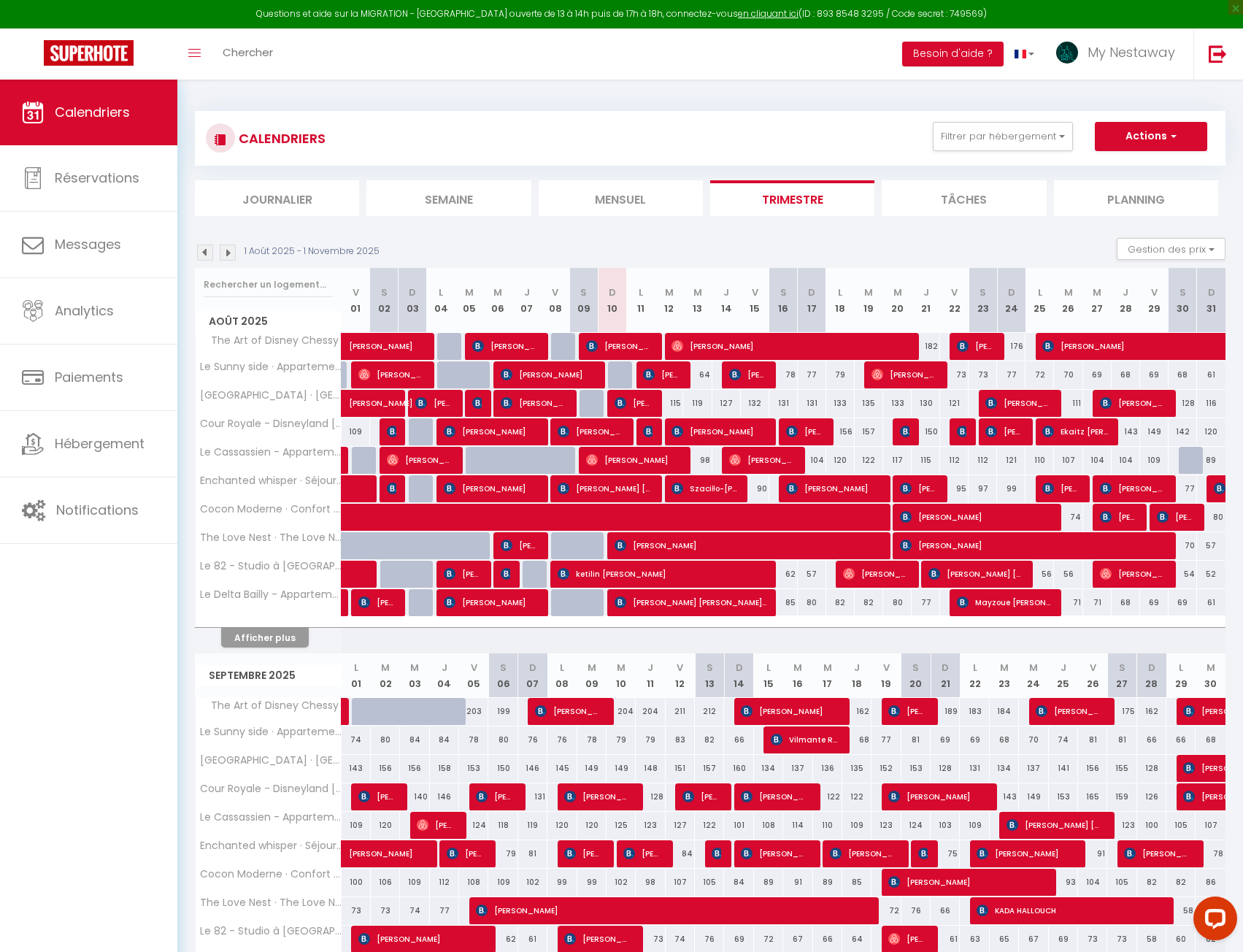
click at [200, 253] on img at bounding box center [205, 252] width 16 height 16
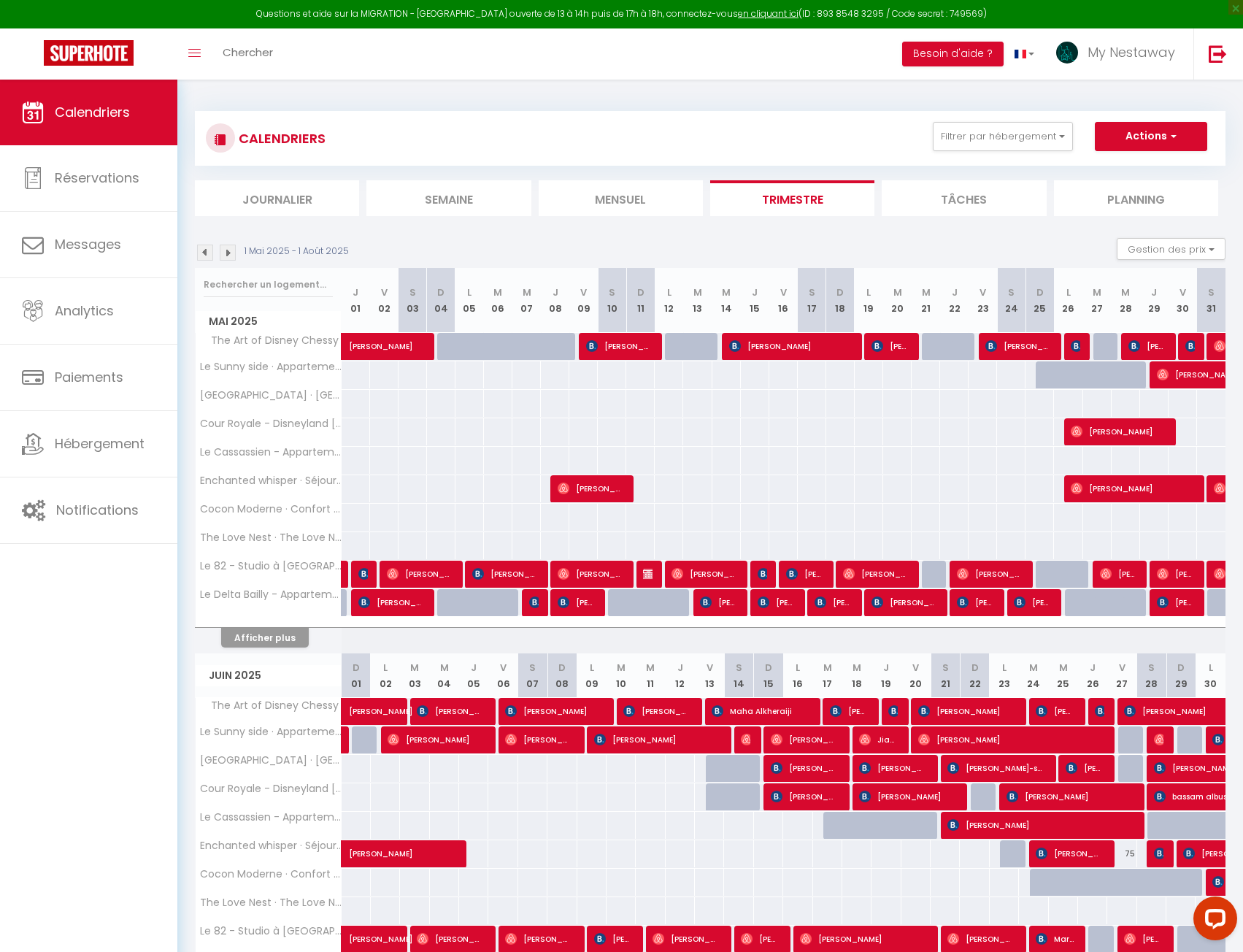
click at [613, 199] on li "Mensuel" at bounding box center [621, 198] width 164 height 36
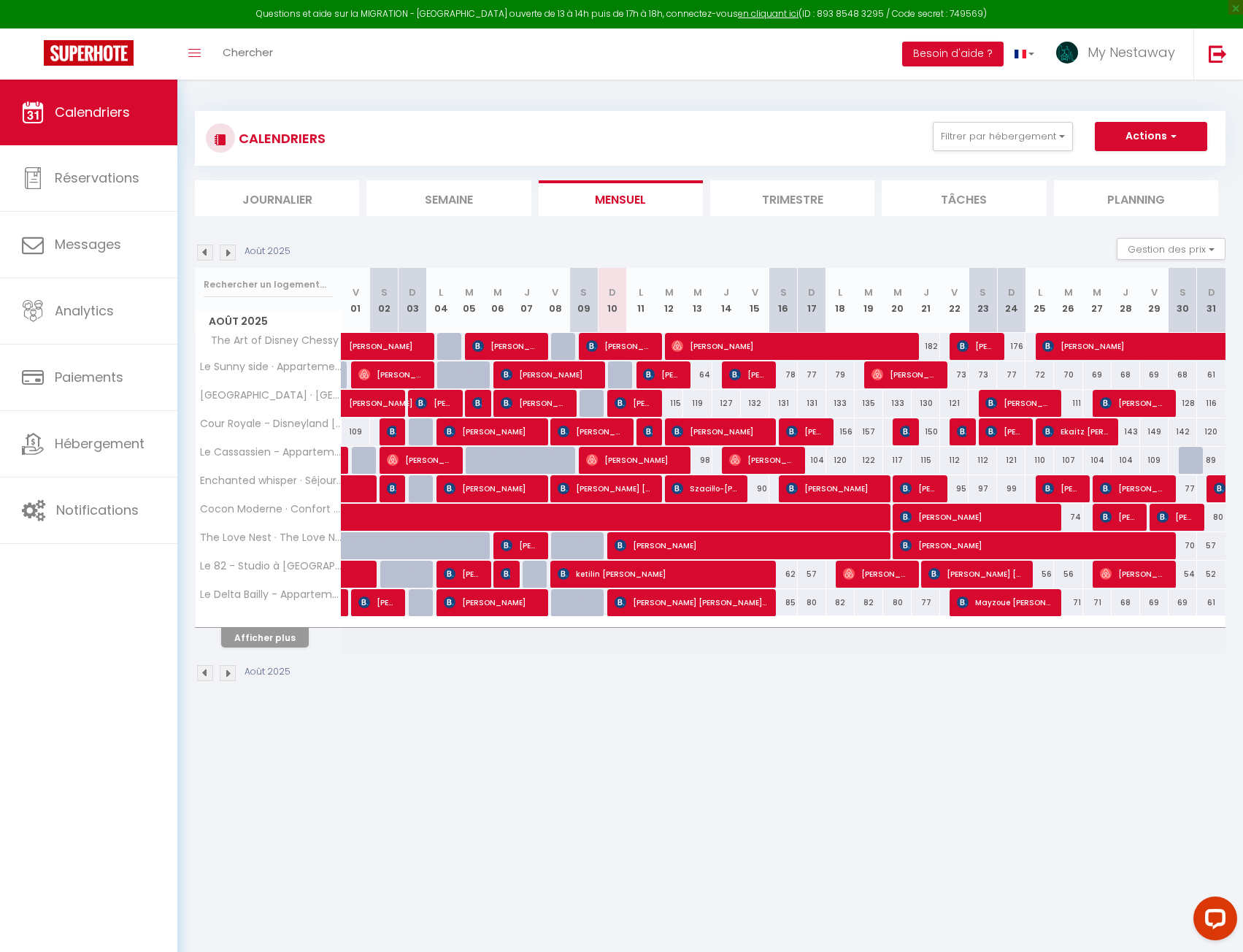
click at [204, 248] on img at bounding box center [205, 252] width 16 height 16
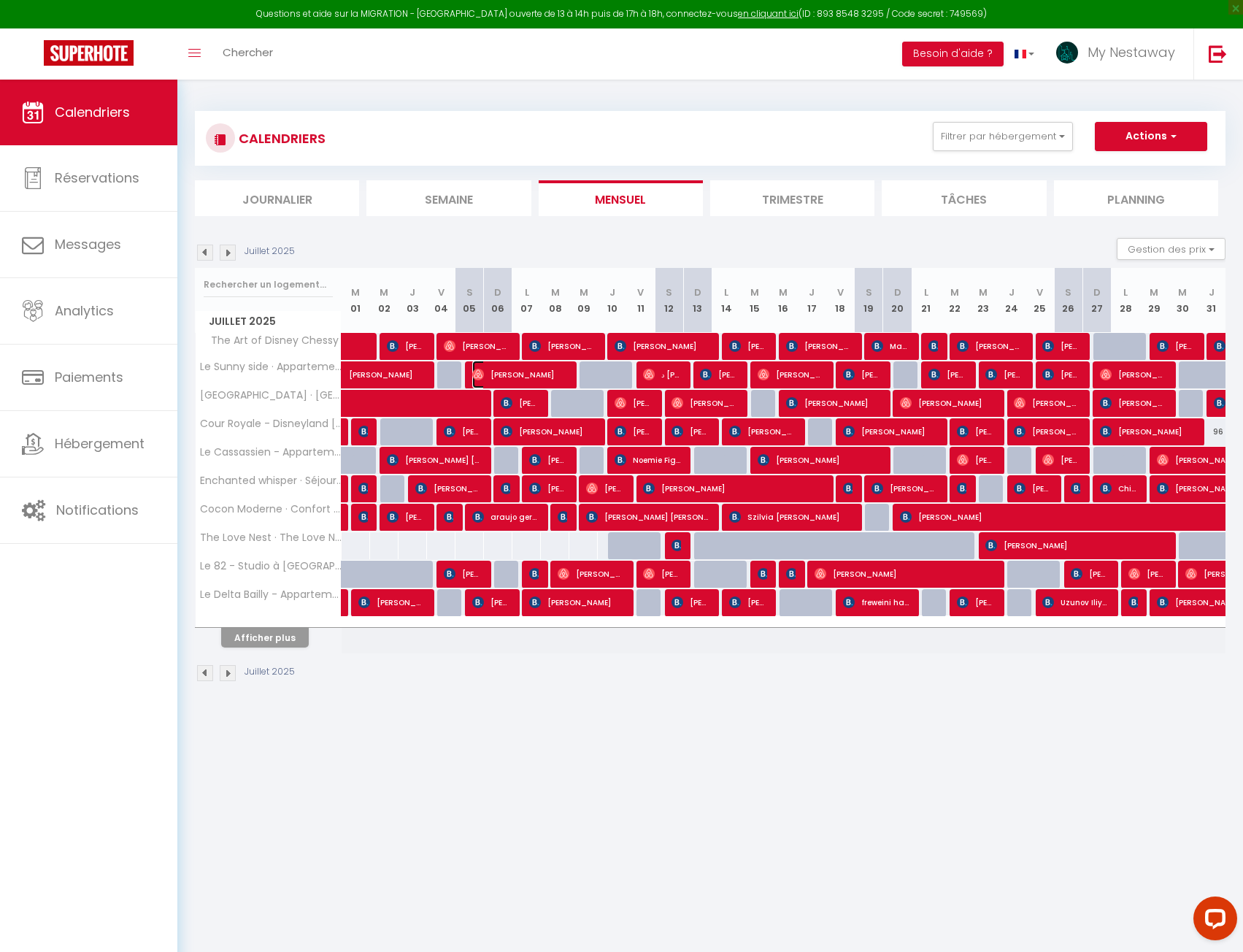
click at [533, 376] on span "[PERSON_NAME]" at bounding box center [520, 374] width 95 height 28
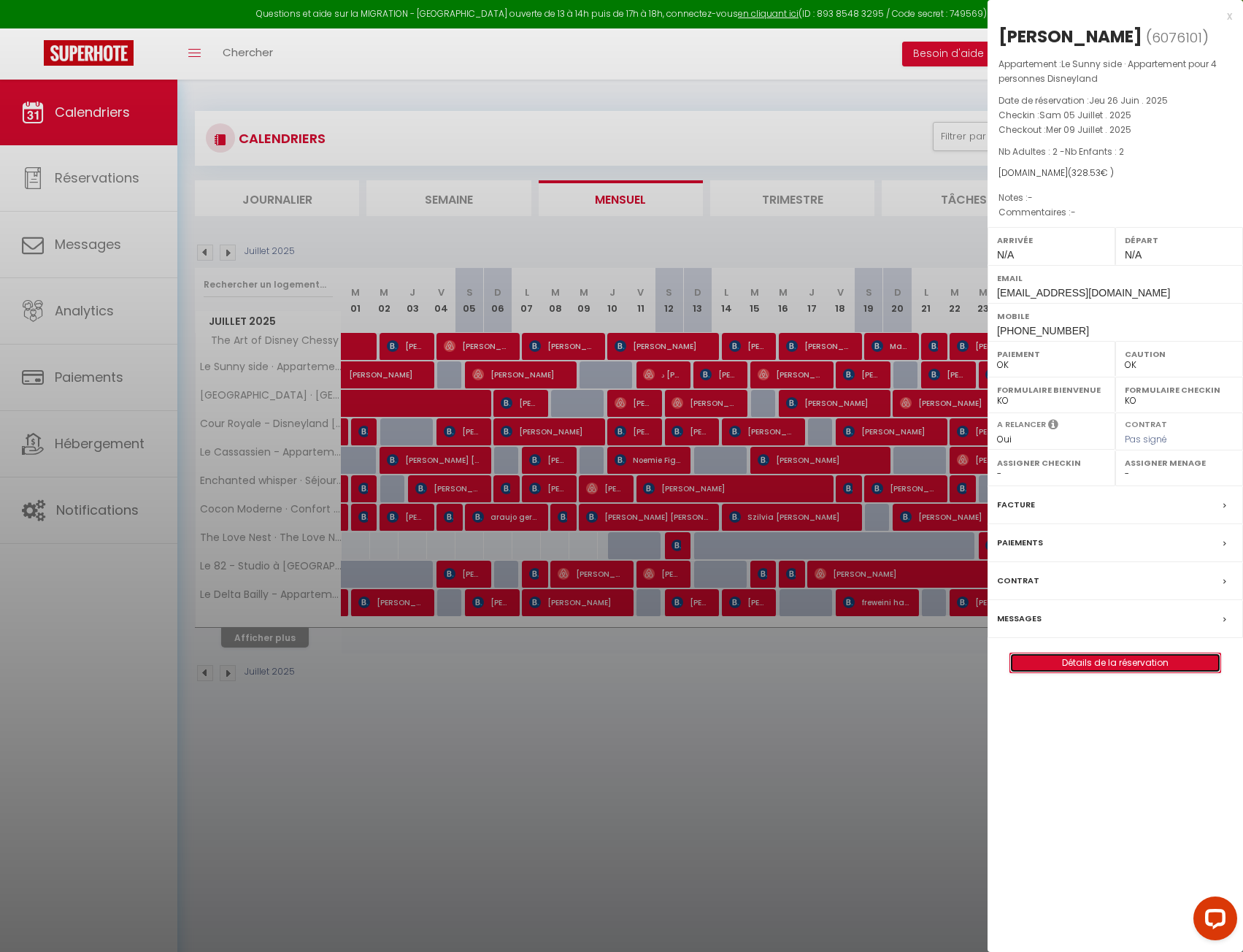
click at [1064, 670] on link "Détails de la réservation" at bounding box center [1115, 663] width 210 height 19
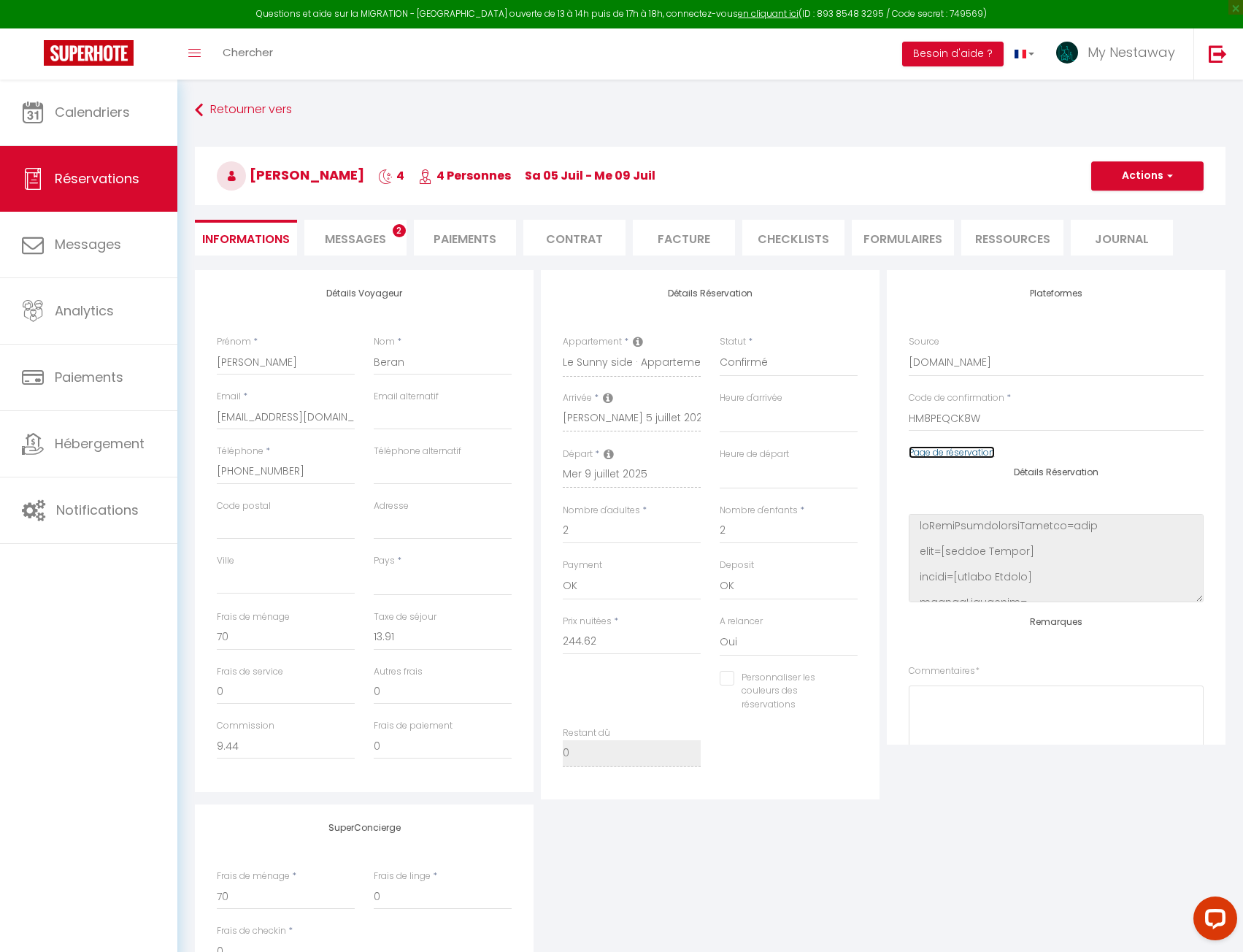
click at [938, 458] on link "Page de réservation" at bounding box center [952, 452] width 86 height 13
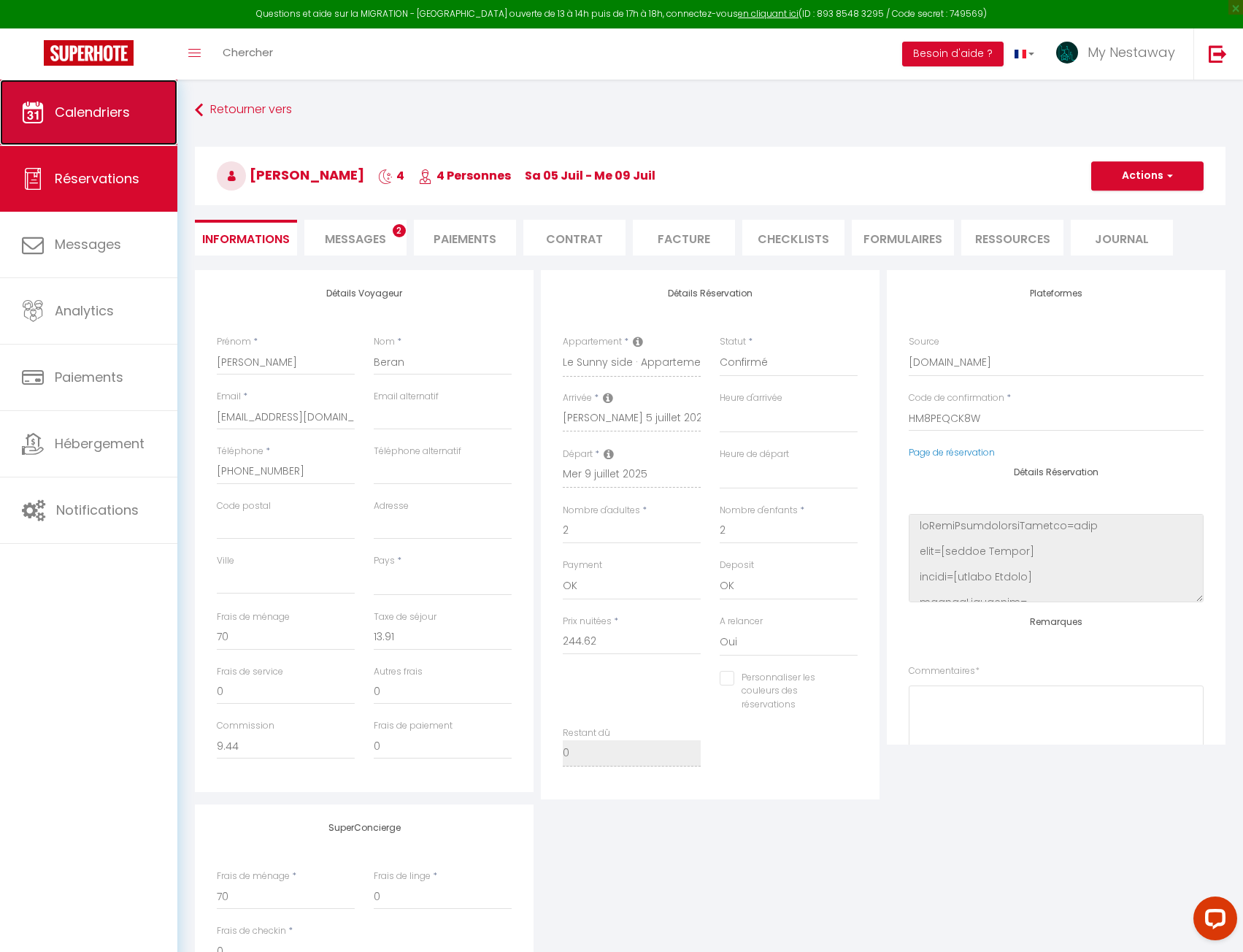
click at [124, 107] on span "Calendriers" at bounding box center [92, 113] width 75 height 19
